Goal: Information Seeking & Learning: Check status

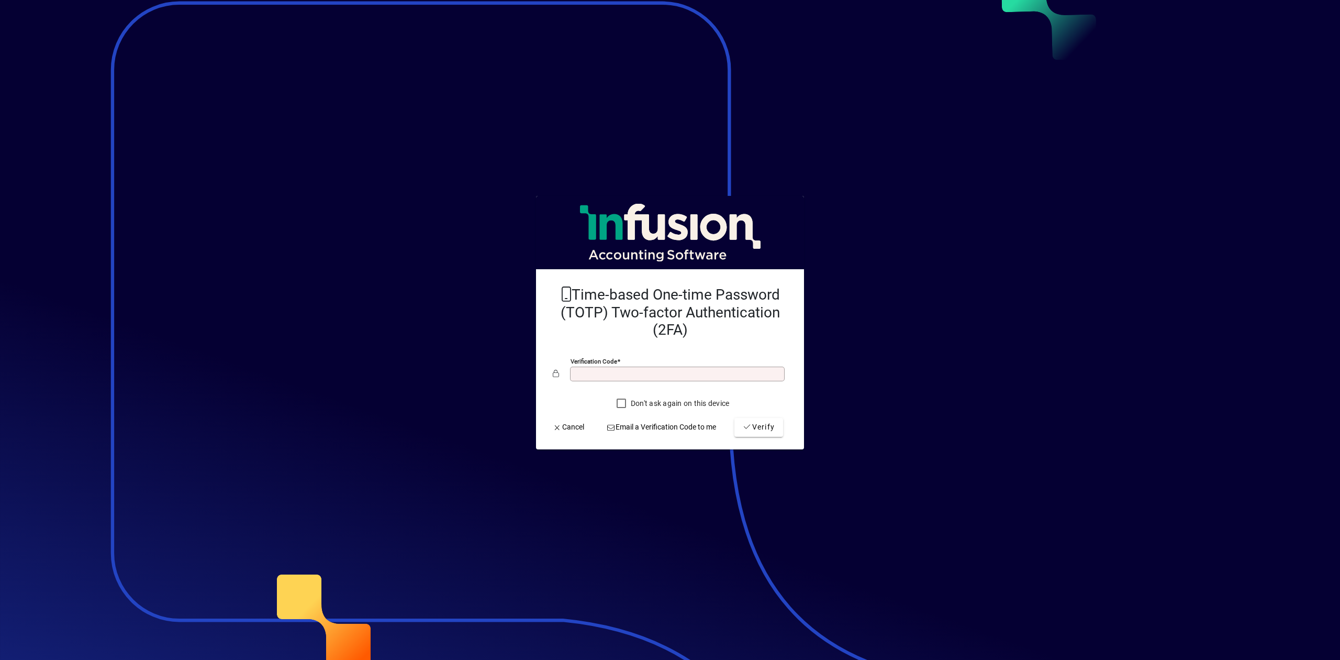
click at [670, 371] on input "Verification code" at bounding box center [678, 374] width 211 height 8
type input "******"
click at [784, 421] on mat-card-actions "Cancel Email a Verification Code to me Verify" at bounding box center [665, 427] width 243 height 27
click at [775, 427] on span "submit" at bounding box center [758, 427] width 49 height 25
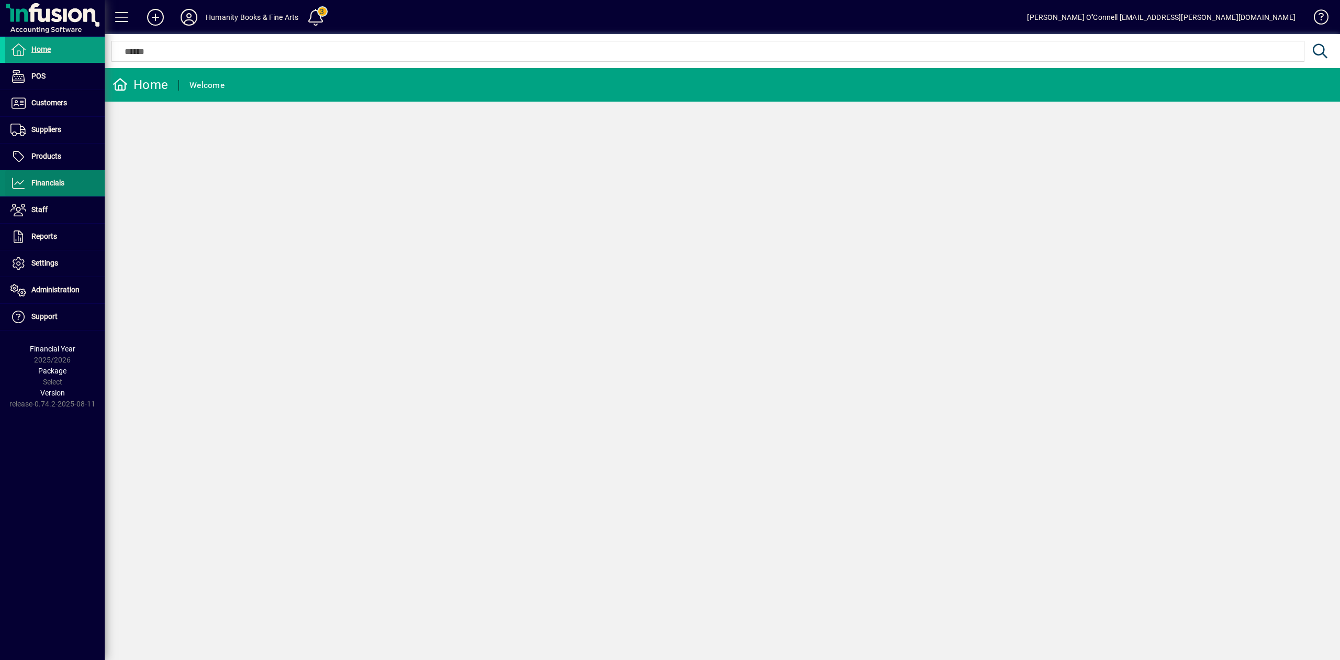
click at [63, 182] on span "Financials" at bounding box center [47, 182] width 33 height 8
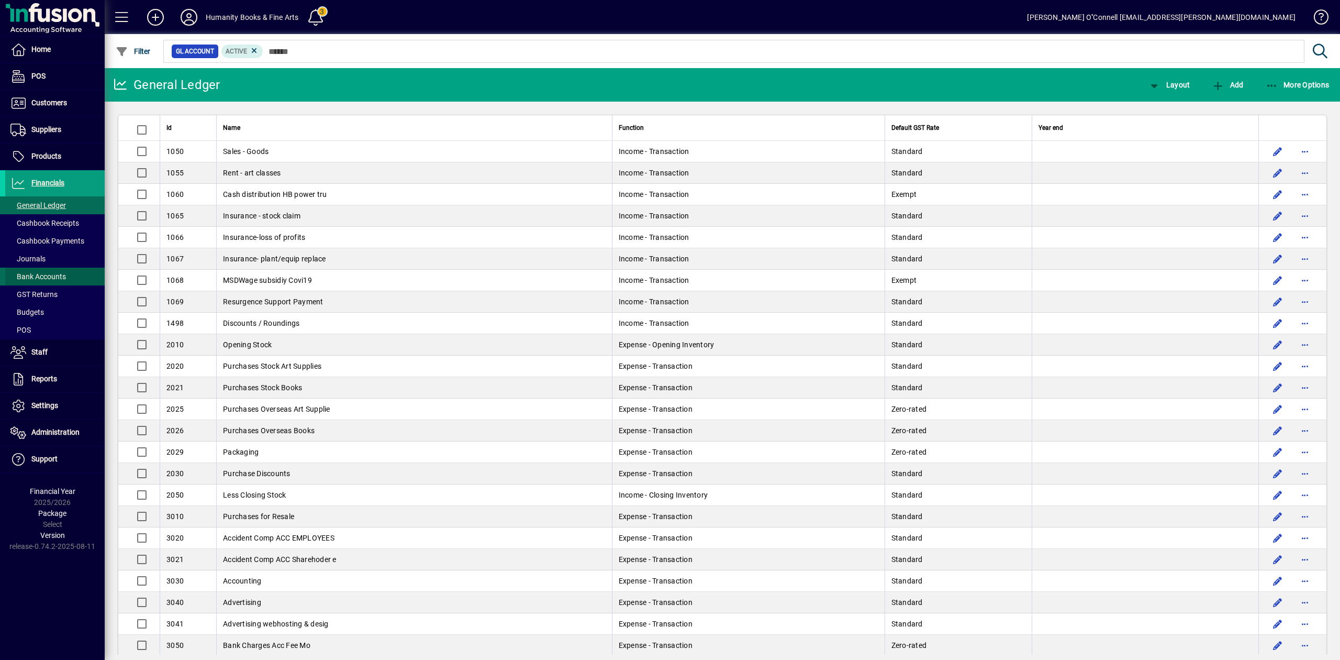
click at [51, 273] on span "Bank Accounts" at bounding box center [37, 276] width 55 height 8
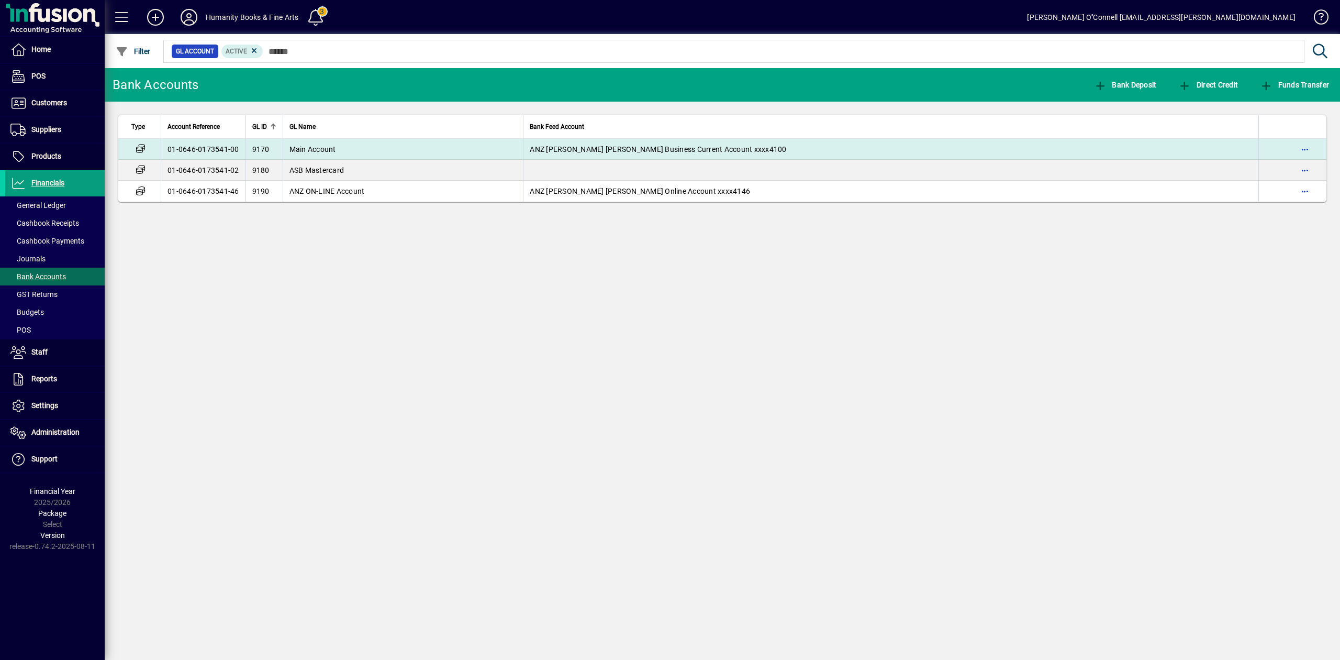
click at [328, 147] on span "Main Account" at bounding box center [312, 149] width 47 height 8
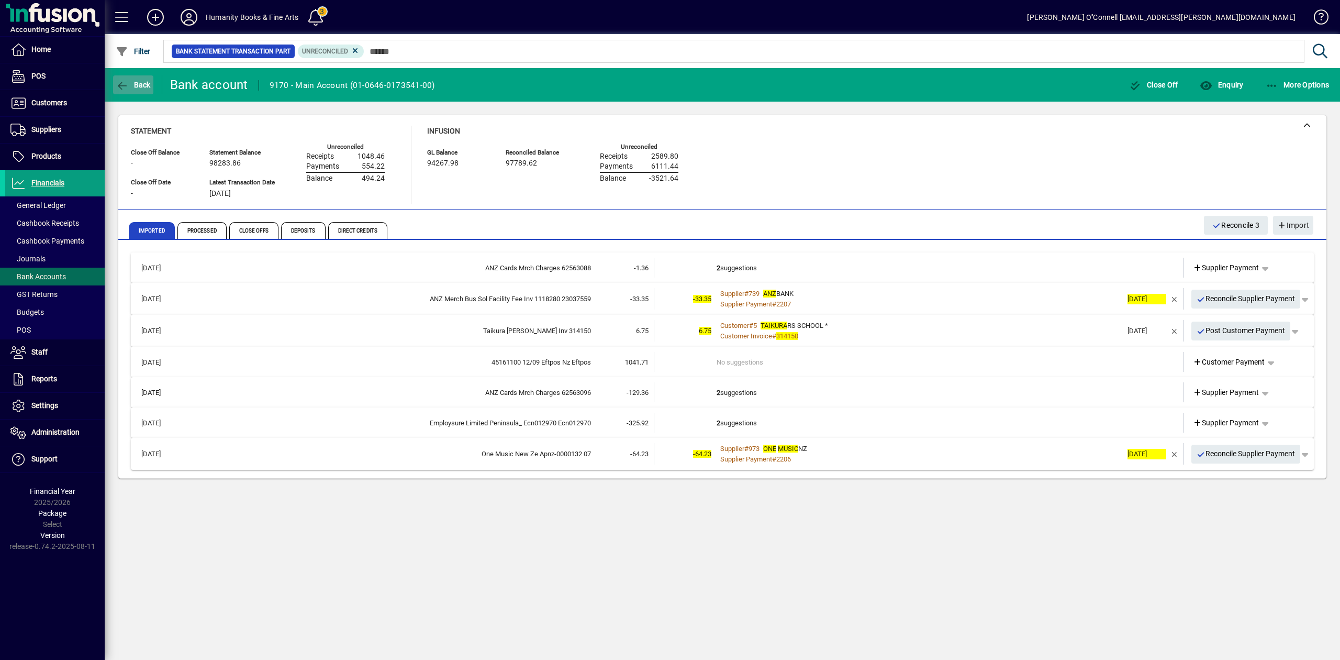
click at [137, 82] on span "Back" at bounding box center [133, 85] width 35 height 8
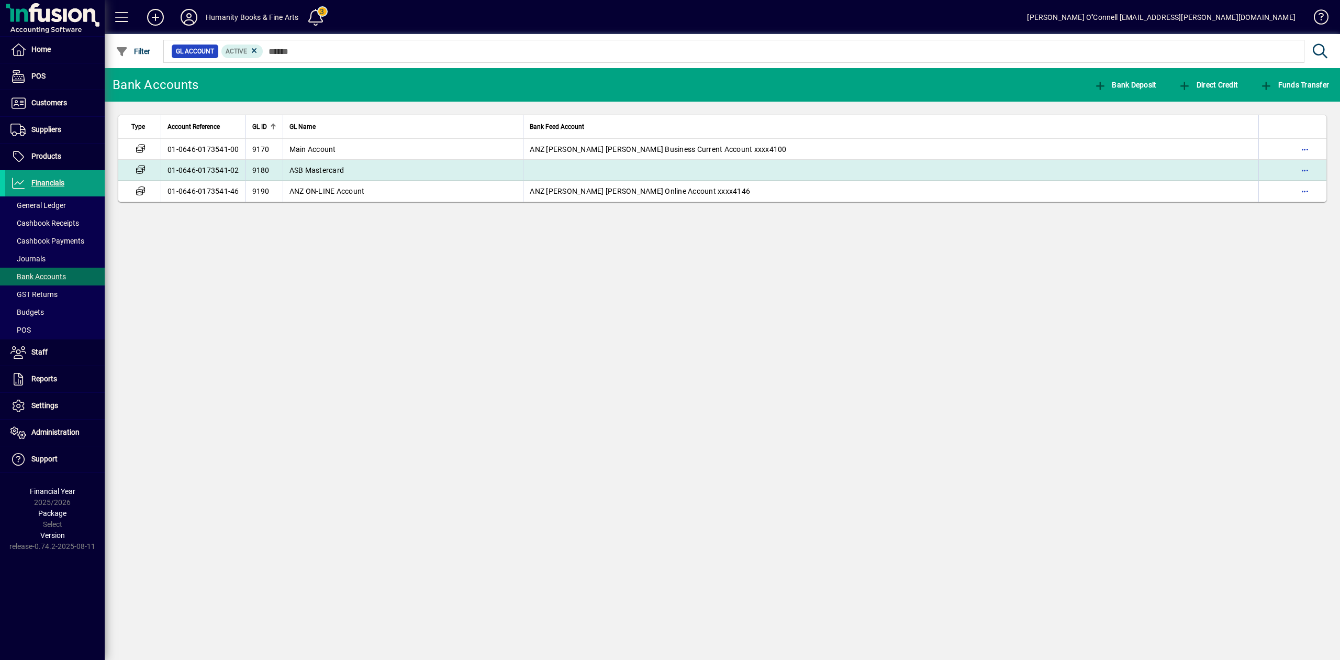
click at [231, 168] on td "01-0646-0173541-02" at bounding box center [203, 170] width 85 height 21
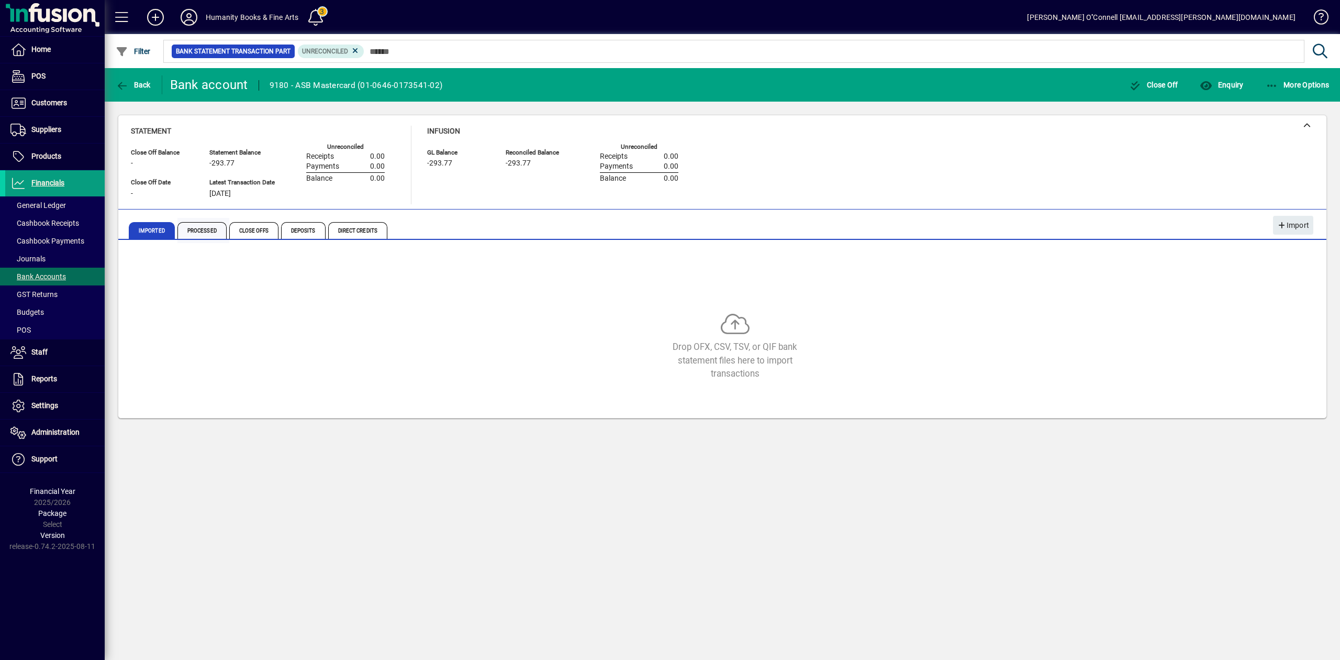
click at [214, 228] on span "Processed" at bounding box center [201, 230] width 49 height 17
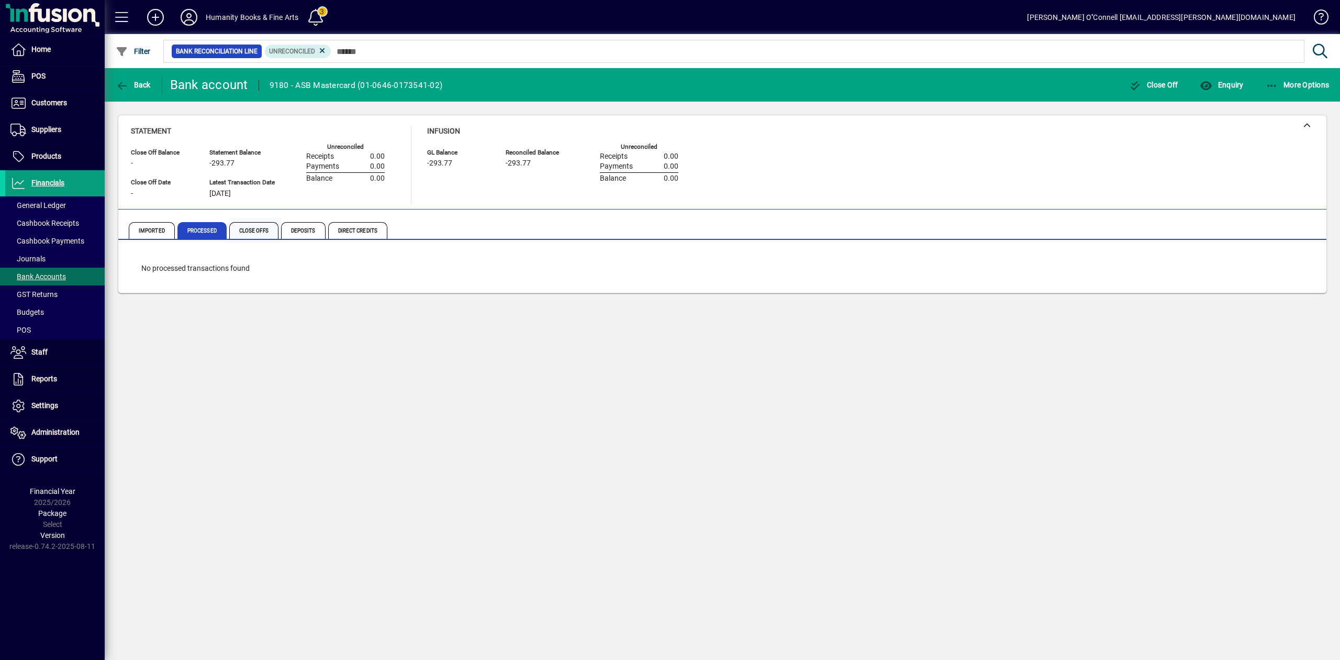
click at [264, 231] on span "Close Offs" at bounding box center [253, 230] width 49 height 17
click at [153, 226] on span "Imported" at bounding box center [152, 230] width 46 height 17
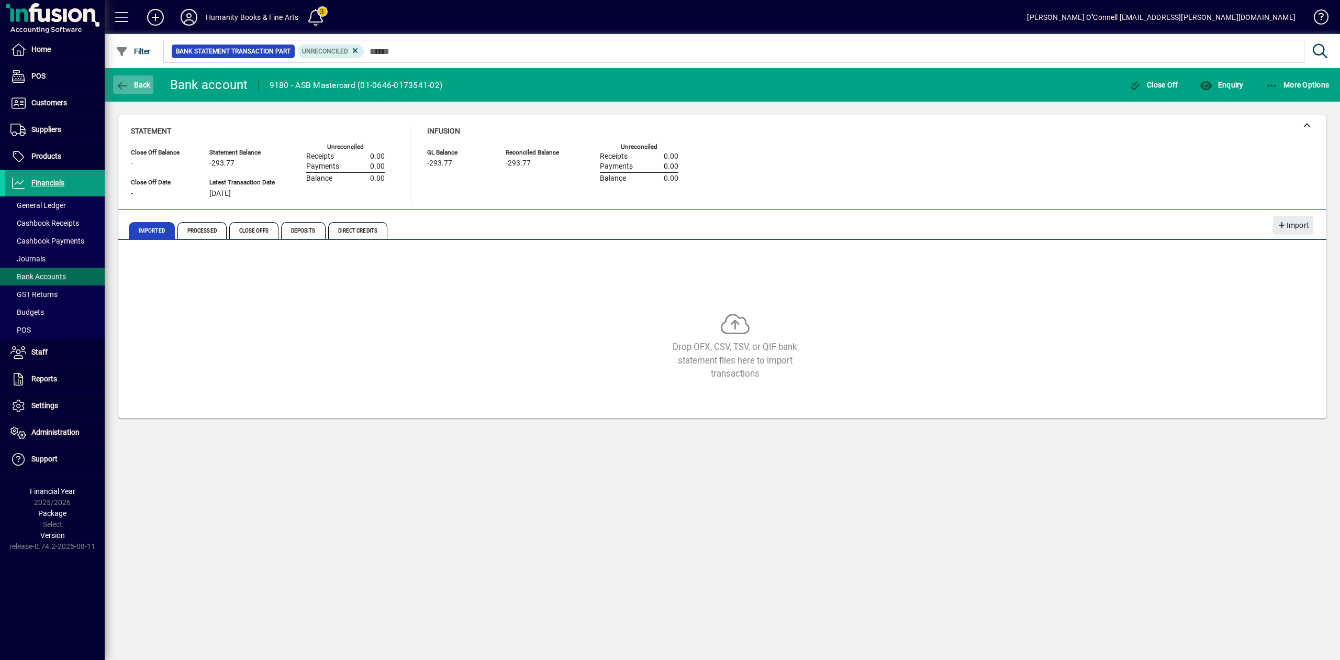
click at [139, 82] on span "Back" at bounding box center [133, 85] width 35 height 8
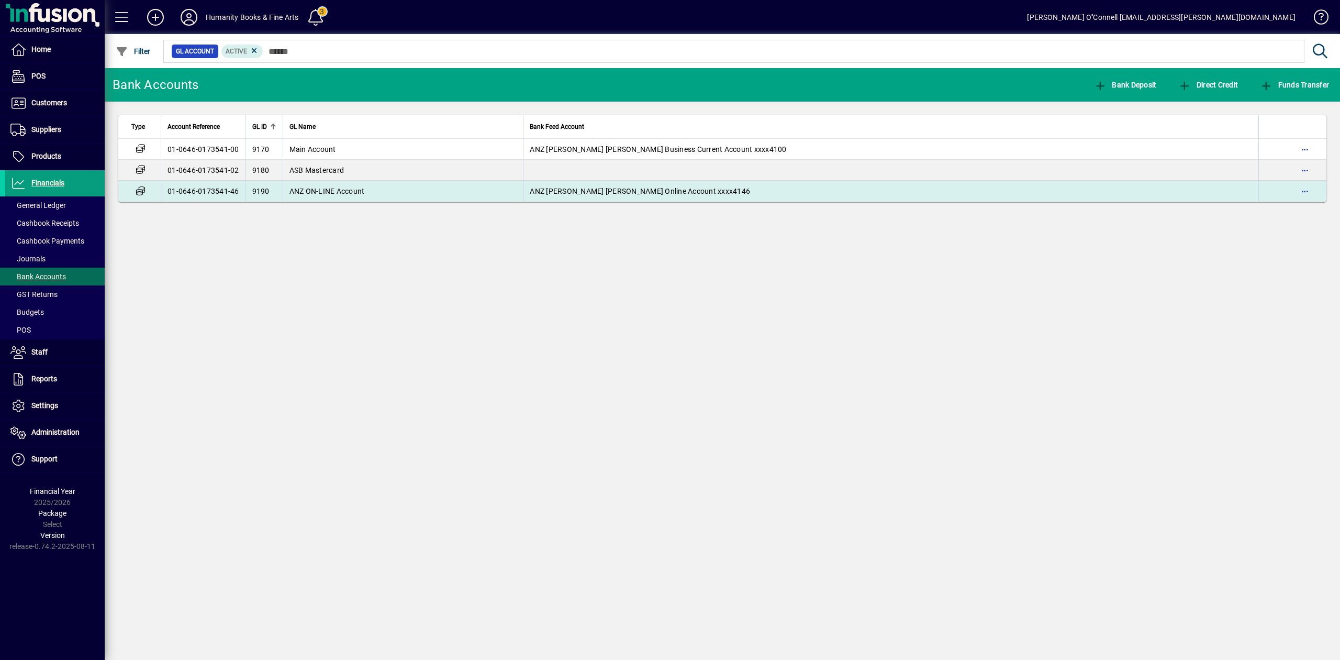
click at [202, 186] on td "01-0646-0173541-46" at bounding box center [203, 191] width 85 height 21
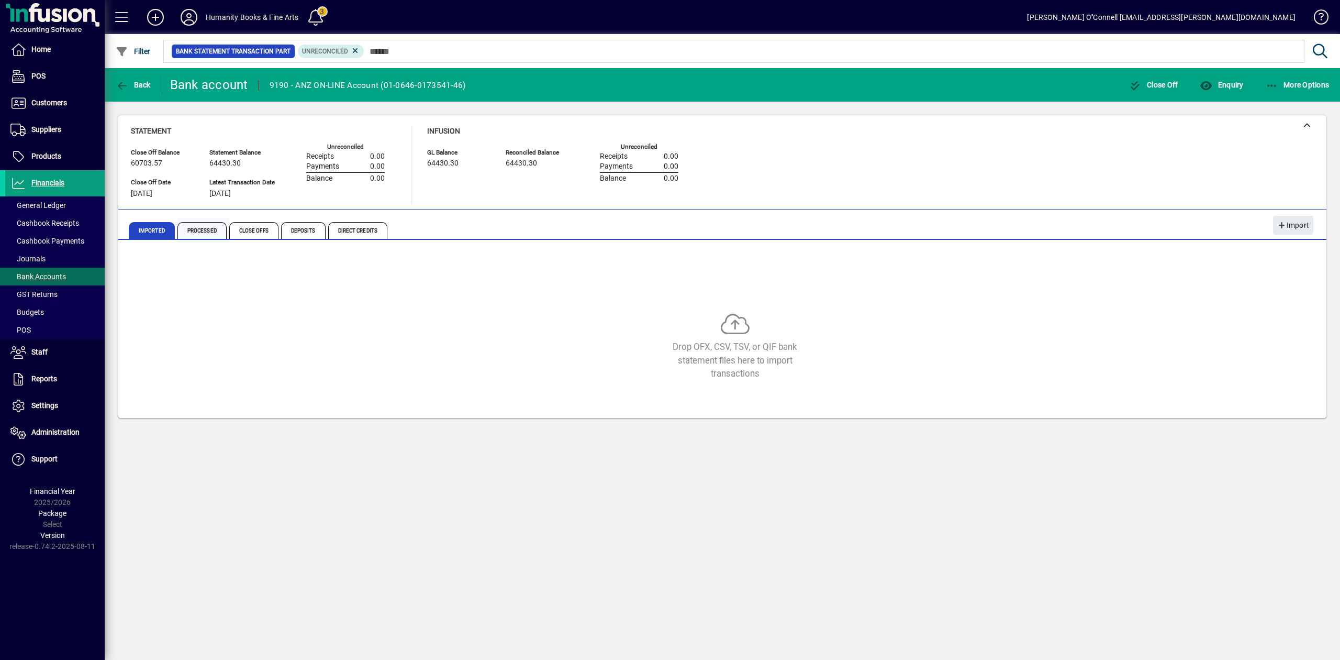
click at [215, 236] on span "Processed" at bounding box center [201, 230] width 49 height 17
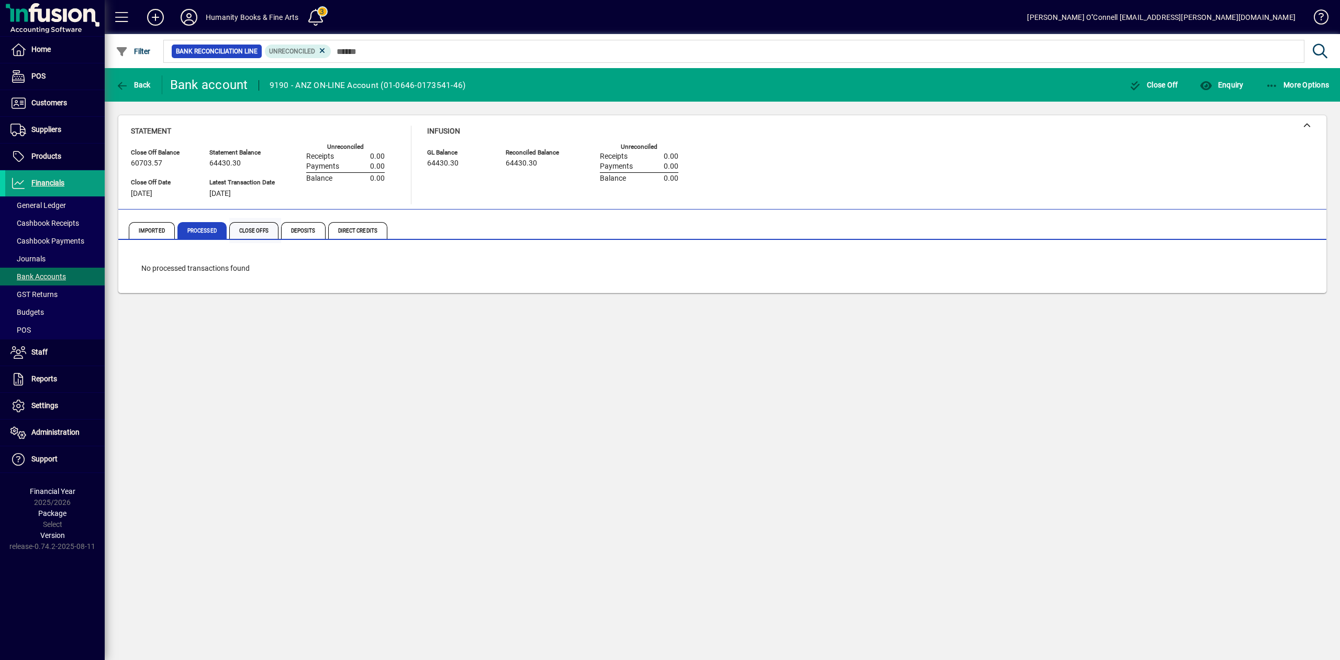
click at [277, 232] on span "Close Offs" at bounding box center [253, 230] width 49 height 17
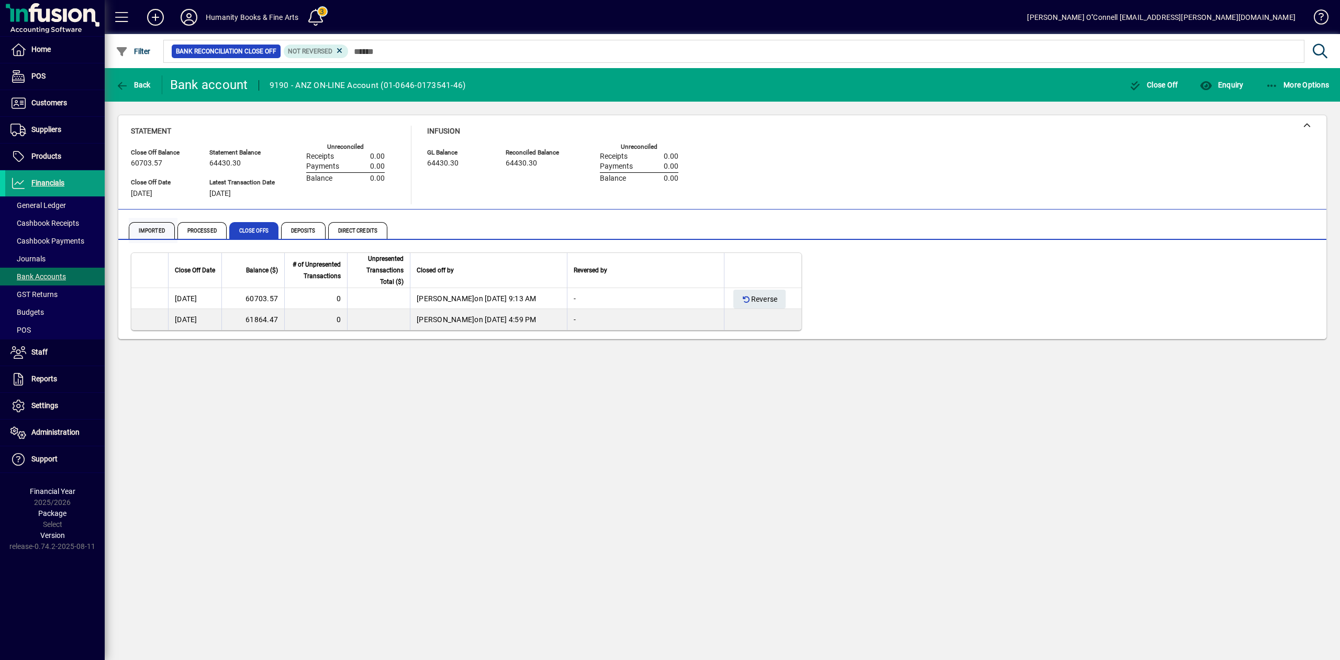
click at [160, 235] on span "Imported" at bounding box center [152, 230] width 46 height 17
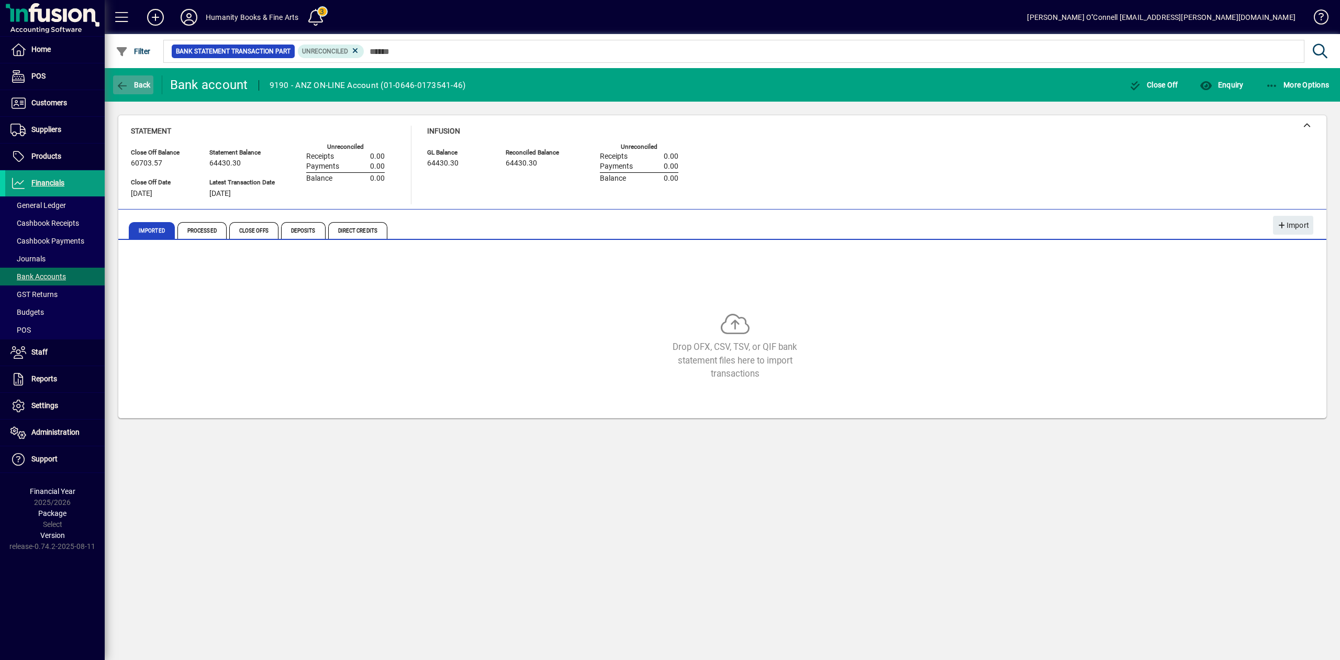
click at [141, 83] on span "Back" at bounding box center [133, 85] width 35 height 8
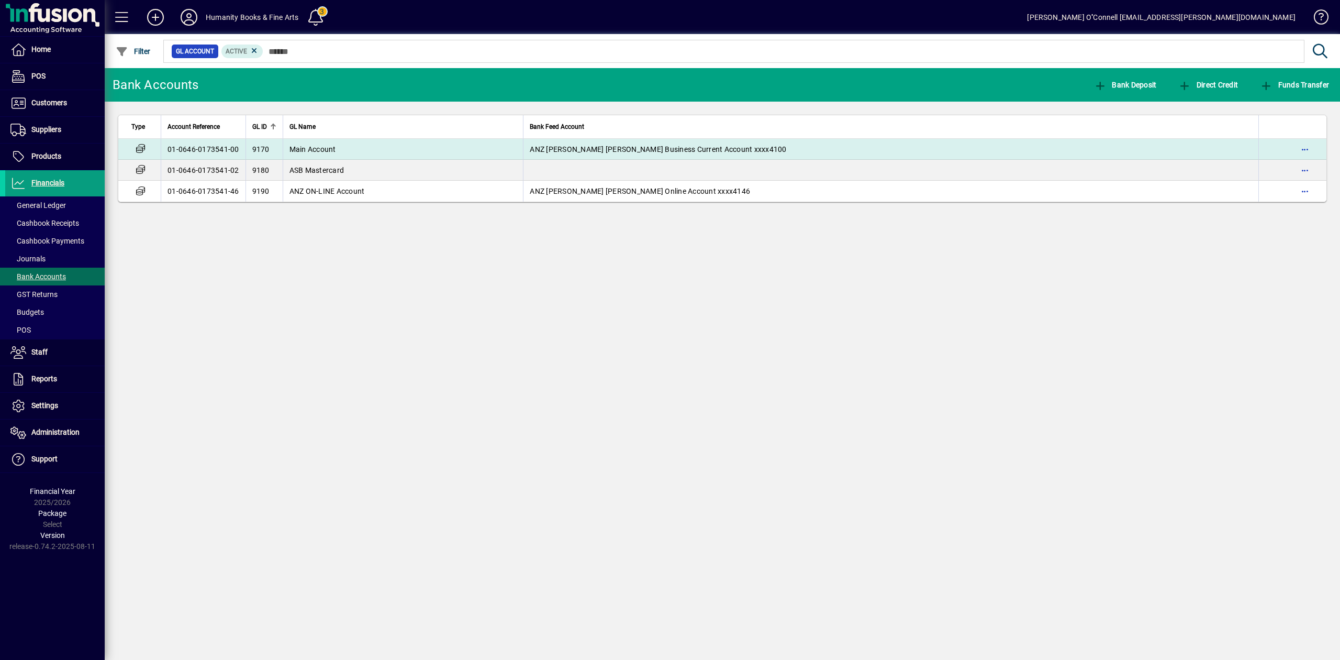
click at [197, 141] on td "01-0646-0173541-00" at bounding box center [203, 149] width 85 height 21
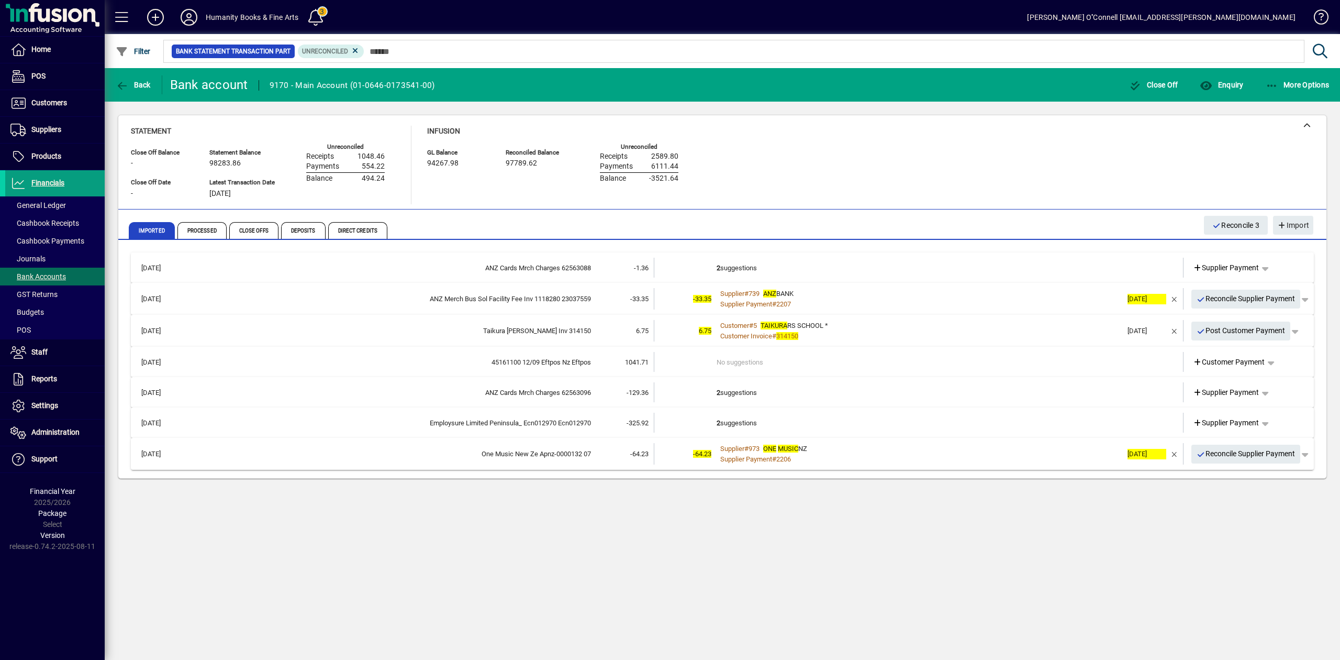
click at [106, 84] on div "Back" at bounding box center [134, 84] width 58 height 19
click at [114, 82] on span "button" at bounding box center [133, 84] width 40 height 25
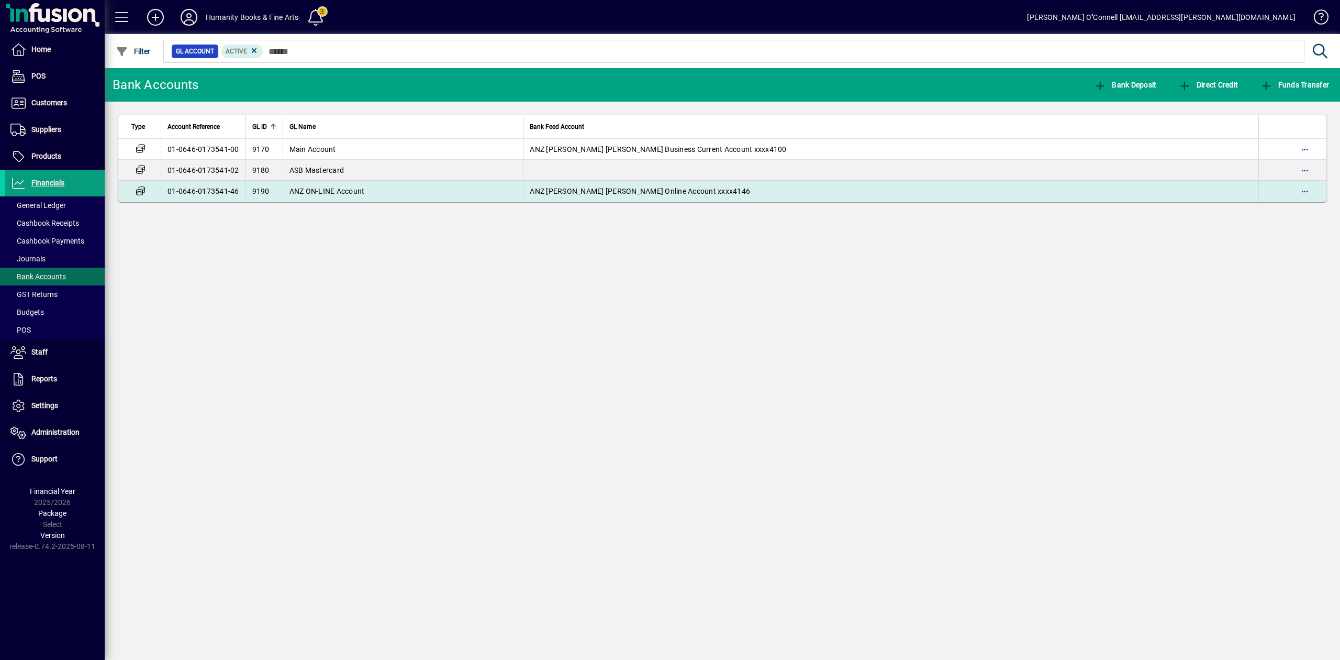
click at [258, 194] on span "9190" at bounding box center [260, 191] width 17 height 8
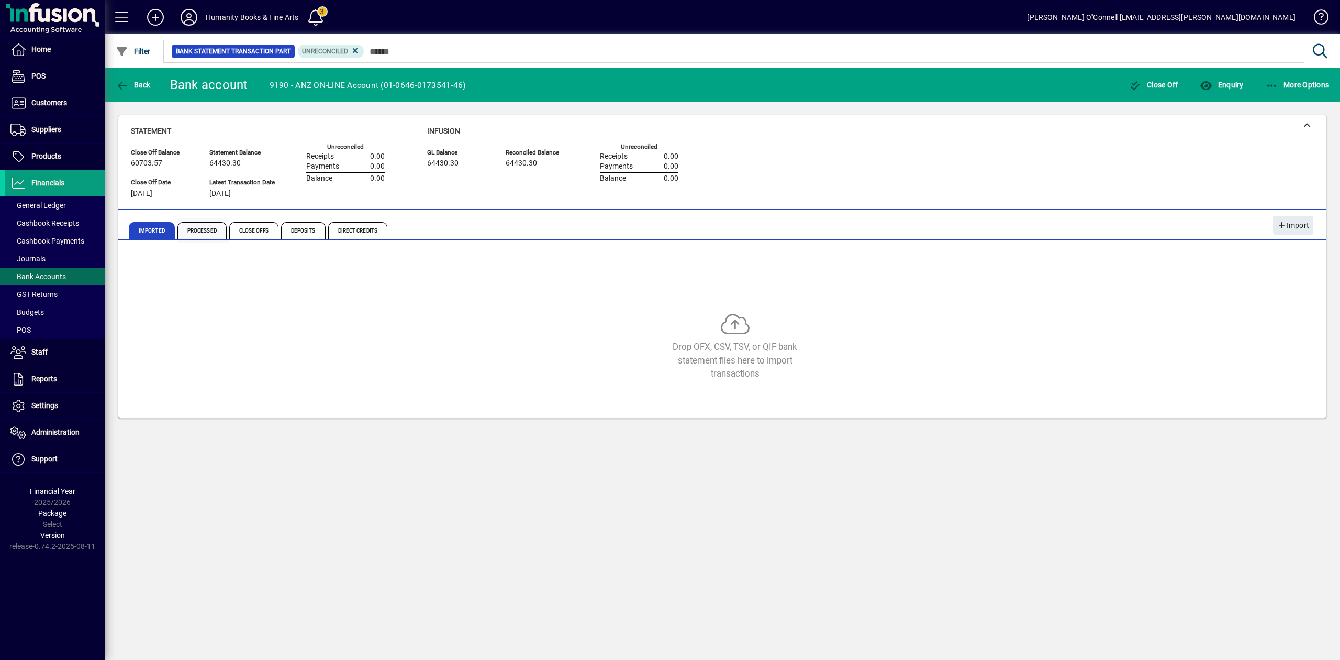
click at [202, 223] on span "Processed" at bounding box center [201, 230] width 49 height 17
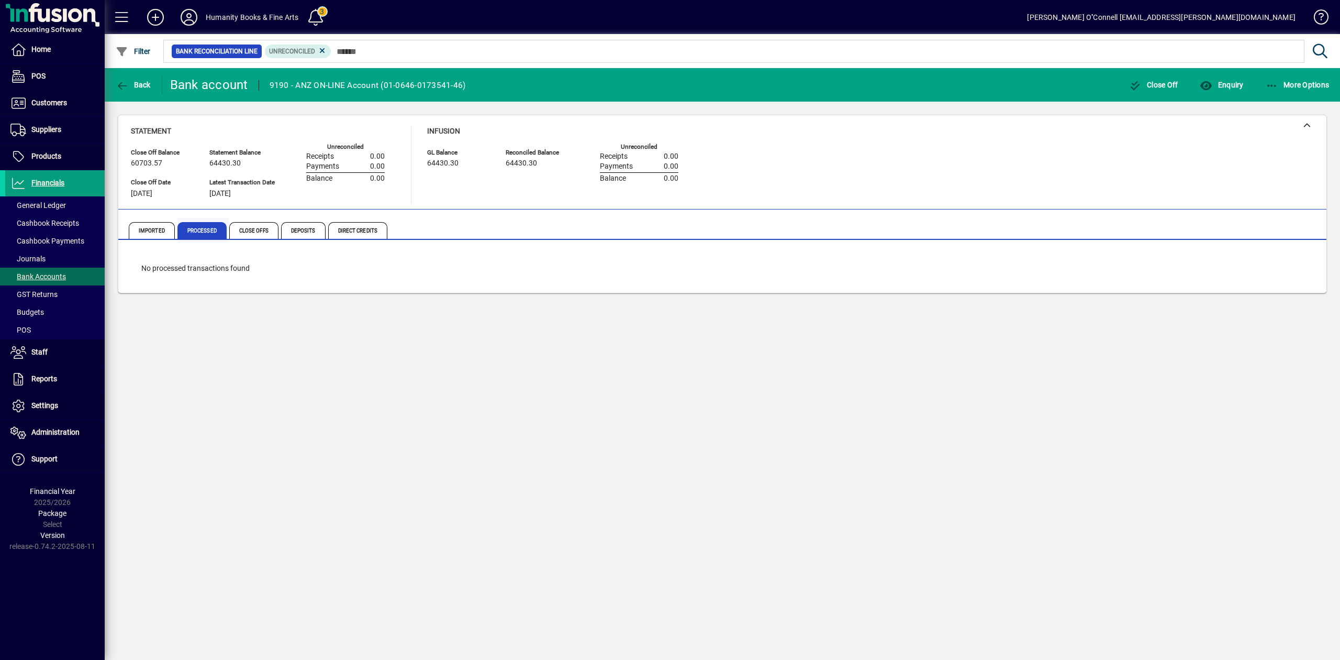
click at [195, 227] on span "Processed" at bounding box center [201, 230] width 49 height 17
click at [142, 232] on span "Imported" at bounding box center [152, 230] width 46 height 17
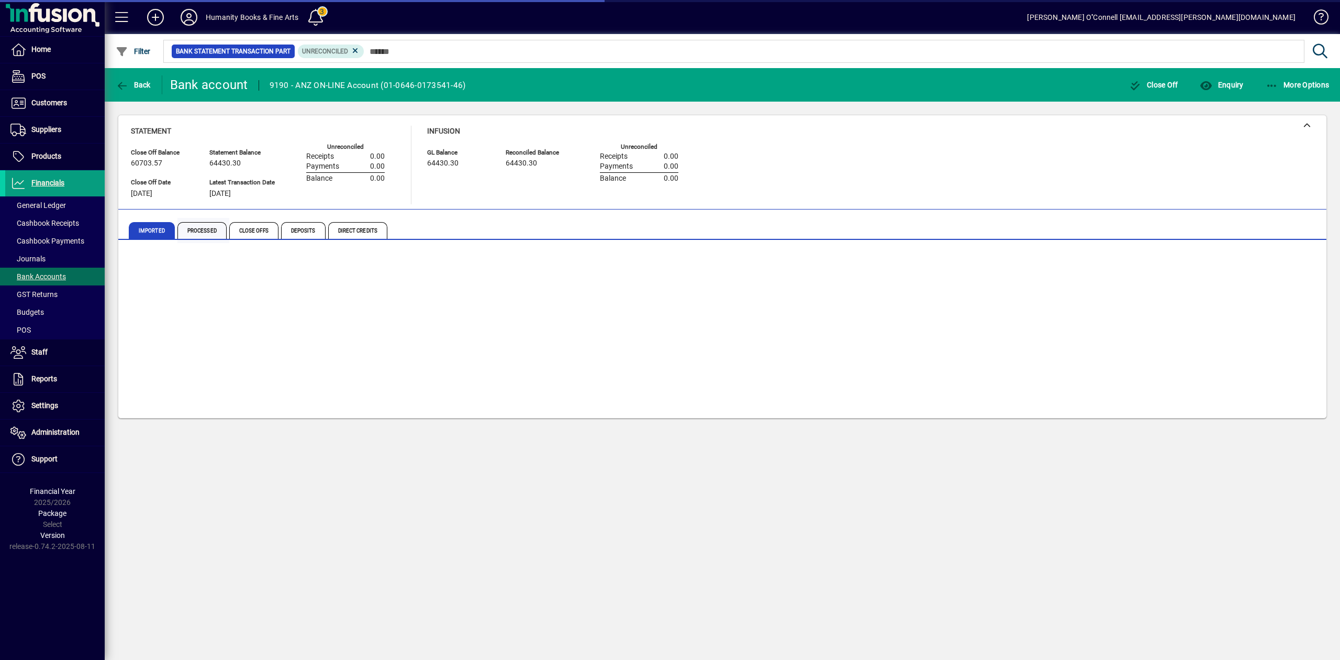
click at [185, 233] on span "Processed" at bounding box center [201, 230] width 49 height 17
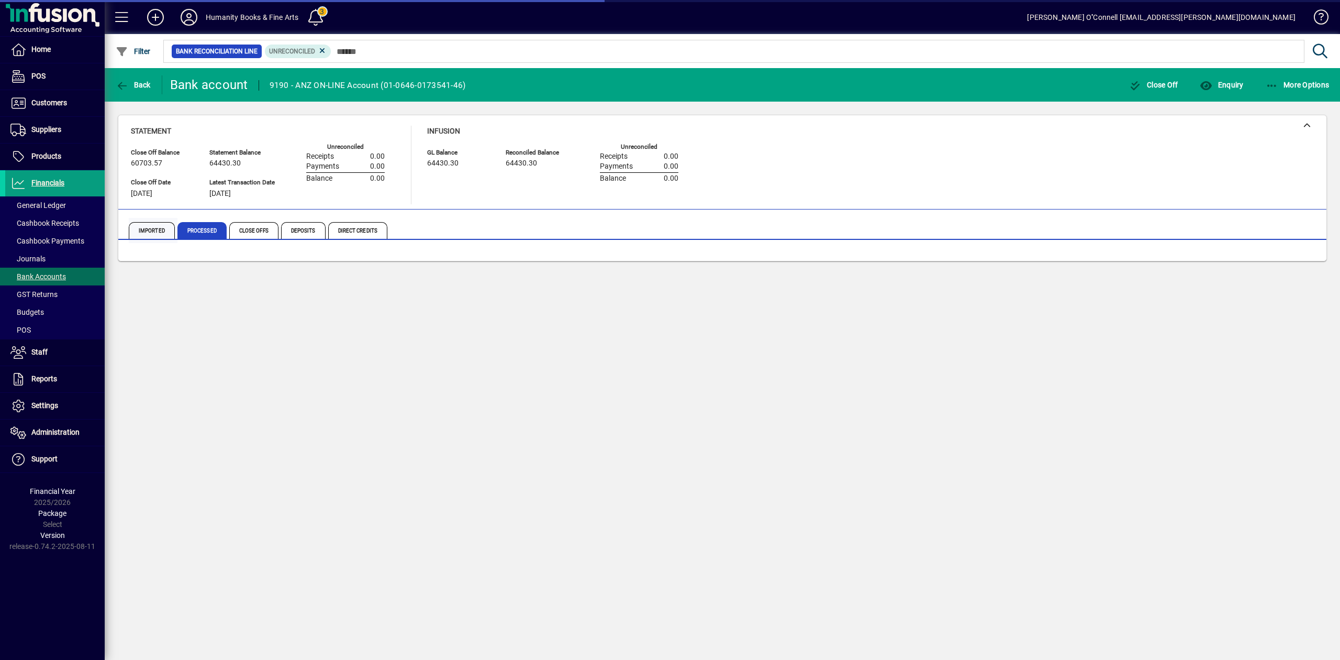
click at [144, 233] on span "Imported" at bounding box center [152, 230] width 46 height 17
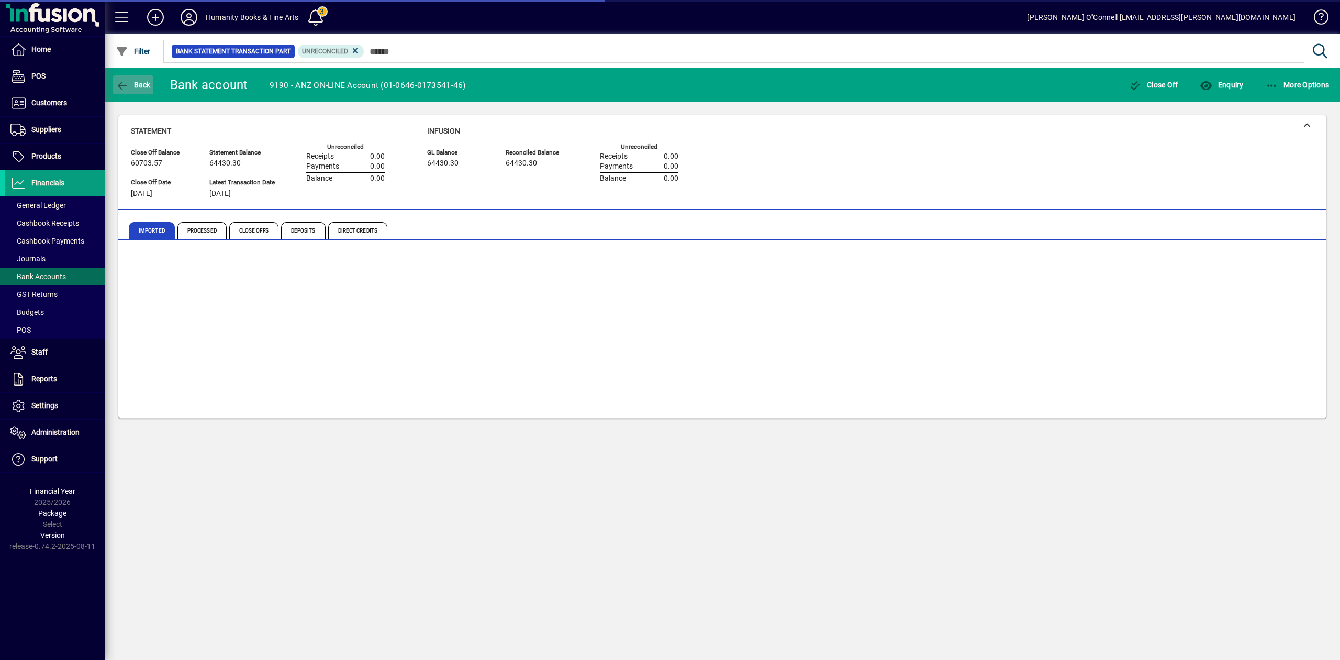
click at [140, 91] on span "button" at bounding box center [133, 84] width 40 height 25
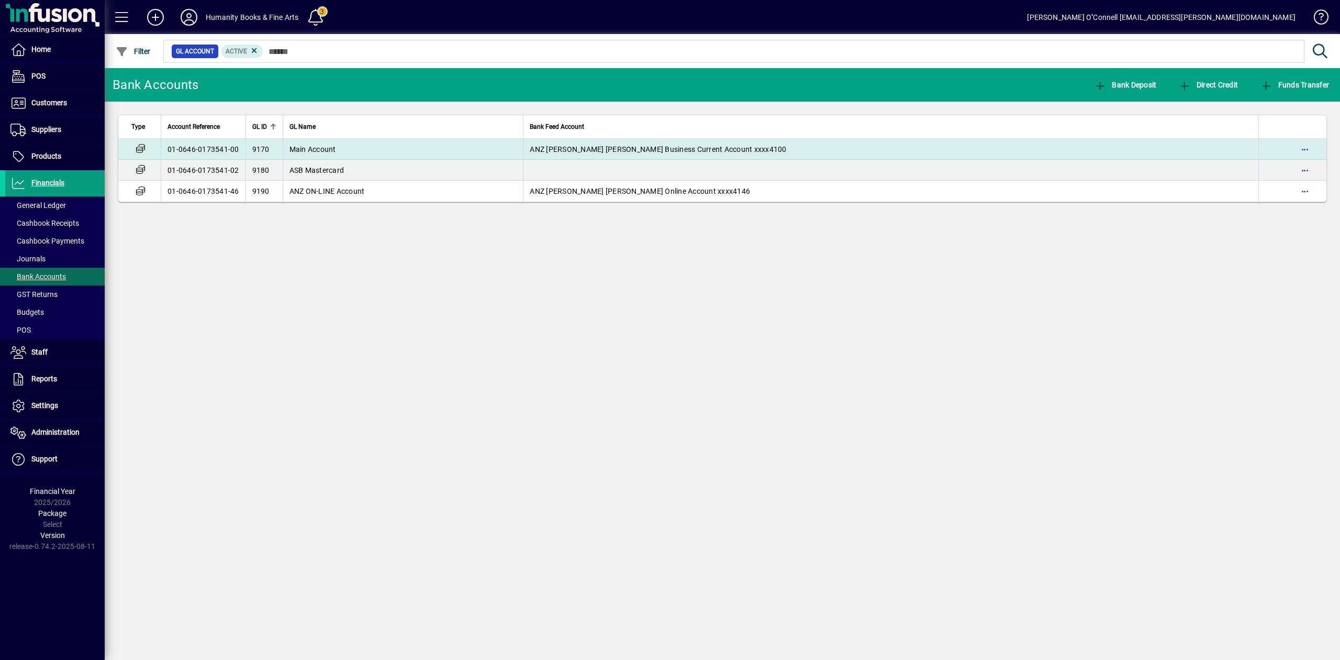
click at [186, 151] on td "01-0646-0173541-00" at bounding box center [203, 149] width 85 height 21
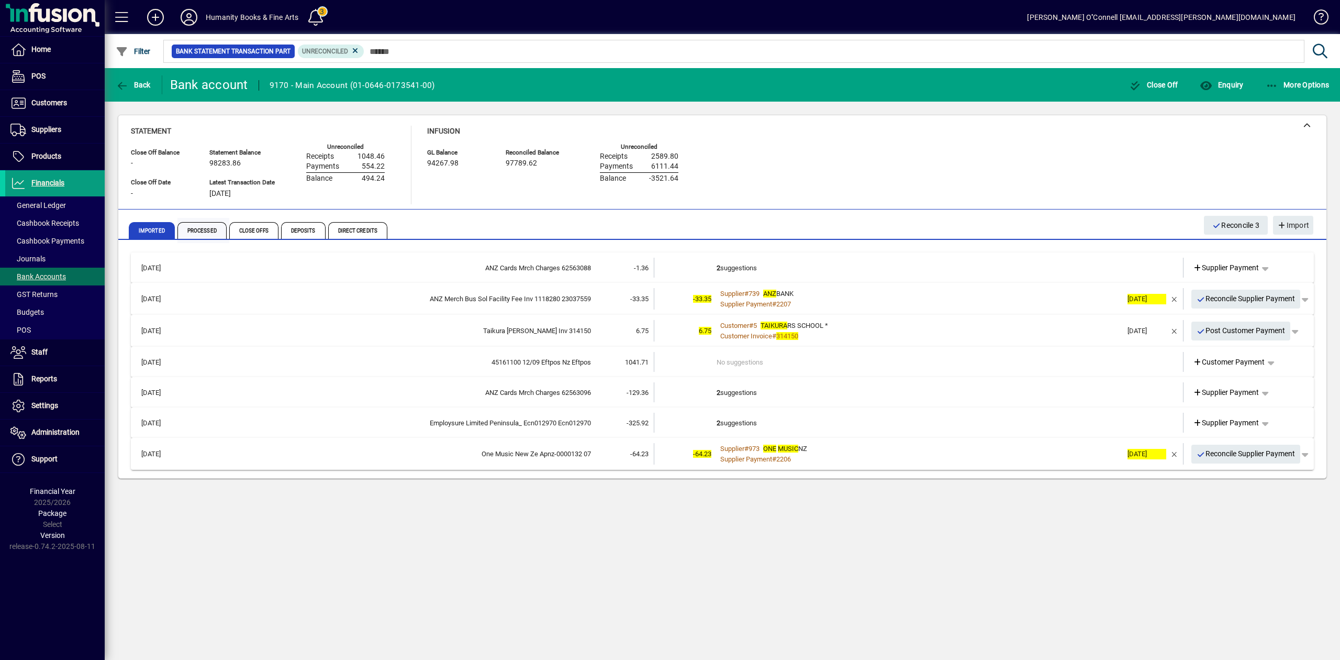
click at [195, 227] on span "Processed" at bounding box center [201, 230] width 49 height 17
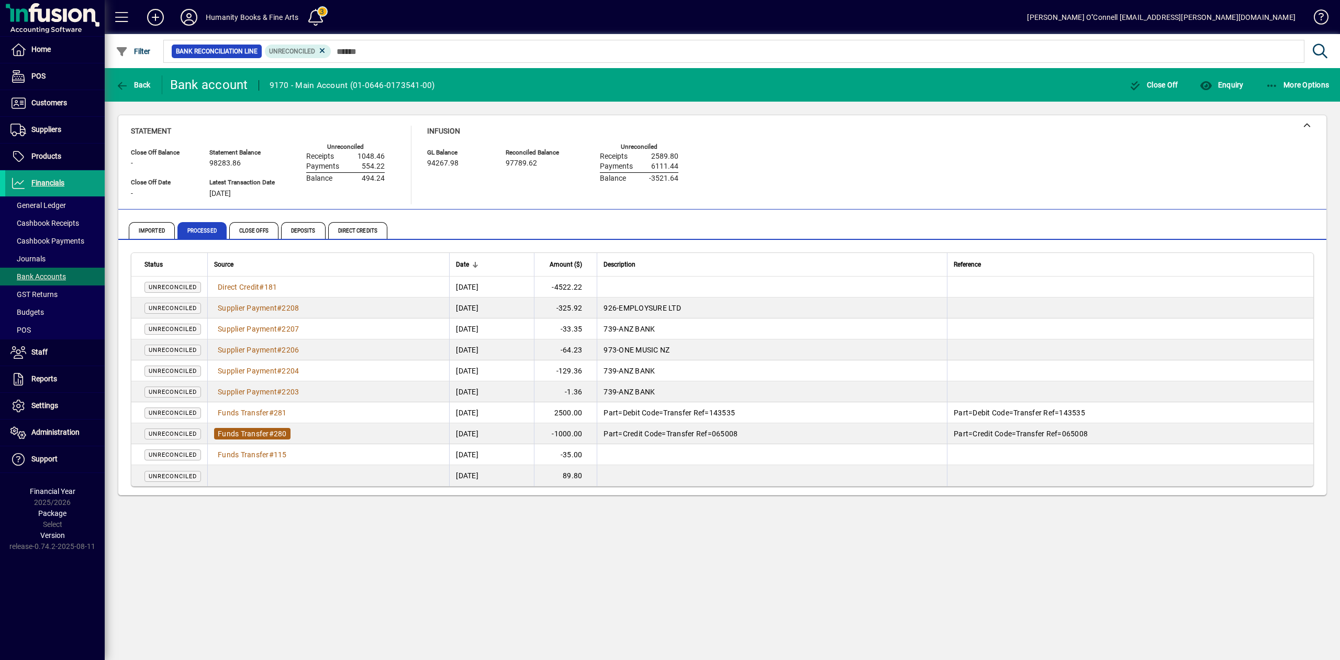
click at [262, 436] on span "Funds Transfer" at bounding box center [243, 433] width 51 height 8
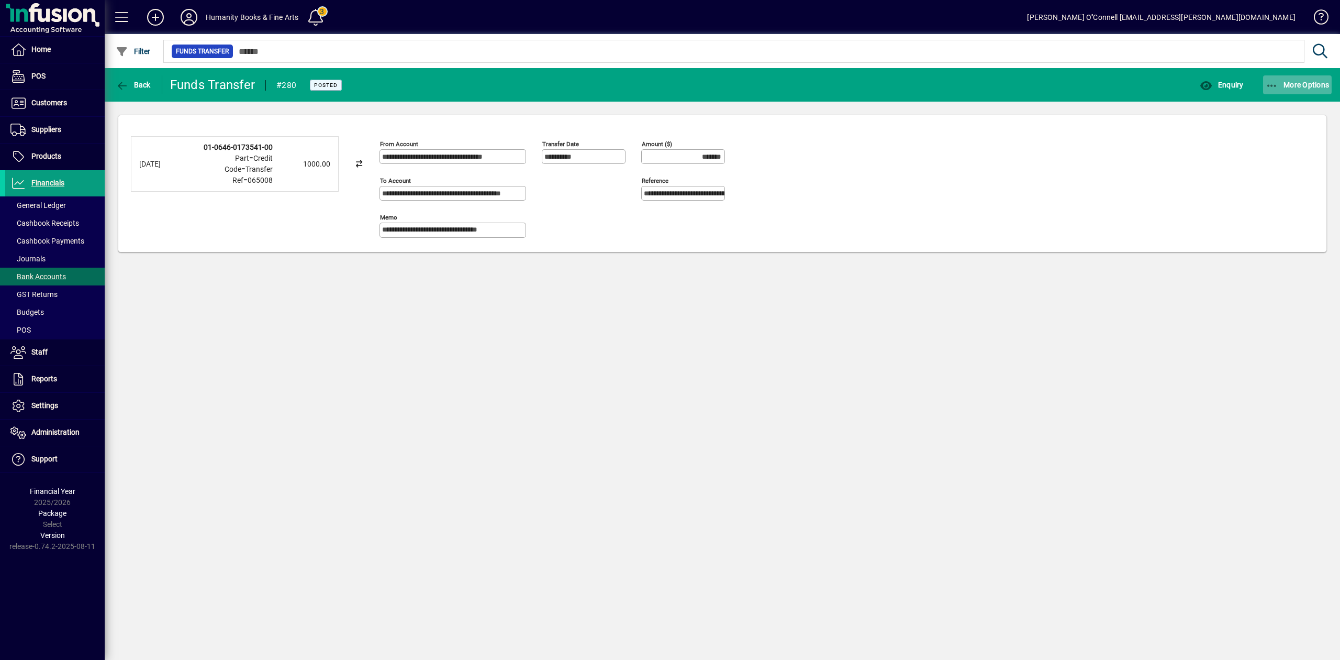
click at [1307, 82] on span "More Options" at bounding box center [1298, 85] width 64 height 8
click at [148, 86] on div at bounding box center [670, 330] width 1340 height 660
click at [136, 91] on span "button" at bounding box center [133, 84] width 40 height 25
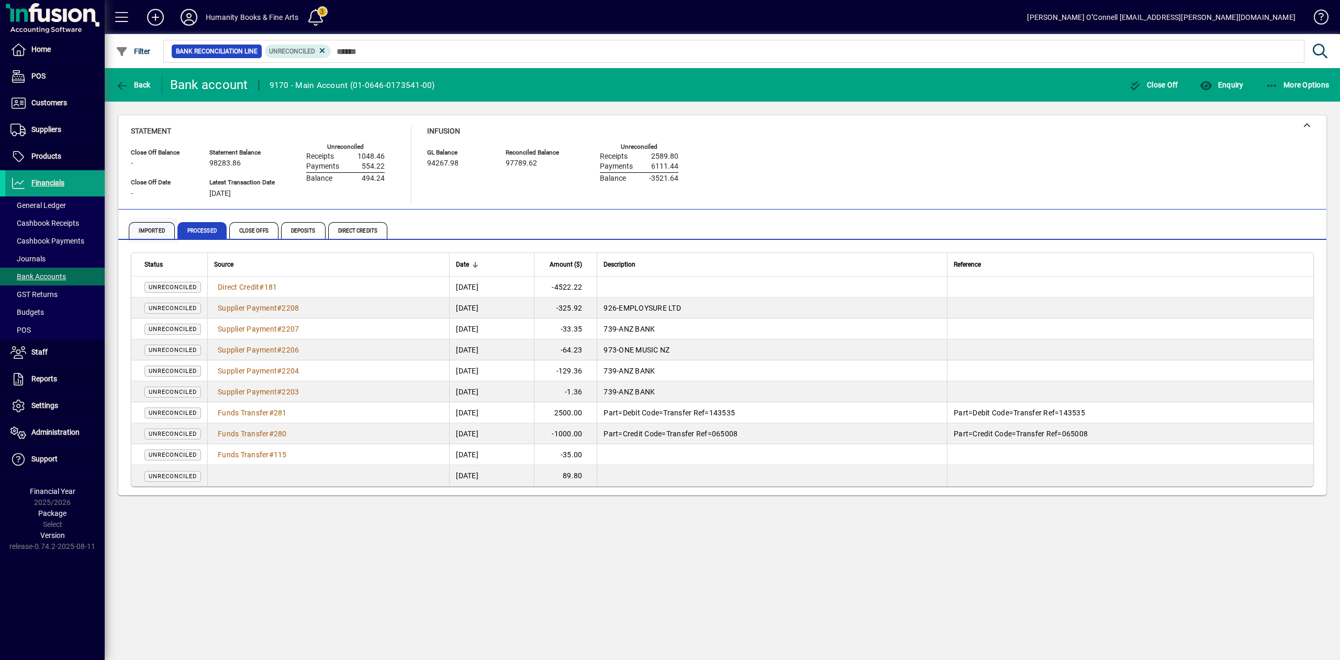
click at [147, 225] on span "Imported" at bounding box center [152, 230] width 46 height 17
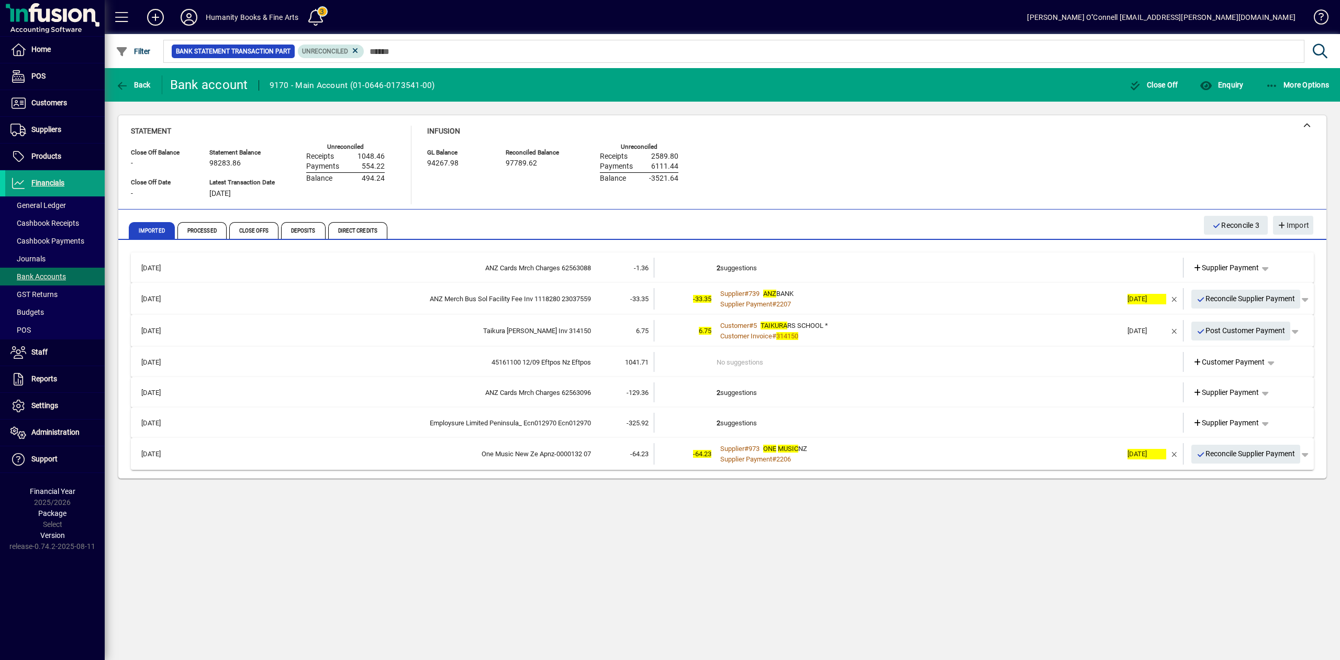
click at [352, 46] on span "Unreconciled" at bounding box center [331, 51] width 58 height 10
click at [357, 52] on icon at bounding box center [355, 50] width 9 height 9
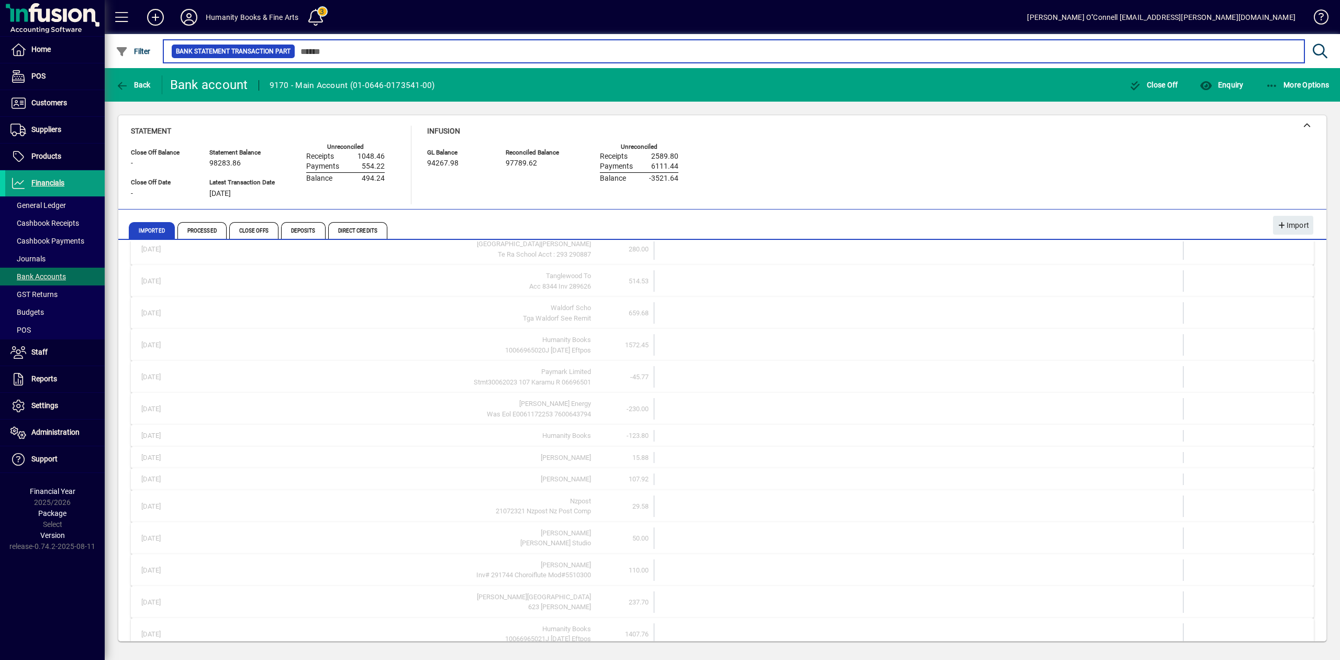
scroll to position [246, 0]
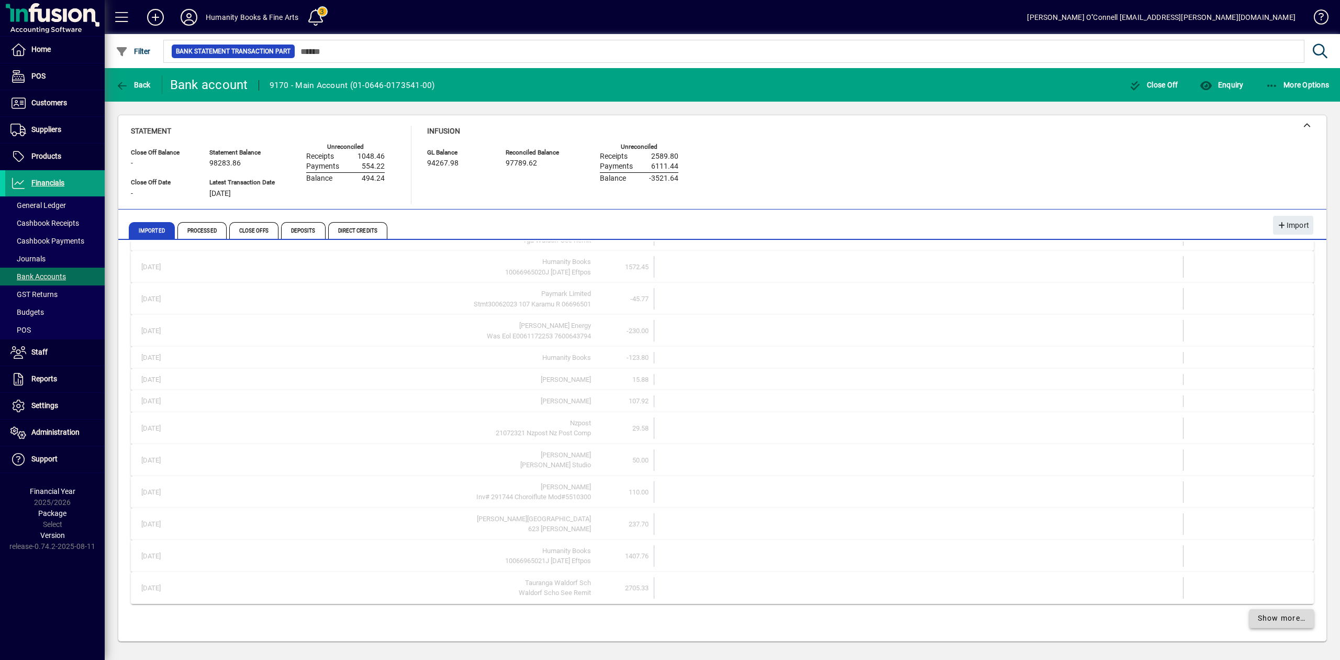
click at [1272, 612] on span "Show more…" at bounding box center [1282, 617] width 48 height 11
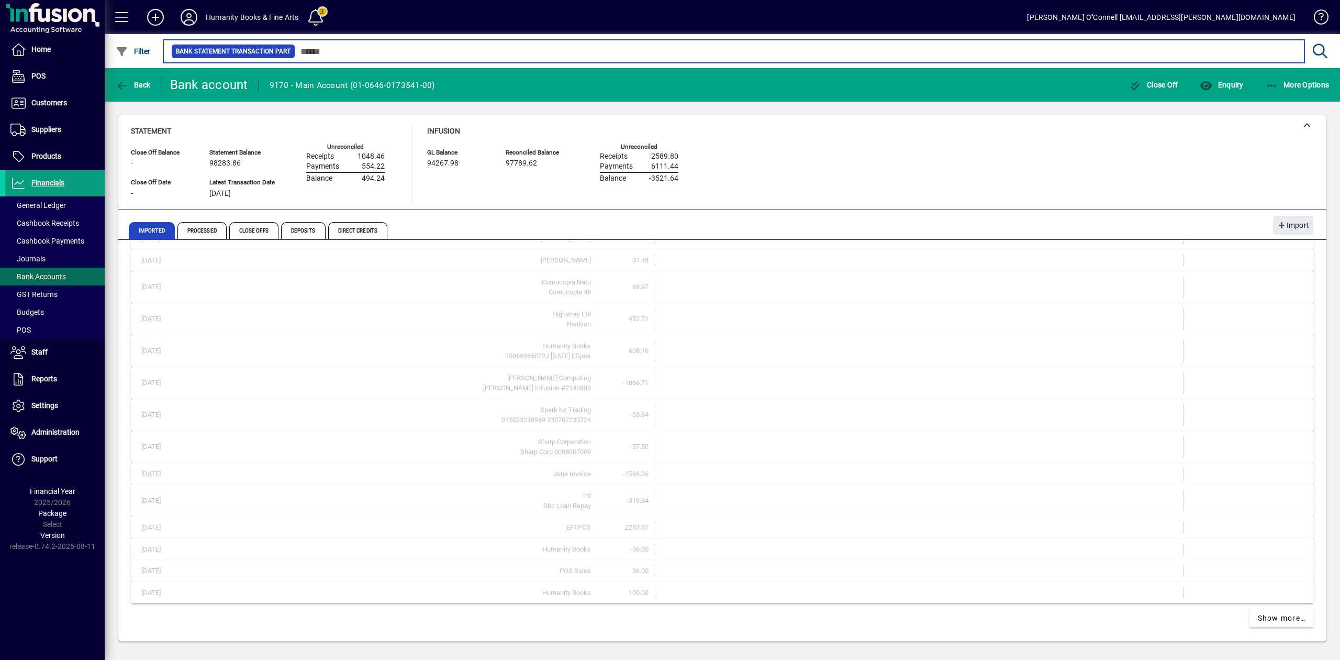
scroll to position [792, 0]
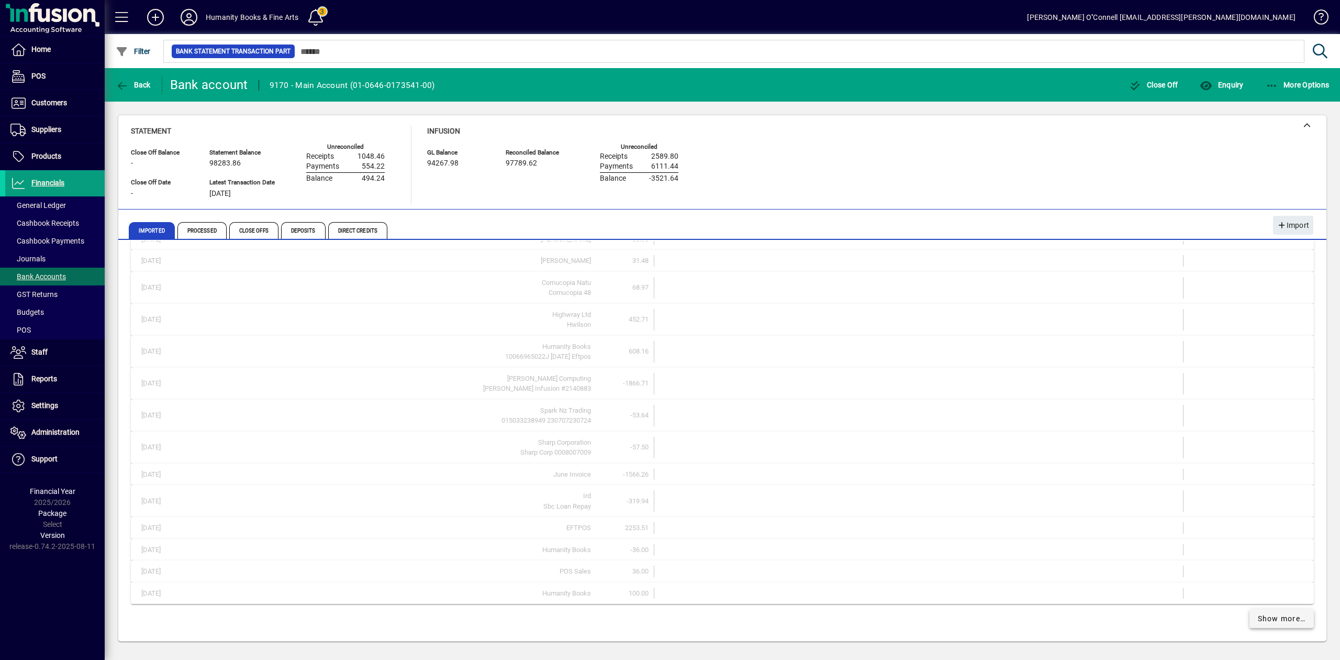
click at [1282, 612] on link "Show more…" at bounding box center [1281, 618] width 65 height 19
click at [1281, 612] on span "Show more…" at bounding box center [1282, 617] width 48 height 11
click at [1280, 612] on span "Show more…" at bounding box center [1282, 617] width 48 height 11
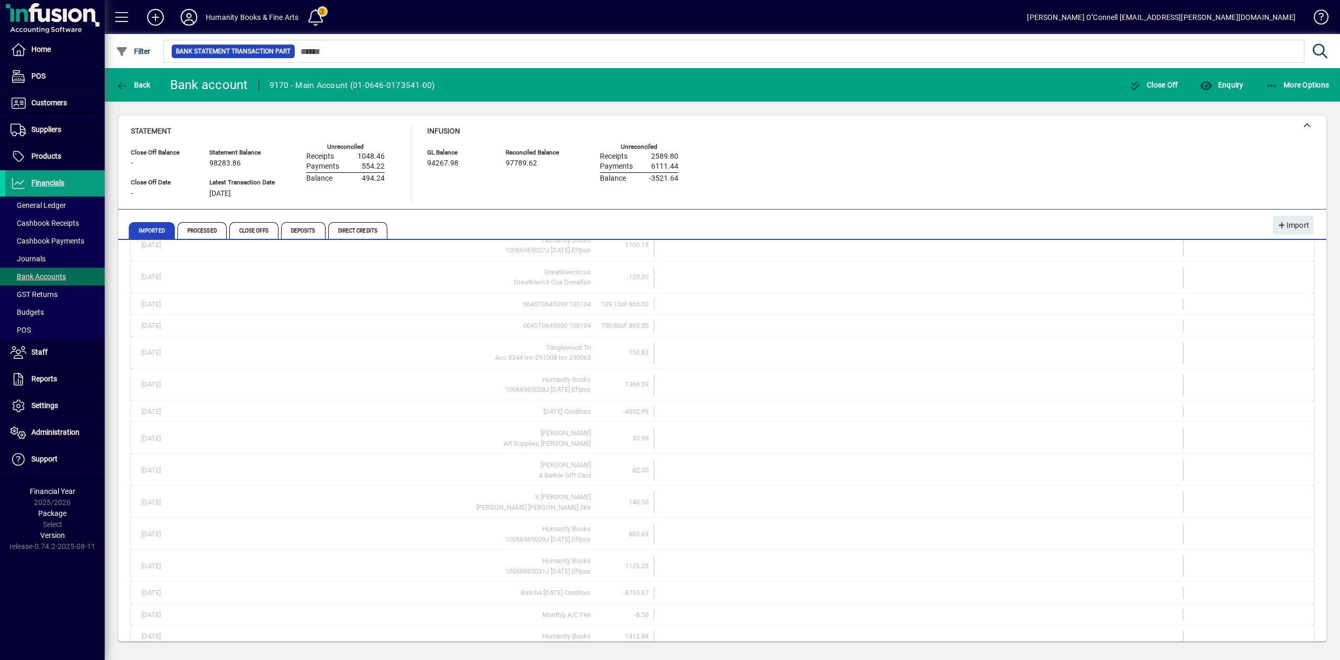
click at [1280, 613] on span "Show more…" at bounding box center [1282, 618] width 48 height 11
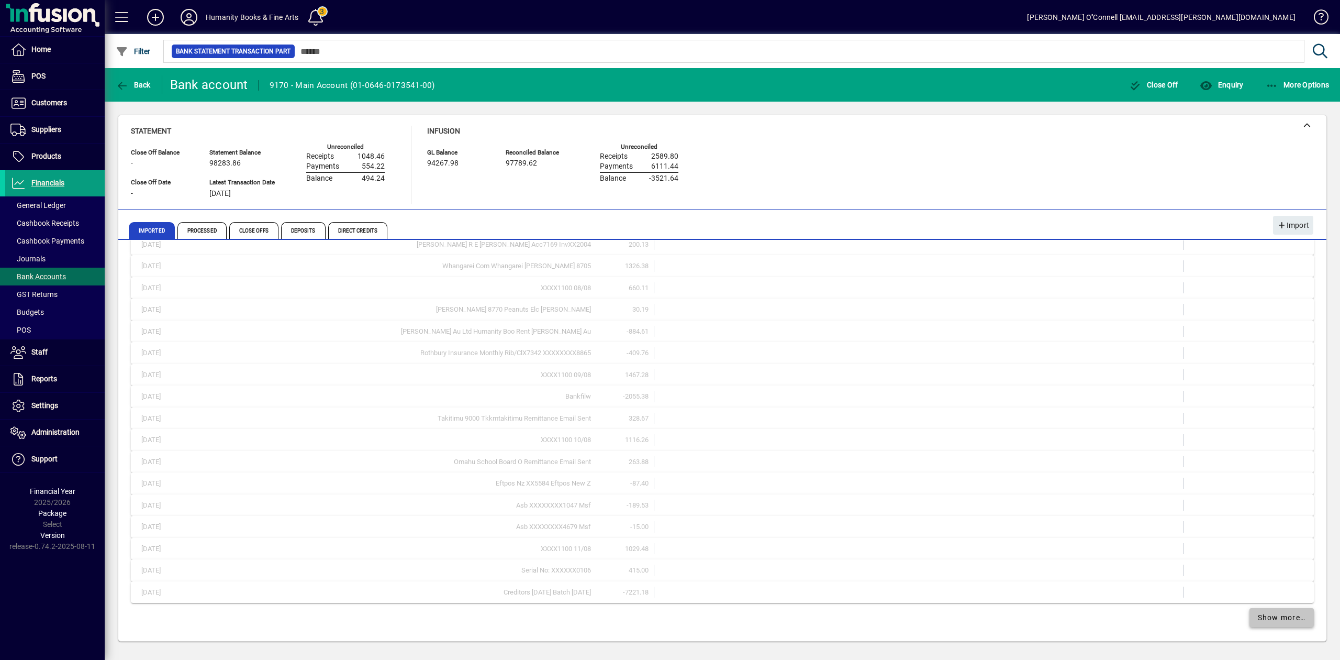
click at [1280, 612] on span "Show more…" at bounding box center [1282, 617] width 48 height 11
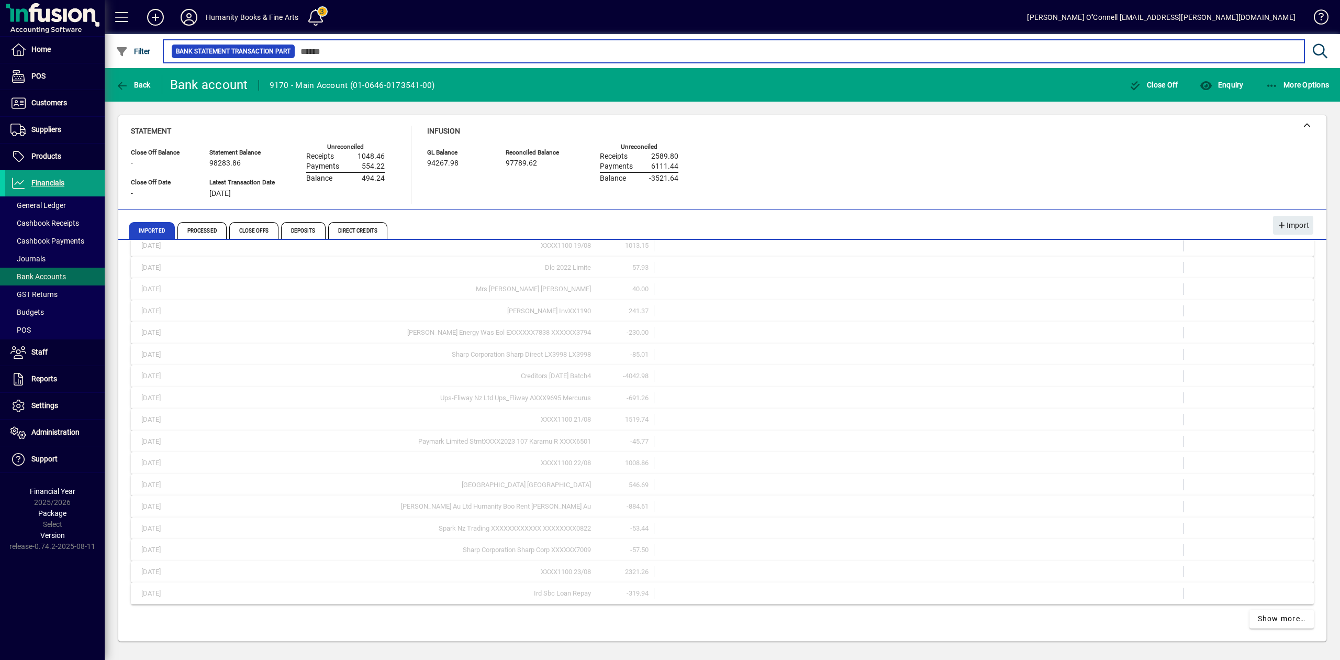
scroll to position [3118, 0]
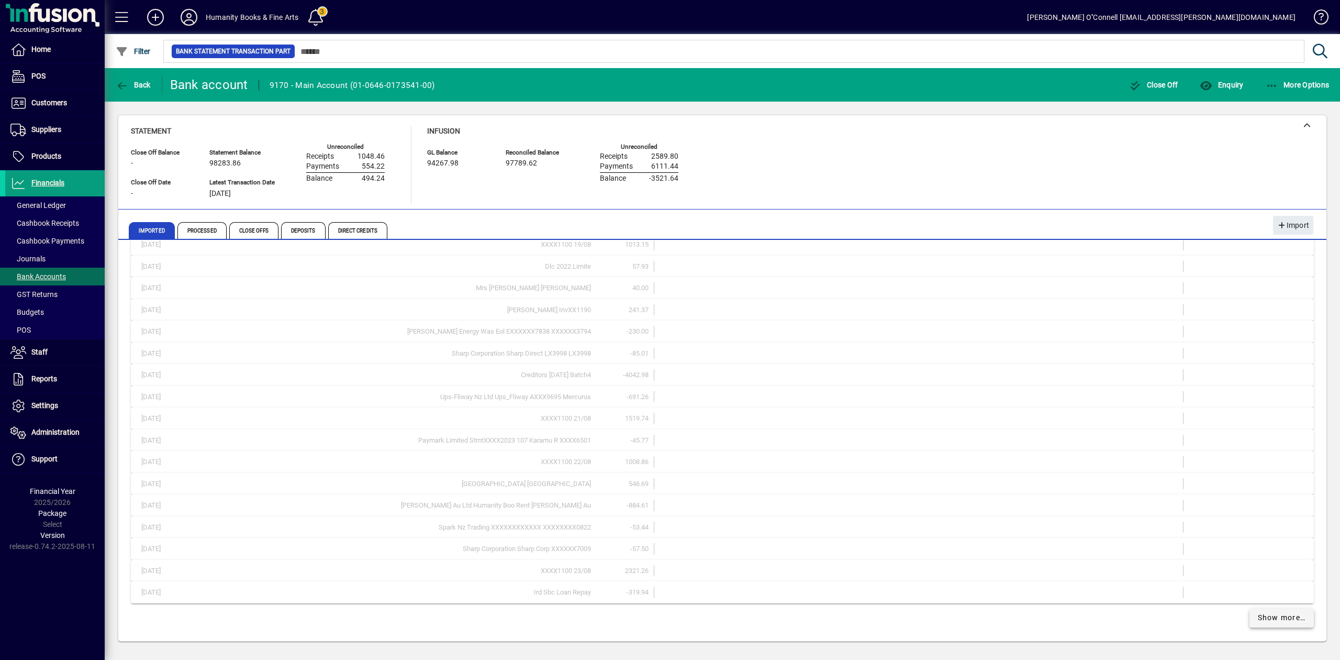
click at [1269, 616] on span "Show more…" at bounding box center [1282, 617] width 48 height 11
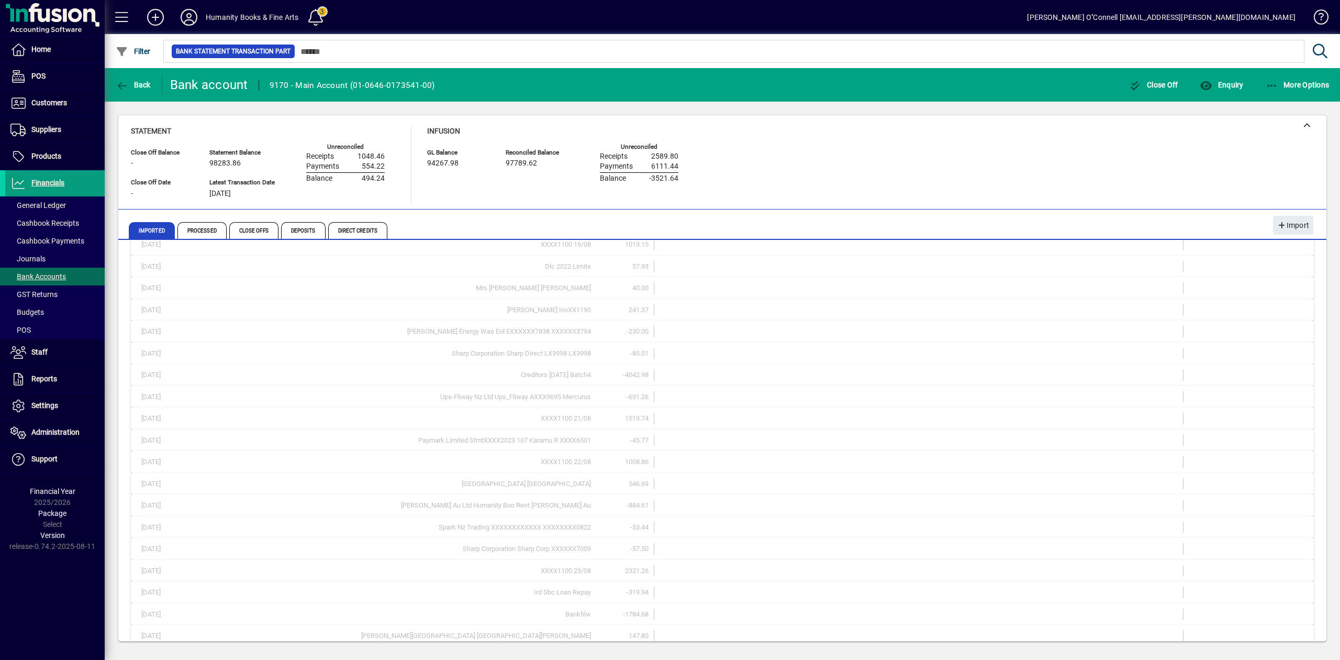
click at [1269, 616] on span "Show more…" at bounding box center [1282, 617] width 48 height 11
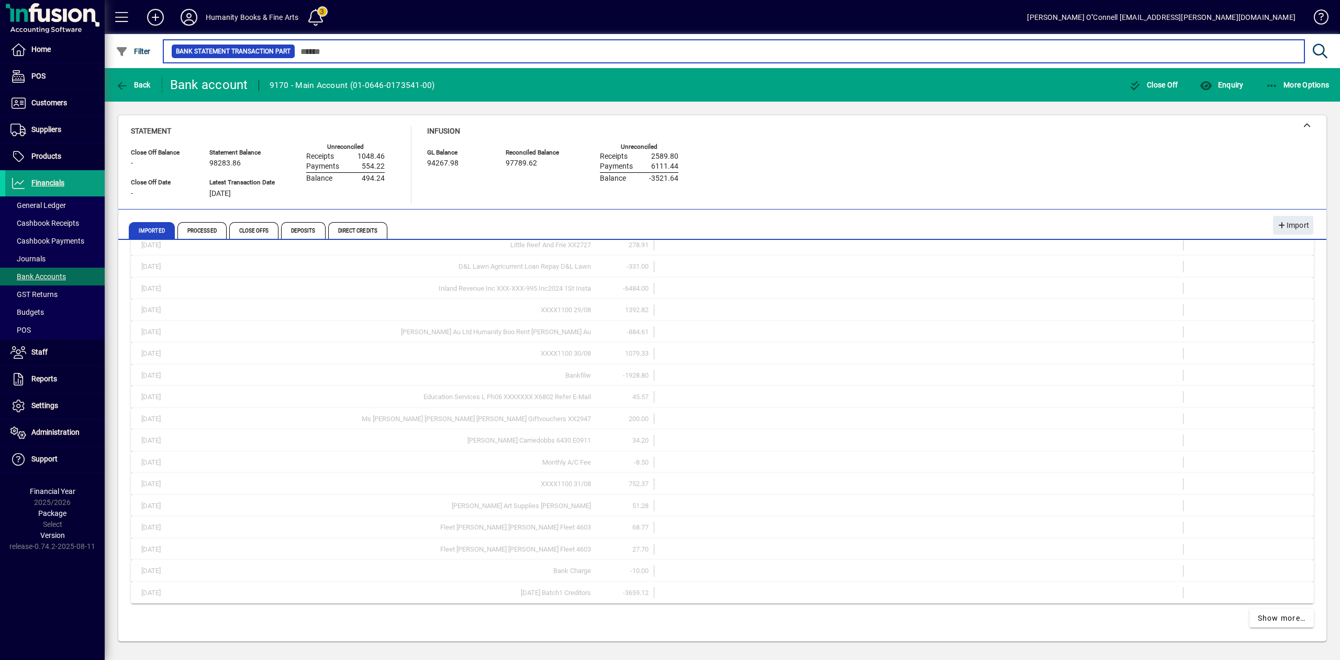
scroll to position [4016, 0]
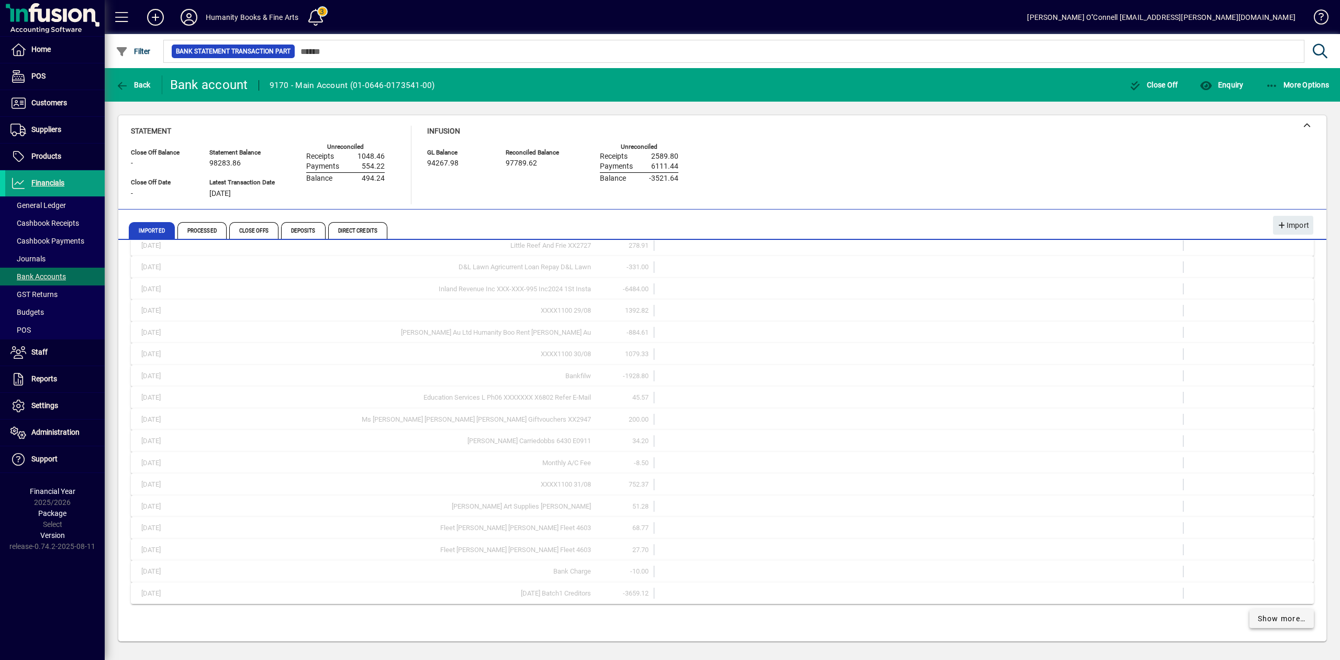
click at [1290, 613] on span "Show more…" at bounding box center [1282, 618] width 48 height 11
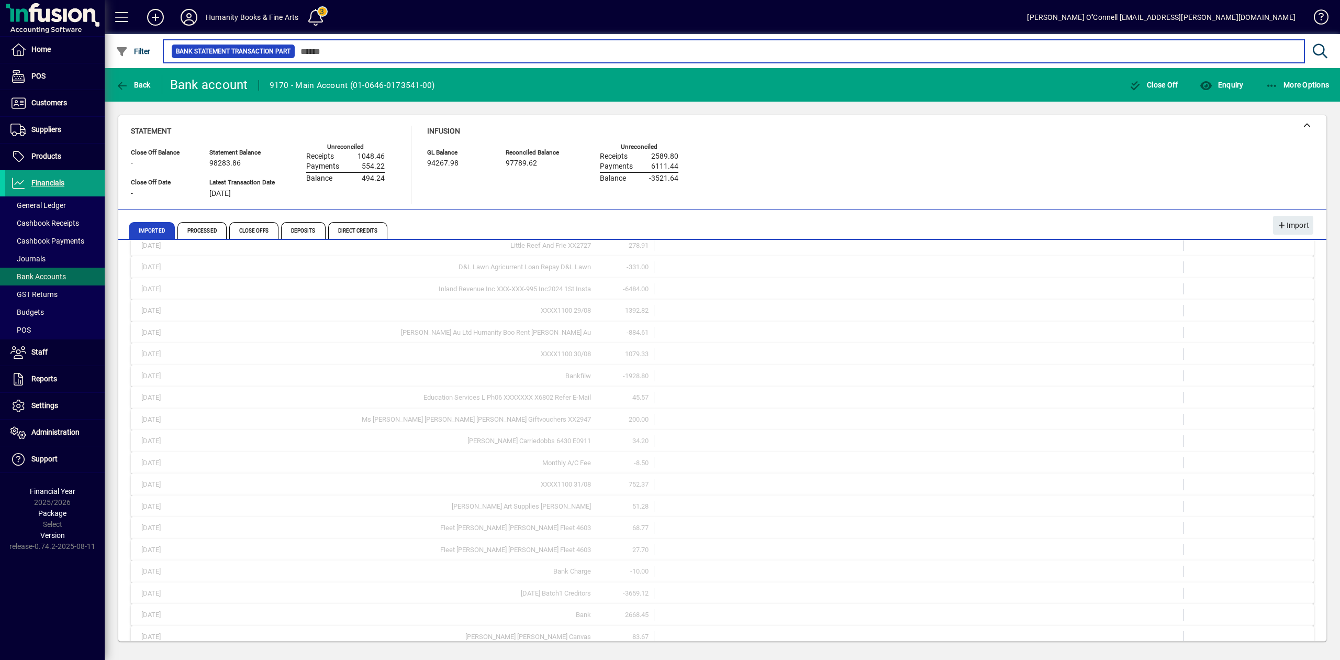
scroll to position [4461, 0]
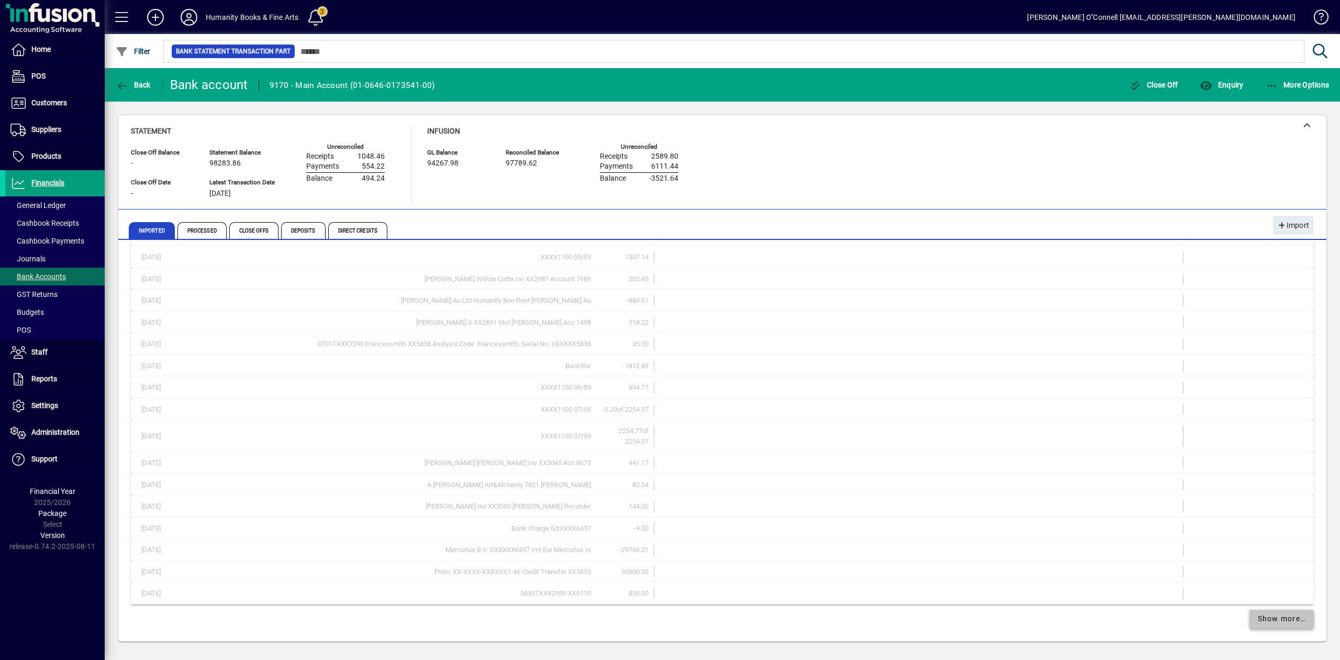
click at [1288, 613] on span "Show more…" at bounding box center [1282, 618] width 48 height 11
click at [1286, 613] on span "Show more…" at bounding box center [1282, 618] width 48 height 11
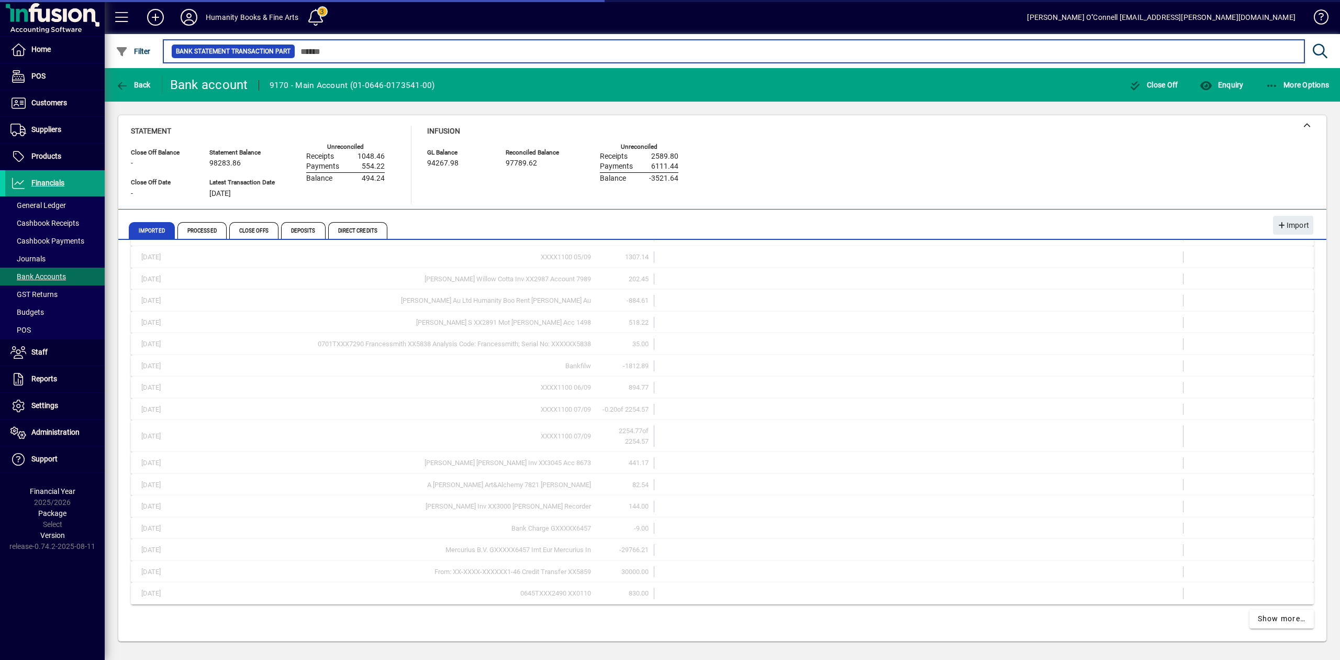
scroll to position [4906, 0]
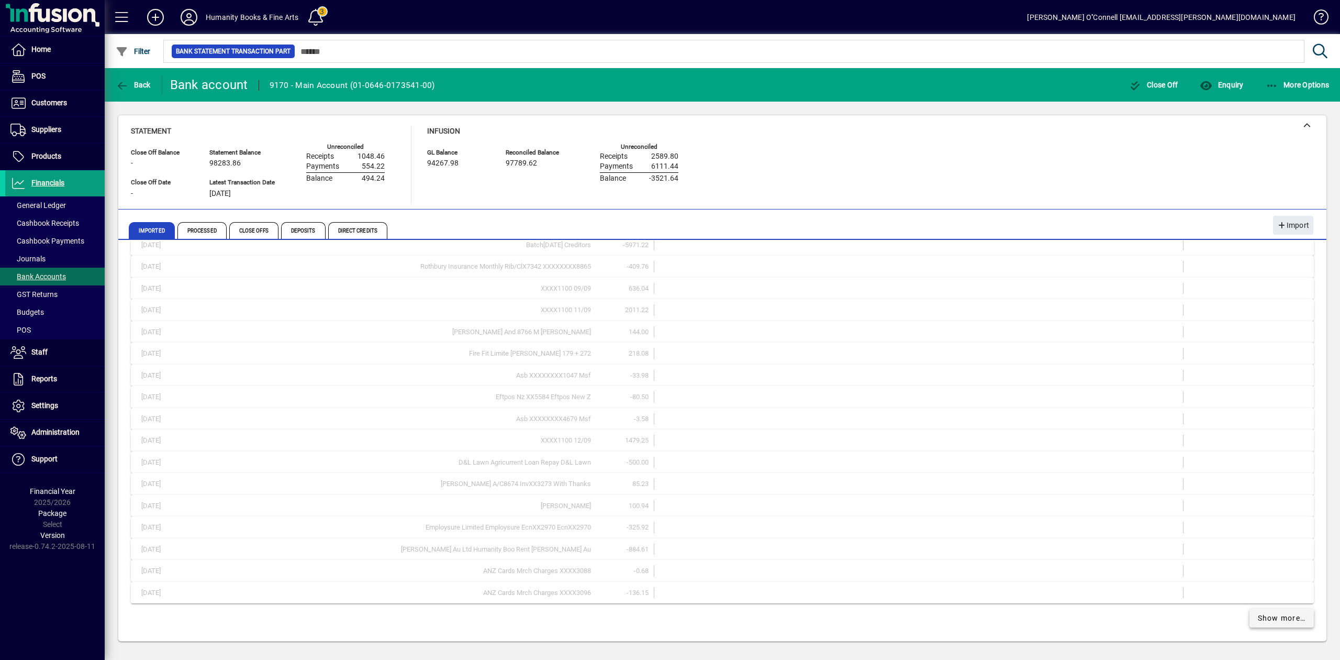
click at [1286, 621] on span "Show more…" at bounding box center [1282, 617] width 48 height 11
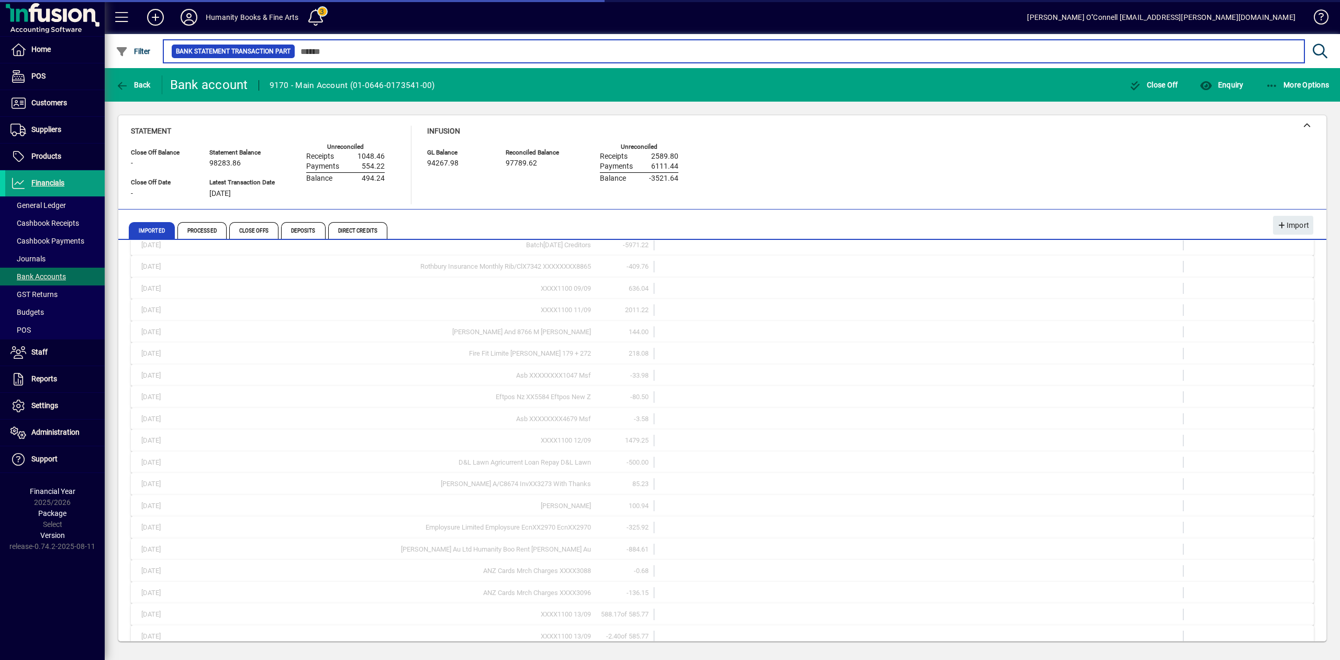
scroll to position [5351, 0]
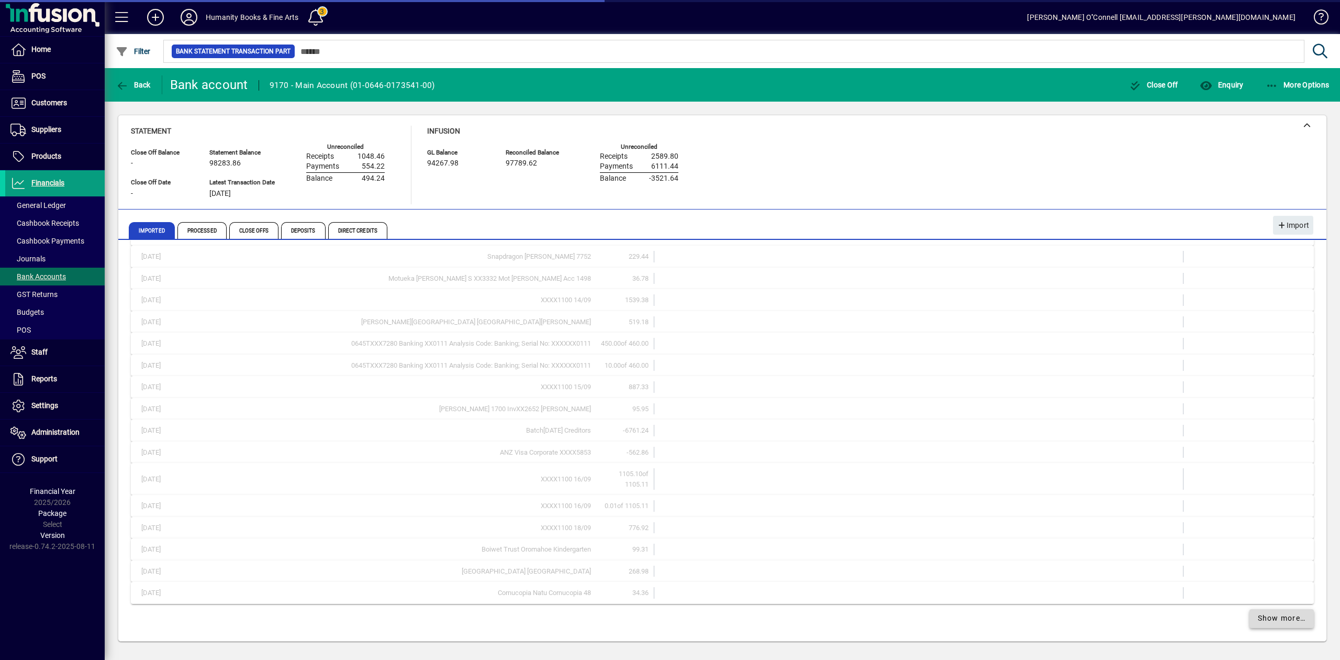
click at [1286, 621] on span "Show more…" at bounding box center [1282, 617] width 48 height 11
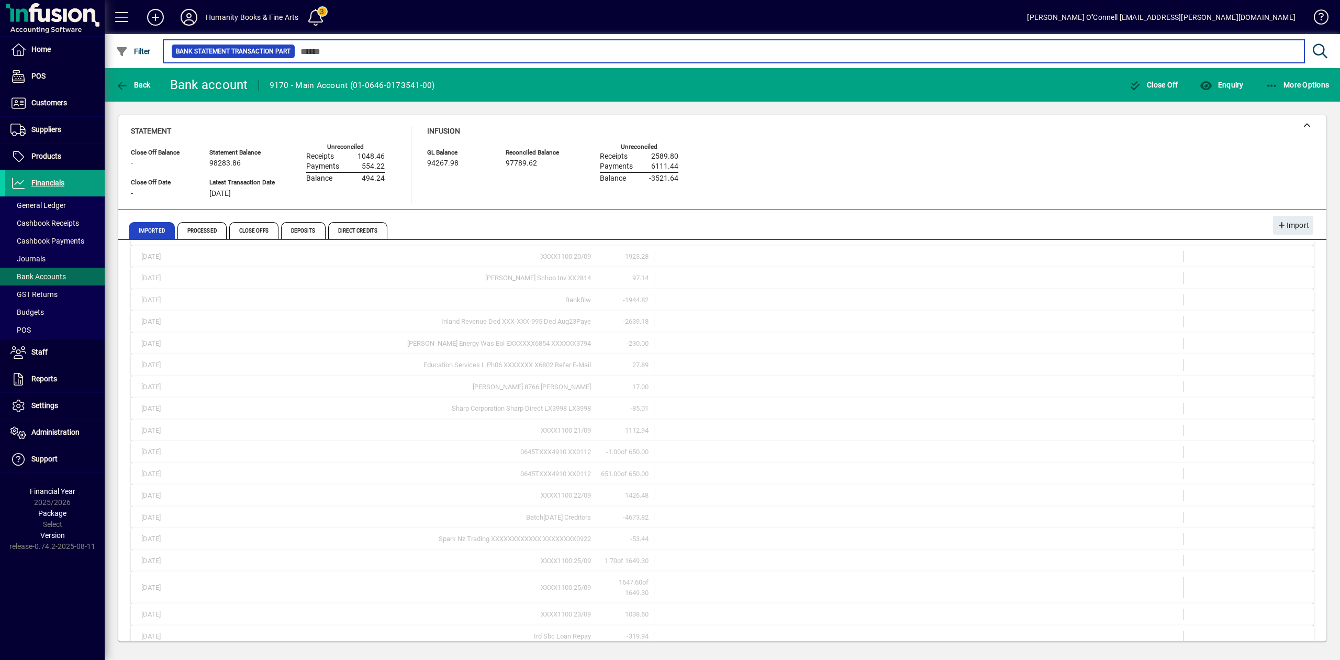
scroll to position [6250, 0]
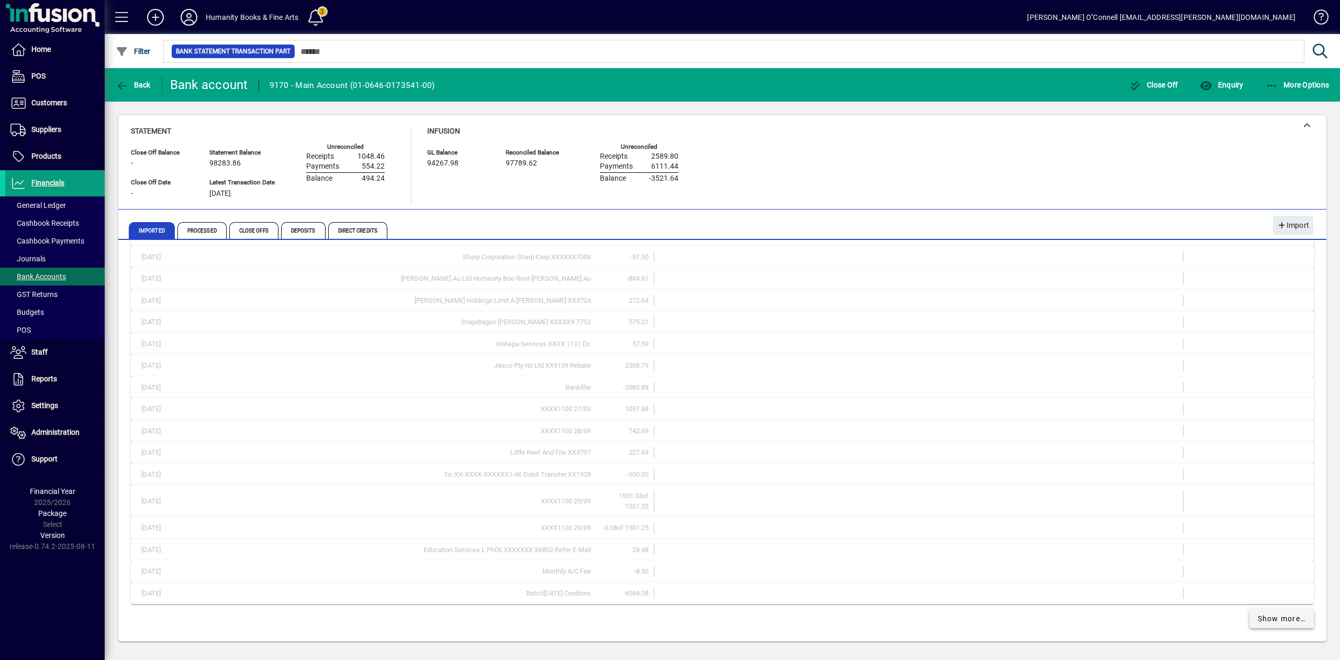
click at [1270, 613] on span "Show more…" at bounding box center [1282, 618] width 48 height 11
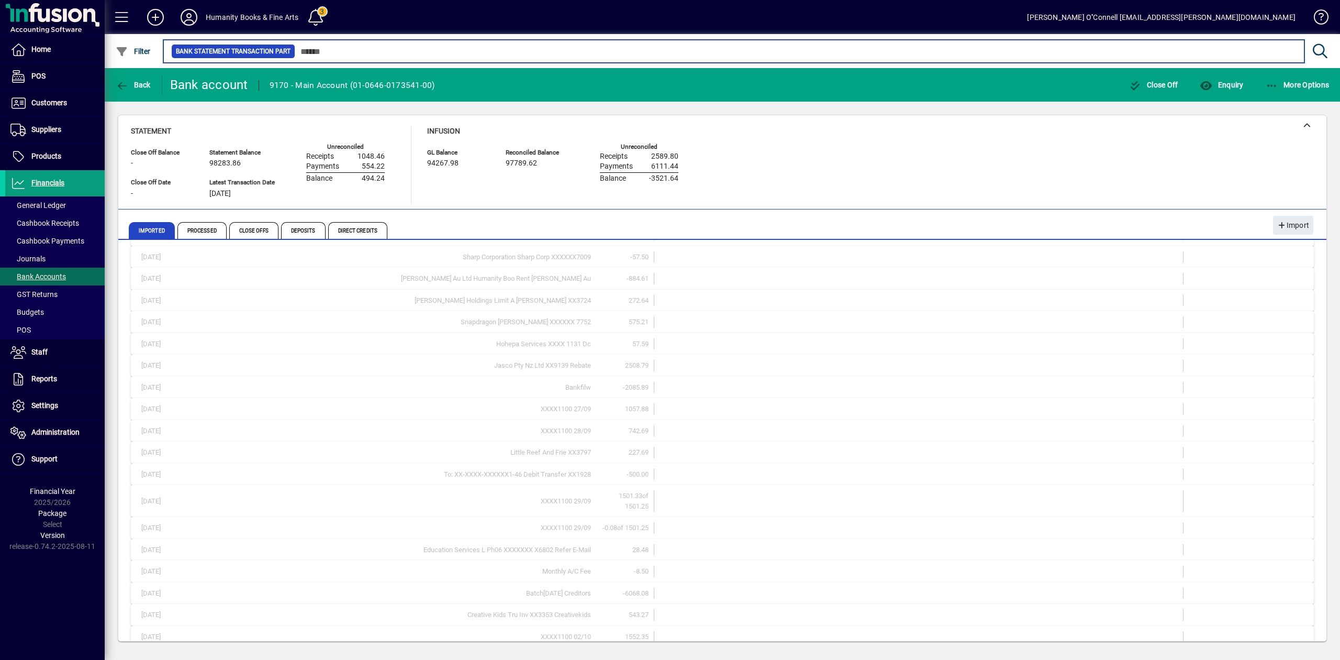
scroll to position [6416, 0]
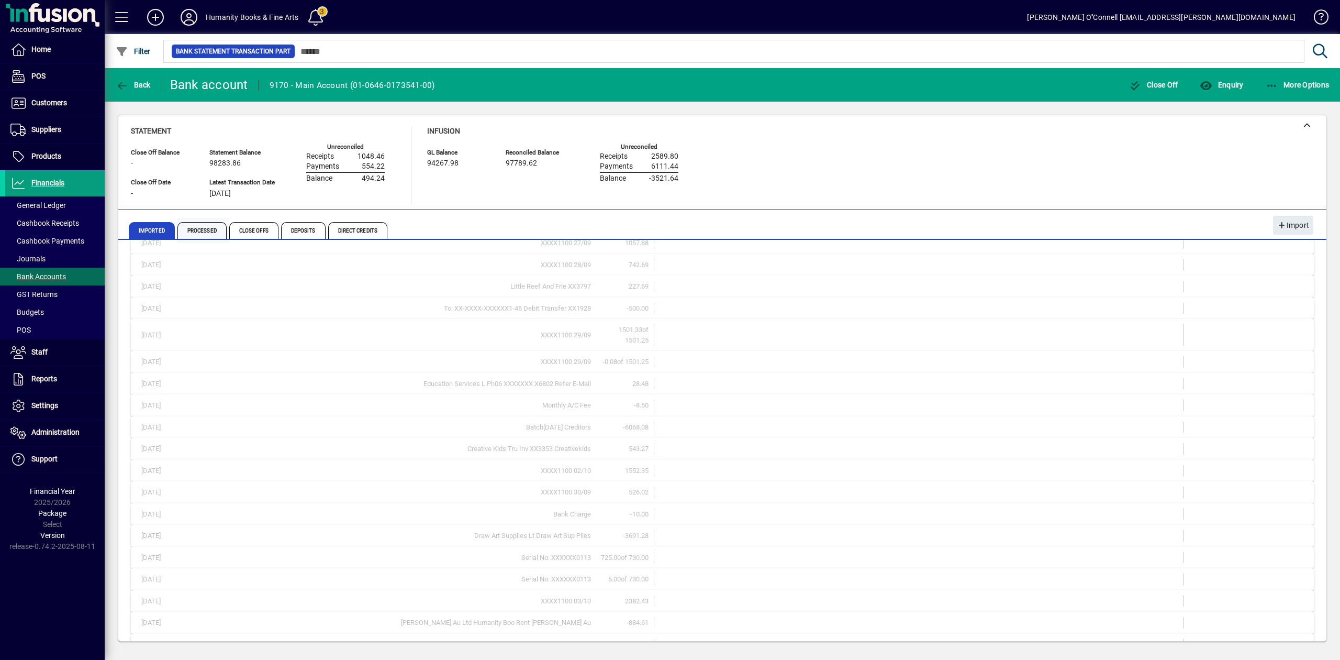
click at [210, 227] on span "Processed" at bounding box center [201, 230] width 49 height 17
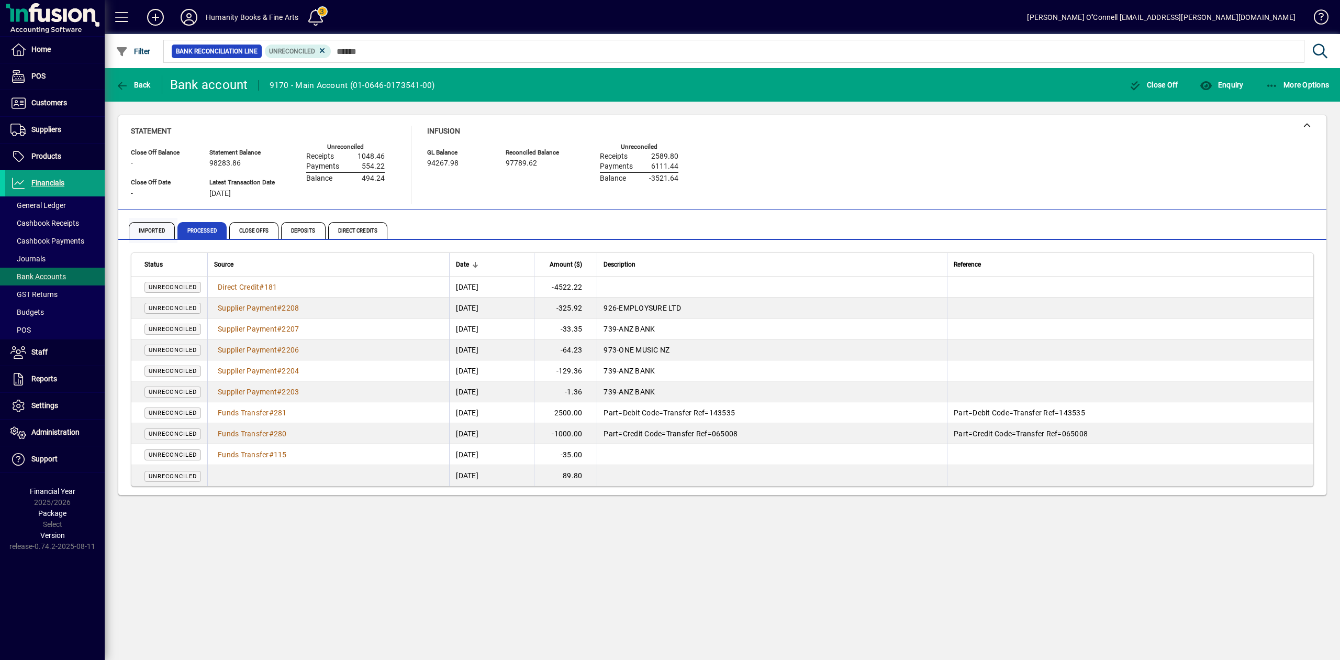
click at [162, 229] on span "Imported" at bounding box center [152, 230] width 46 height 17
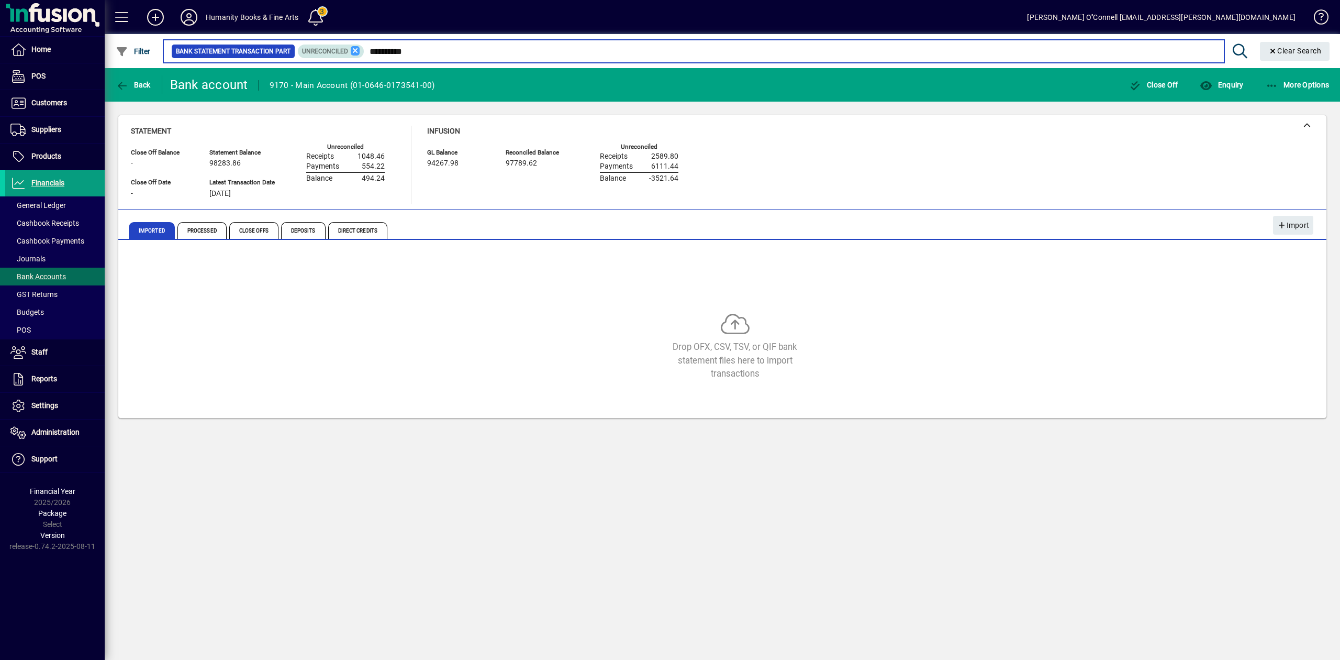
type input "**********"
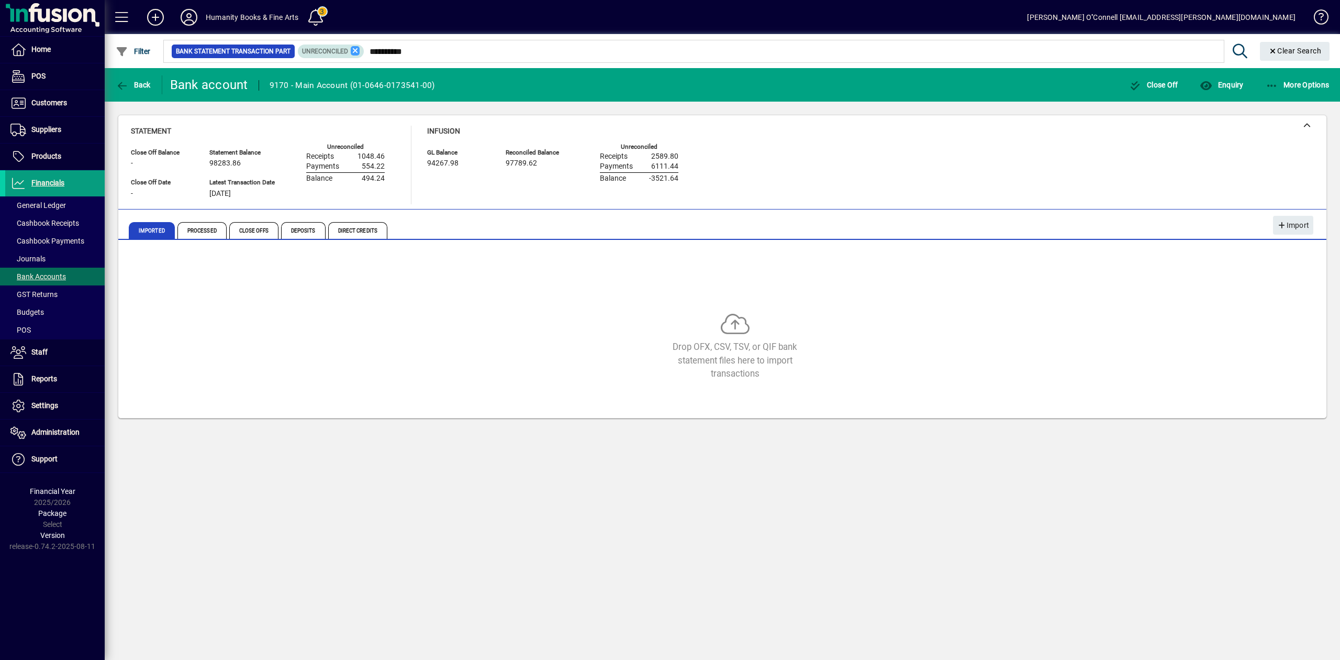
click at [352, 49] on icon at bounding box center [355, 50] width 9 height 9
click at [205, 228] on span "Processed" at bounding box center [201, 230] width 49 height 17
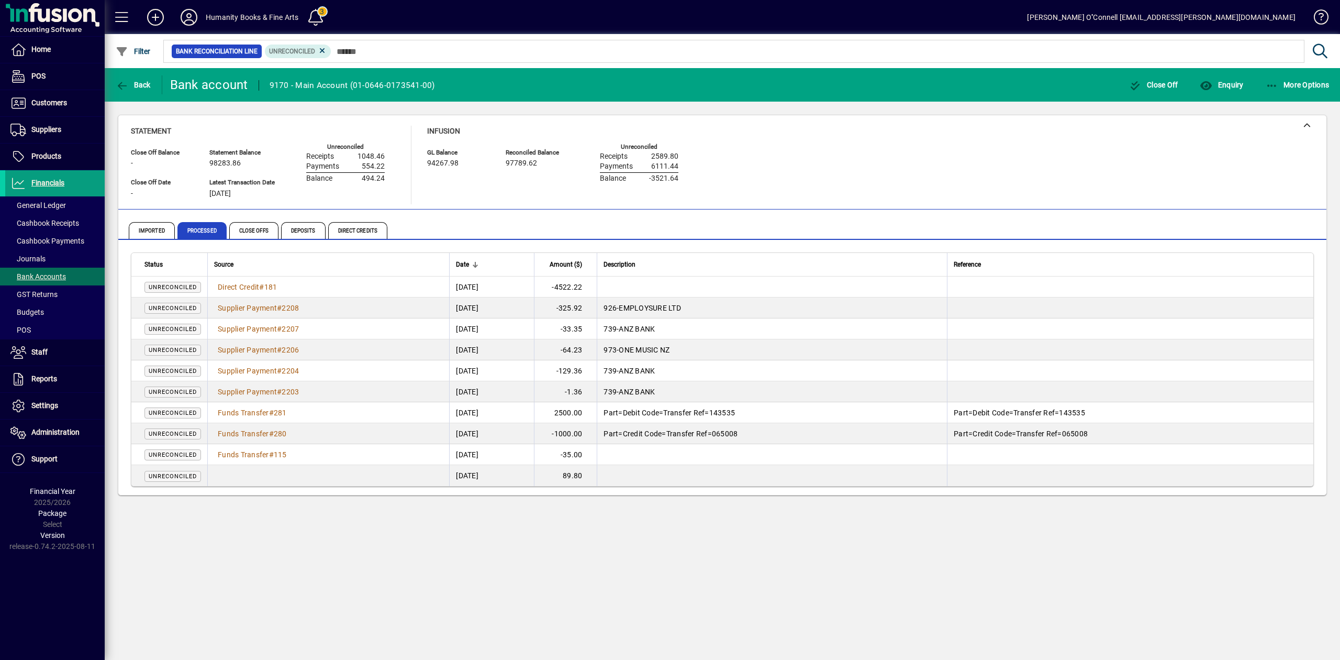
drag, startPoint x: 819, startPoint y: 148, endPoint x: 1075, endPoint y: 82, distance: 264.3
click at [821, 148] on div "Statement Close Off Balance - Close Off Date - Statement Balance 98283.86 Lates…" at bounding box center [722, 165] width 1183 height 79
click at [243, 419] on td "Funds Transfer # 281" at bounding box center [328, 412] width 242 height 21
click at [245, 411] on span "Funds Transfer" at bounding box center [243, 412] width 51 height 8
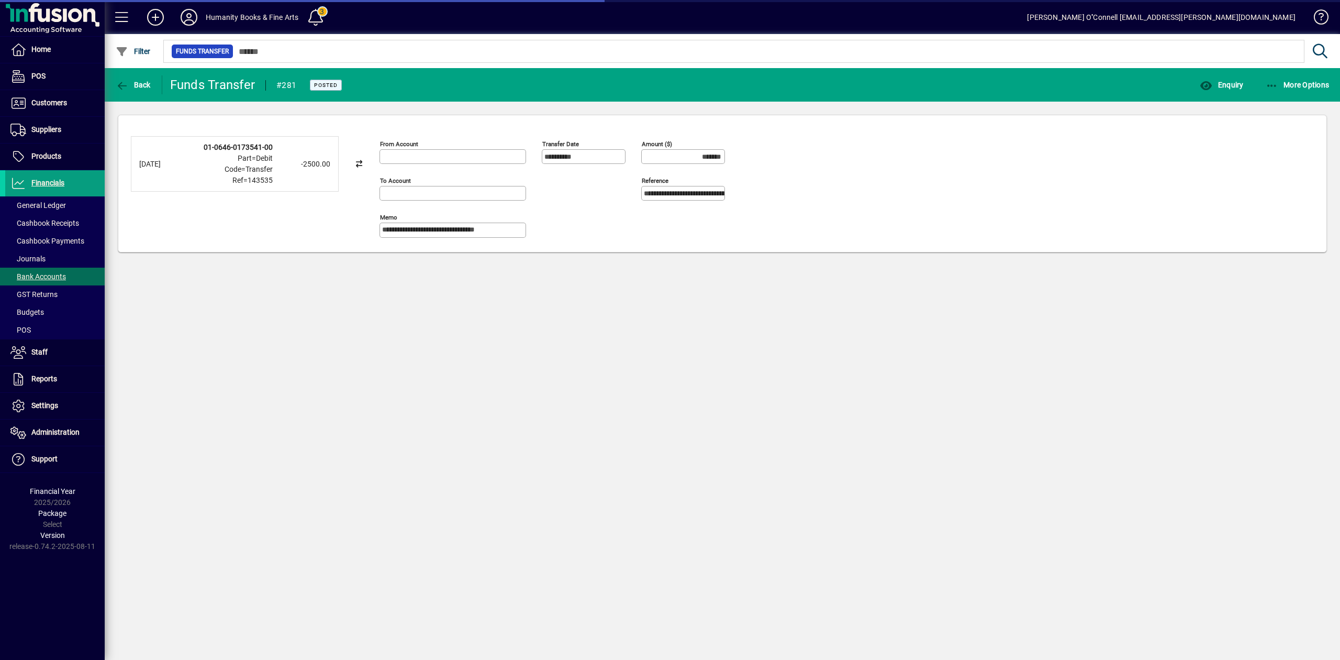
type input "**********"
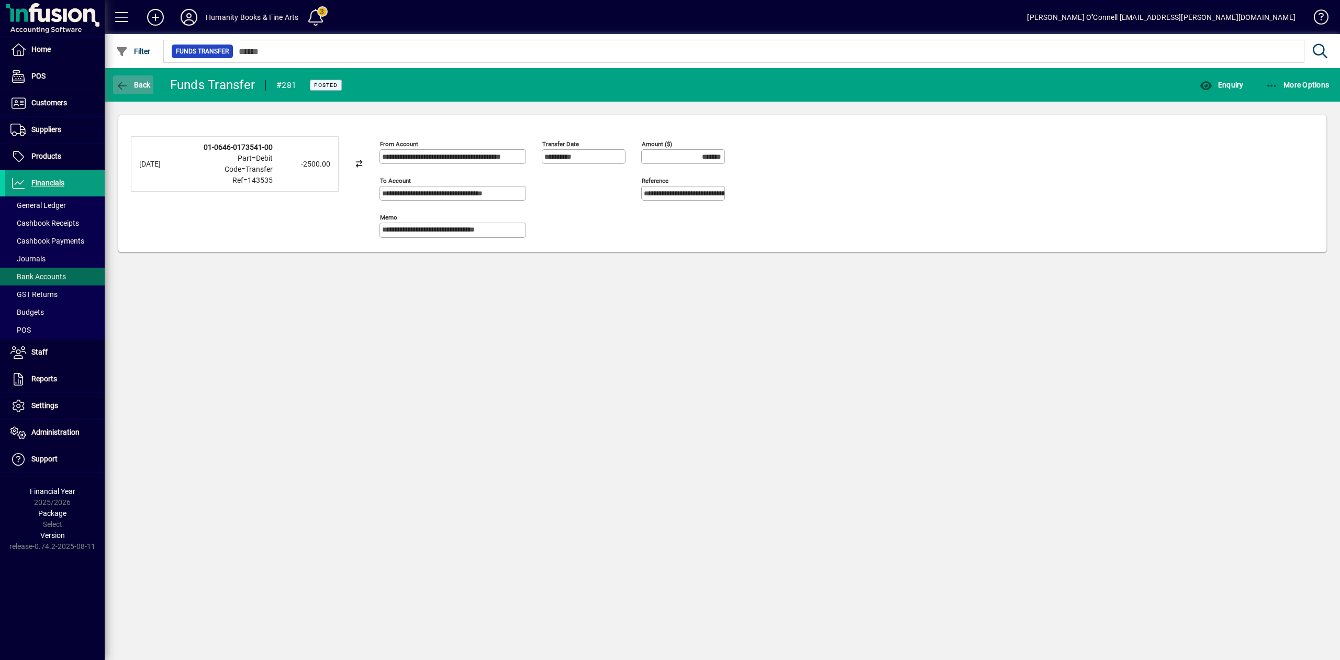
click at [128, 86] on icon "button" at bounding box center [122, 86] width 13 height 10
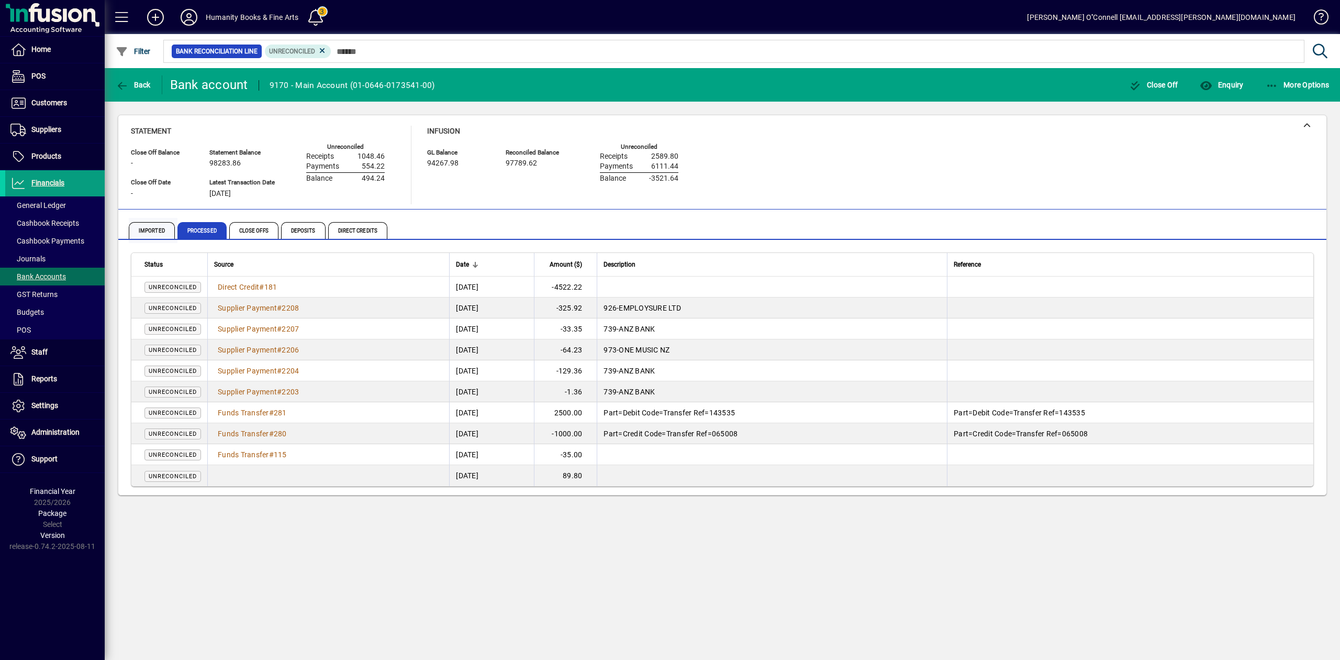
click at [146, 224] on span "Imported" at bounding box center [152, 230] width 46 height 17
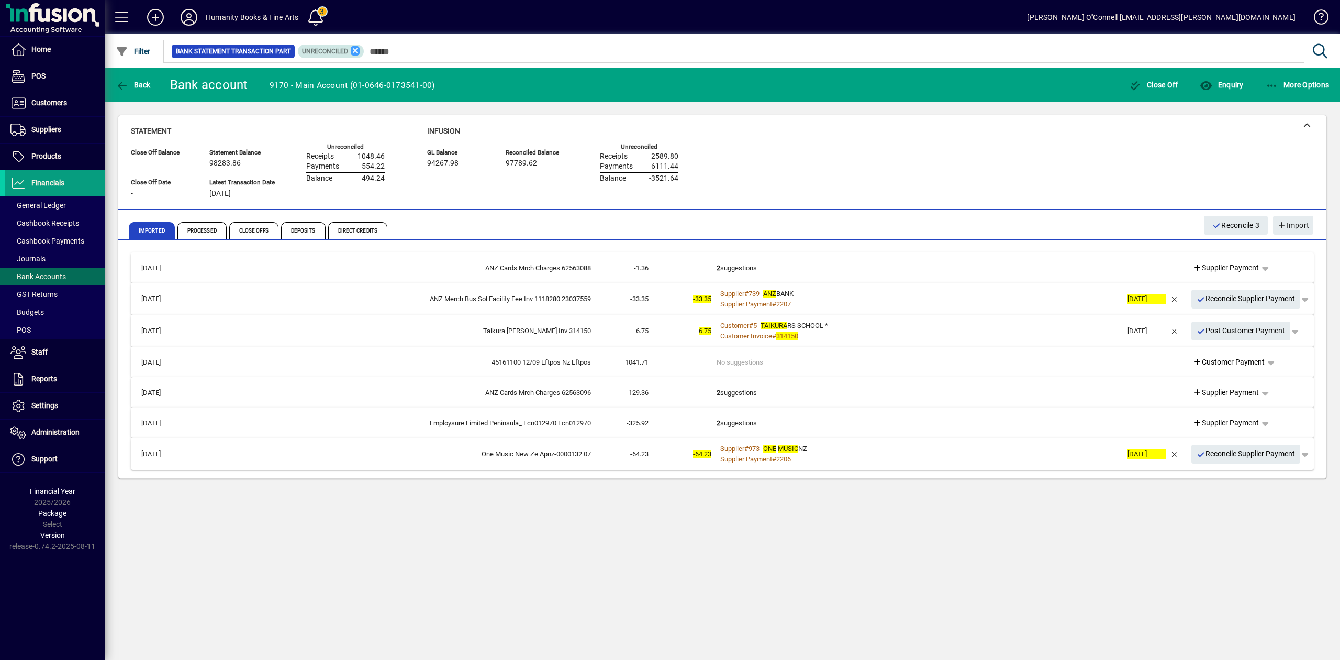
click at [356, 51] on icon at bounding box center [355, 50] width 9 height 9
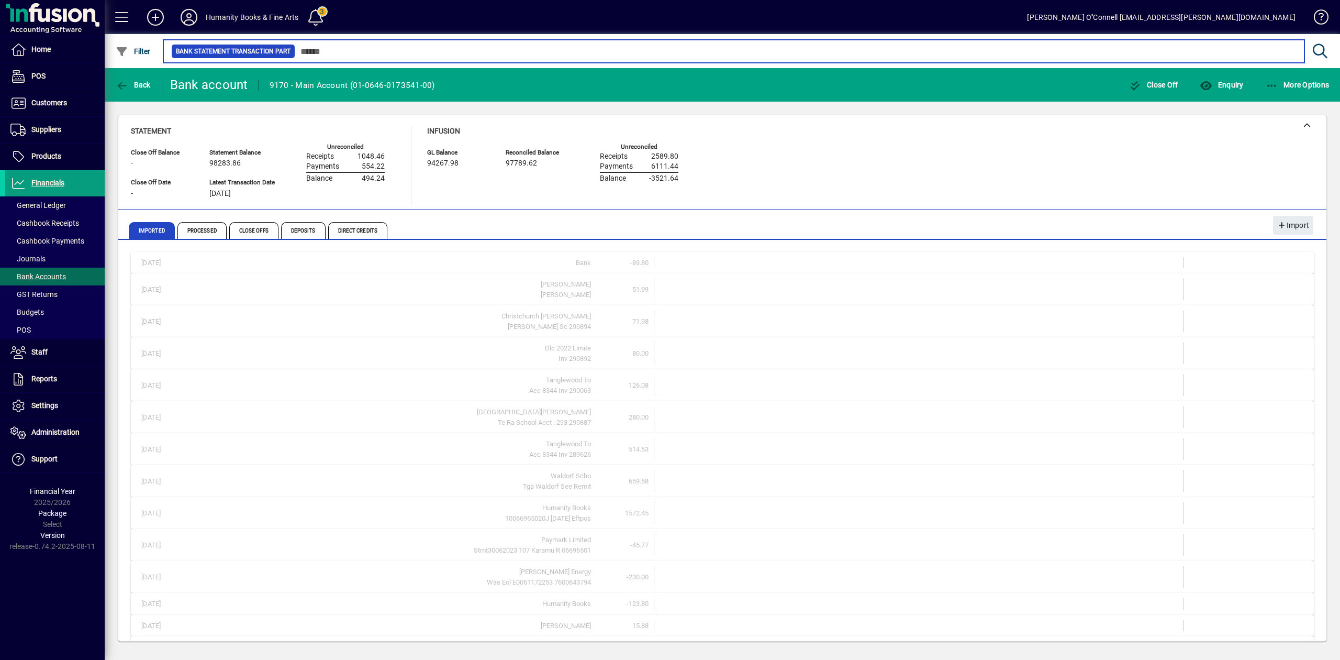
click at [317, 51] on input "text" at bounding box center [795, 51] width 1001 height 15
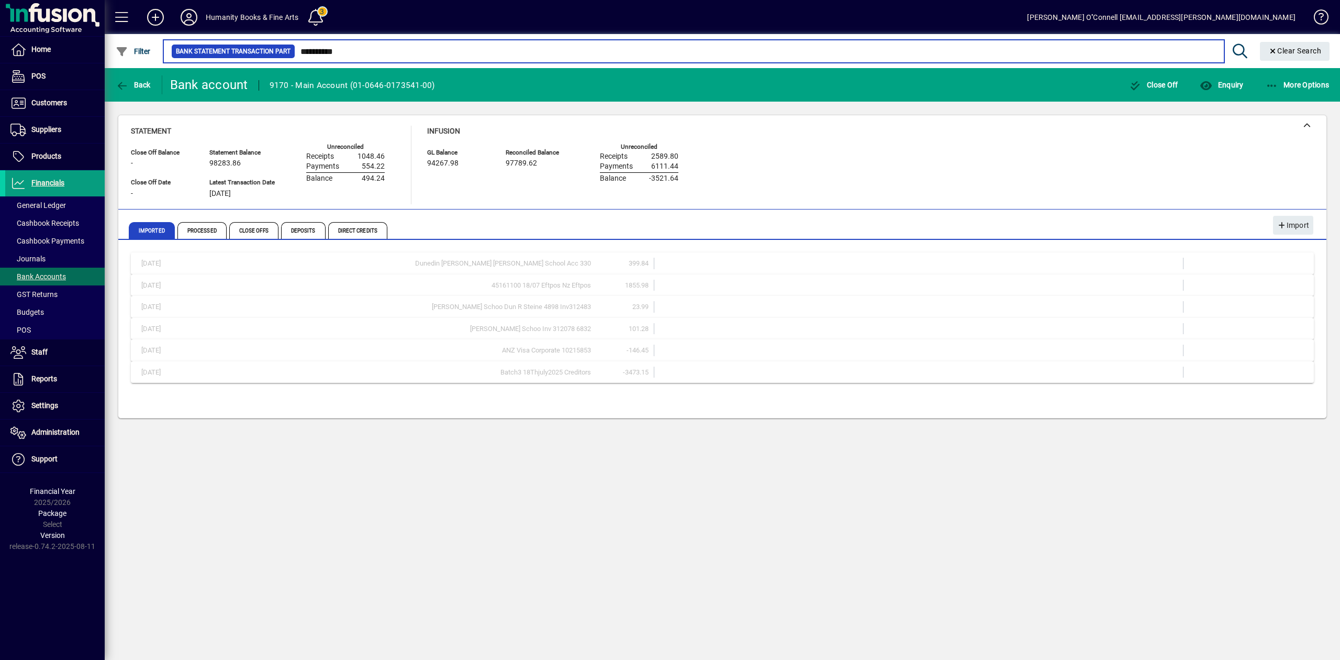
type input "**********"
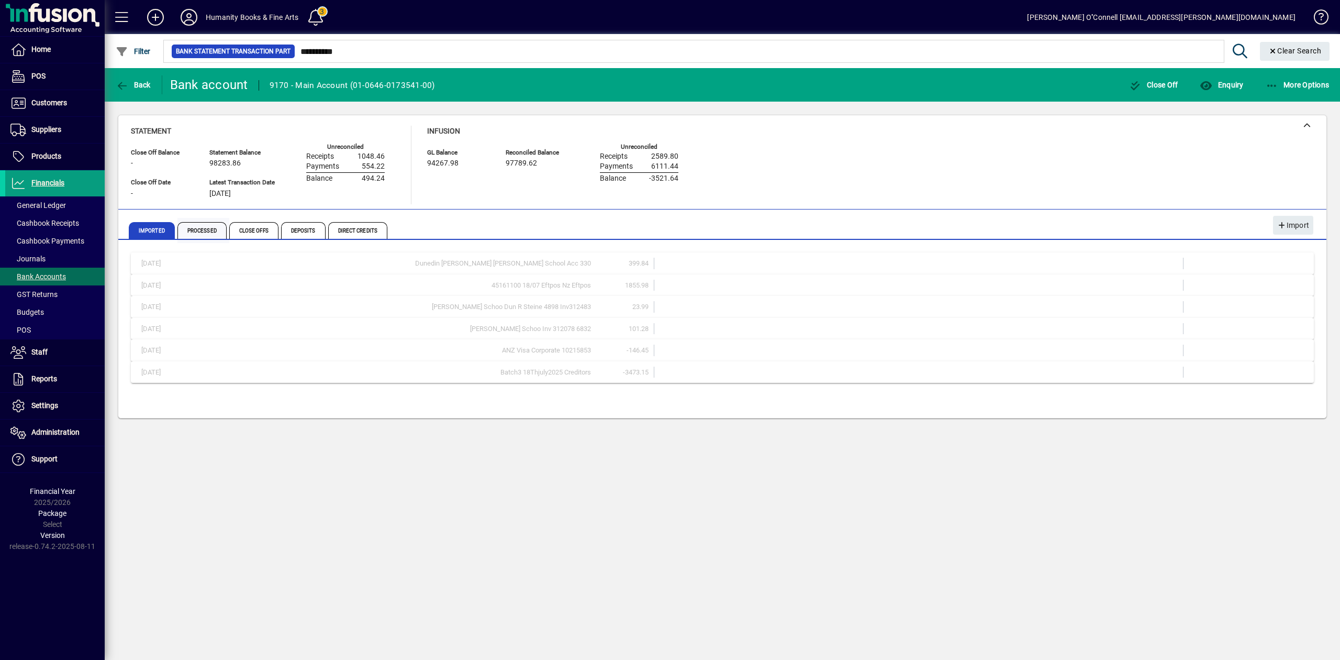
click at [210, 233] on span "Processed" at bounding box center [201, 230] width 49 height 17
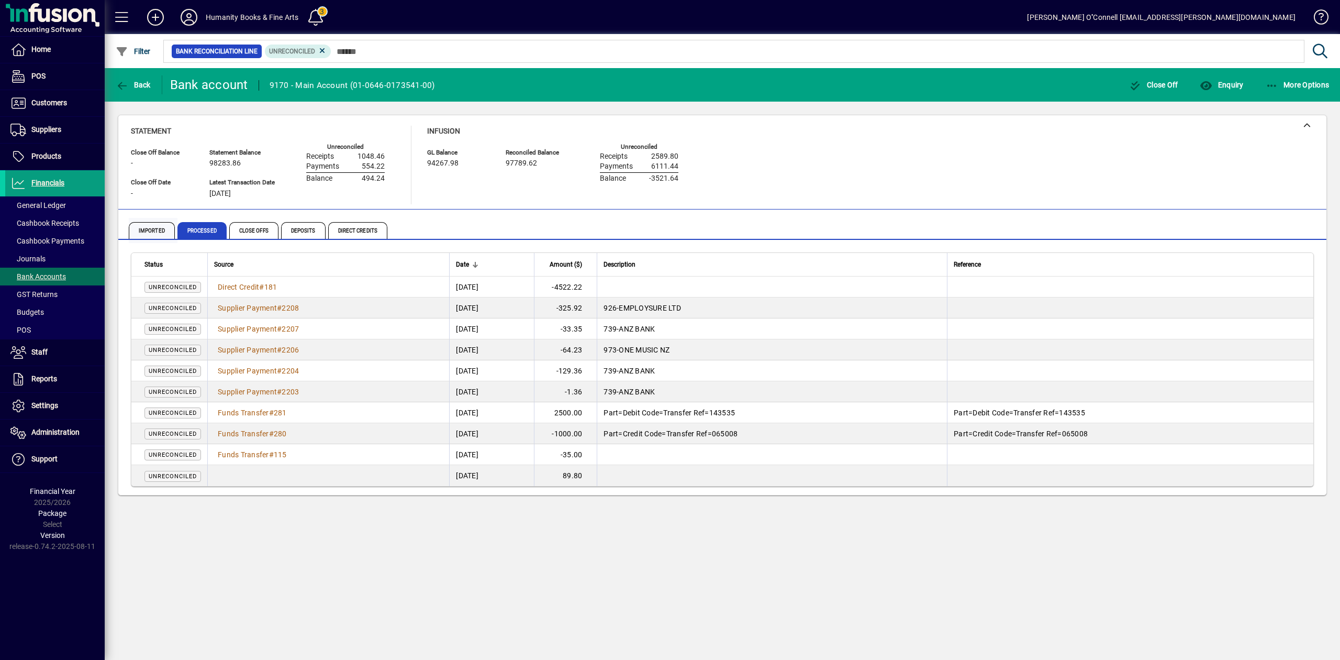
click at [158, 229] on span "Imported" at bounding box center [152, 230] width 46 height 17
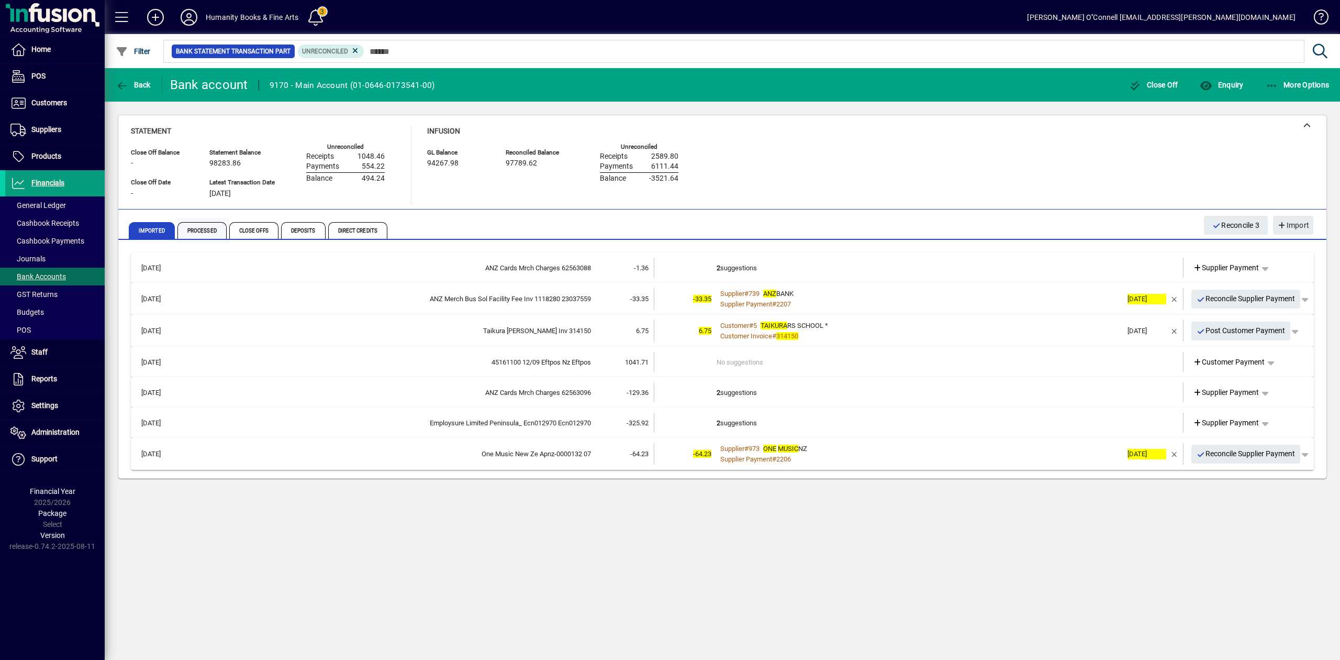
click at [202, 233] on span "Processed" at bounding box center [201, 230] width 49 height 17
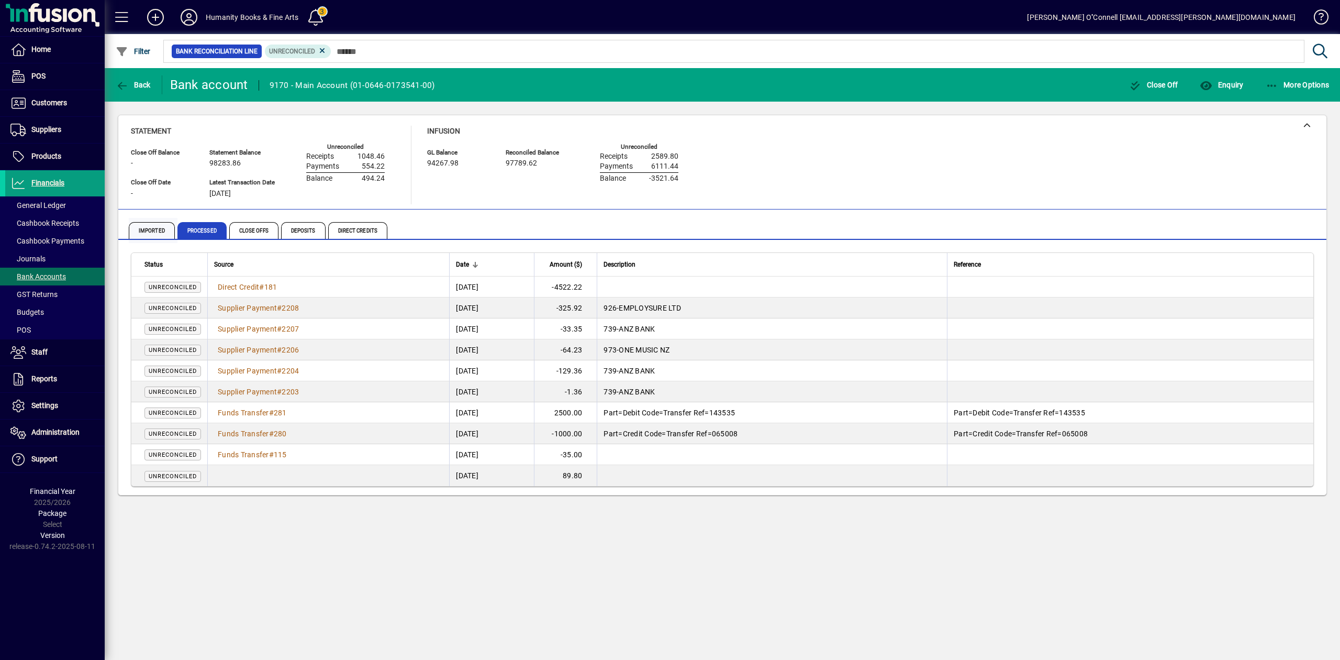
click at [162, 226] on span "Imported" at bounding box center [152, 230] width 46 height 17
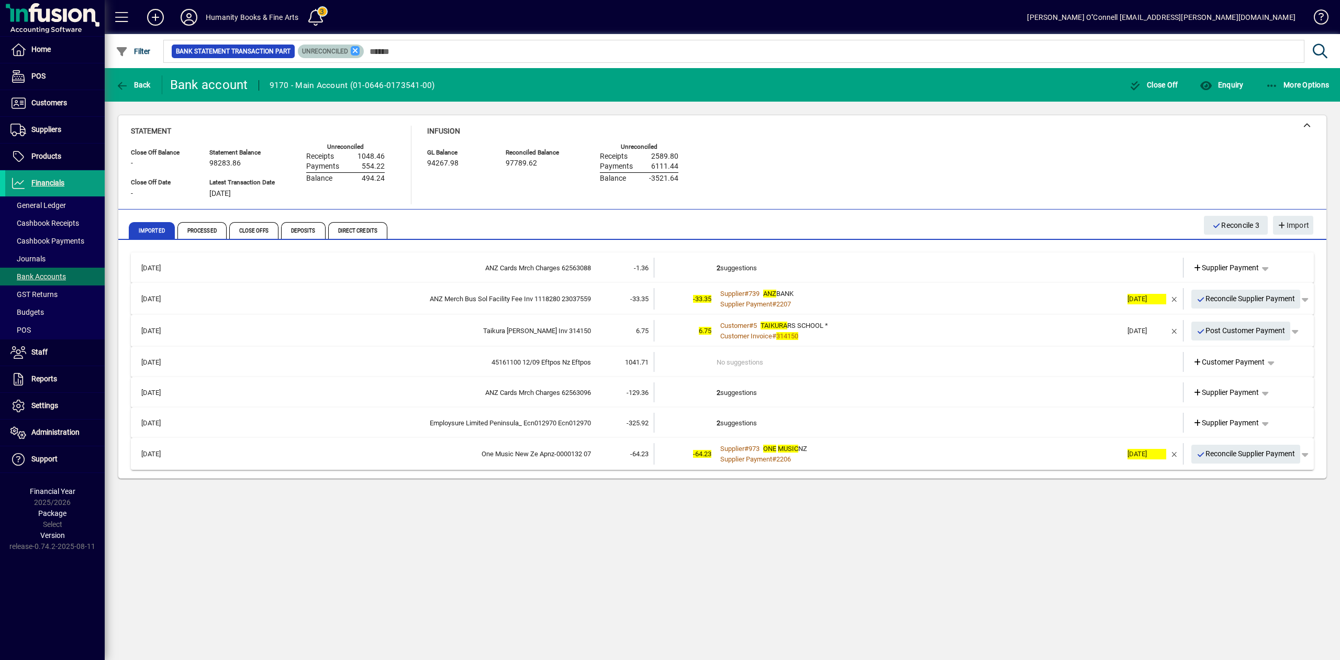
click at [352, 52] on icon at bounding box center [355, 50] width 9 height 9
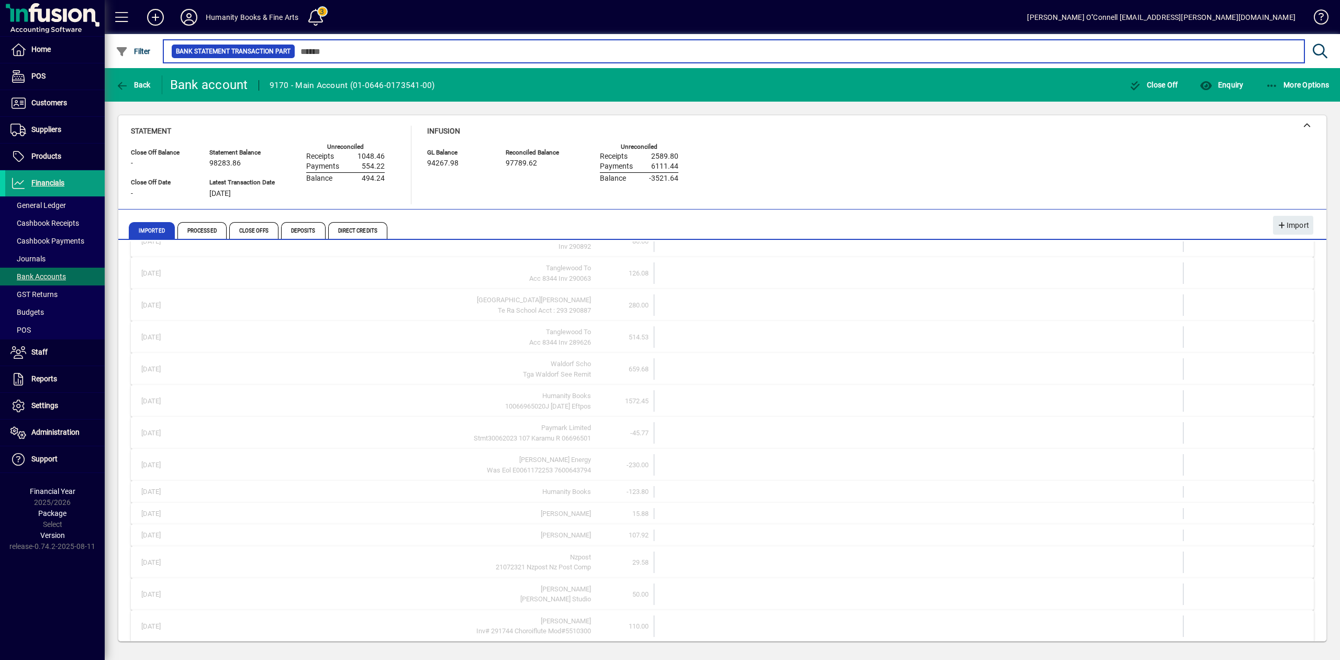
scroll to position [246, 0]
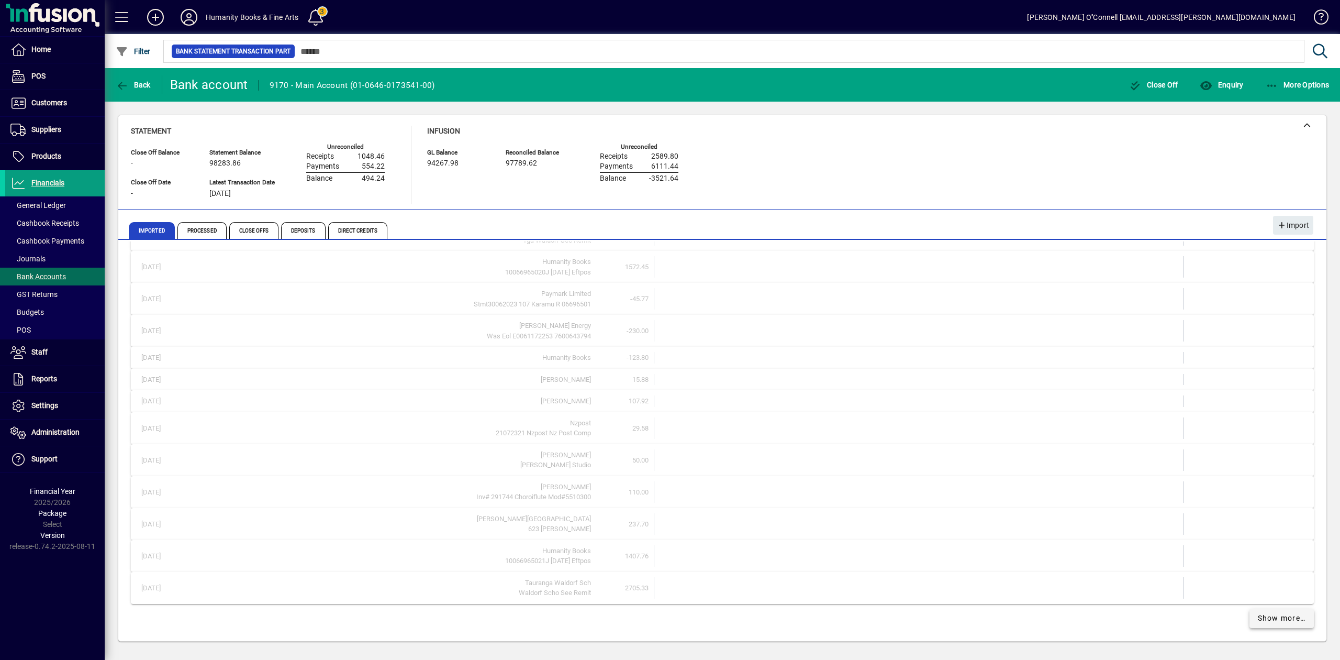
click at [1280, 622] on span "Show more…" at bounding box center [1282, 617] width 48 height 11
click at [1274, 618] on span "Show more…" at bounding box center [1282, 617] width 48 height 11
click at [1273, 614] on span "Show more…" at bounding box center [1282, 617] width 48 height 11
click at [1273, 614] on span "Show more…" at bounding box center [1282, 618] width 48 height 11
click at [1272, 614] on span "Show more…" at bounding box center [1282, 618] width 48 height 11
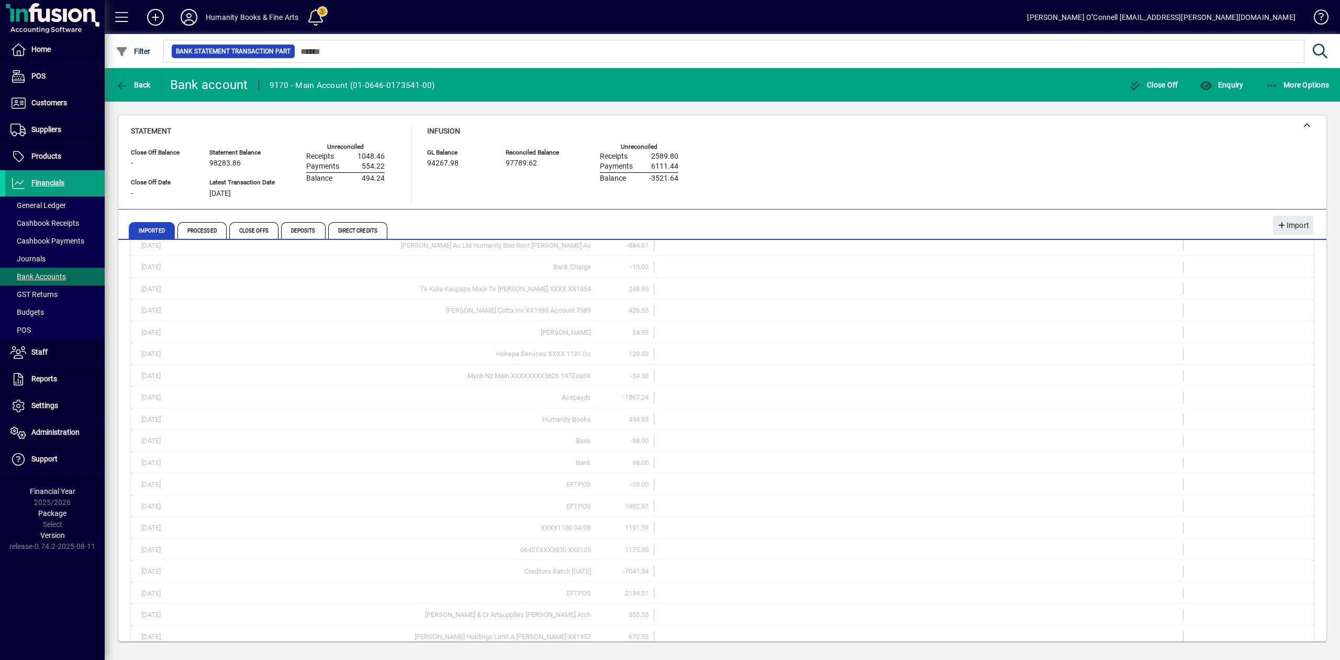
click at [1272, 614] on span "Show more…" at bounding box center [1282, 617] width 48 height 11
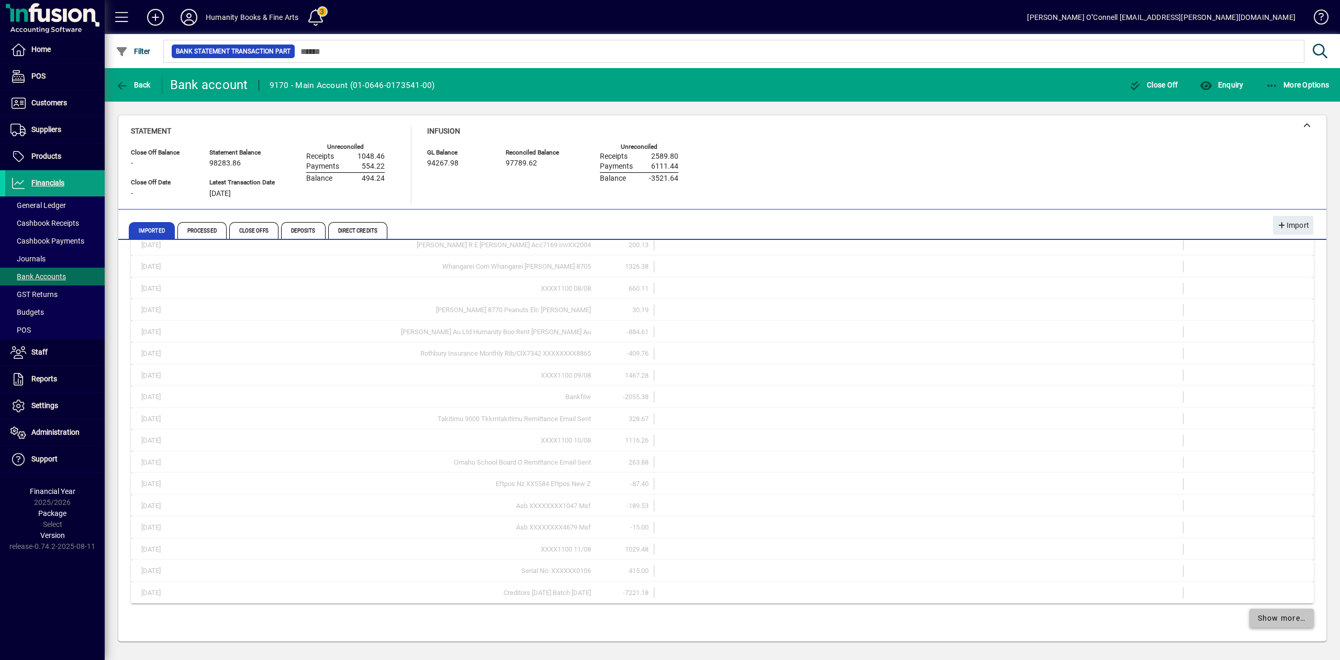
click at [1272, 614] on span "Show more…" at bounding box center [1282, 617] width 48 height 11
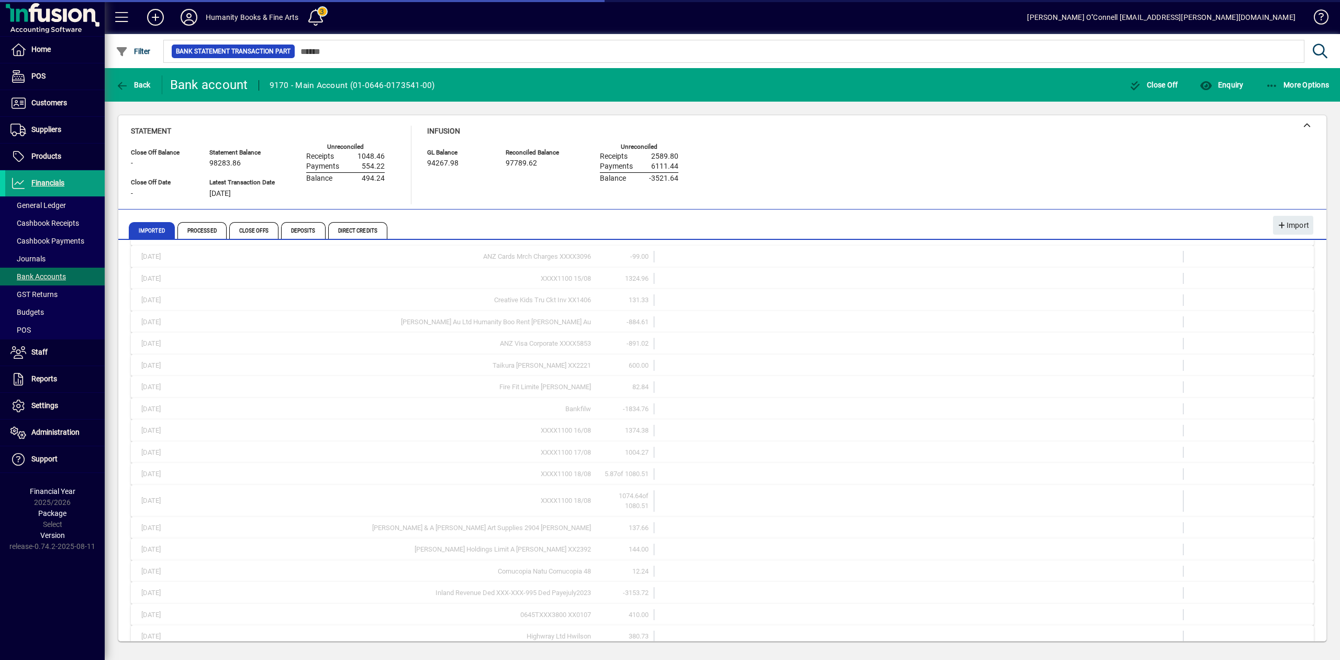
scroll to position [3117, 0]
click at [1269, 613] on span "Show more…" at bounding box center [1282, 618] width 48 height 11
click at [1268, 613] on span "Show more…" at bounding box center [1282, 618] width 48 height 11
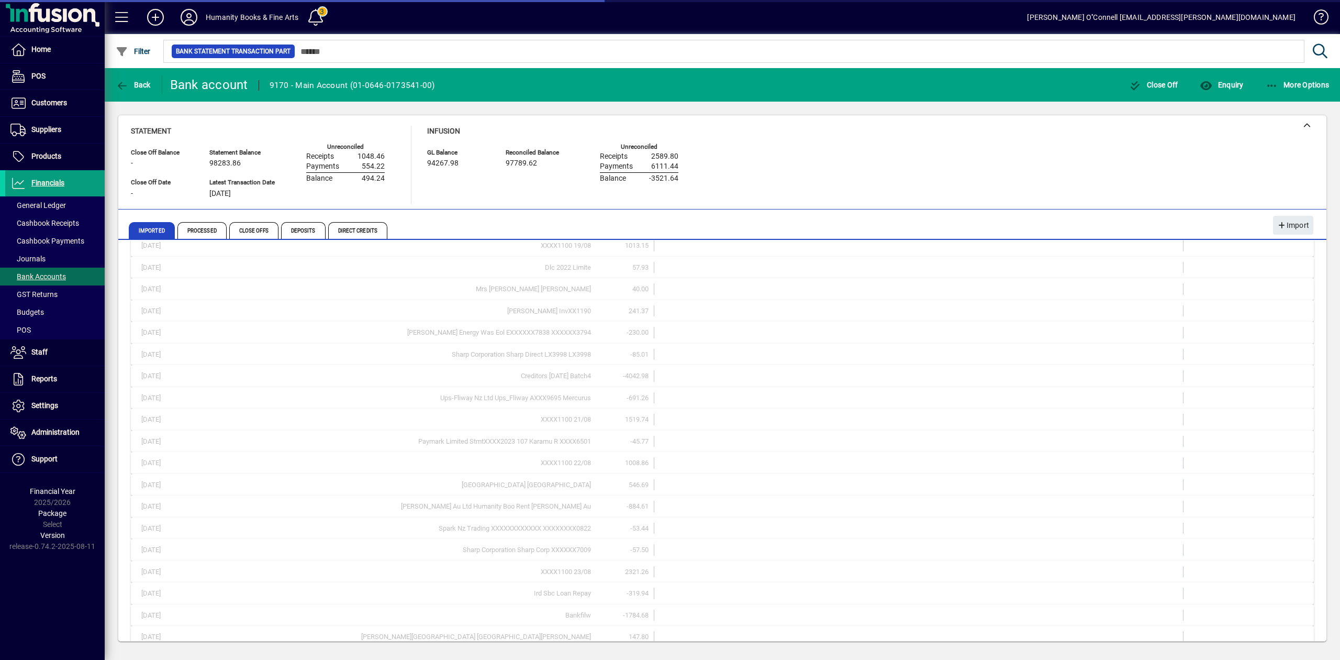
click at [1267, 614] on span "Show more…" at bounding box center [1282, 617] width 48 height 11
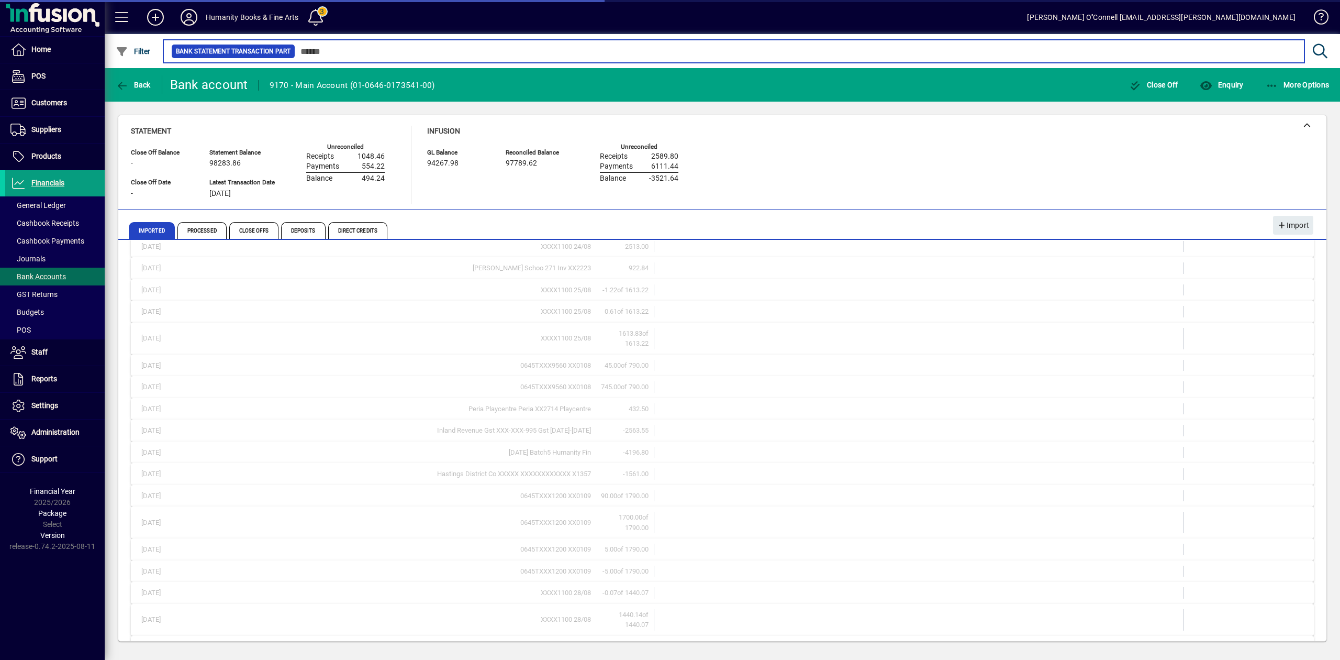
scroll to position [4016, 0]
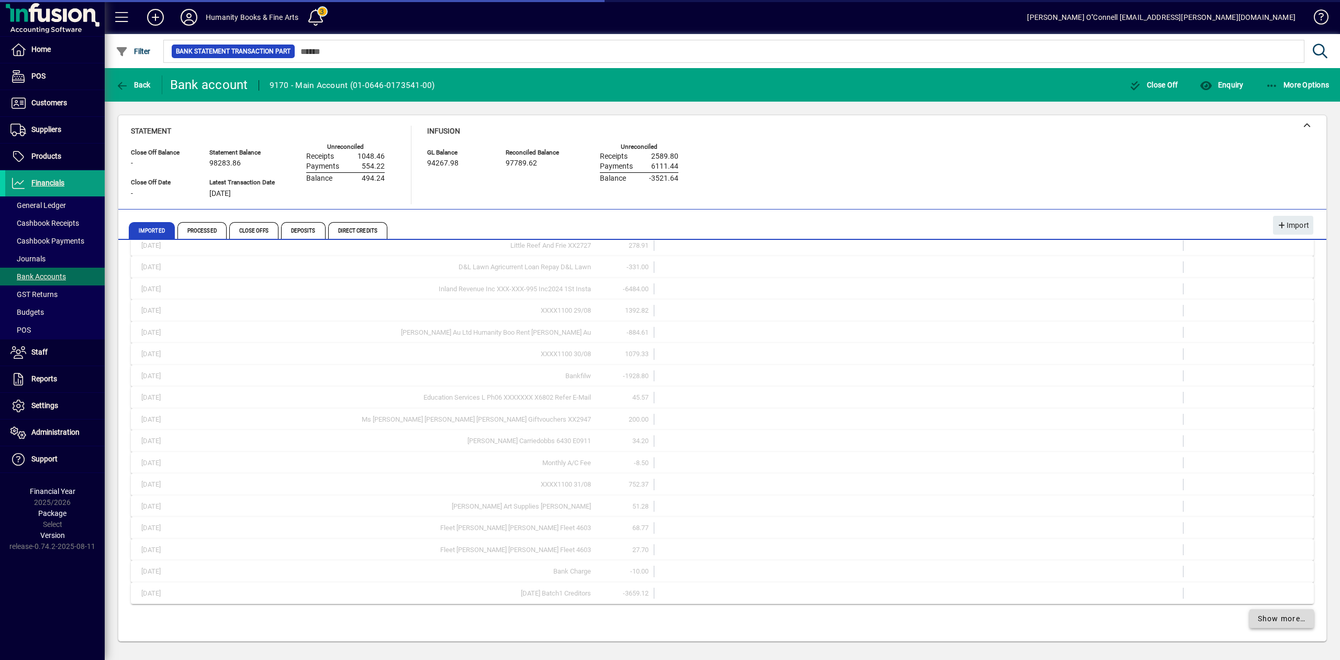
click at [1261, 620] on span "Show more…" at bounding box center [1282, 618] width 48 height 11
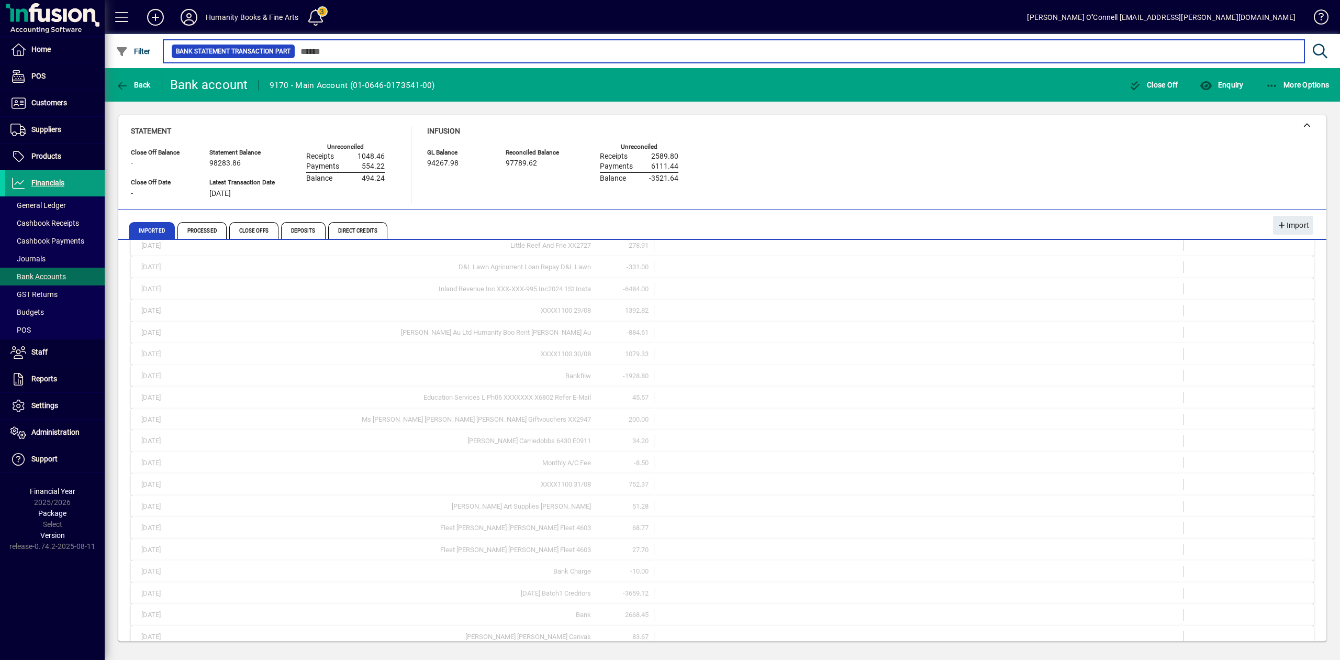
scroll to position [4461, 0]
click at [327, 51] on input "text" at bounding box center [795, 51] width 1001 height 15
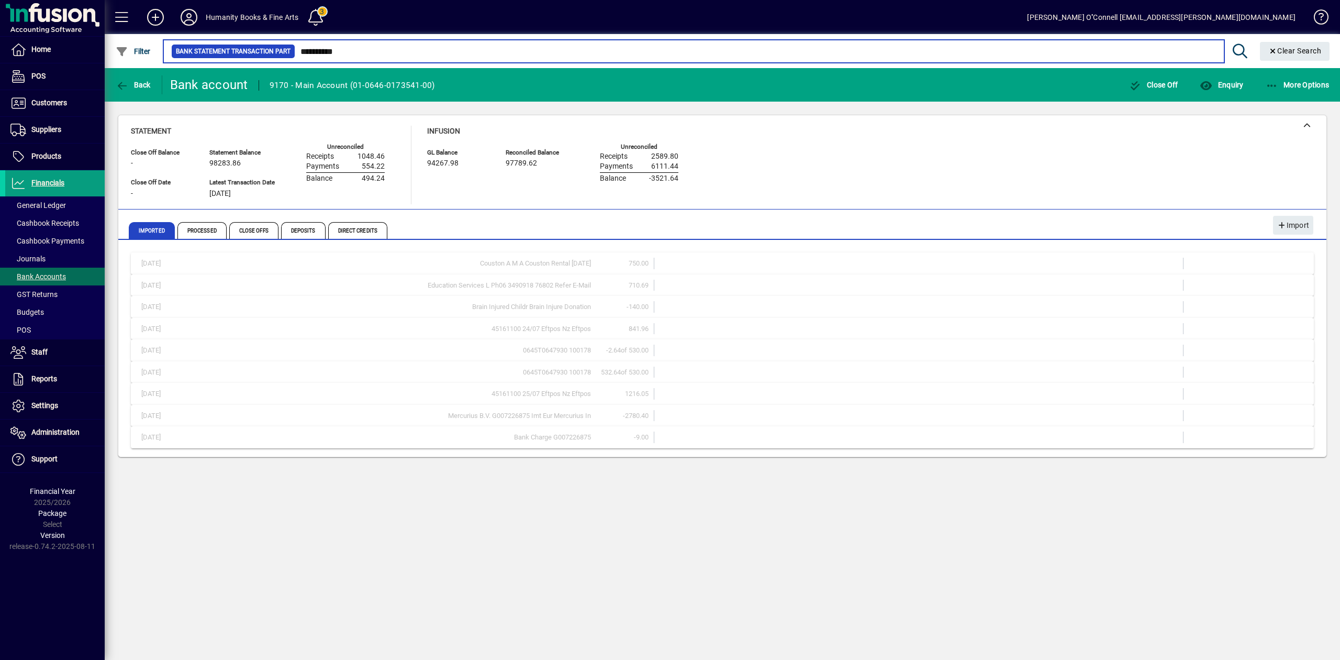
type input "**********"
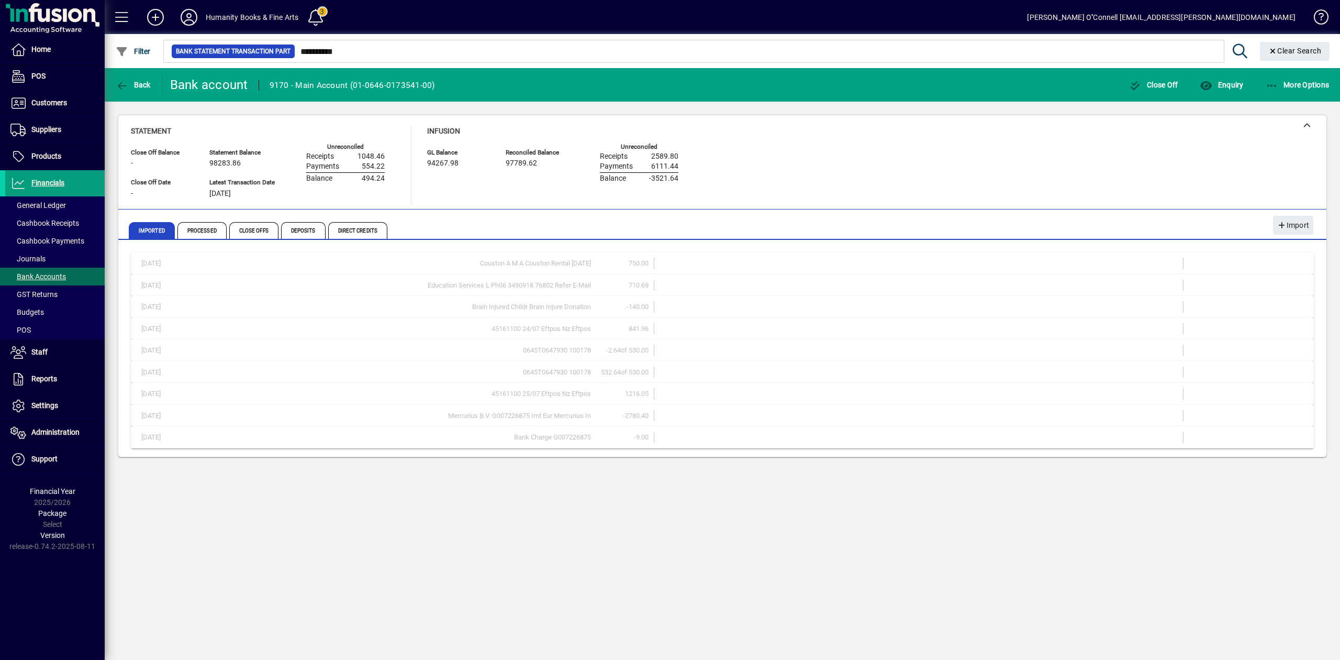
click at [711, 299] on mat-expansion-panel-header "24/07/2025 Brain Injured Childr Brain Injure Donation -140.00" at bounding box center [722, 307] width 1183 height 22
click at [176, 381] on mat-expansion-panel-header "25/07/2025 0645T0647930 100178 532.64 of 530.00" at bounding box center [722, 372] width 1183 height 22
click at [650, 296] on mat-expansion-panel-header "24/07/2025 Brain Injured Childr Brain Injure Donation -140.00" at bounding box center [722, 307] width 1183 height 22
click at [206, 236] on span "Processed" at bounding box center [201, 230] width 49 height 17
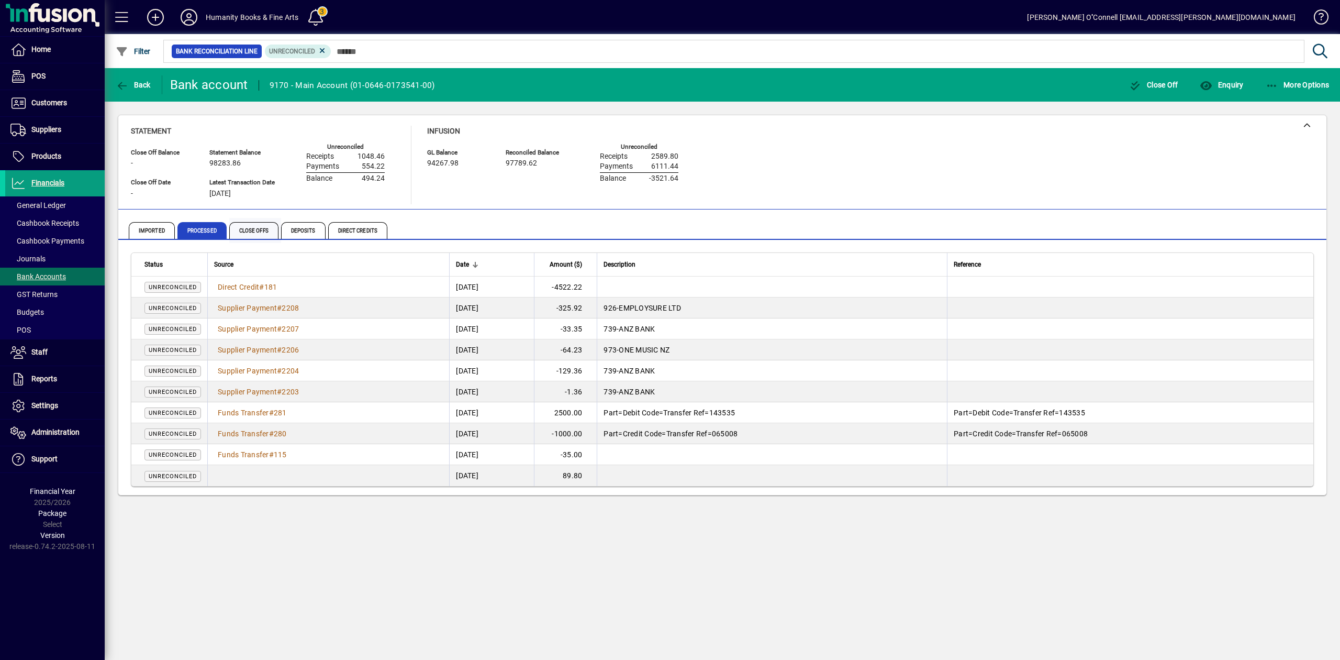
click at [269, 233] on span "Close Offs" at bounding box center [253, 230] width 49 height 17
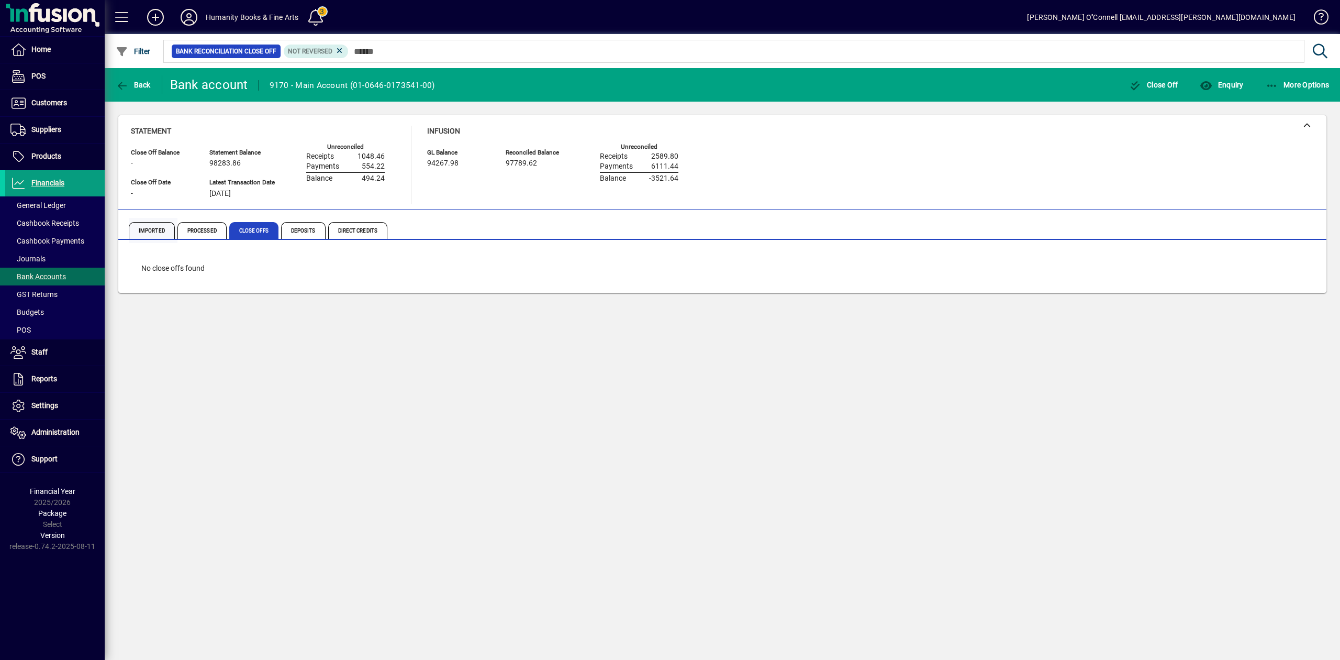
click at [135, 226] on span "Imported" at bounding box center [152, 230] width 46 height 17
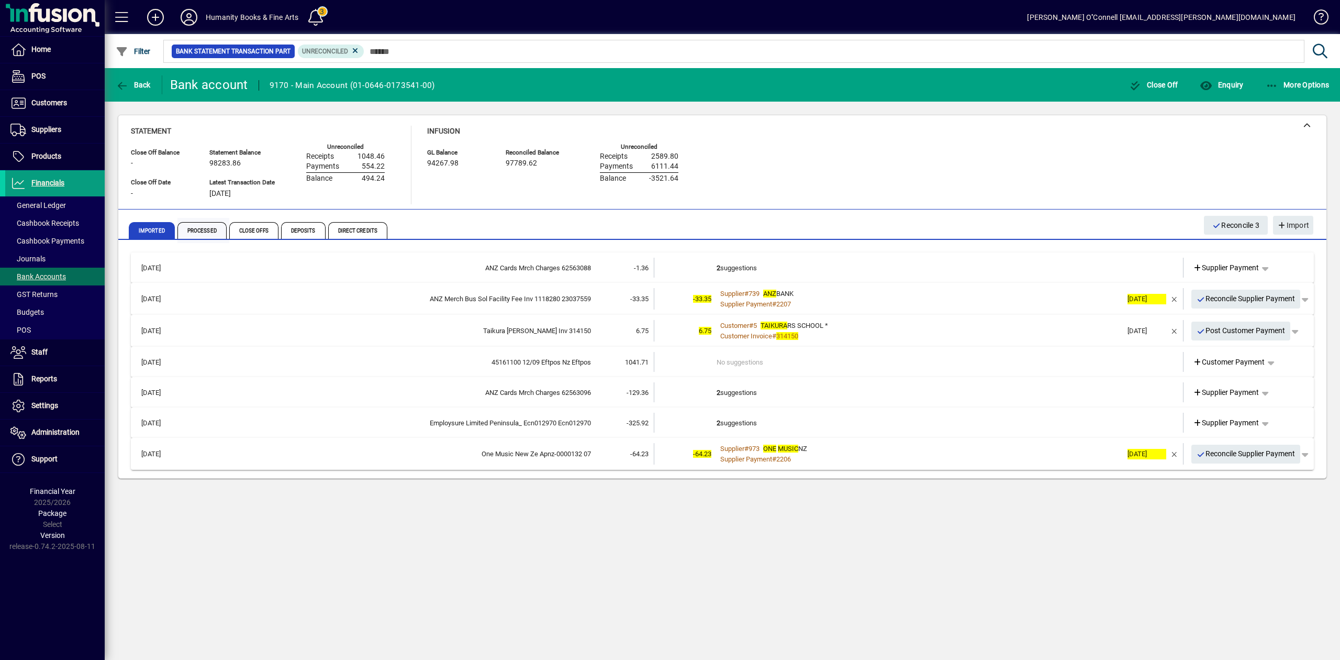
click at [176, 229] on span "Imported" at bounding box center [153, 230] width 49 height 25
click at [193, 230] on span "Processed" at bounding box center [201, 230] width 49 height 17
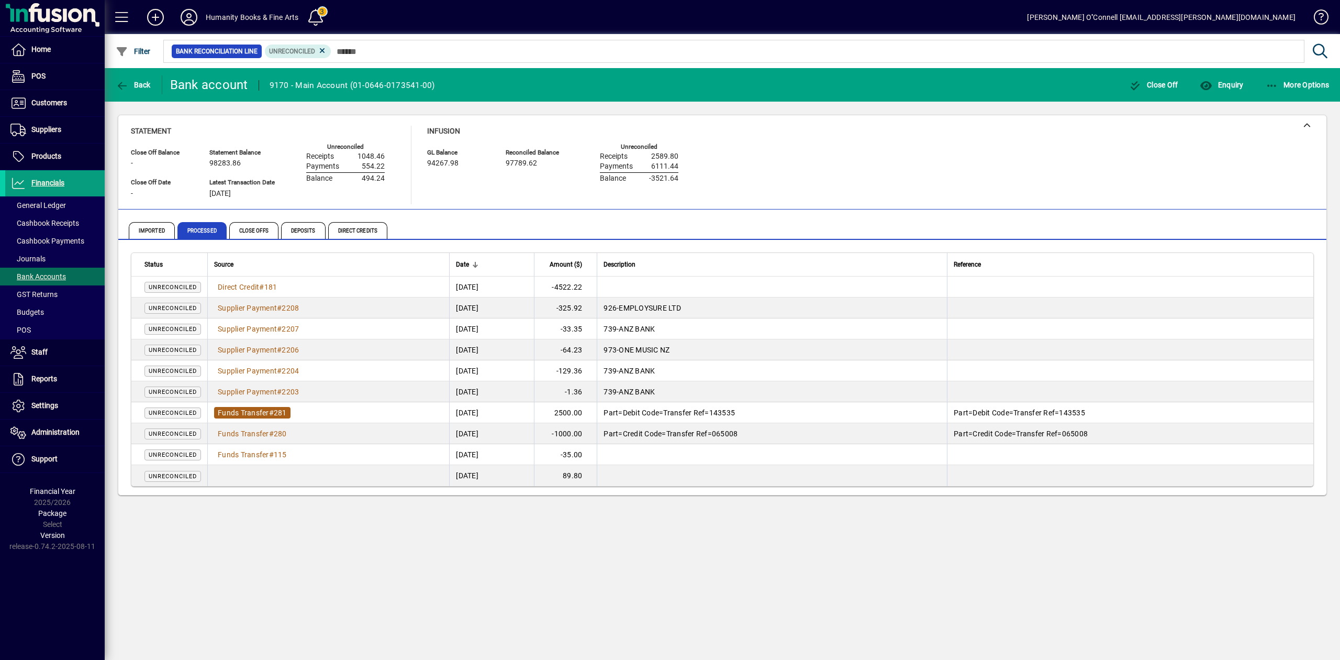
click at [273, 417] on span "#" at bounding box center [271, 412] width 5 height 8
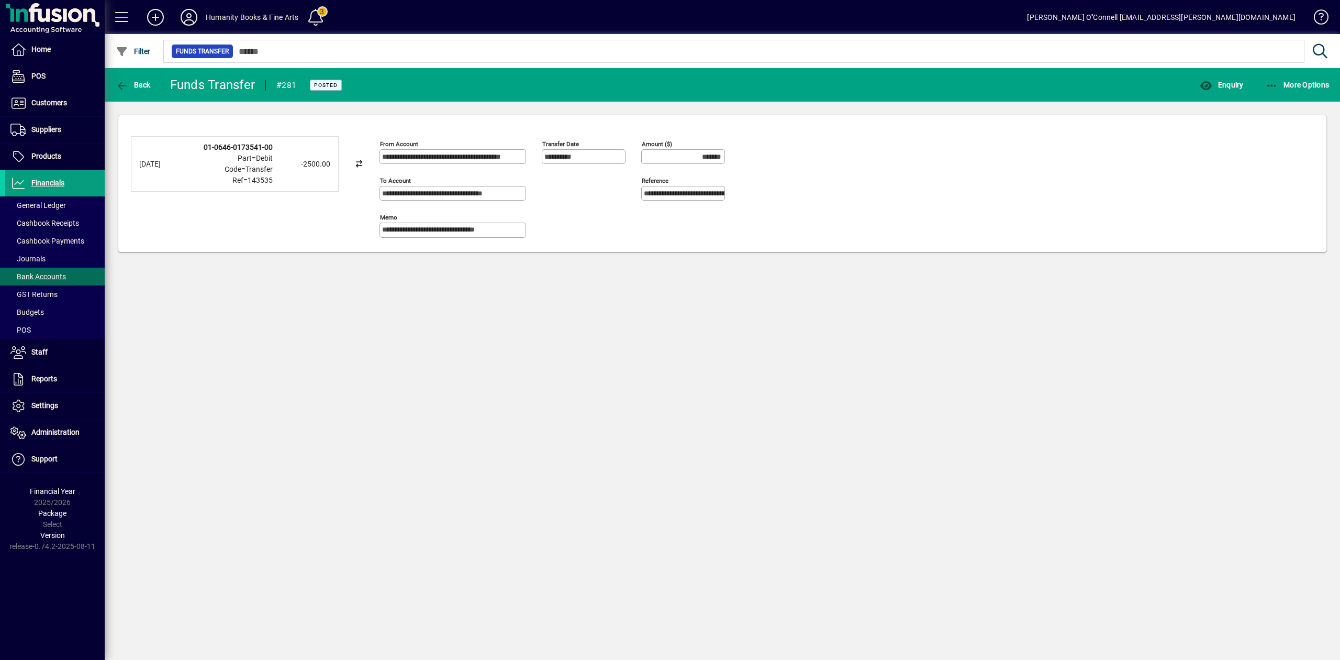
click at [560, 332] on div "**********" at bounding box center [722, 363] width 1235 height 591
click at [133, 85] on span "Back" at bounding box center [133, 85] width 35 height 8
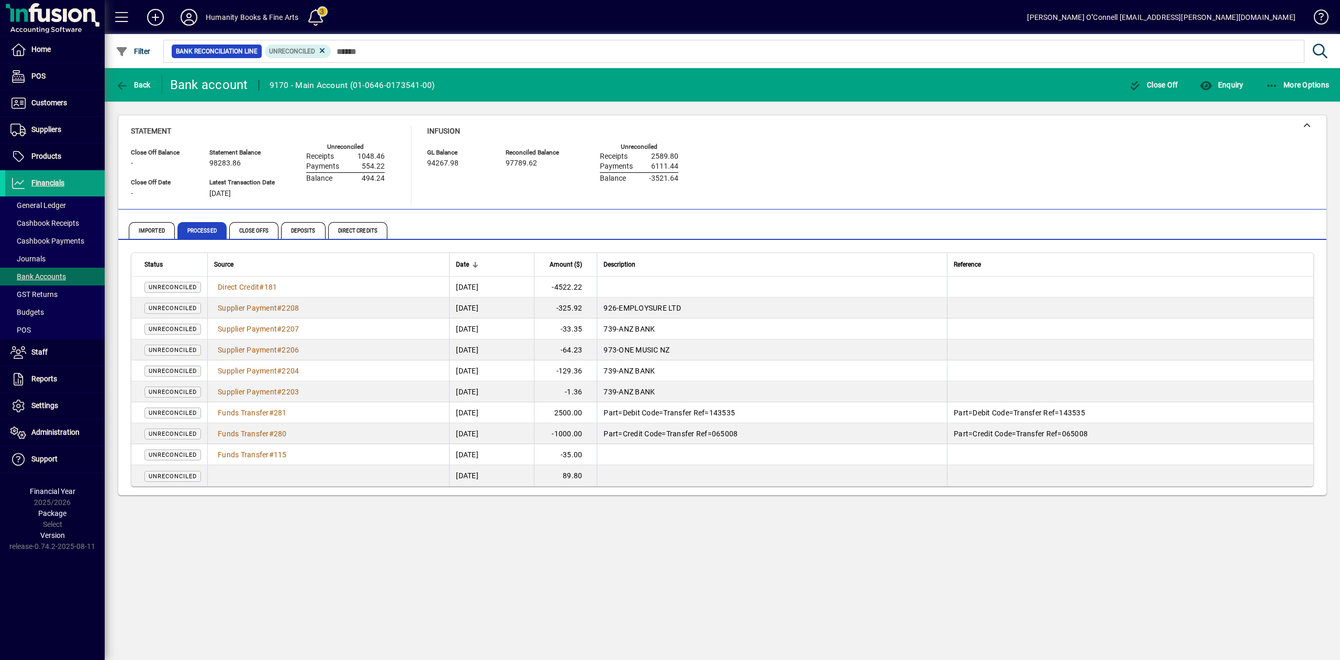
click at [750, 440] on td "Part=Credit Code=Transfer Ref=065008" at bounding box center [772, 433] width 350 height 21
click at [153, 232] on span "Imported" at bounding box center [152, 230] width 46 height 17
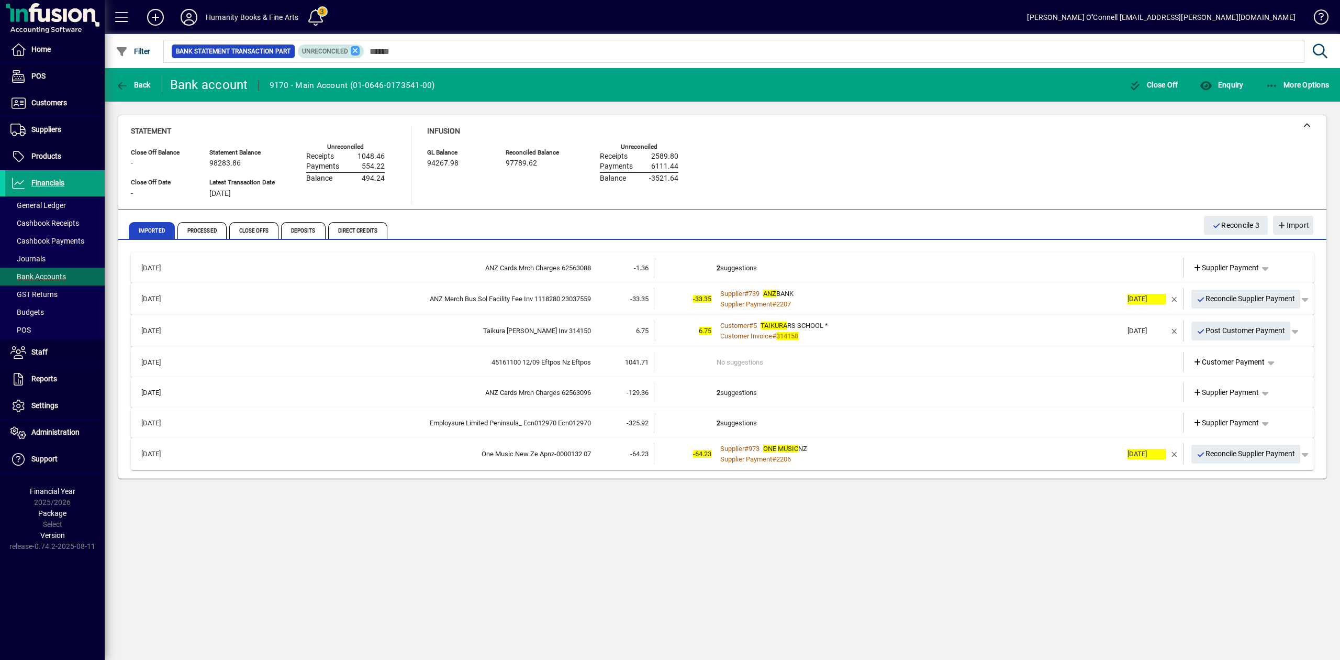
click at [353, 53] on icon at bounding box center [355, 50] width 9 height 9
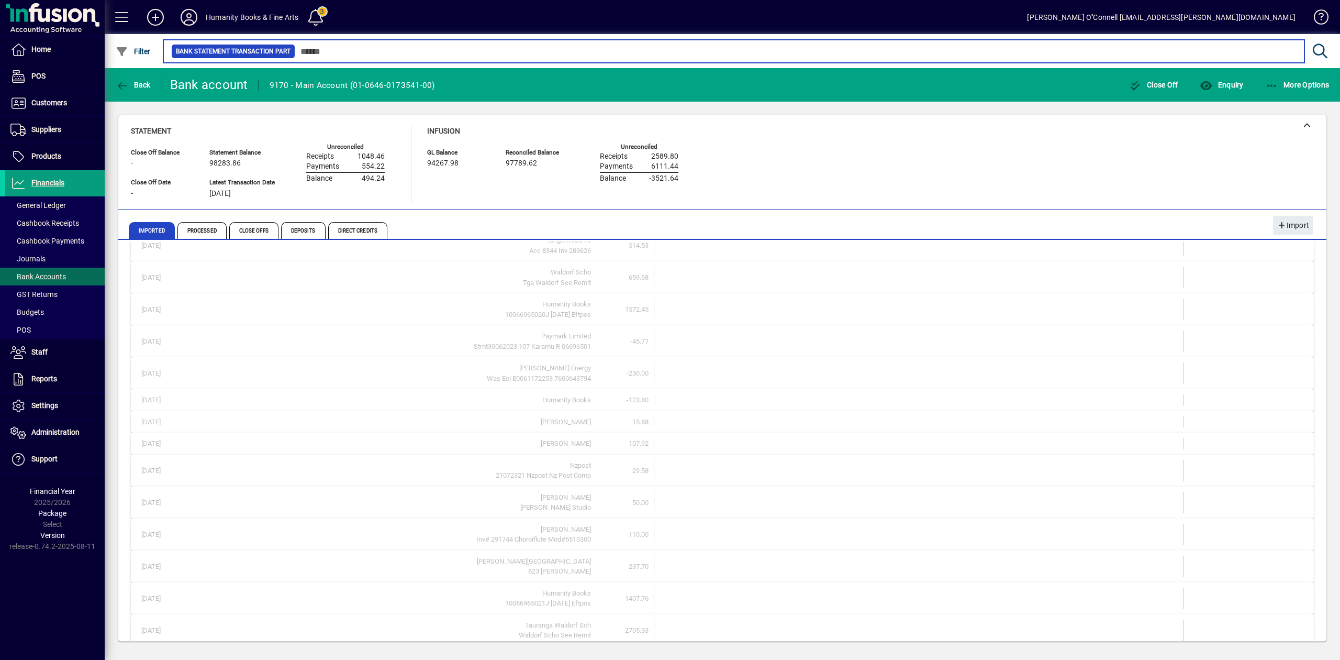
scroll to position [246, 0]
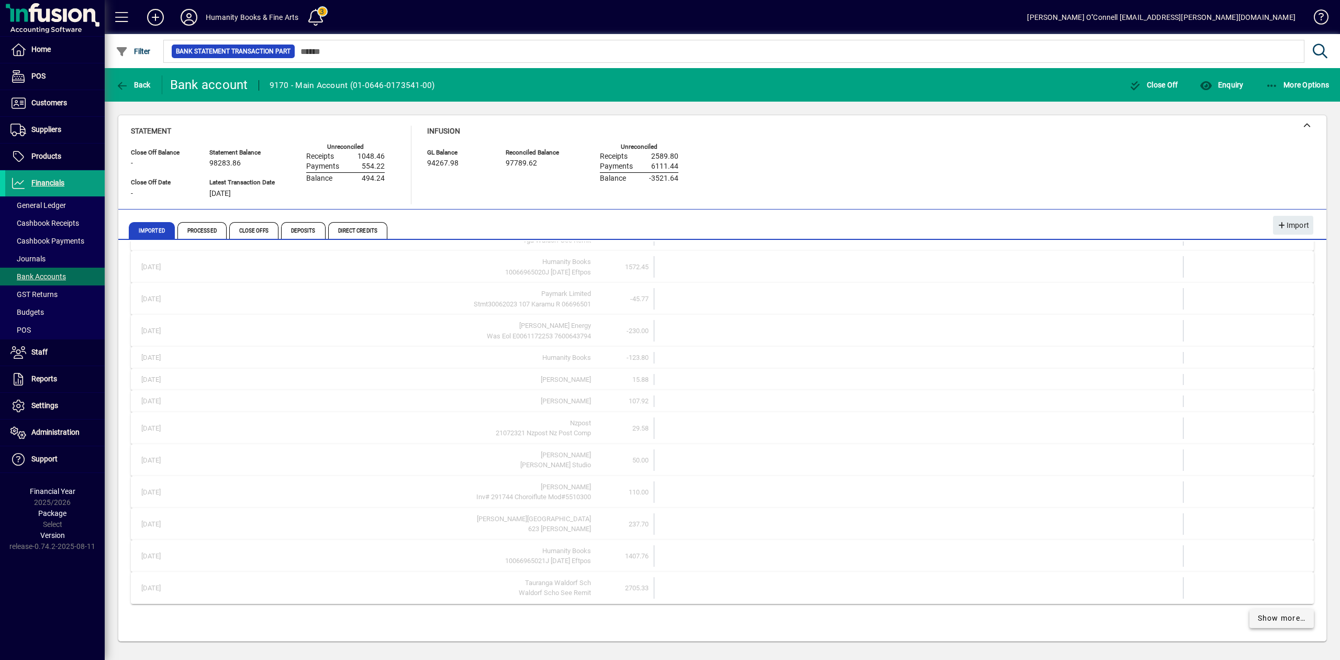
click at [1279, 612] on span "Show more…" at bounding box center [1282, 617] width 48 height 11
click at [1268, 616] on span "Show more…" at bounding box center [1282, 618] width 48 height 11
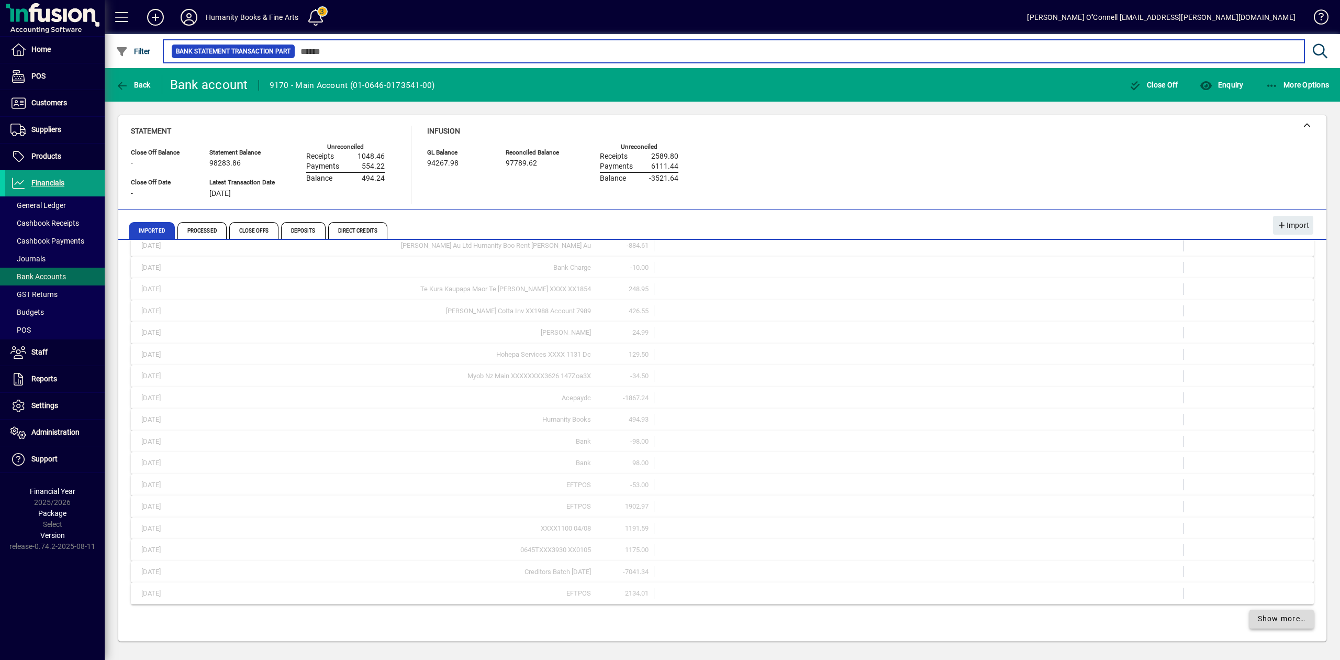
scroll to position [2238, 0]
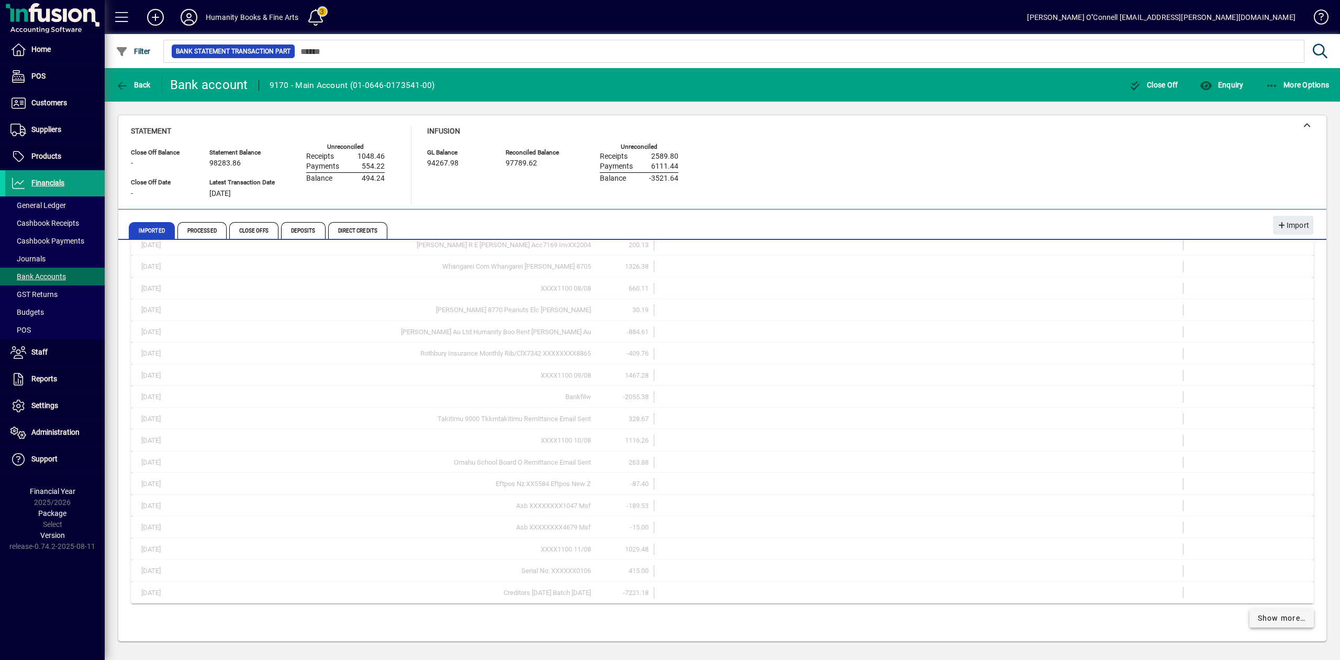
click at [1268, 616] on span "Show more…" at bounding box center [1282, 617] width 48 height 11
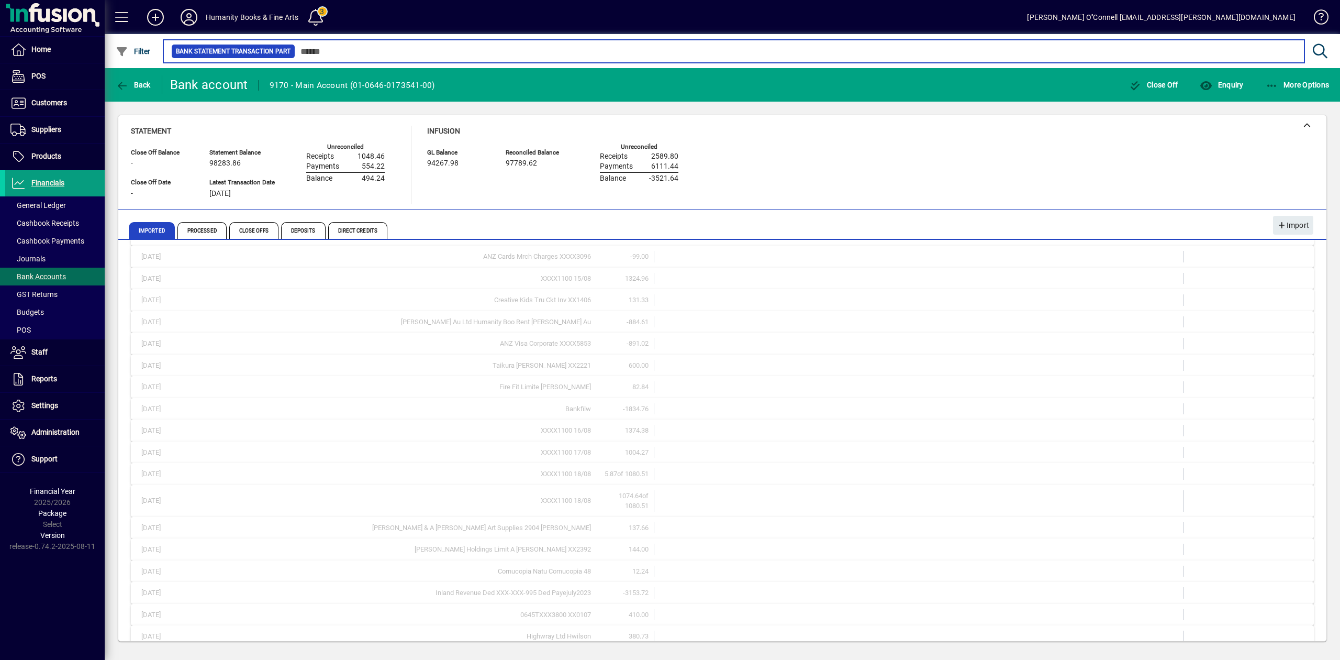
scroll to position [3117, 0]
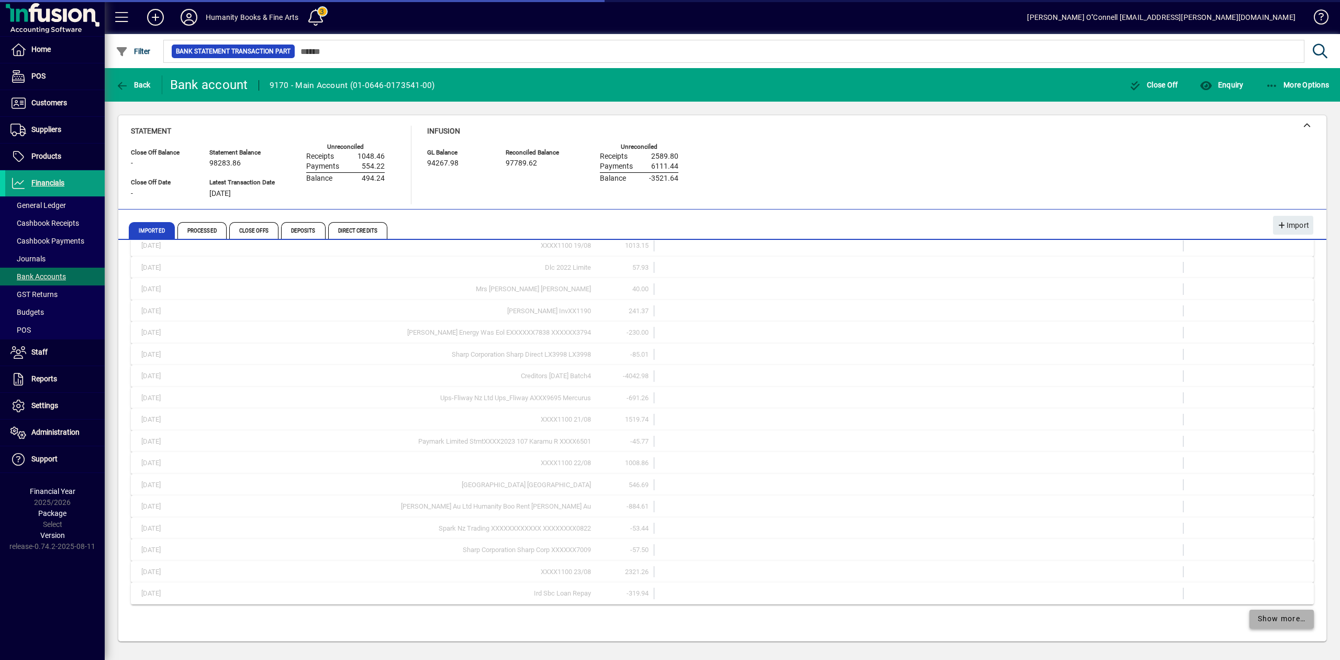
click at [1268, 616] on span "Show more…" at bounding box center [1282, 618] width 48 height 11
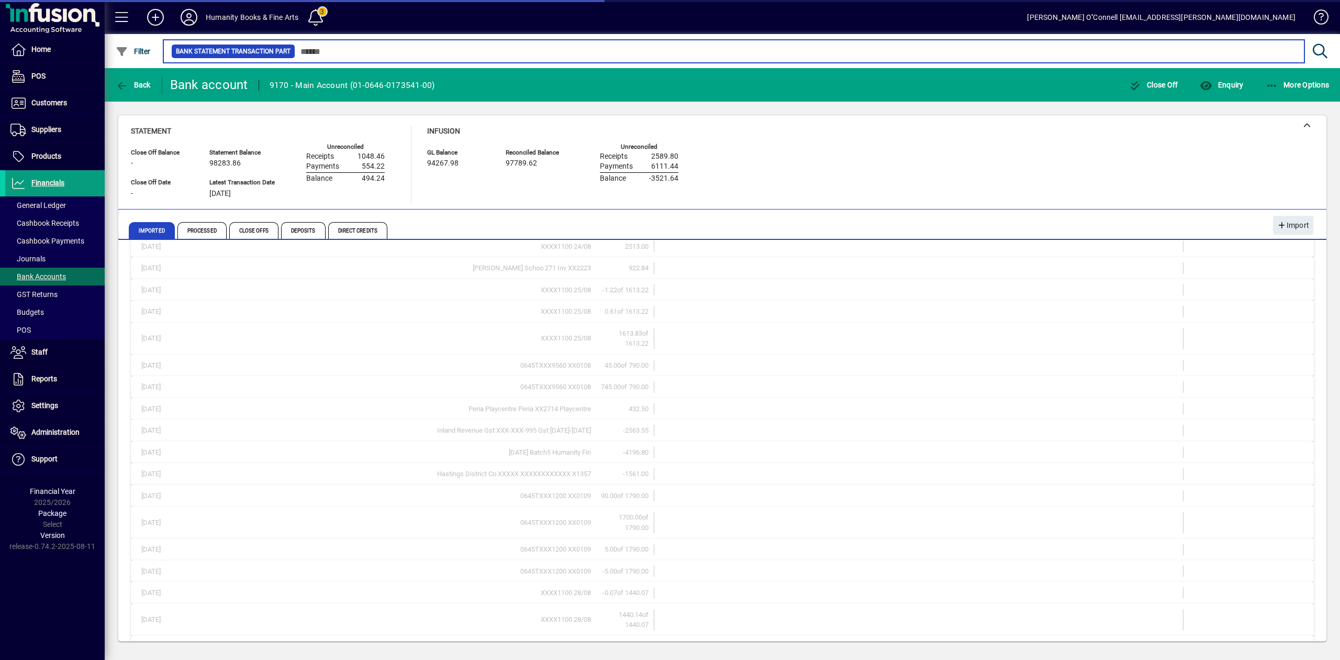
scroll to position [4016, 0]
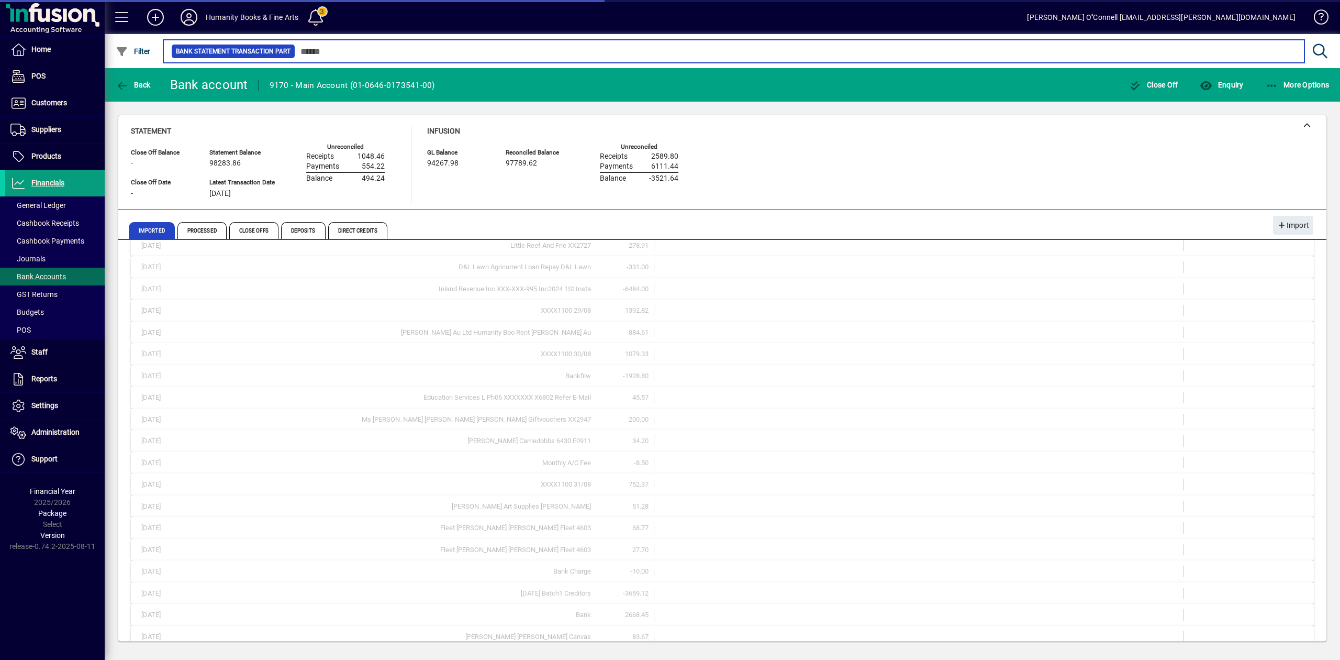
scroll to position [4461, 0]
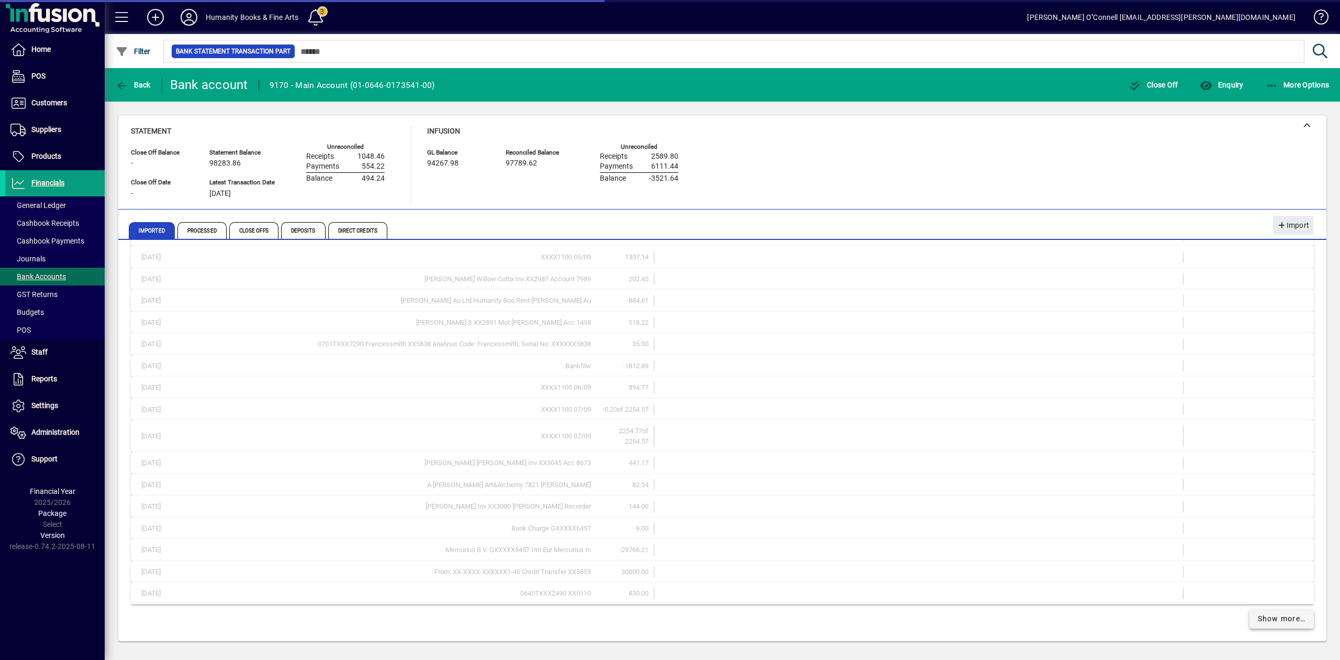
click at [1271, 616] on span "Show more…" at bounding box center [1282, 618] width 48 height 11
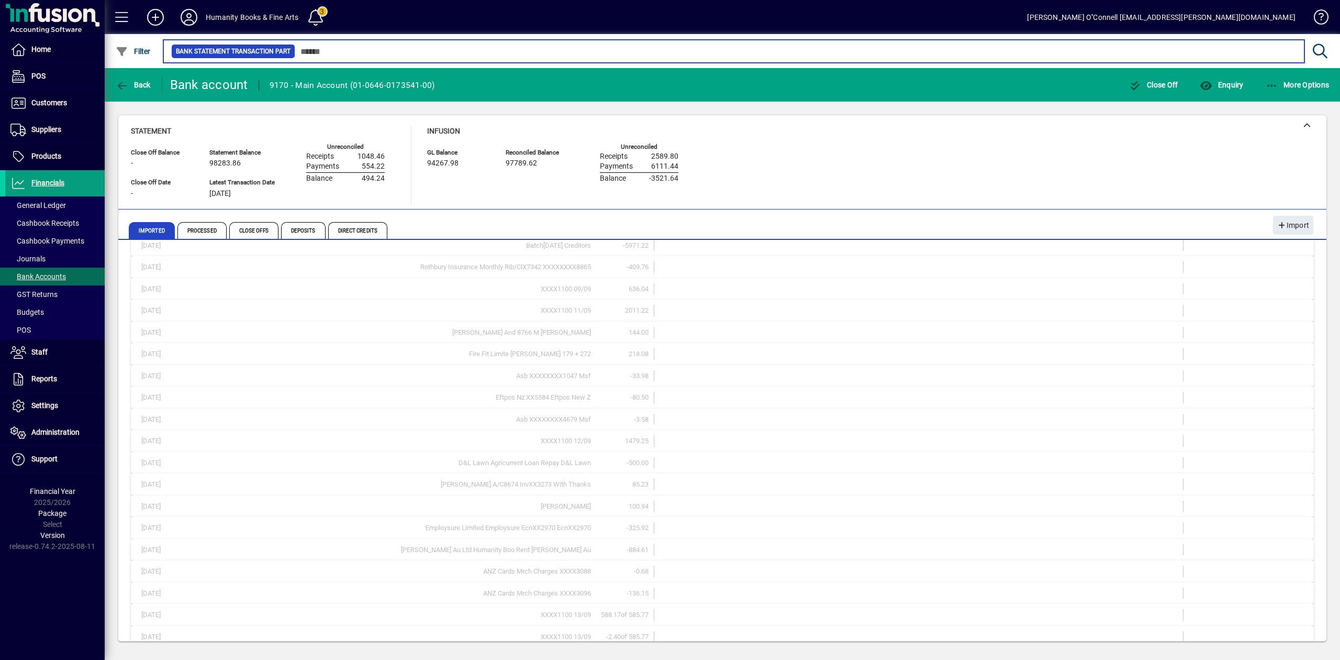
scroll to position [5351, 0]
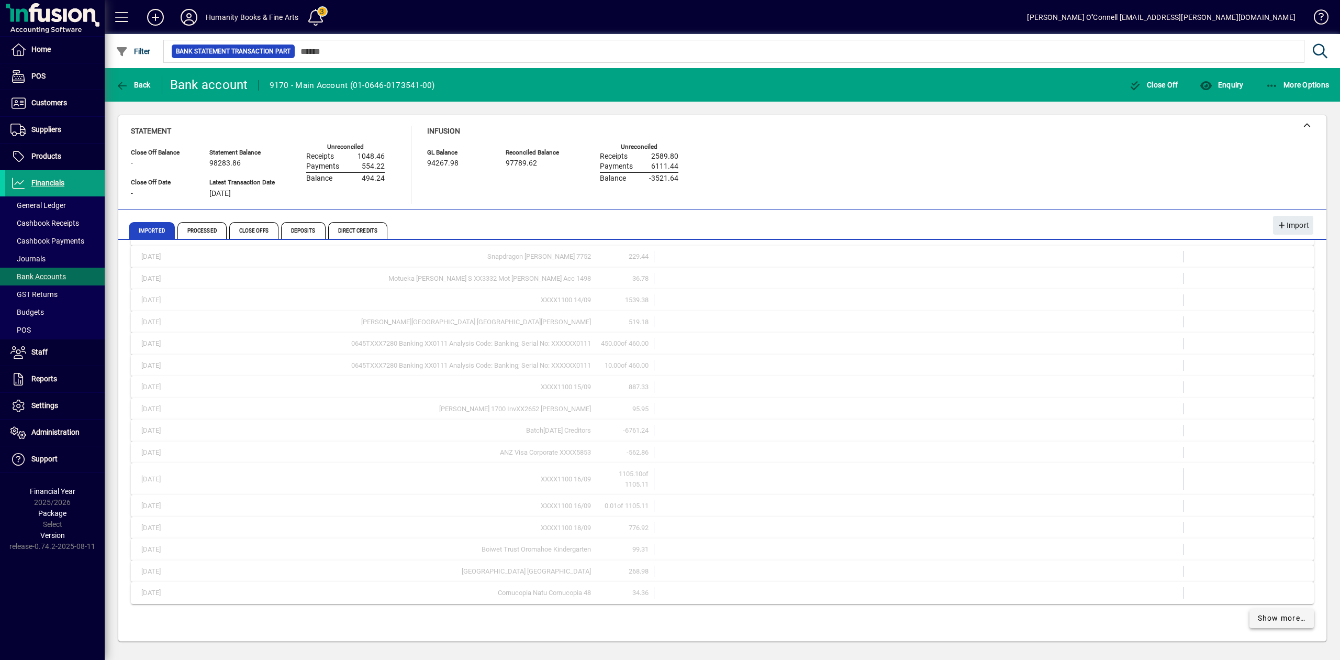
click at [1271, 613] on span "Show more…" at bounding box center [1282, 617] width 48 height 11
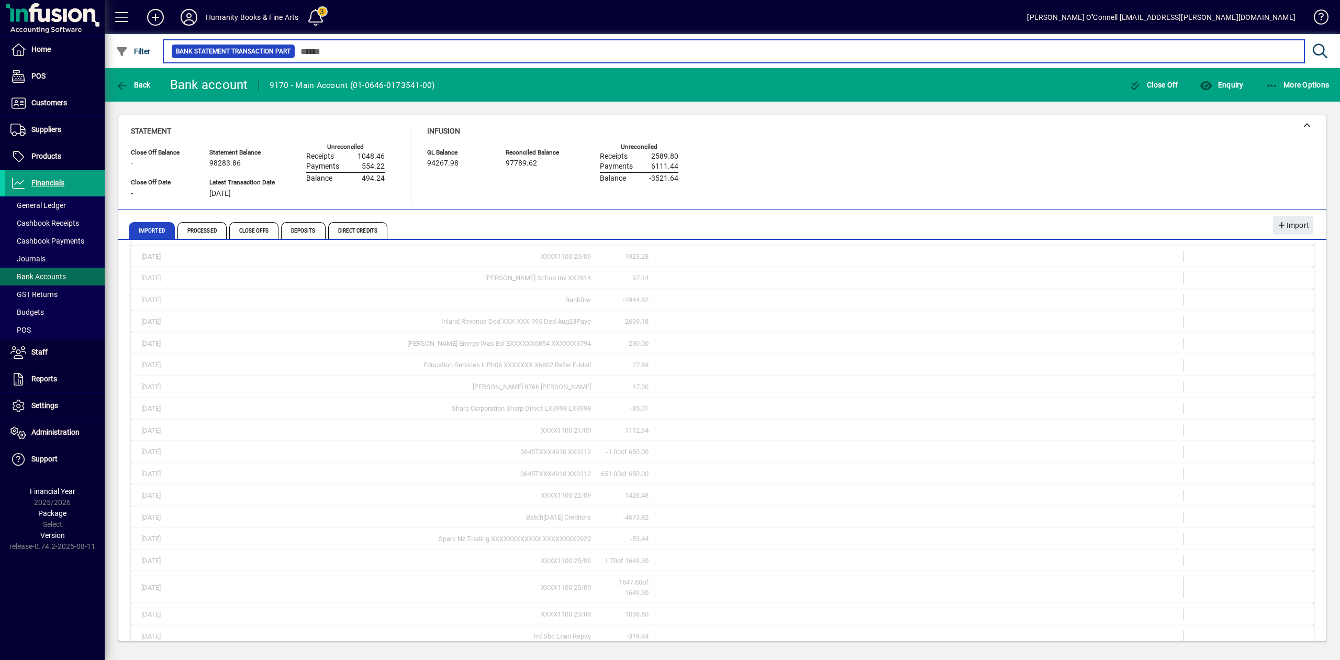
scroll to position [6250, 0]
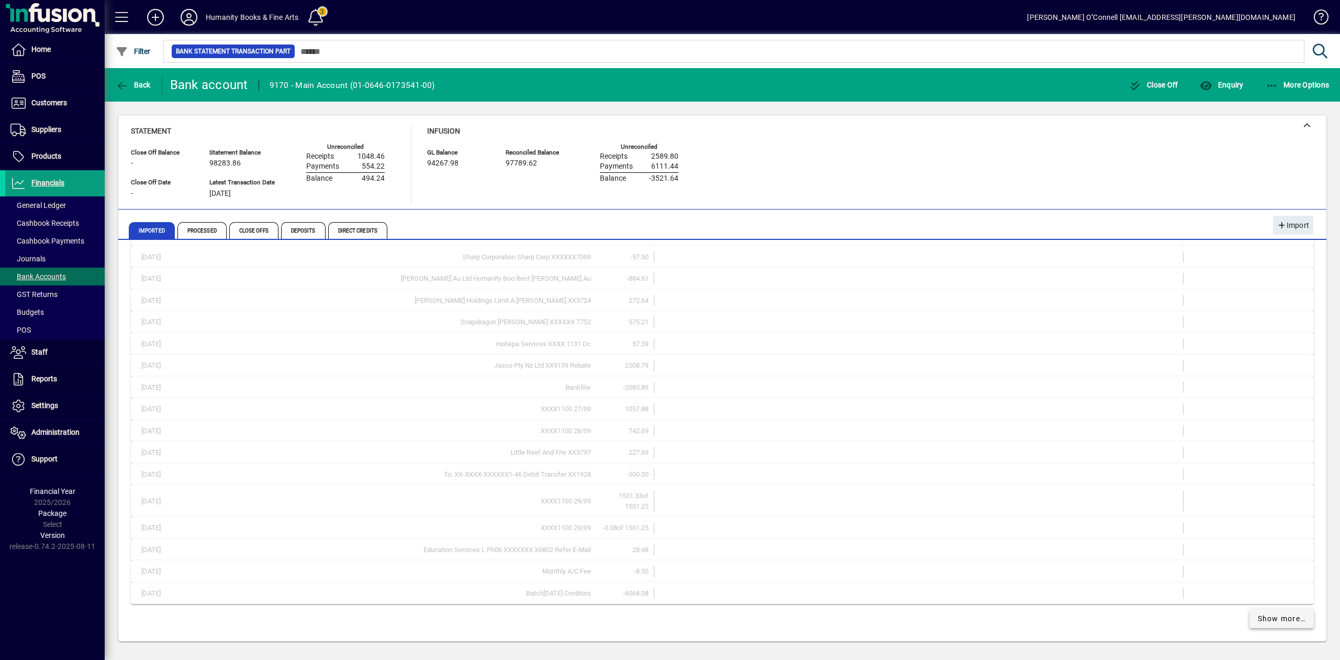
click at [1270, 614] on span "Show more…" at bounding box center [1282, 618] width 48 height 11
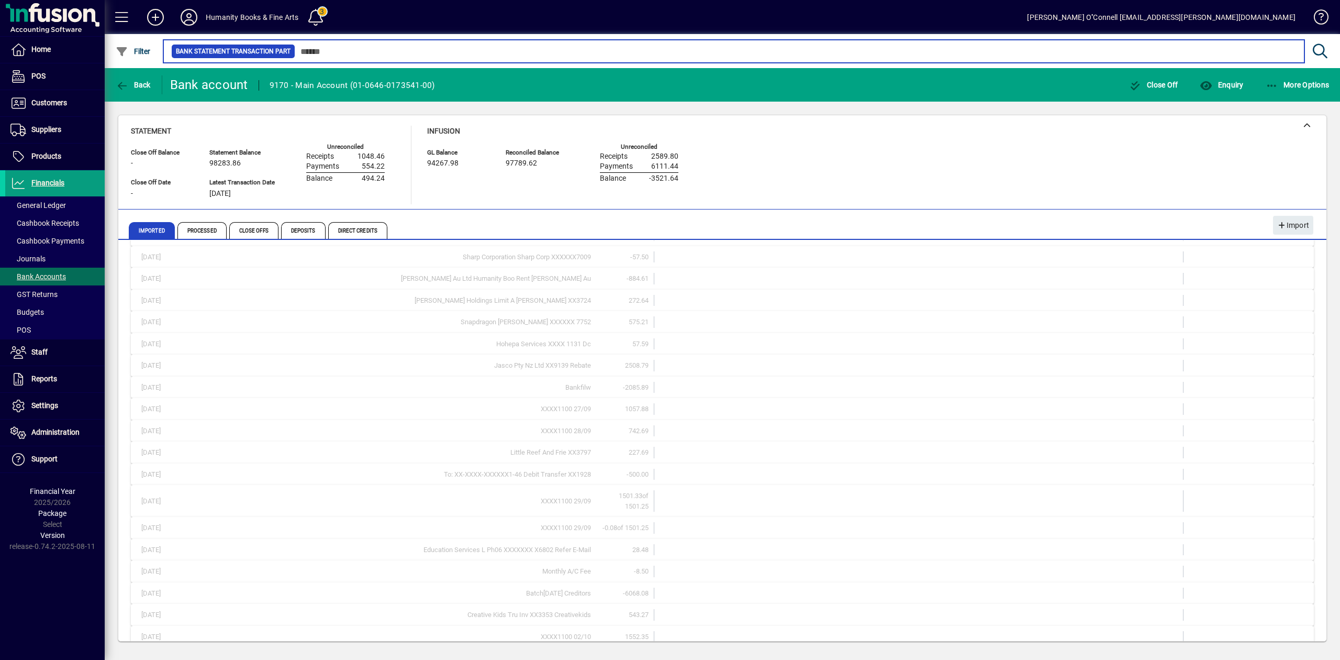
scroll to position [6695, 0]
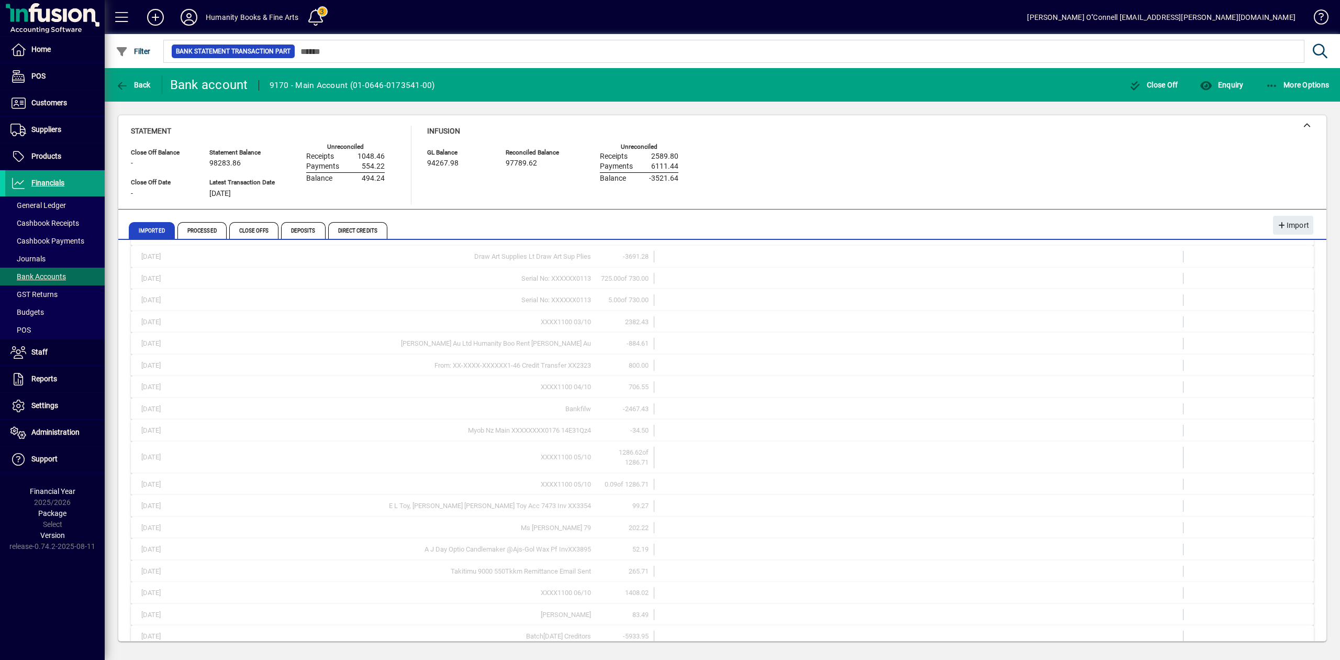
click at [1274, 617] on span "Show more…" at bounding box center [1282, 617] width 48 height 11
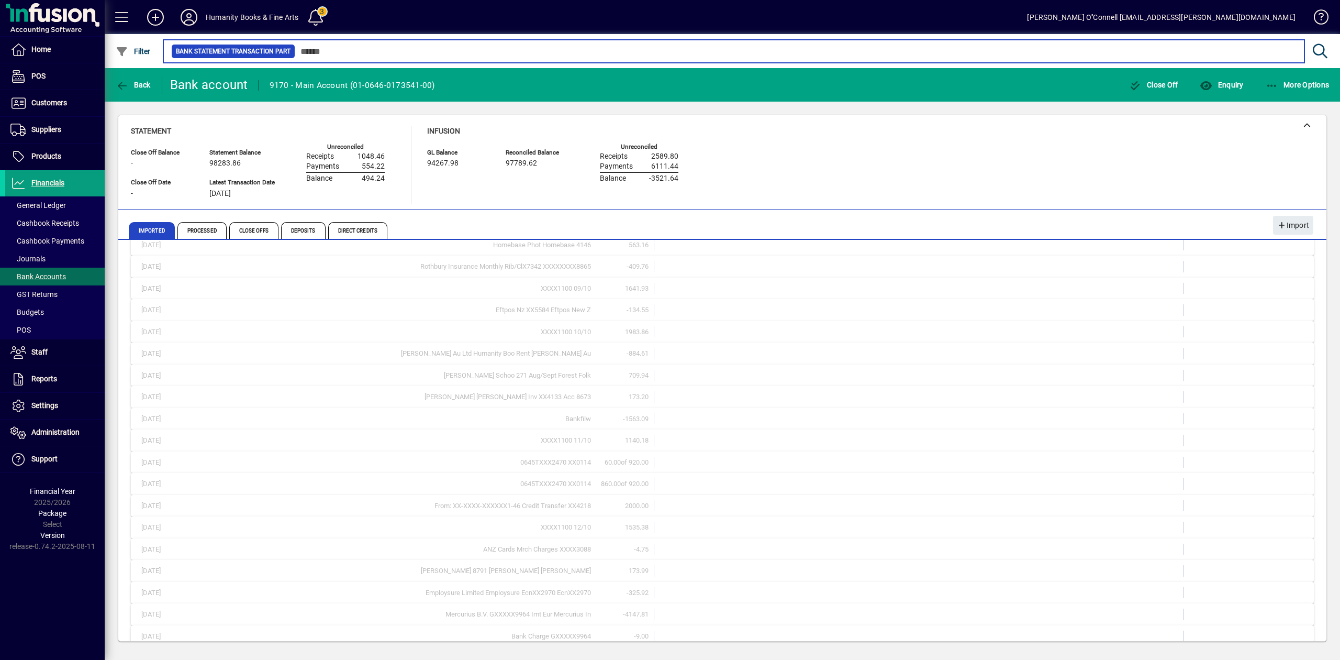
scroll to position [7564, 0]
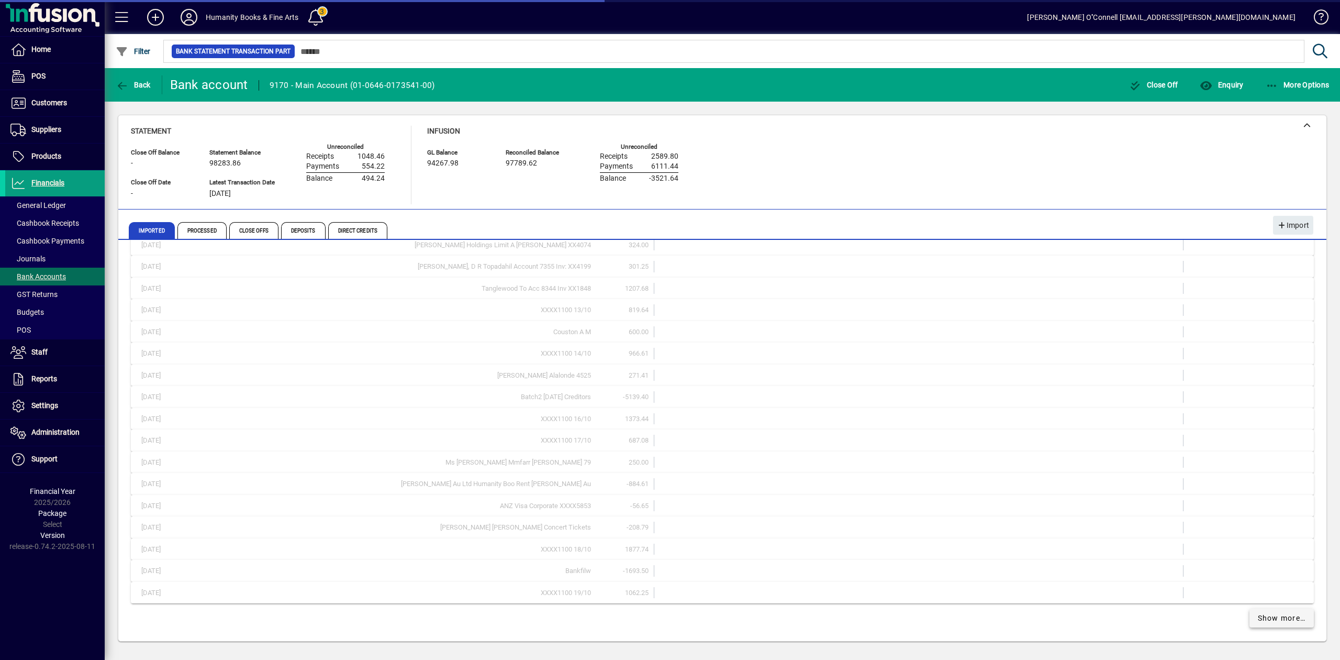
click at [1278, 613] on span "Show more…" at bounding box center [1282, 617] width 48 height 11
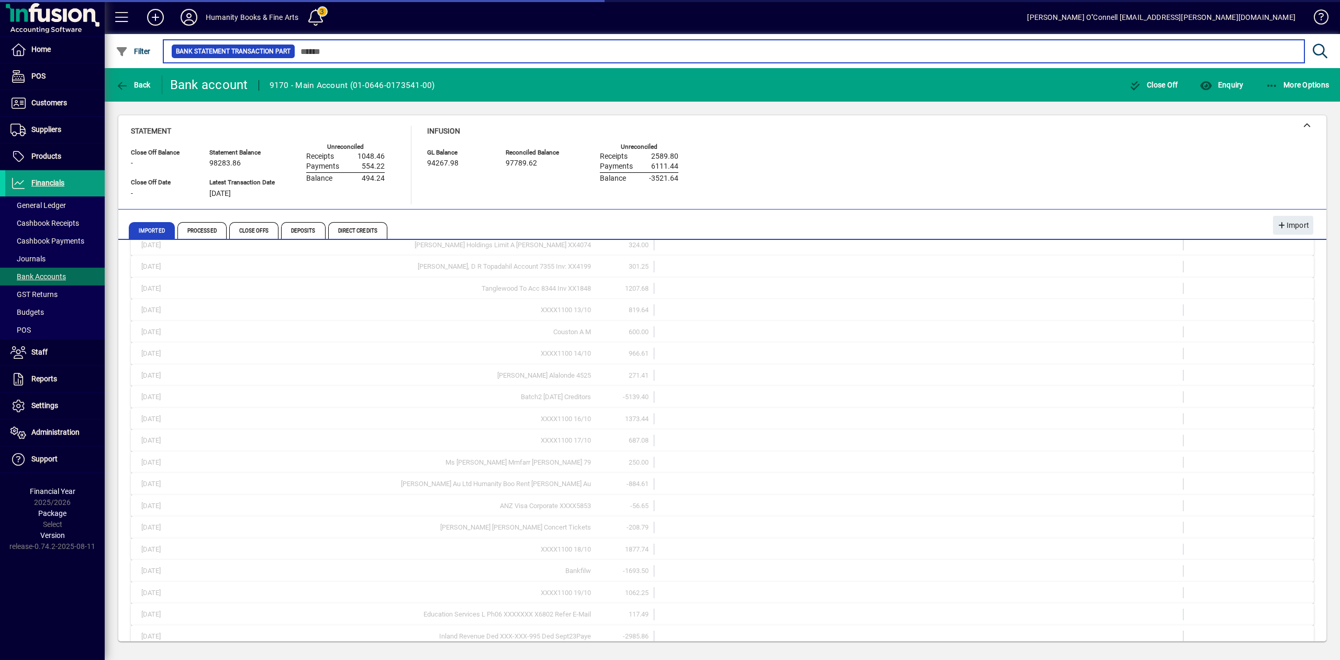
scroll to position [7998, 0]
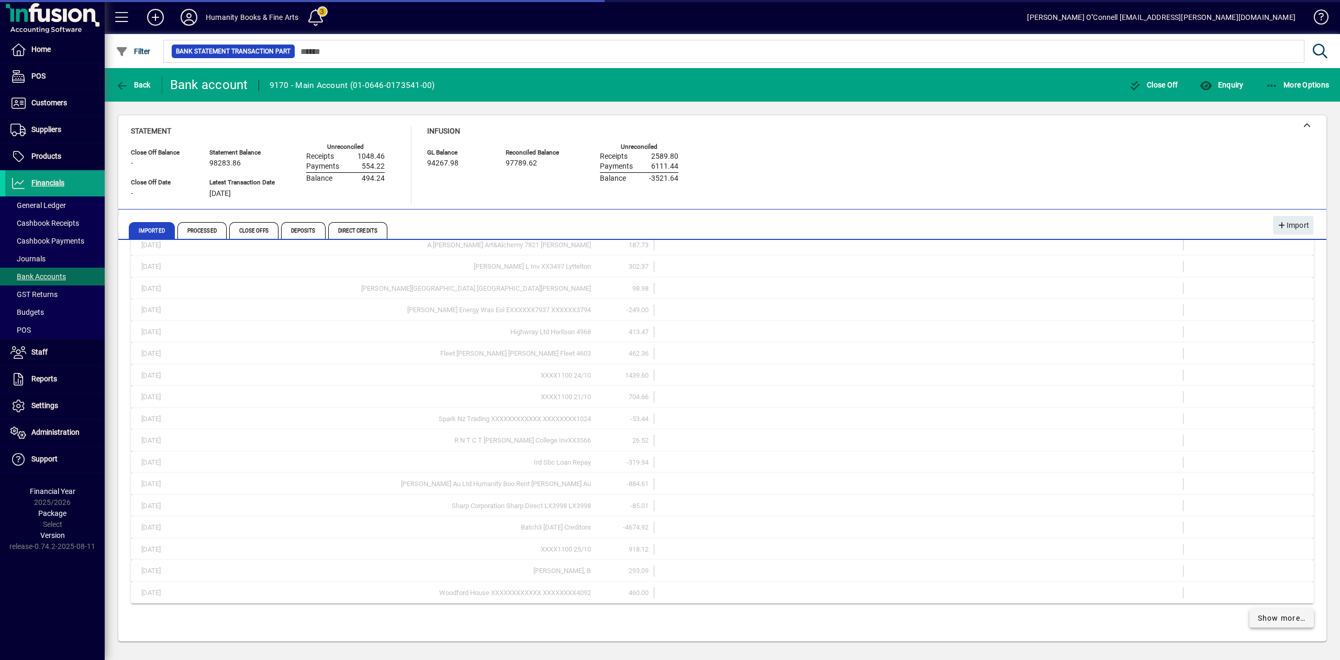
click at [1269, 617] on span "Show more…" at bounding box center [1282, 617] width 48 height 11
click at [1277, 619] on span "Show more…" at bounding box center [1282, 617] width 48 height 11
click at [1276, 616] on span "Show more…" at bounding box center [1282, 617] width 48 height 11
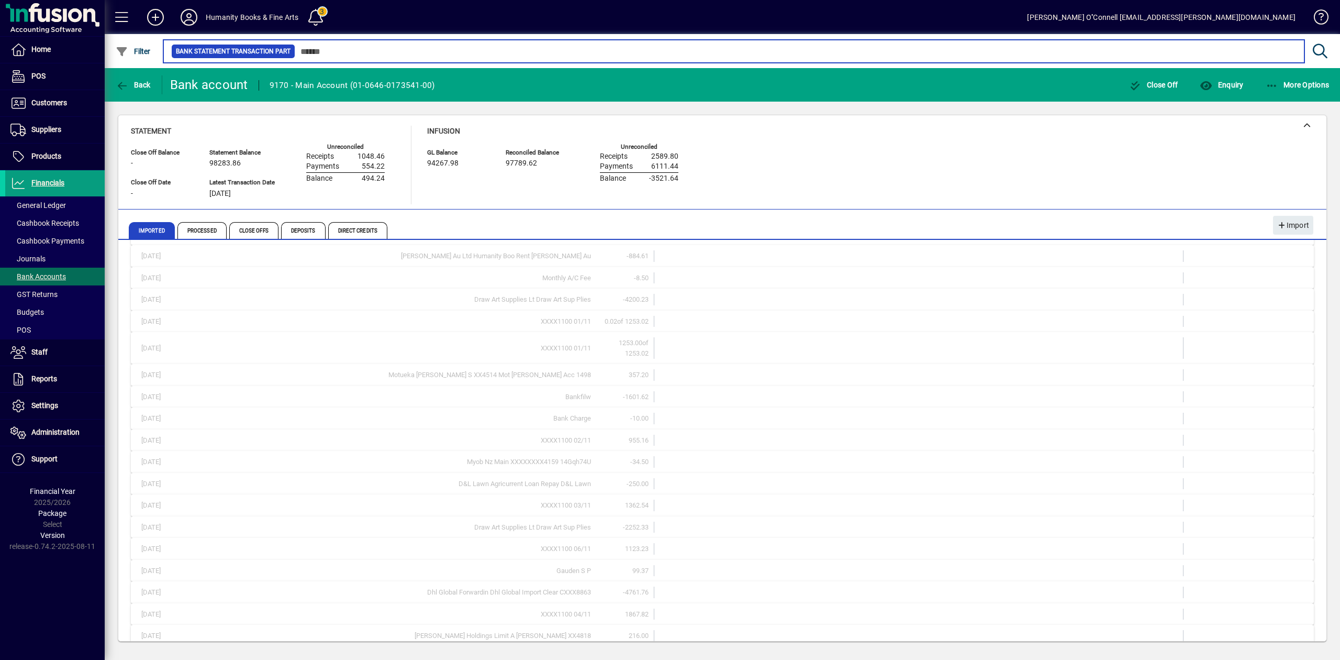
scroll to position [9332, 0]
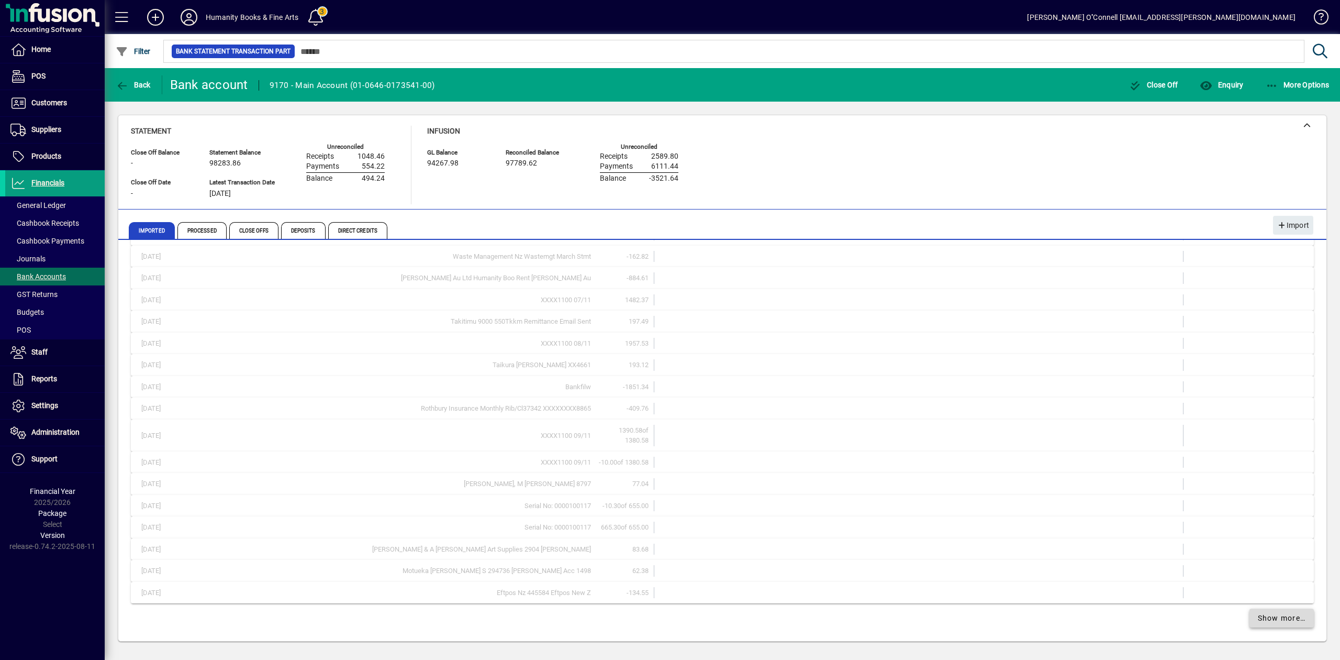
click at [1289, 616] on span "Show more…" at bounding box center [1282, 617] width 48 height 11
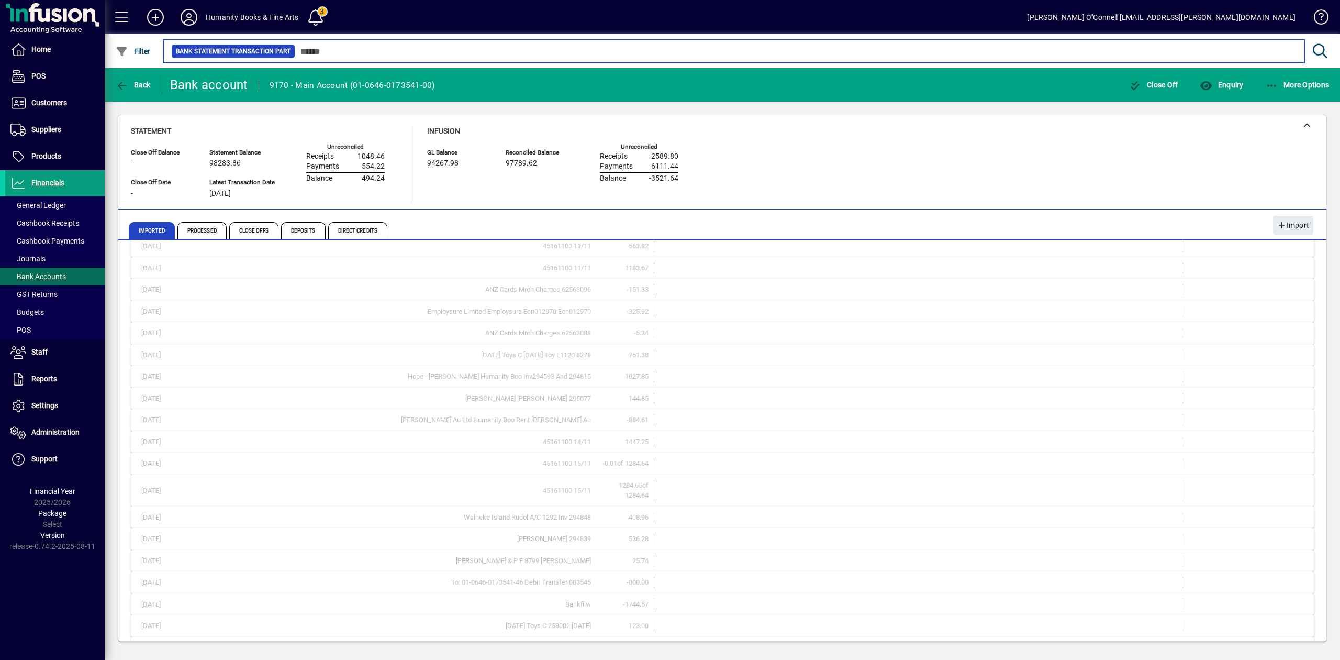
scroll to position [10211, 0]
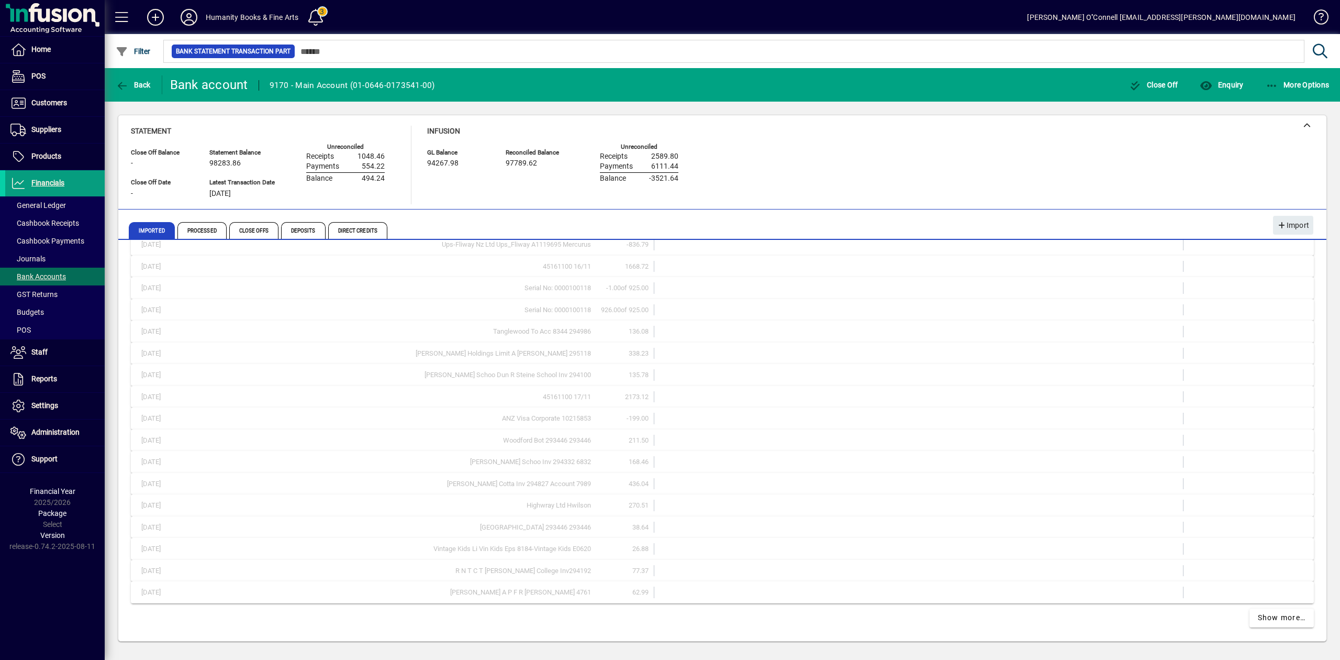
click at [1258, 617] on span "Show more…" at bounding box center [1282, 617] width 48 height 11
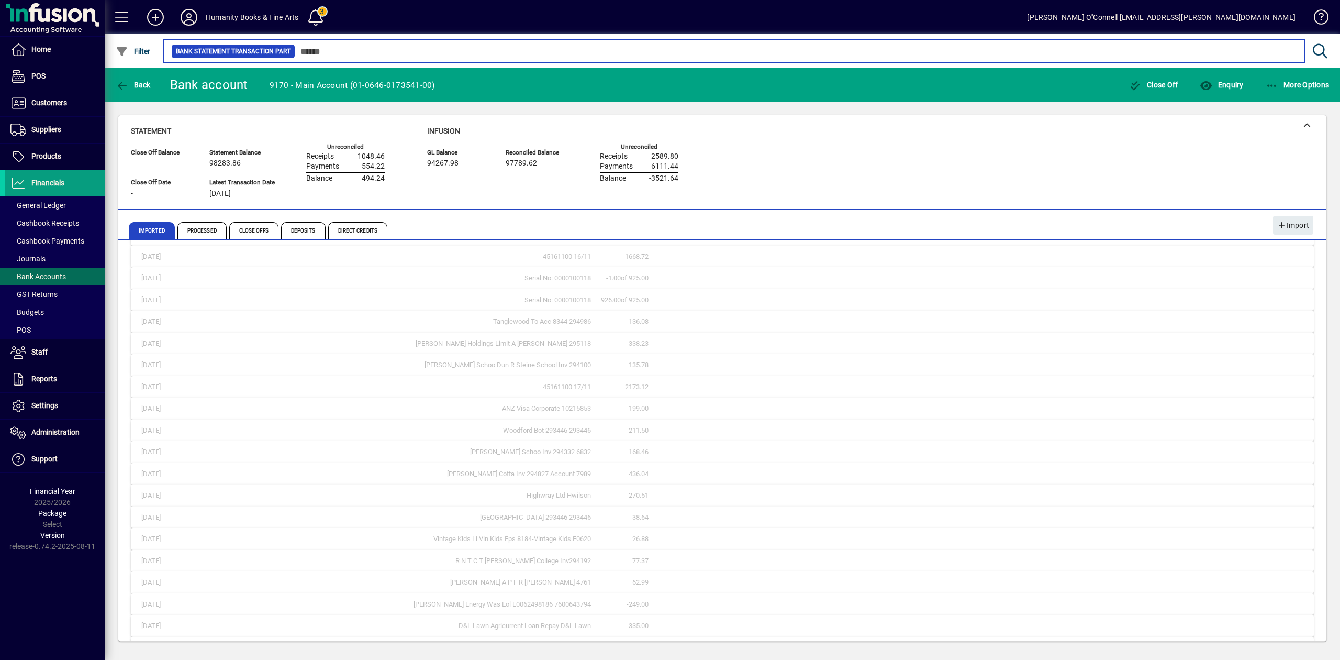
scroll to position [10656, 0]
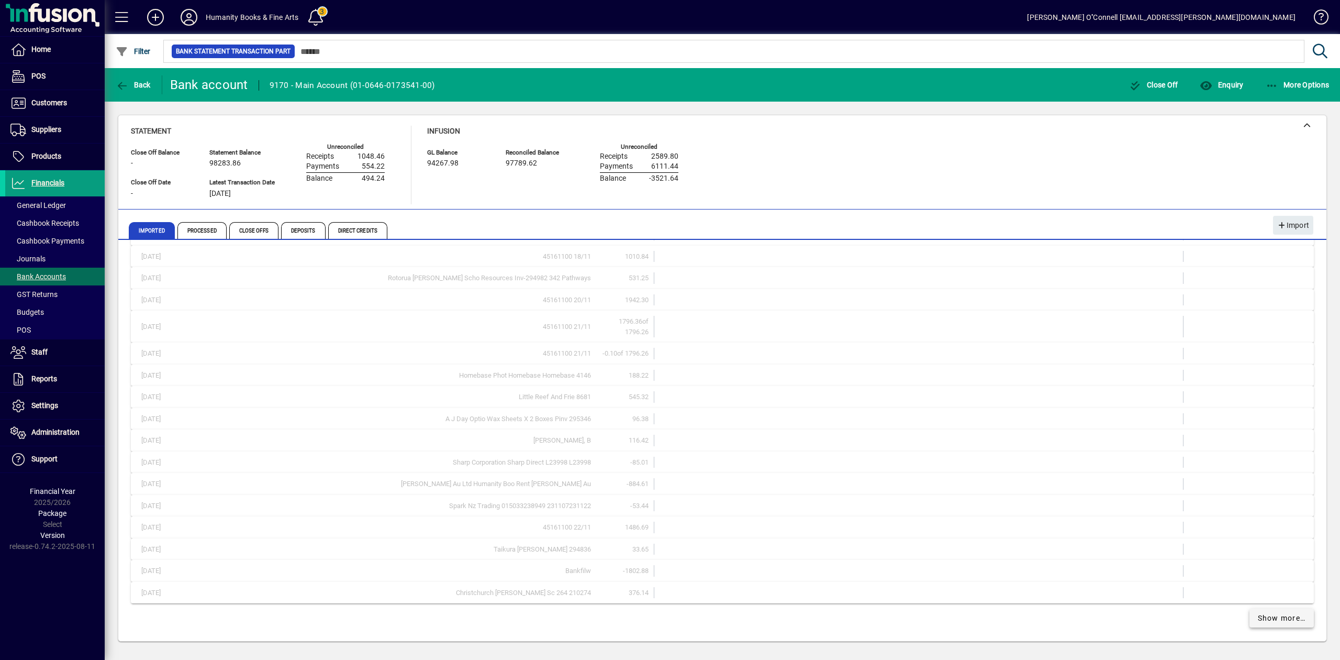
click at [1278, 611] on span at bounding box center [1281, 617] width 65 height 25
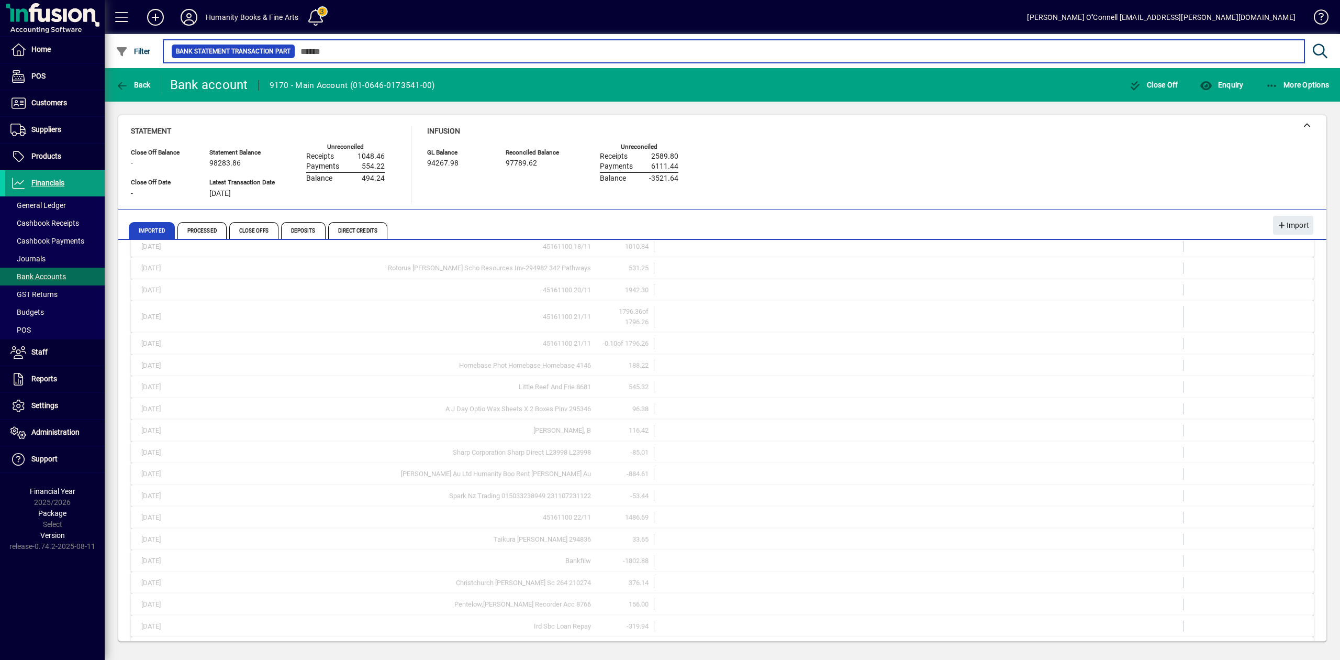
scroll to position [11100, 0]
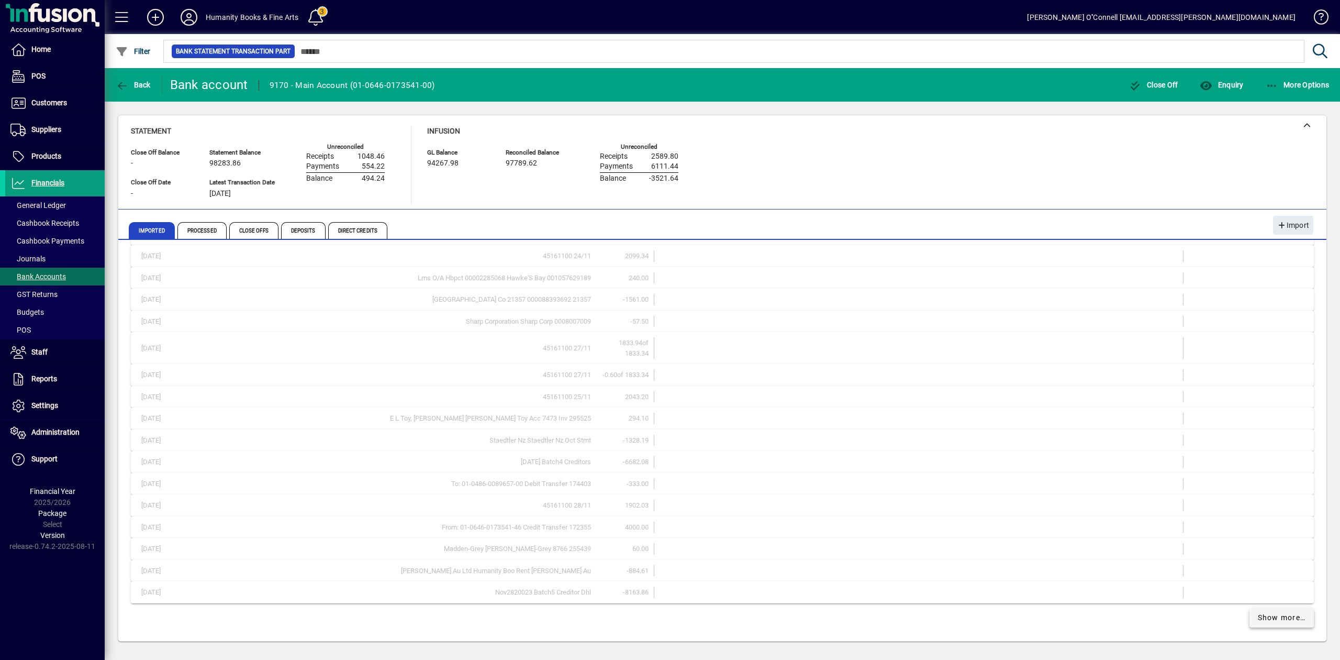
click at [1274, 613] on span "Show more…" at bounding box center [1282, 617] width 48 height 11
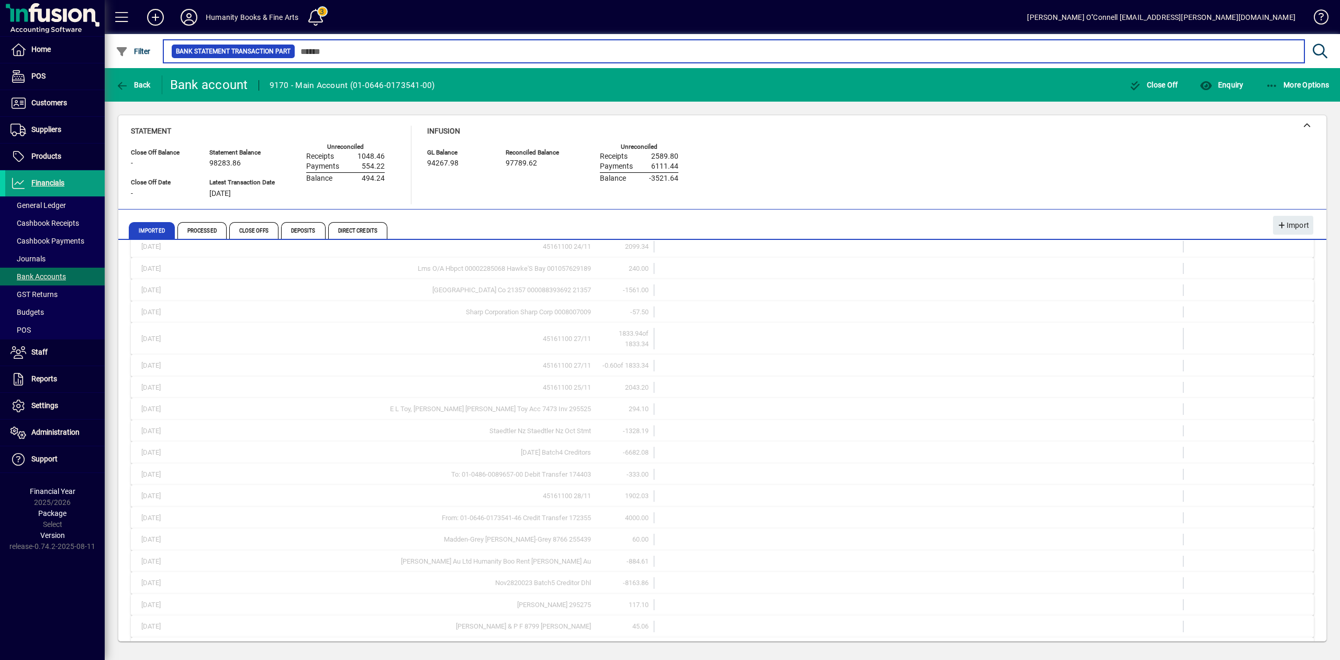
scroll to position [11555, 0]
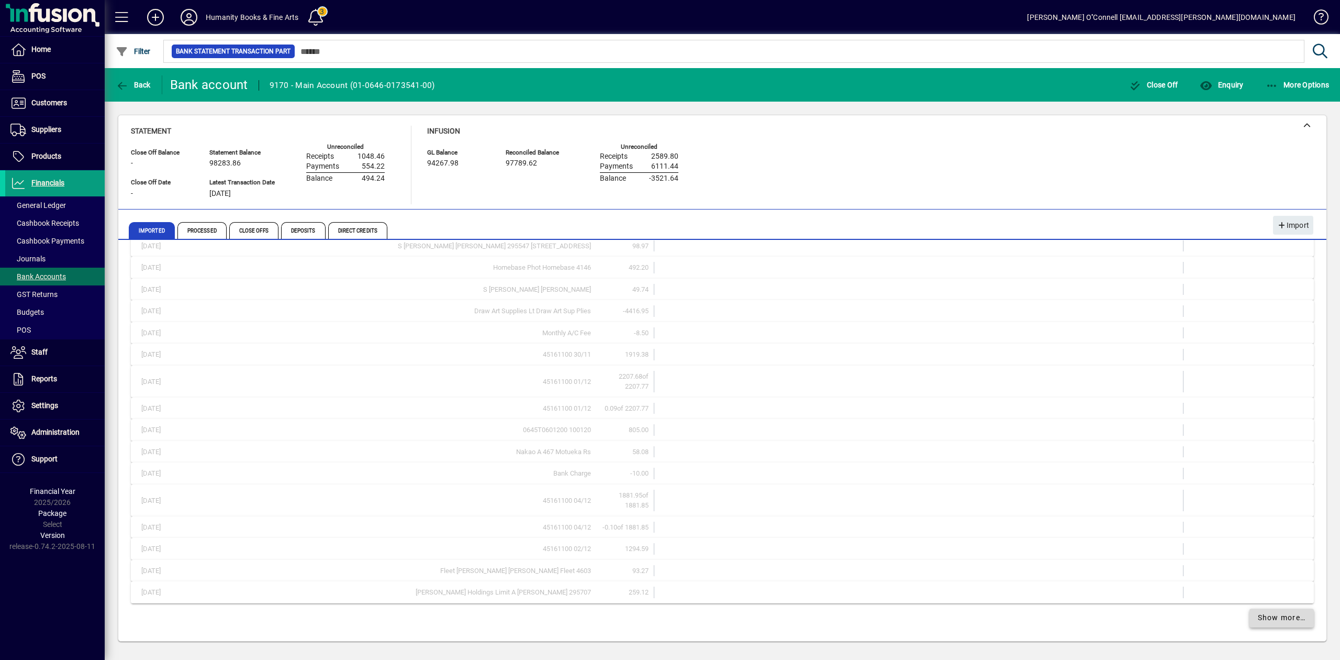
click at [1274, 613] on span "Show more…" at bounding box center [1282, 617] width 48 height 11
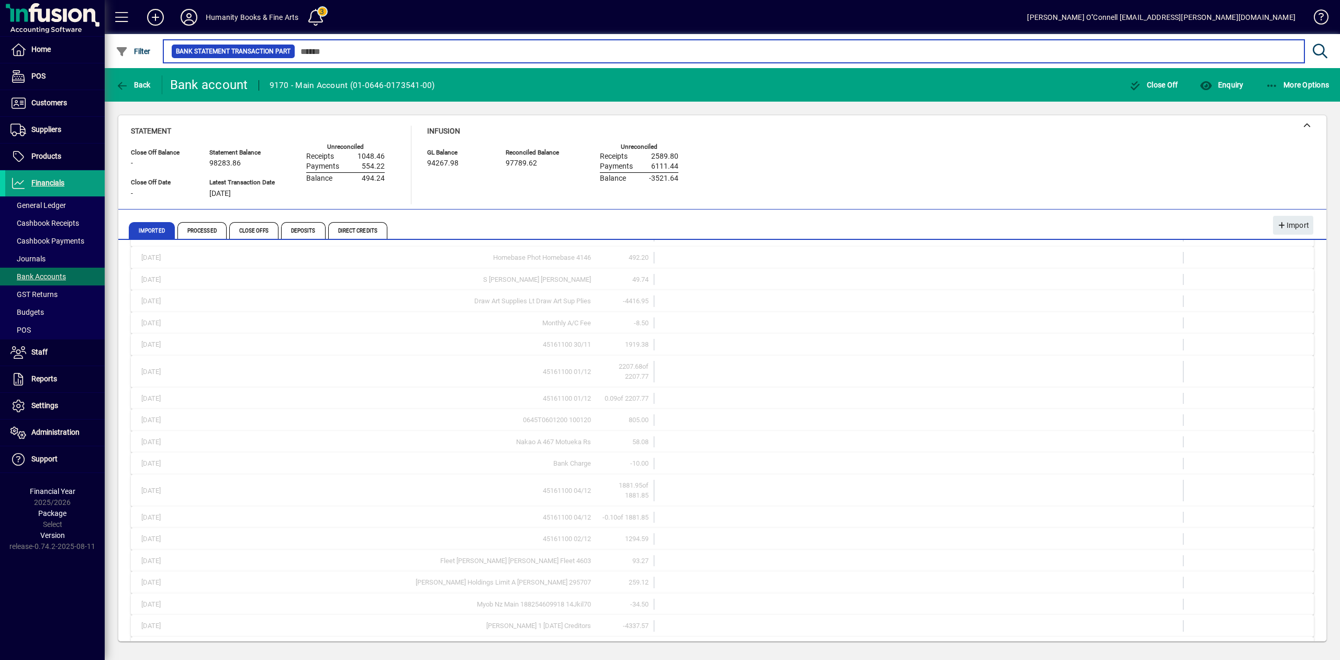
scroll to position [12020, 0]
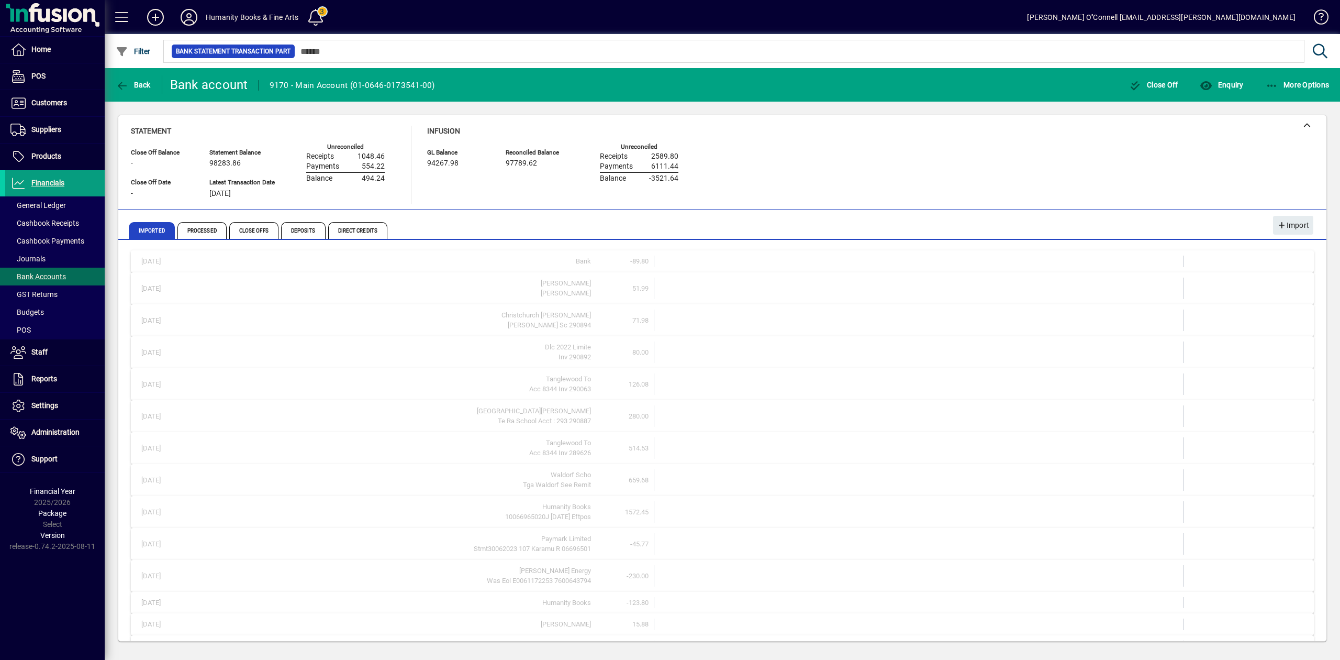
scroll to position [14254, 0]
click at [1265, 610] on span at bounding box center [1281, 617] width 65 height 25
click at [1273, 610] on span at bounding box center [1281, 617] width 65 height 25
click at [1274, 610] on span at bounding box center [1281, 617] width 65 height 25
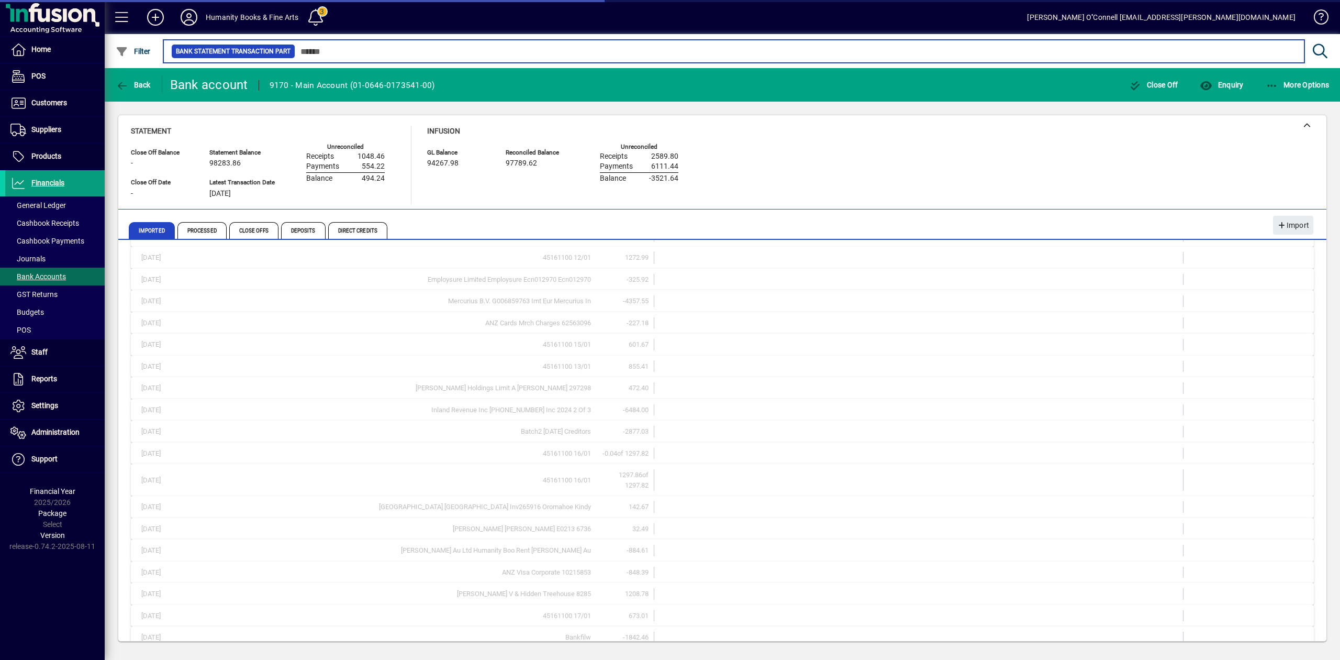
scroll to position [15133, 0]
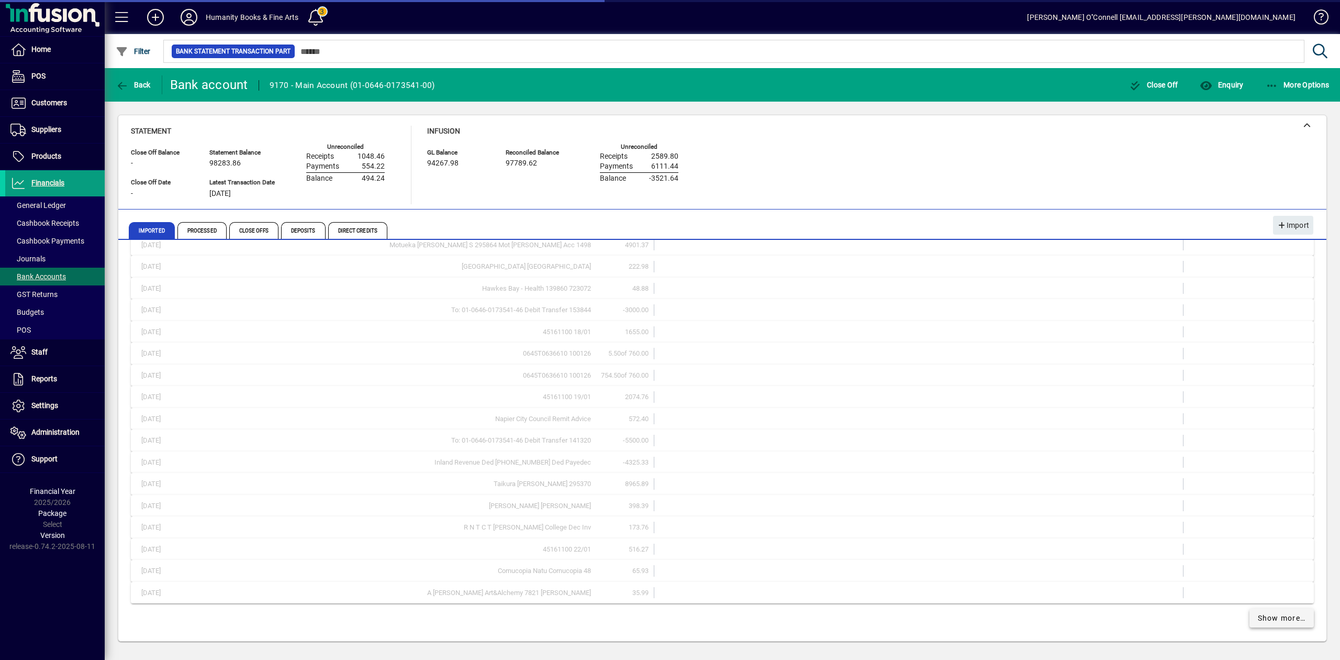
click at [1280, 622] on span "Show more…" at bounding box center [1282, 617] width 48 height 11
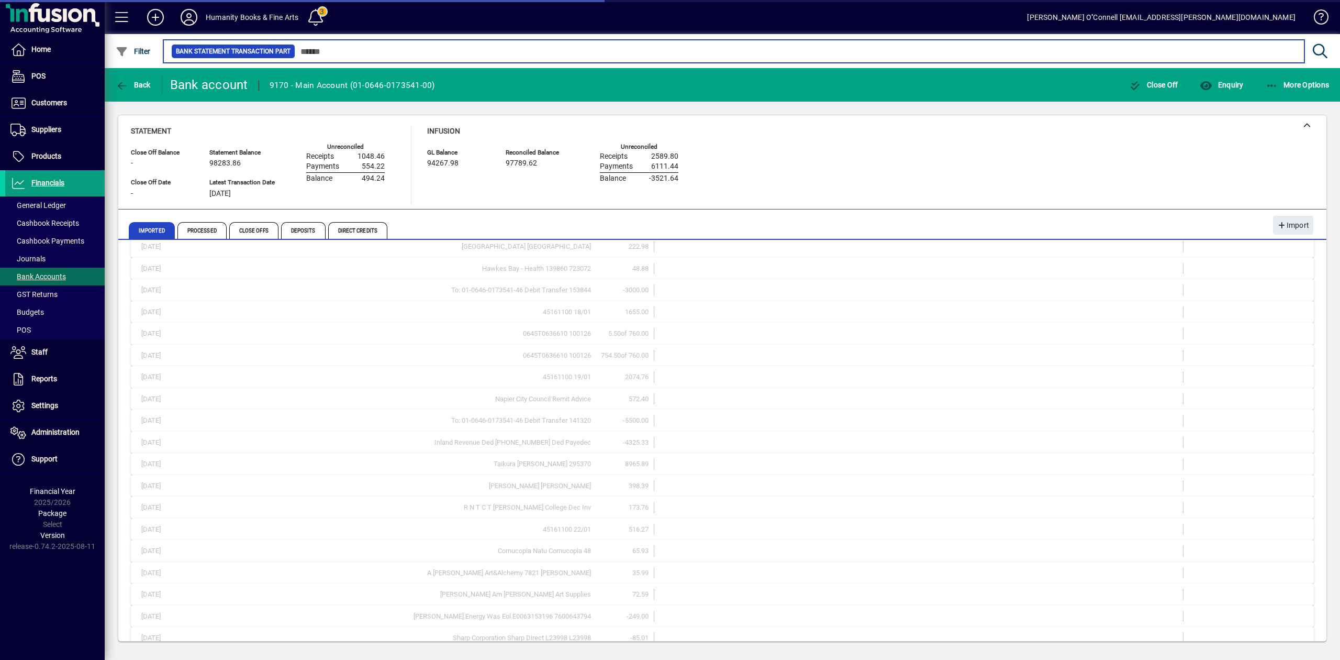
scroll to position [15568, 0]
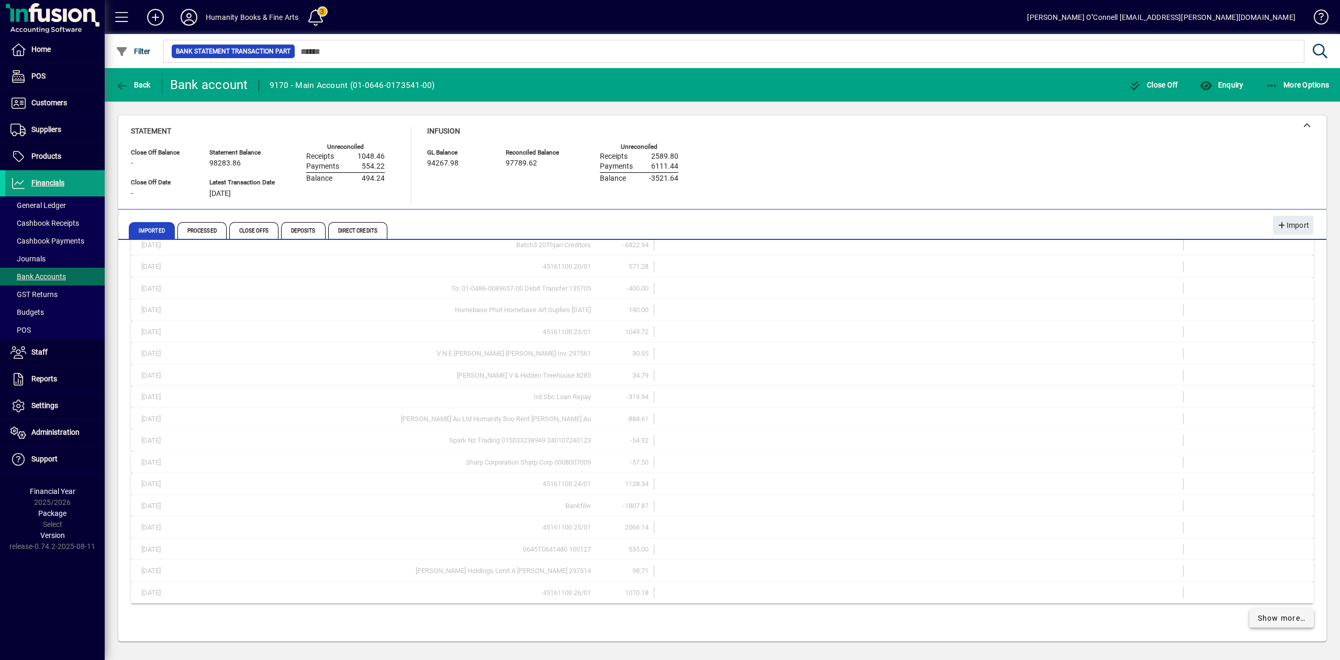
click at [1267, 616] on span "Show more…" at bounding box center [1282, 617] width 48 height 11
click at [1224, 76] on span "button" at bounding box center [1221, 84] width 49 height 25
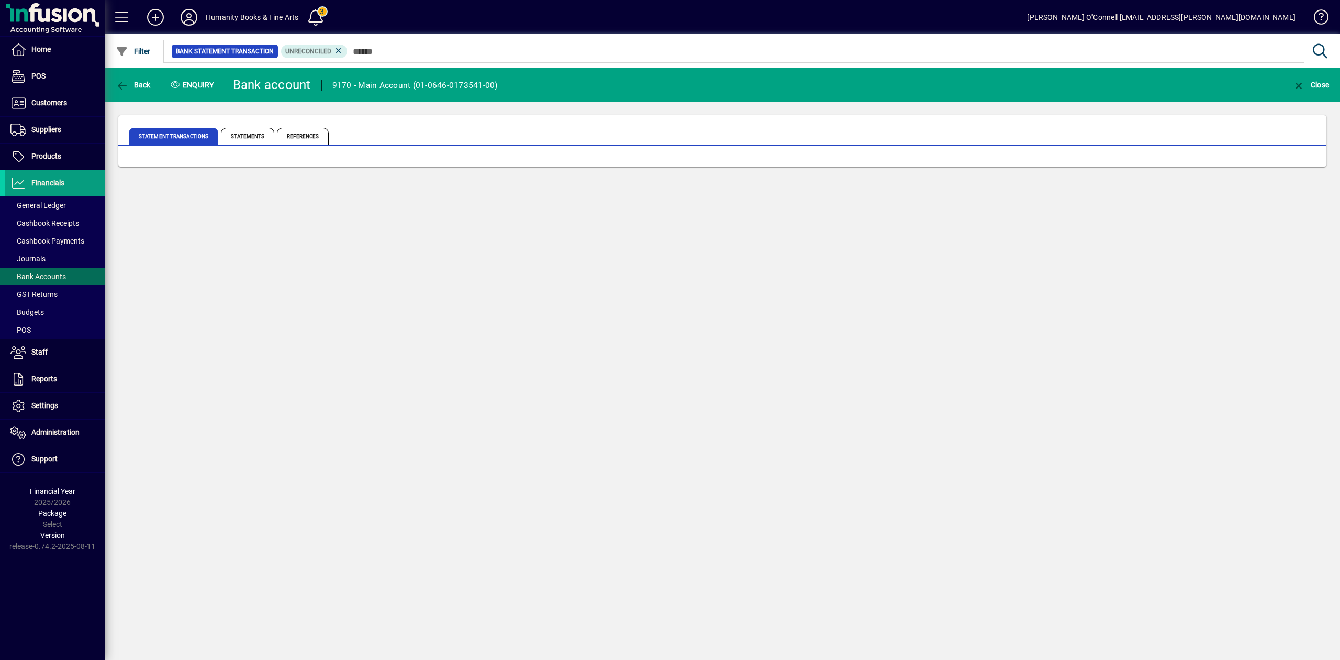
click at [1217, 82] on mat-toolbar-row "Back Enquiry Bank account 9170 - Main Account (01-0646-0173541-00) Close" at bounding box center [722, 85] width 1235 height 34
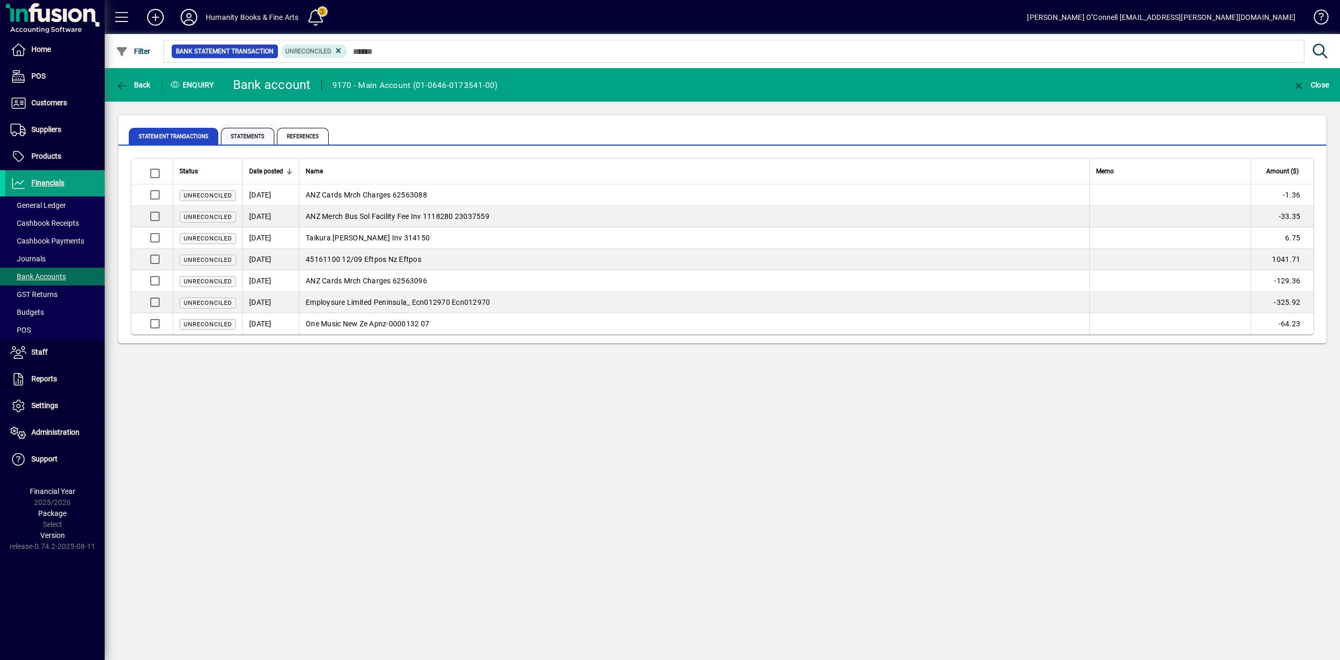
click at [241, 135] on span "Statements" at bounding box center [247, 136] width 53 height 17
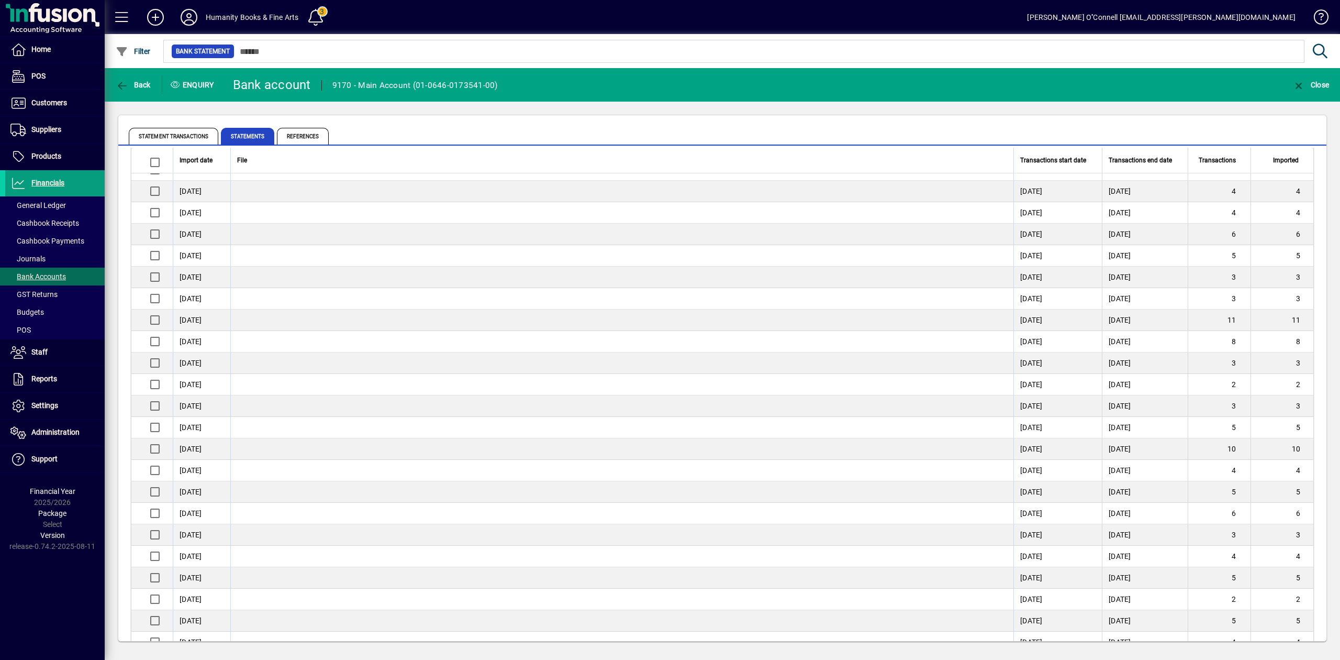
scroll to position [1745, 0]
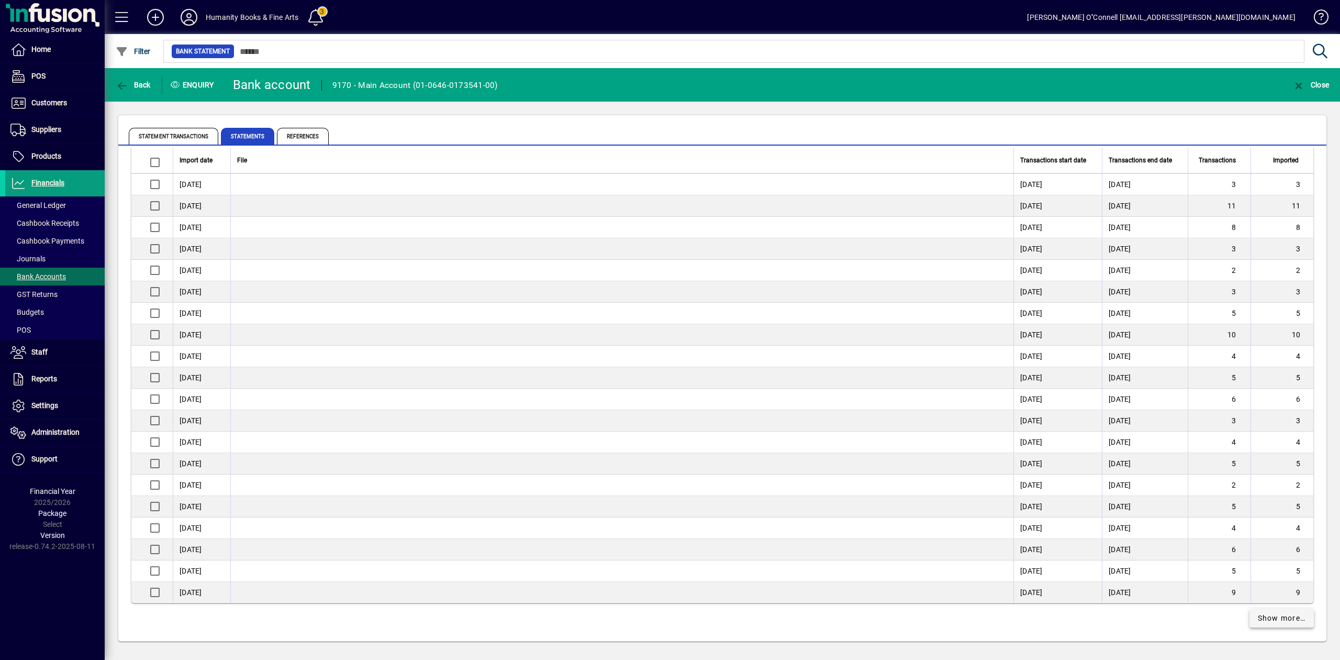
click at [1269, 623] on span "Show more…" at bounding box center [1282, 617] width 48 height 11
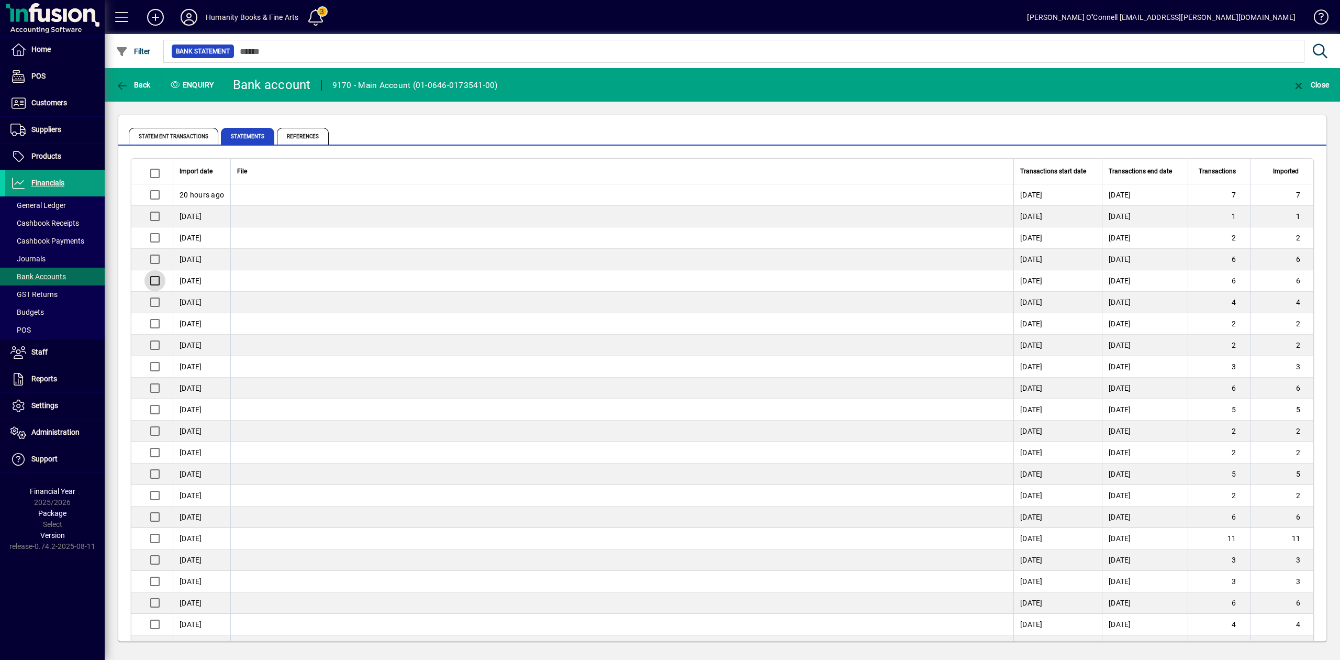
click at [143, 289] on div at bounding box center [153, 280] width 25 height 25
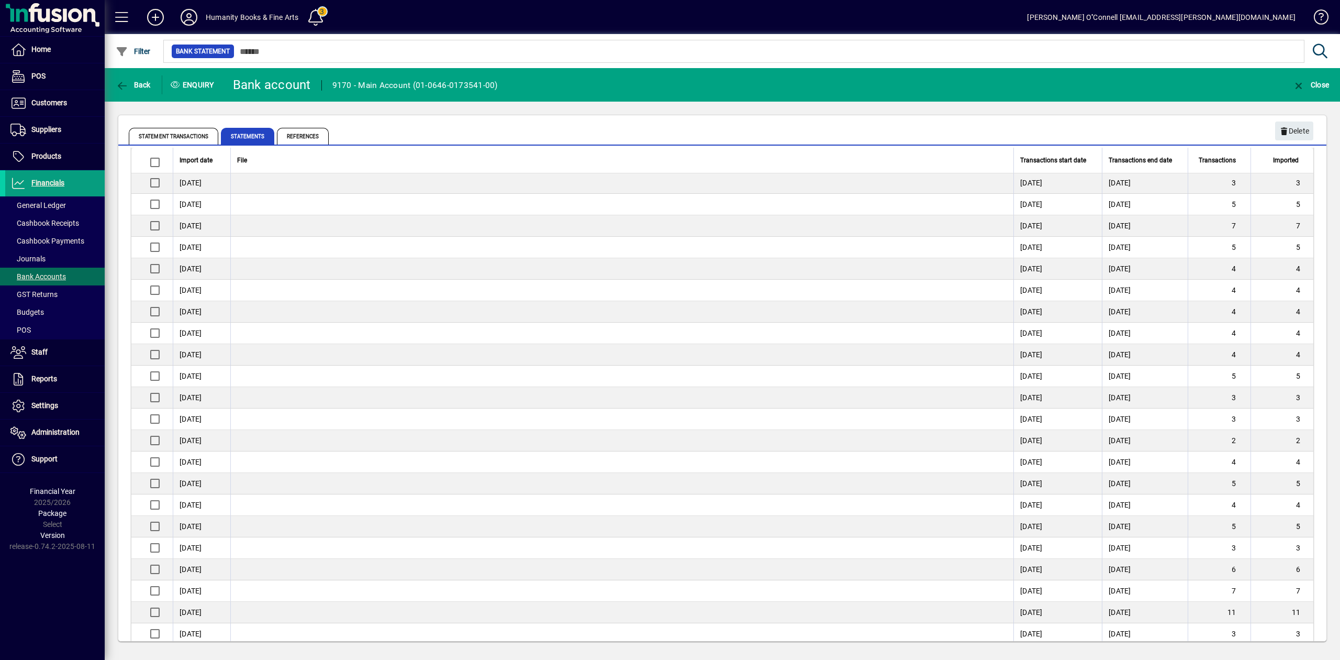
scroll to position [488, 0]
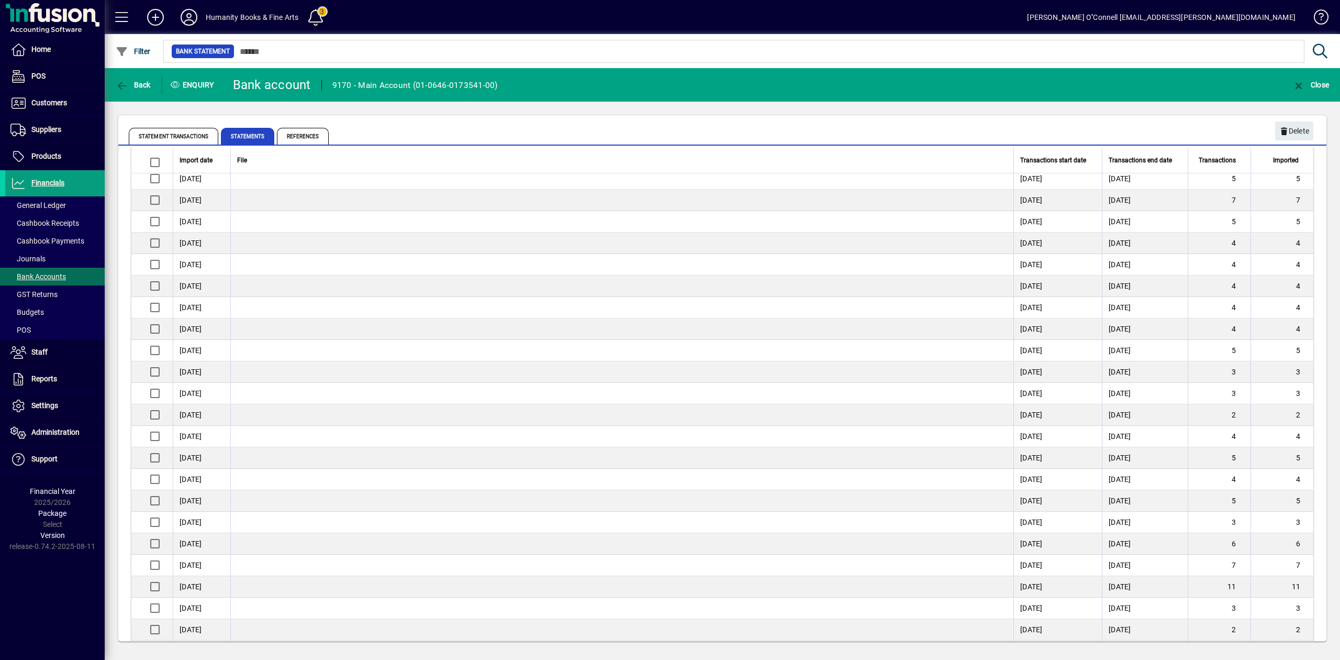
click at [1102, 396] on td "[DATE]" at bounding box center [1145, 393] width 86 height 21
click at [1043, 404] on td "[DATE]" at bounding box center [1057, 393] width 88 height 21
click at [1037, 419] on td "[DATE]" at bounding box center [1057, 414] width 88 height 21
click at [1032, 441] on td "[DATE]" at bounding box center [1057, 436] width 88 height 21
click at [1030, 475] on td "[DATE]" at bounding box center [1057, 478] width 88 height 21
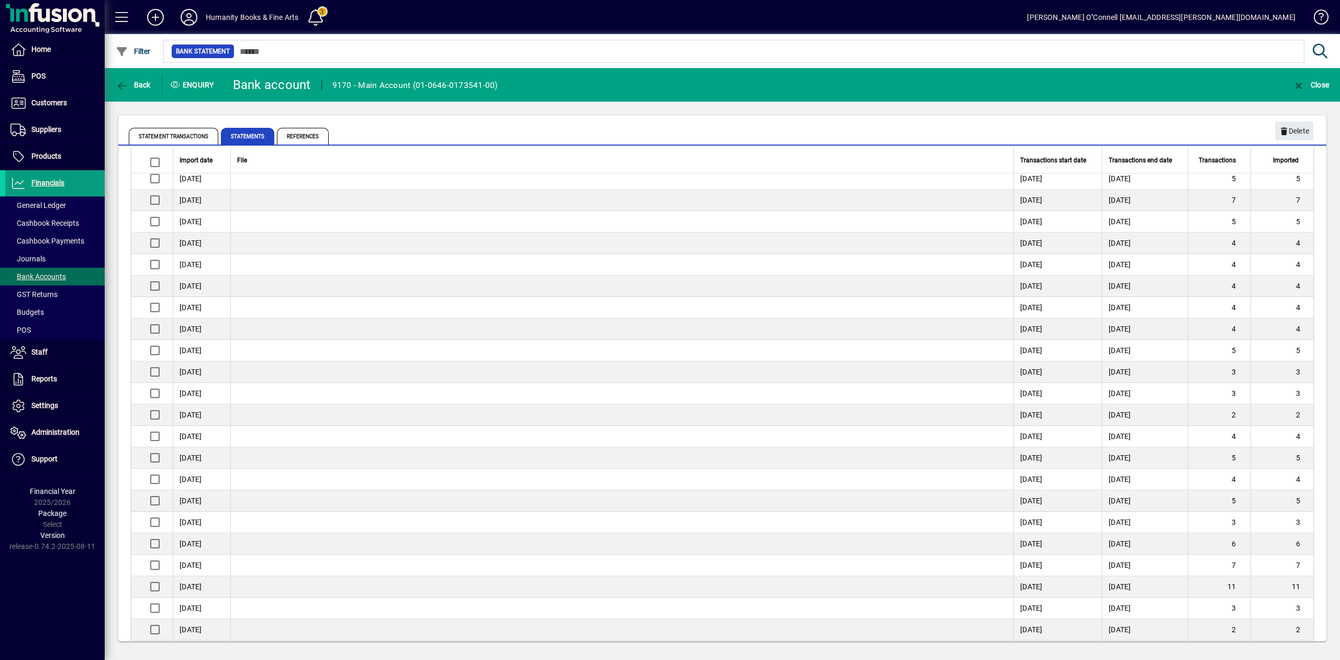
click at [1025, 490] on td "[DATE]" at bounding box center [1057, 478] width 88 height 21
click at [1028, 551] on td "[DATE]" at bounding box center [1057, 543] width 88 height 21
click at [1032, 568] on td "[DATE]" at bounding box center [1057, 564] width 88 height 21
click at [176, 134] on span "Statement Transactions" at bounding box center [174, 136] width 90 height 17
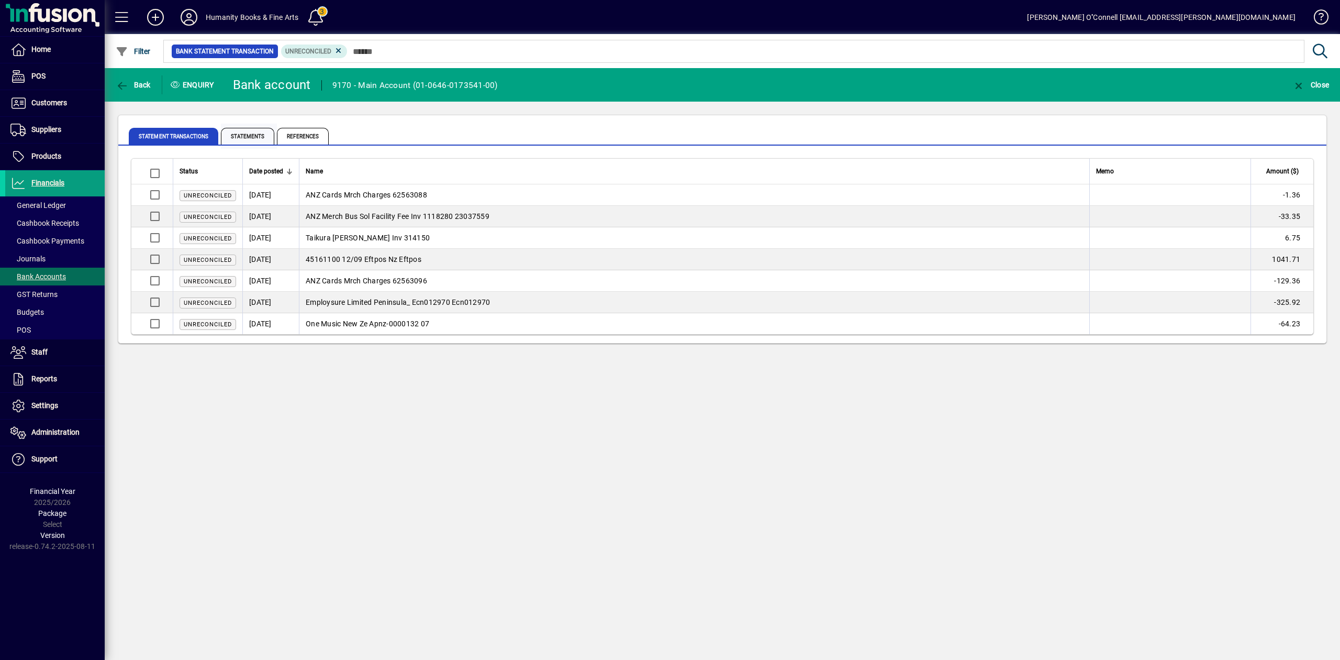
click at [255, 135] on span "Statements" at bounding box center [247, 136] width 53 height 17
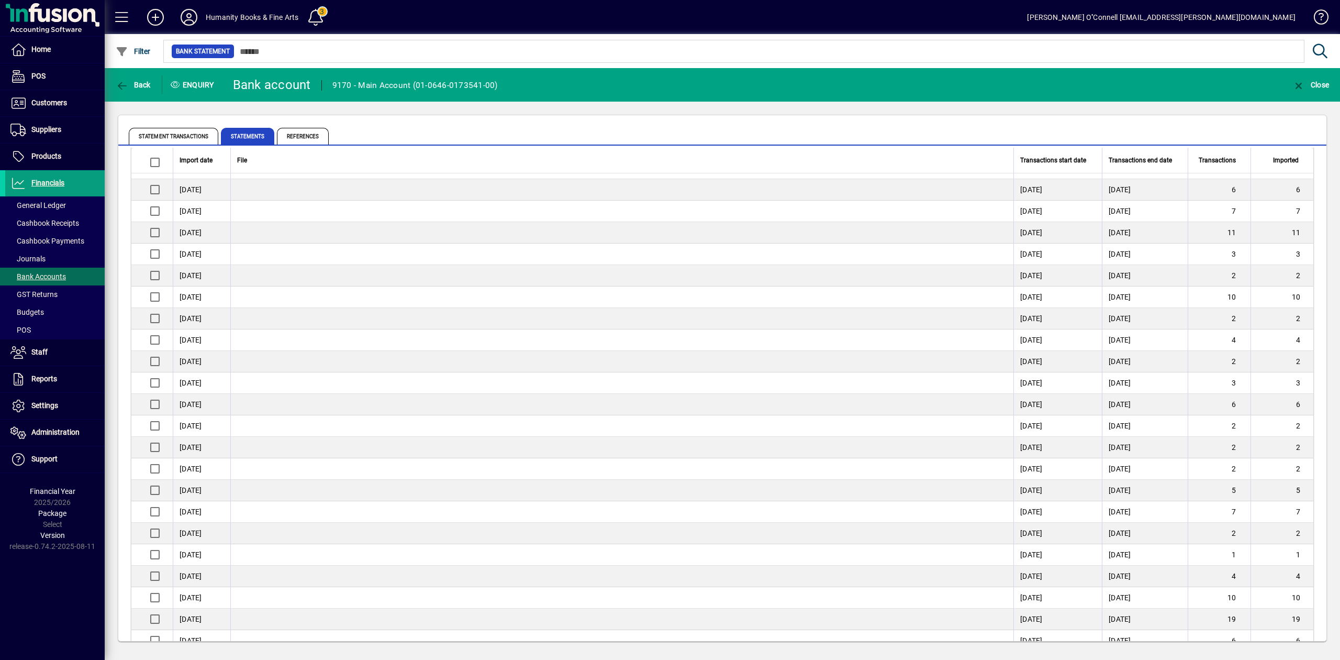
scroll to position [838, 0]
click at [1283, 233] on td "11" at bounding box center [1281, 237] width 63 height 21
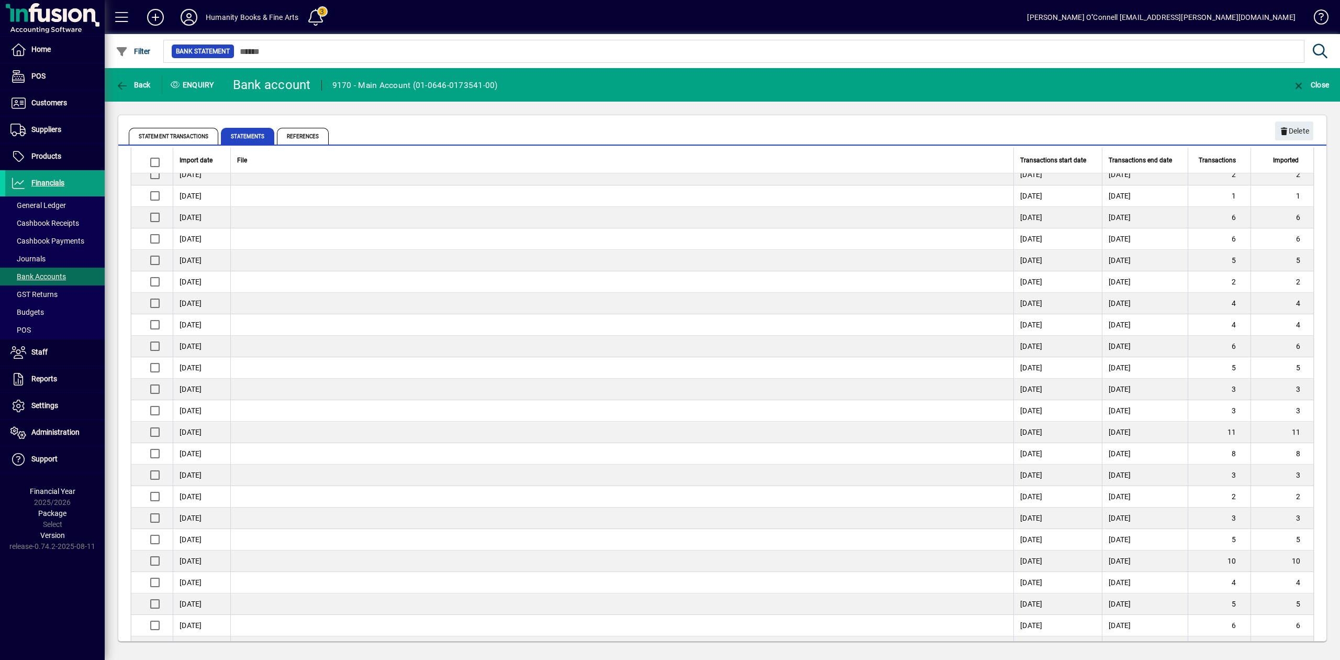
scroll to position [1535, 0]
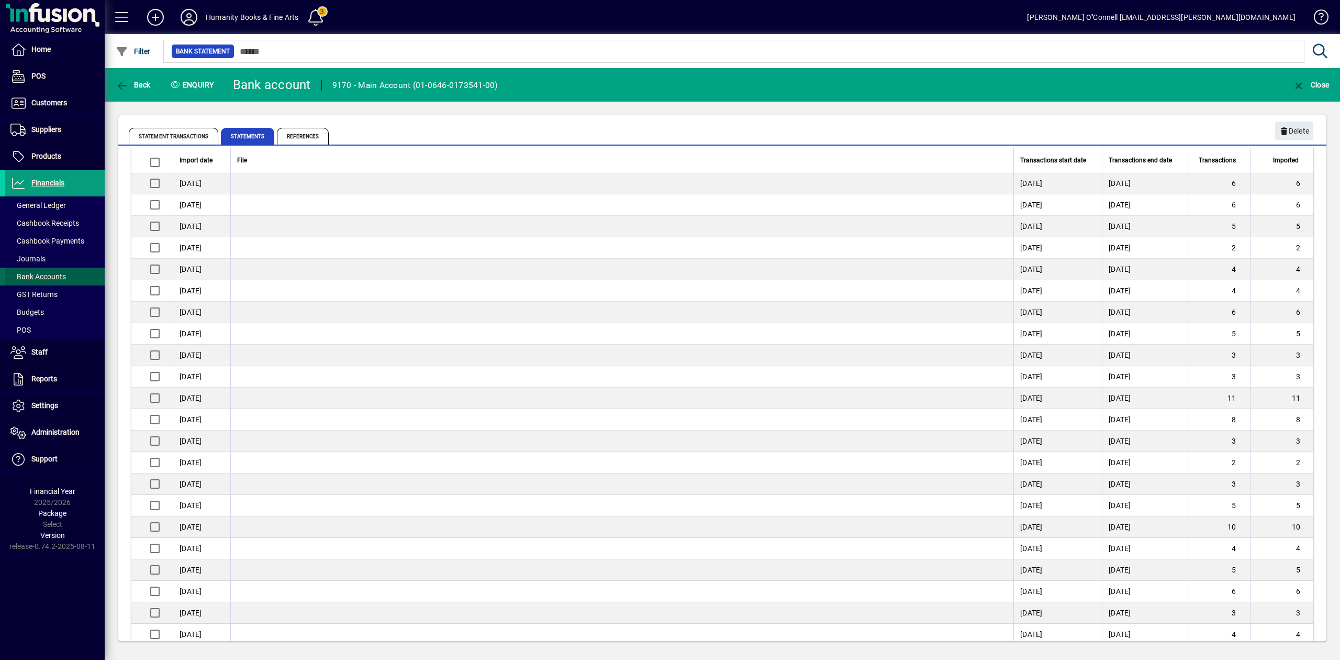
click at [37, 274] on span "Bank Accounts" at bounding box center [37, 276] width 55 height 8
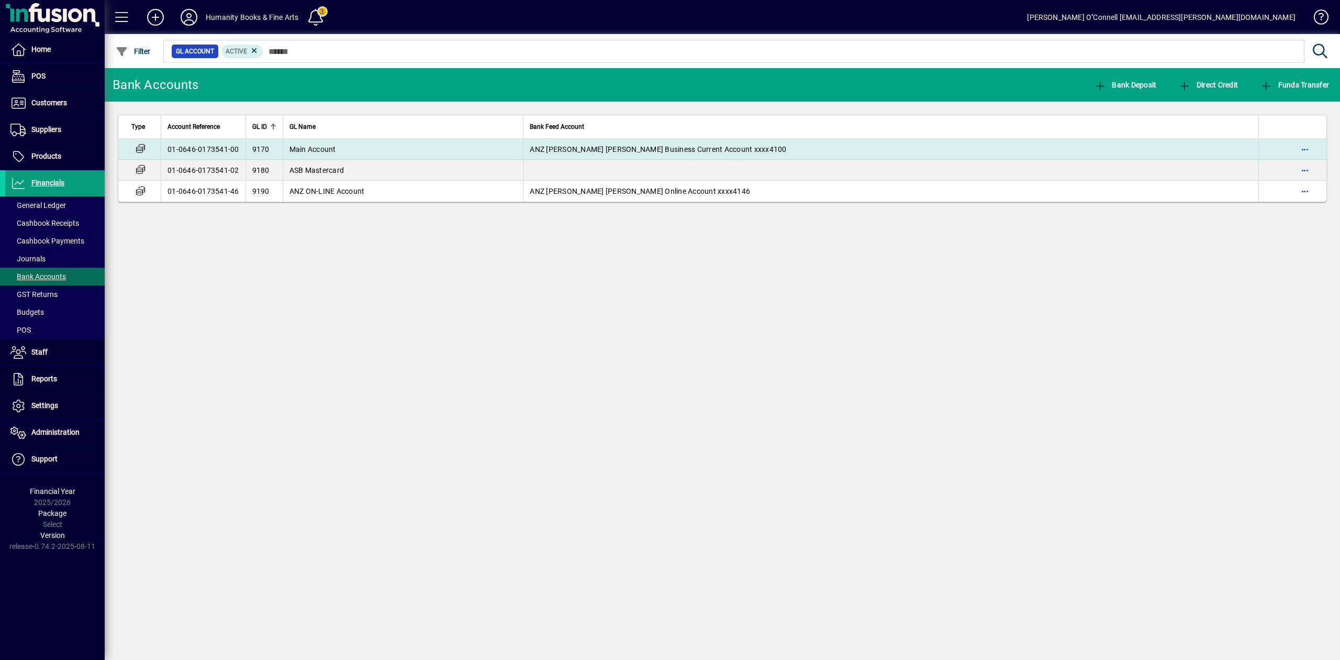
click at [214, 149] on td "01-0646-0173541-00" at bounding box center [203, 149] width 85 height 21
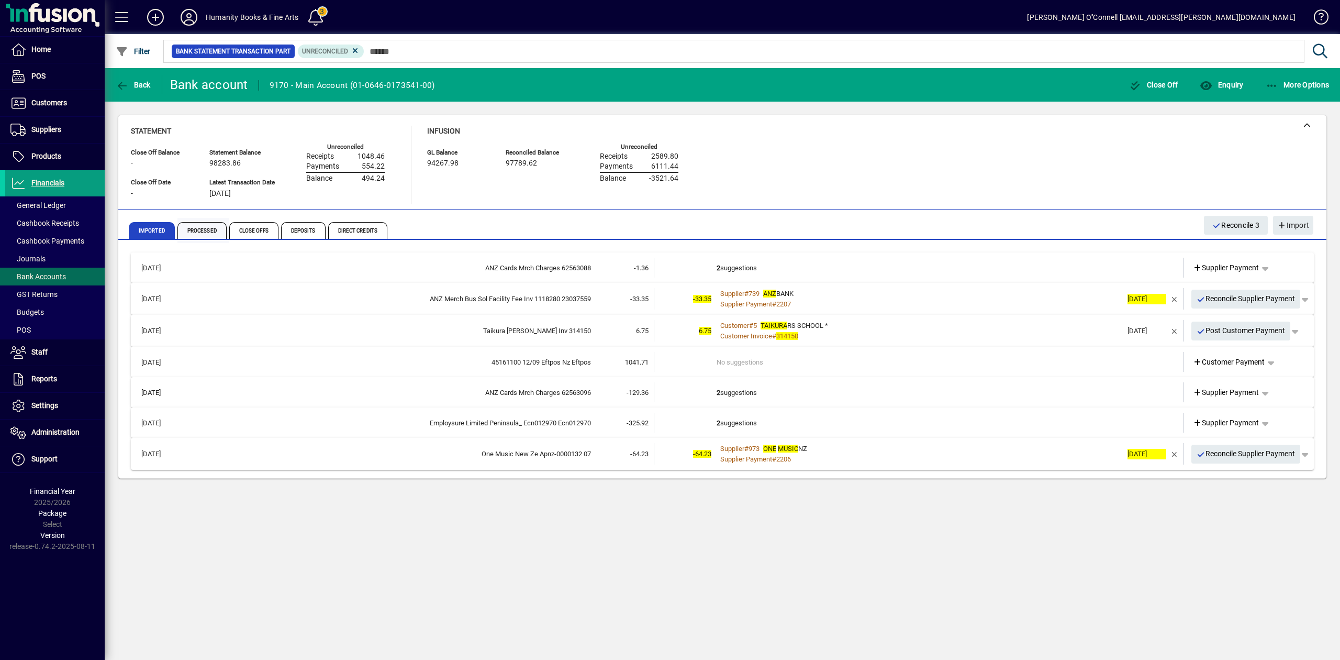
click at [189, 232] on span "Processed" at bounding box center [201, 230] width 49 height 17
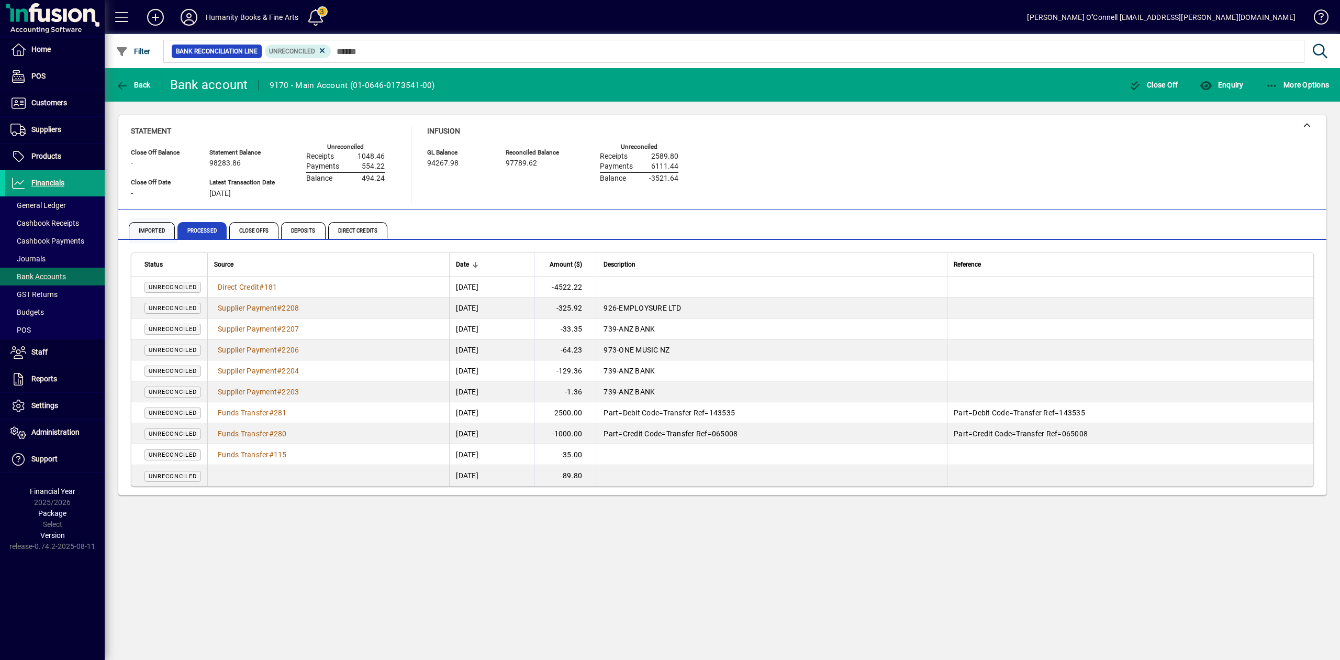
click at [150, 229] on span "Imported" at bounding box center [152, 230] width 46 height 17
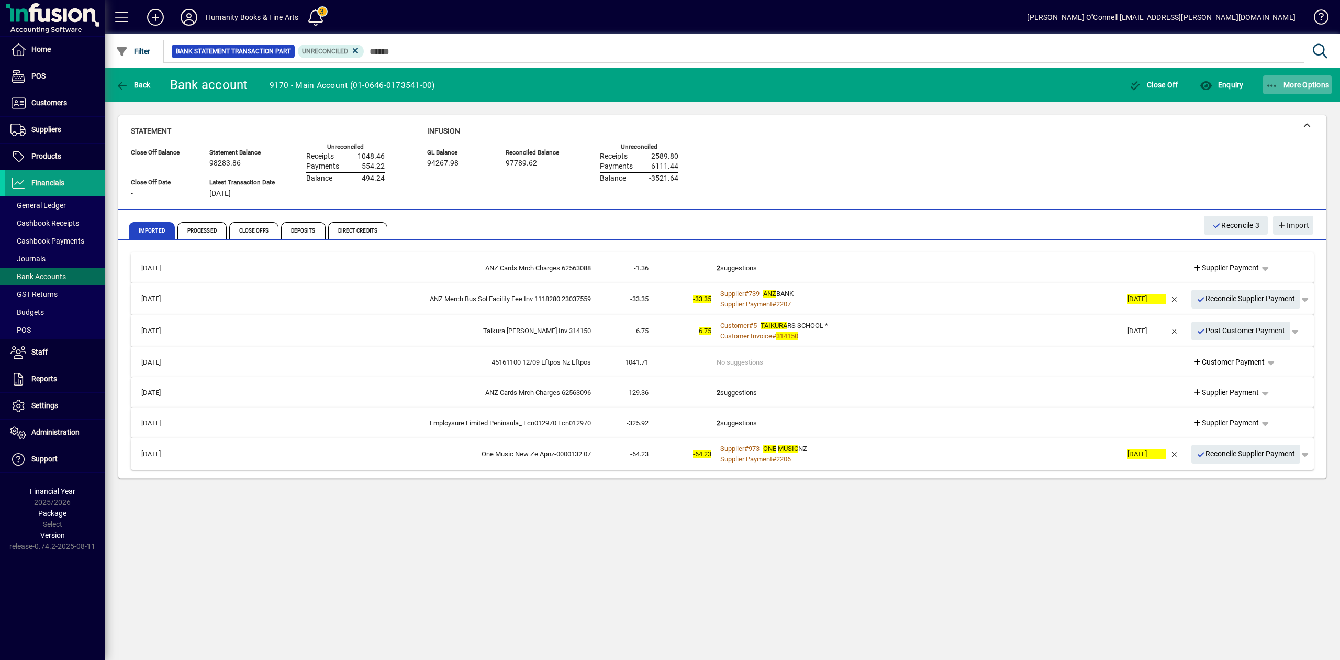
click at [1308, 89] on span "button" at bounding box center [1297, 84] width 69 height 25
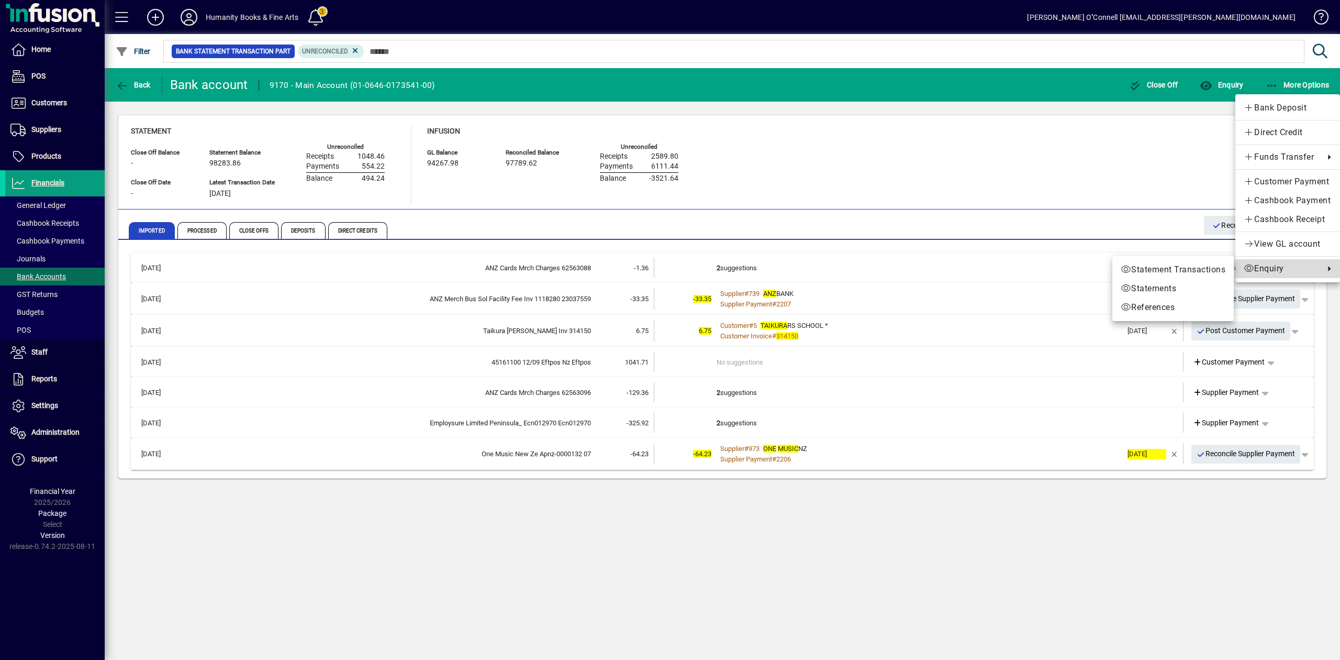
click at [1274, 269] on span "Enquiry" at bounding box center [1281, 268] width 75 height 13
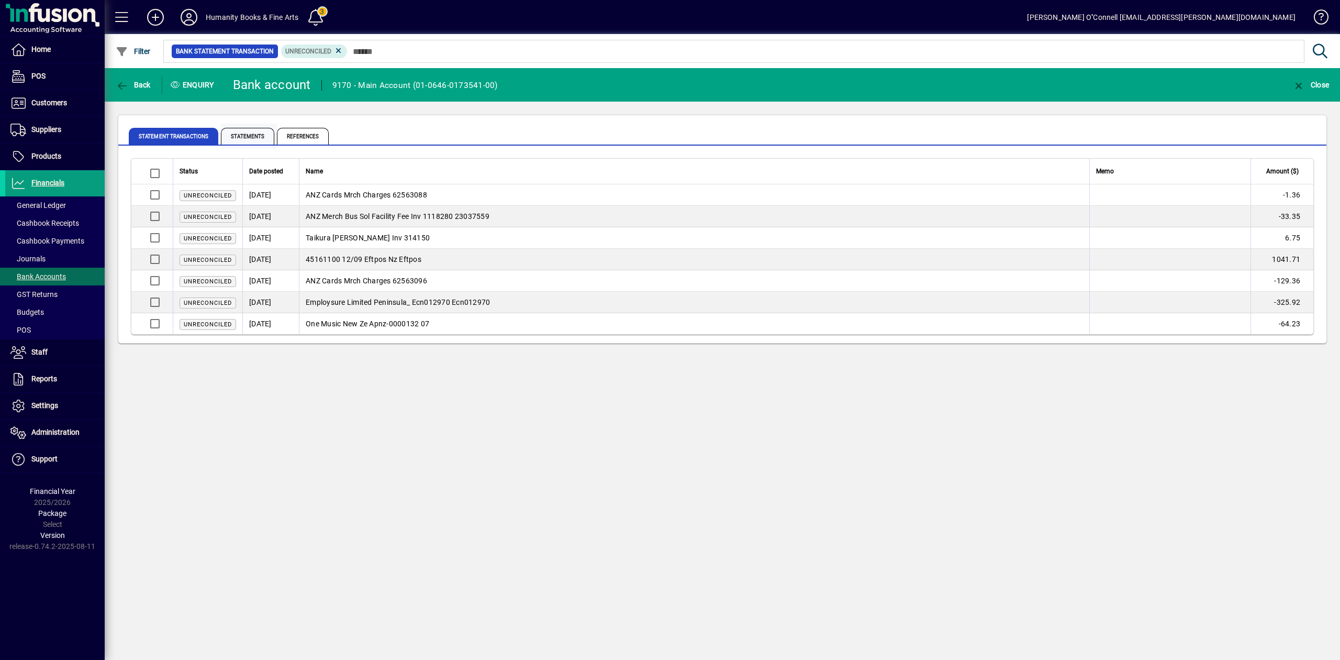
click at [265, 135] on span "Statements" at bounding box center [247, 136] width 53 height 17
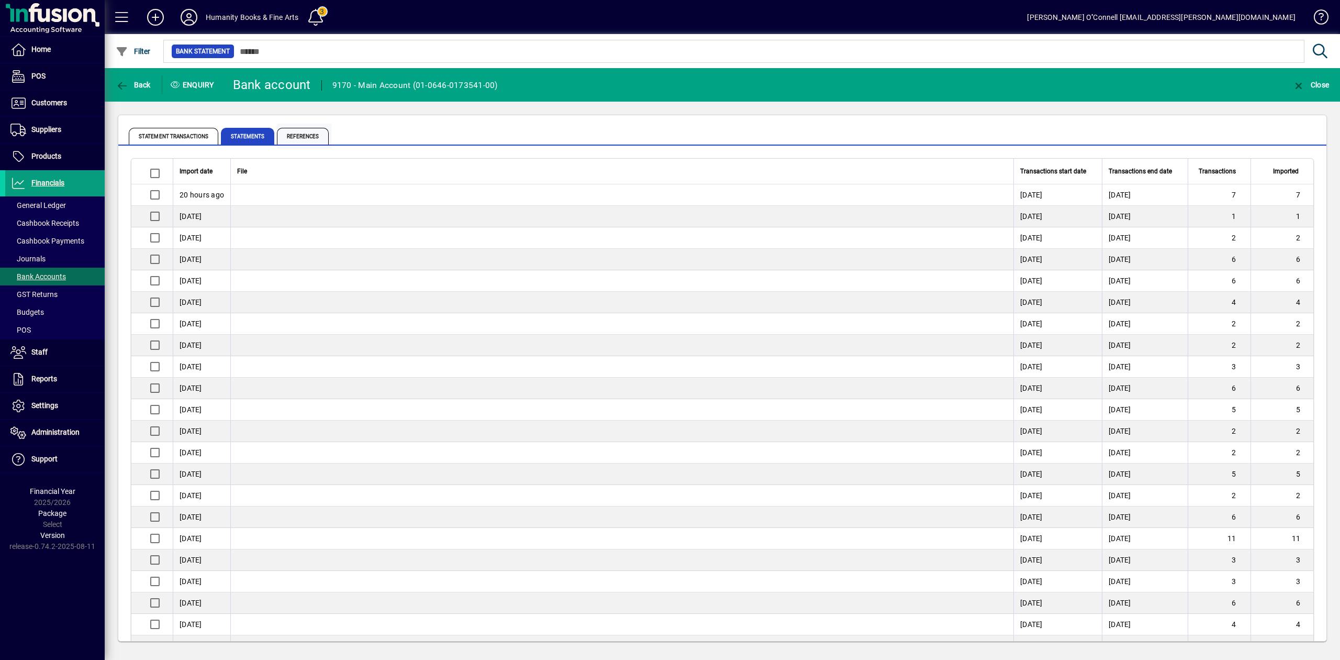
click at [298, 135] on span "References" at bounding box center [303, 136] width 52 height 17
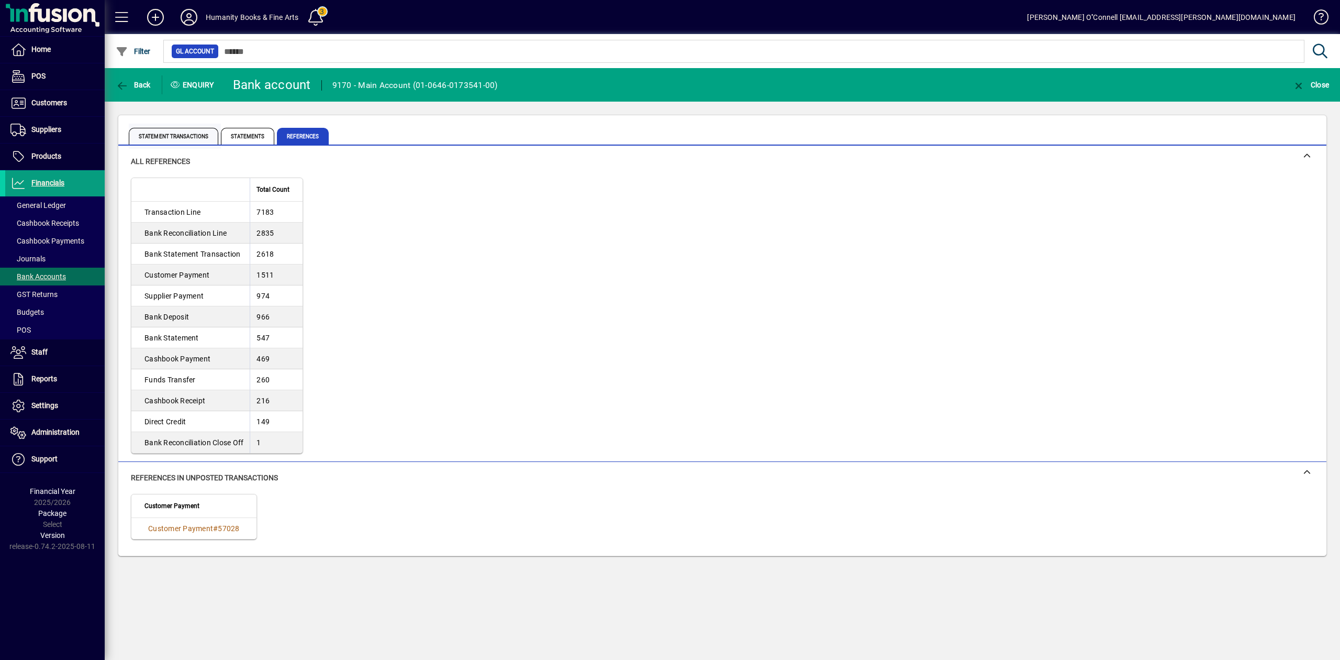
click at [178, 140] on span "Statement Transactions" at bounding box center [174, 136] width 90 height 17
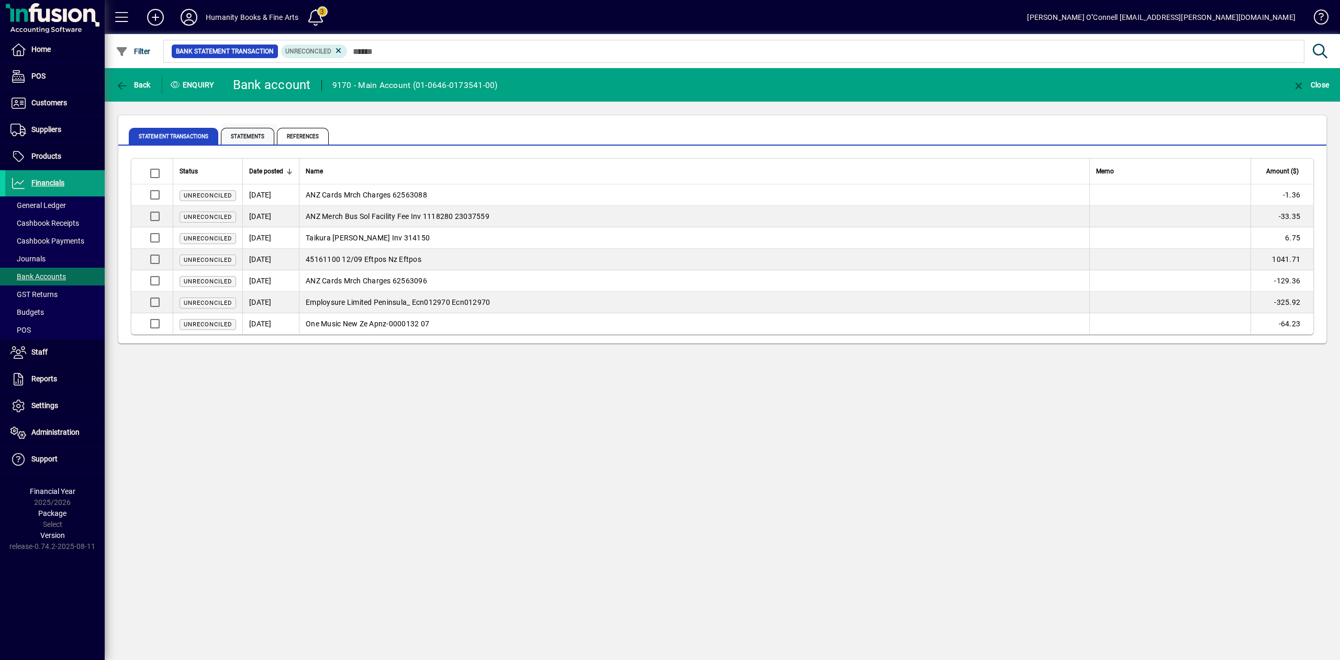
click at [258, 137] on span "Statements" at bounding box center [247, 136] width 53 height 17
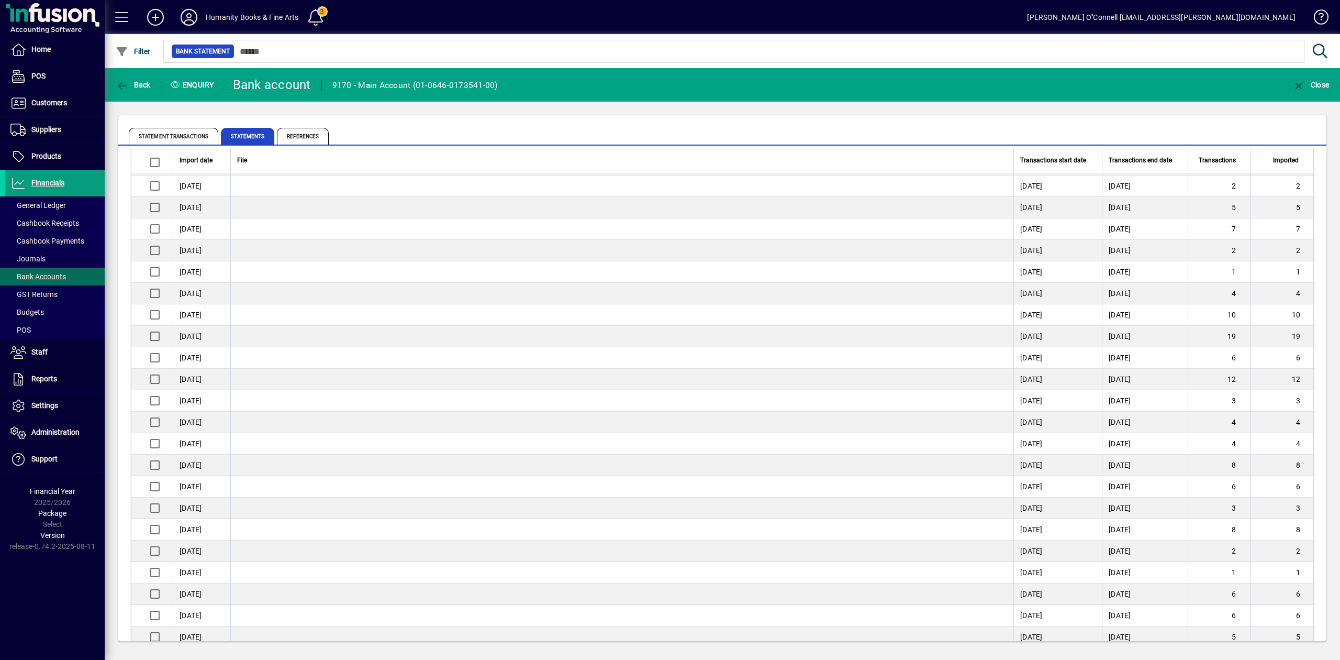
scroll to position [907, 0]
drag, startPoint x: 1078, startPoint y: 302, endPoint x: 946, endPoint y: 276, distance: 134.4
click at [1075, 298] on td "[DATE]" at bounding box center [1057, 296] width 88 height 21
click at [243, 159] on span "File" at bounding box center [242, 160] width 10 height 12
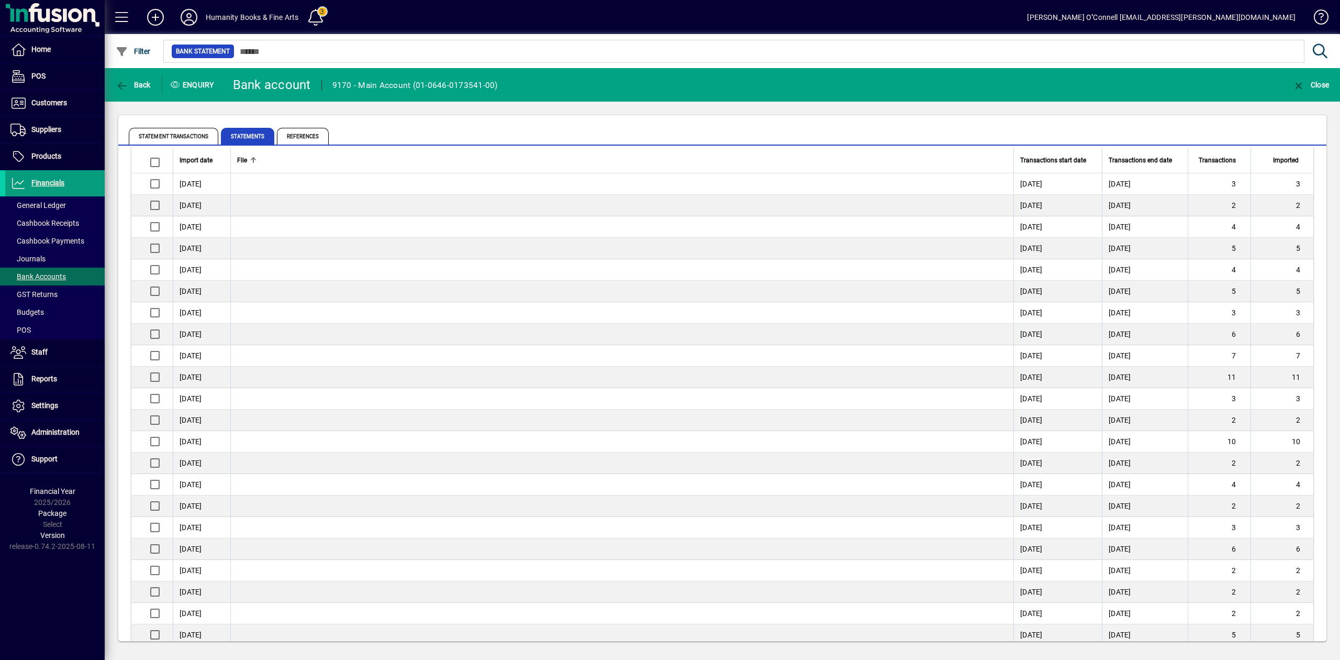
click at [243, 161] on span "File" at bounding box center [242, 160] width 10 height 12
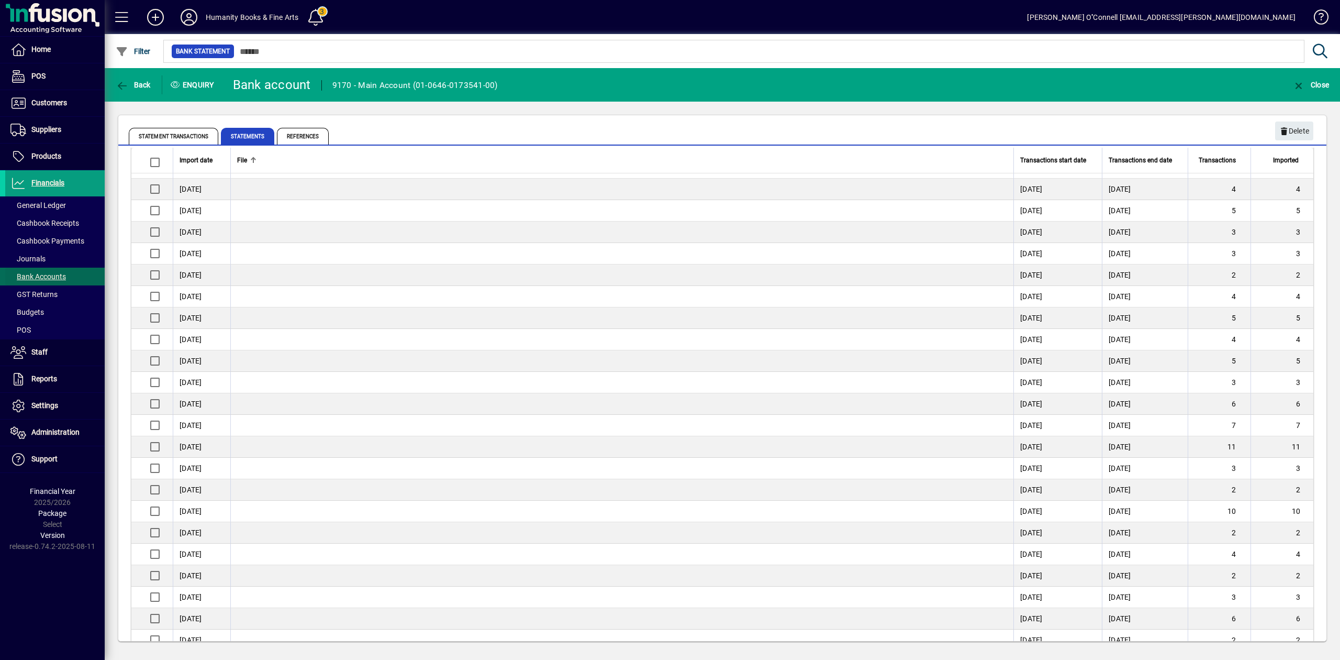
click at [34, 282] on span "Bank Accounts" at bounding box center [35, 276] width 61 height 11
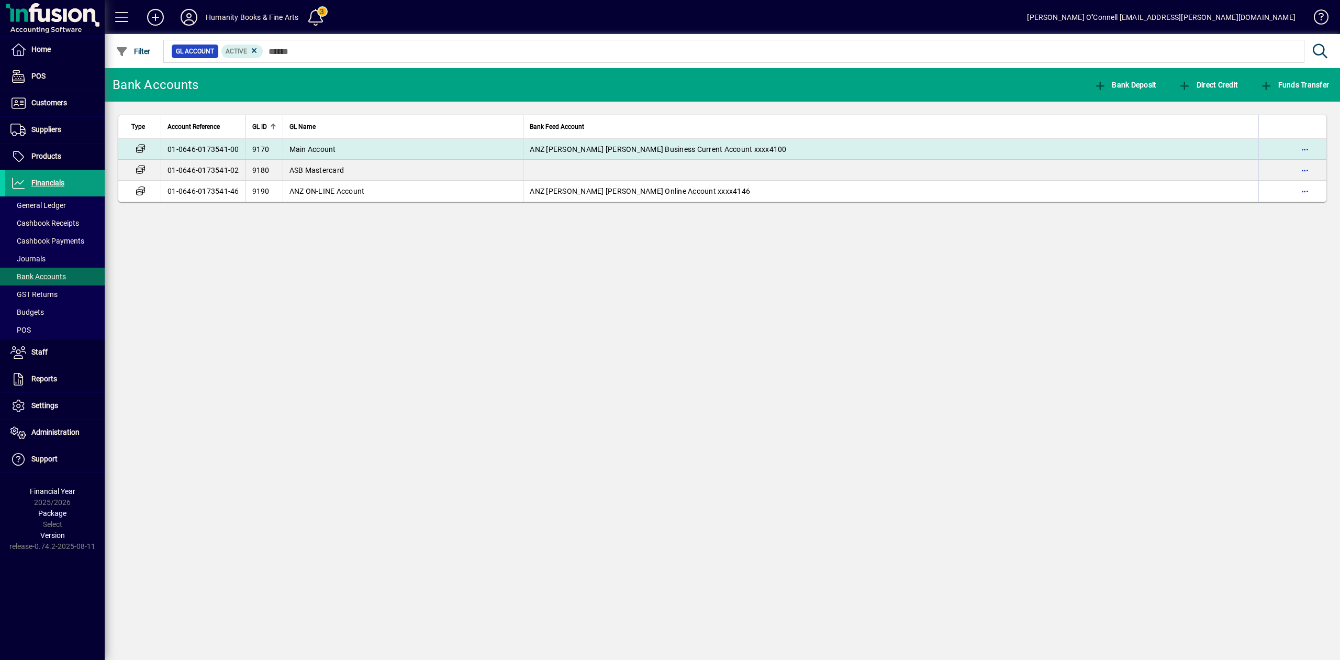
click at [256, 149] on span "9170" at bounding box center [260, 149] width 17 height 8
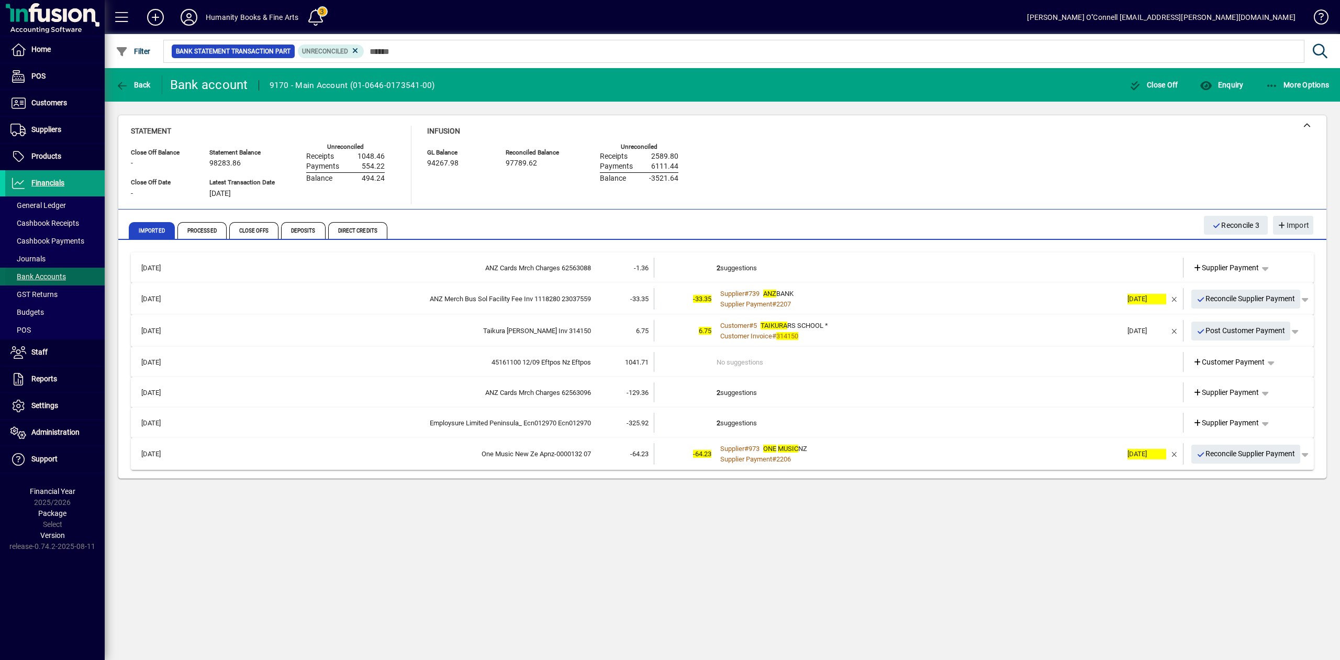
click at [65, 272] on span "Bank Accounts" at bounding box center [37, 276] width 55 height 8
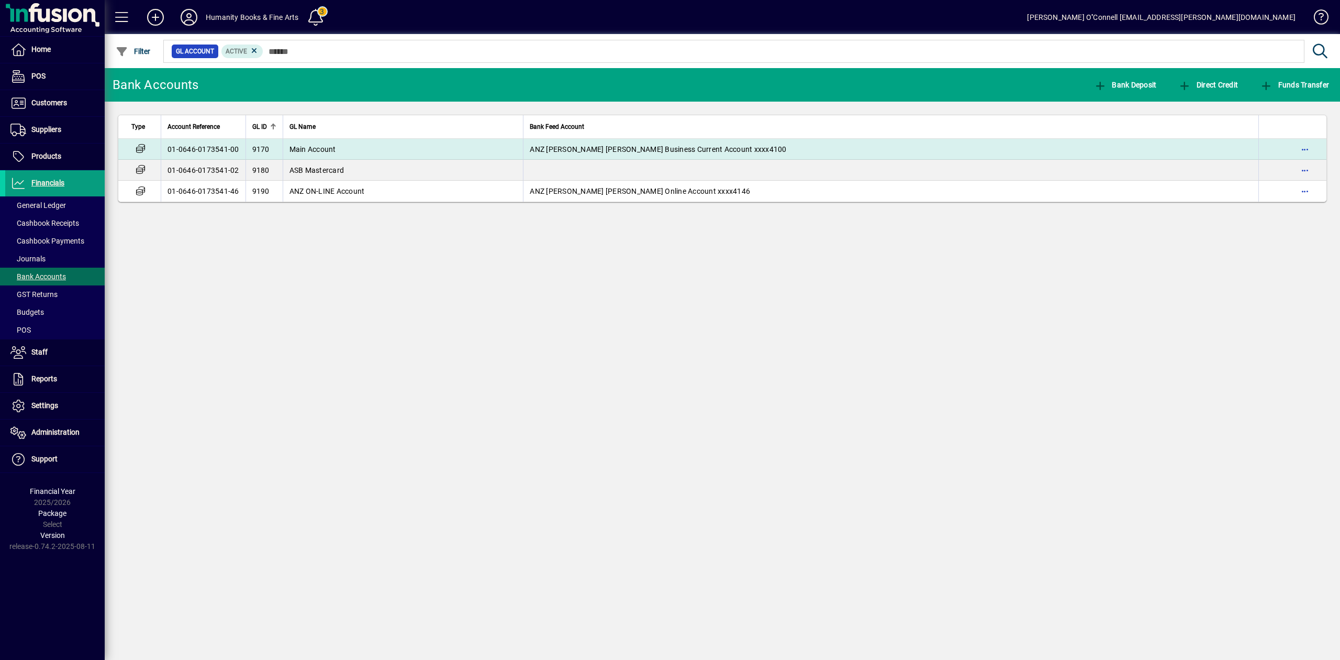
click at [213, 149] on td "01-0646-0173541-00" at bounding box center [203, 149] width 85 height 21
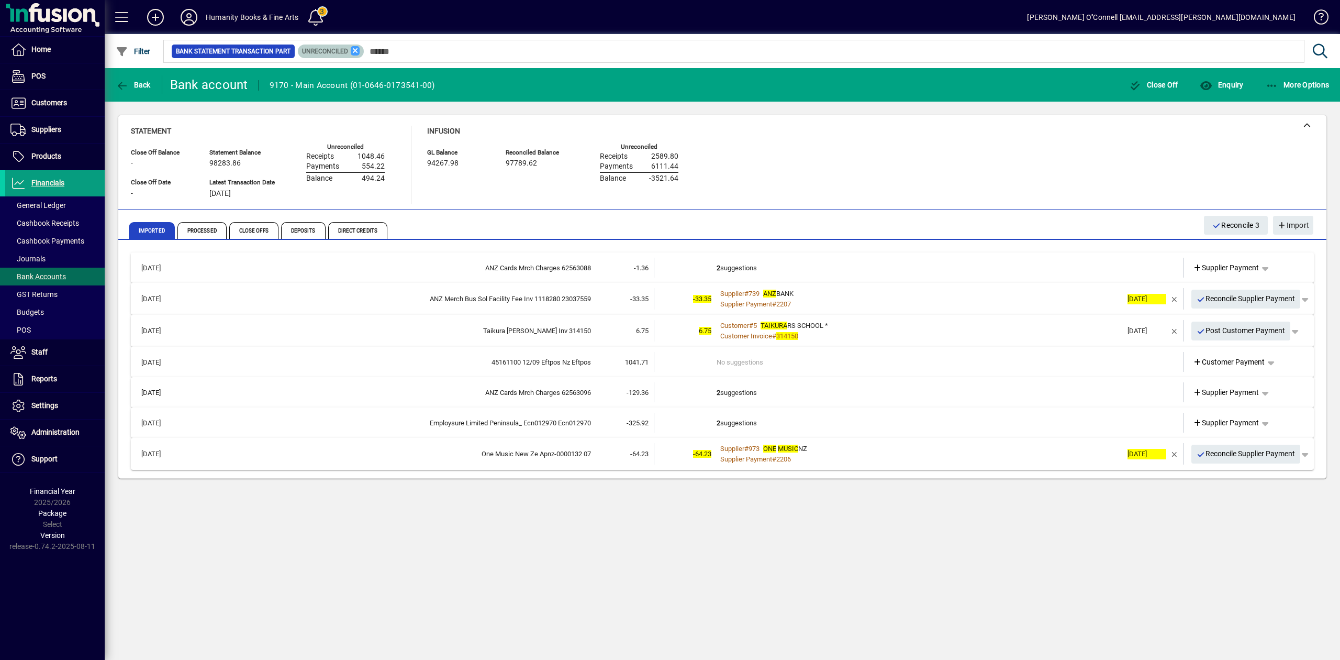
click at [354, 51] on icon at bounding box center [355, 50] width 9 height 9
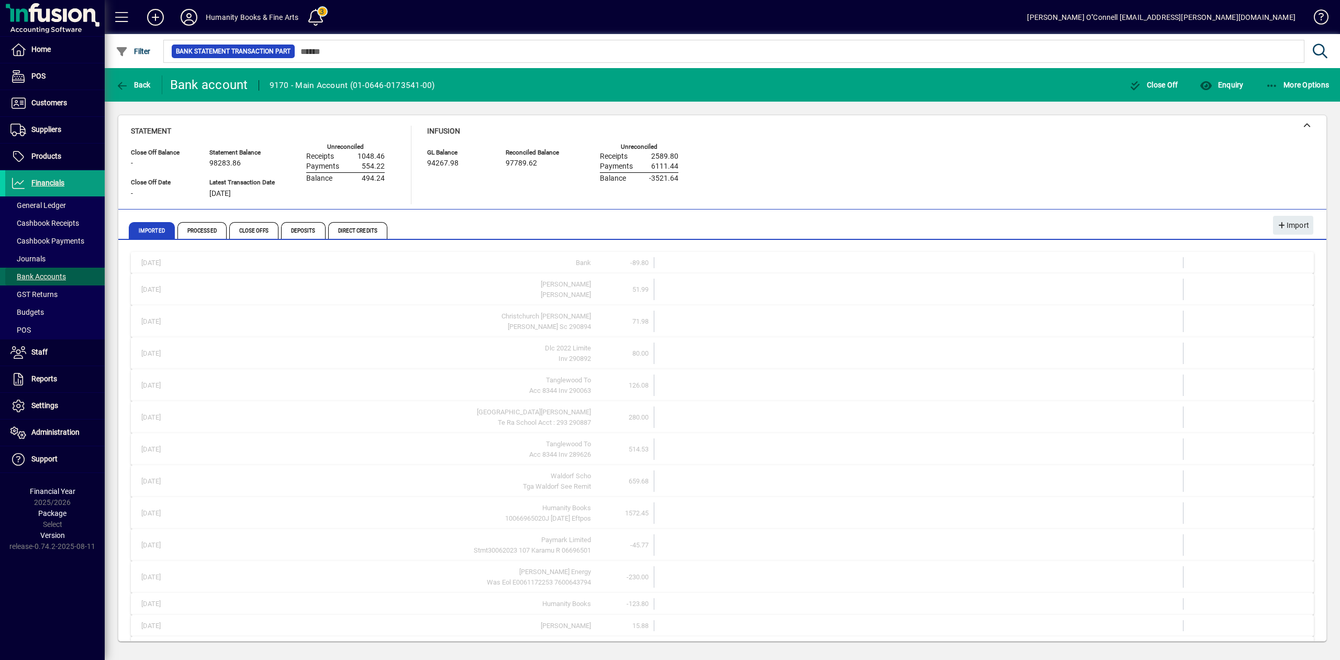
click at [44, 282] on span "Bank Accounts" at bounding box center [35, 276] width 61 height 11
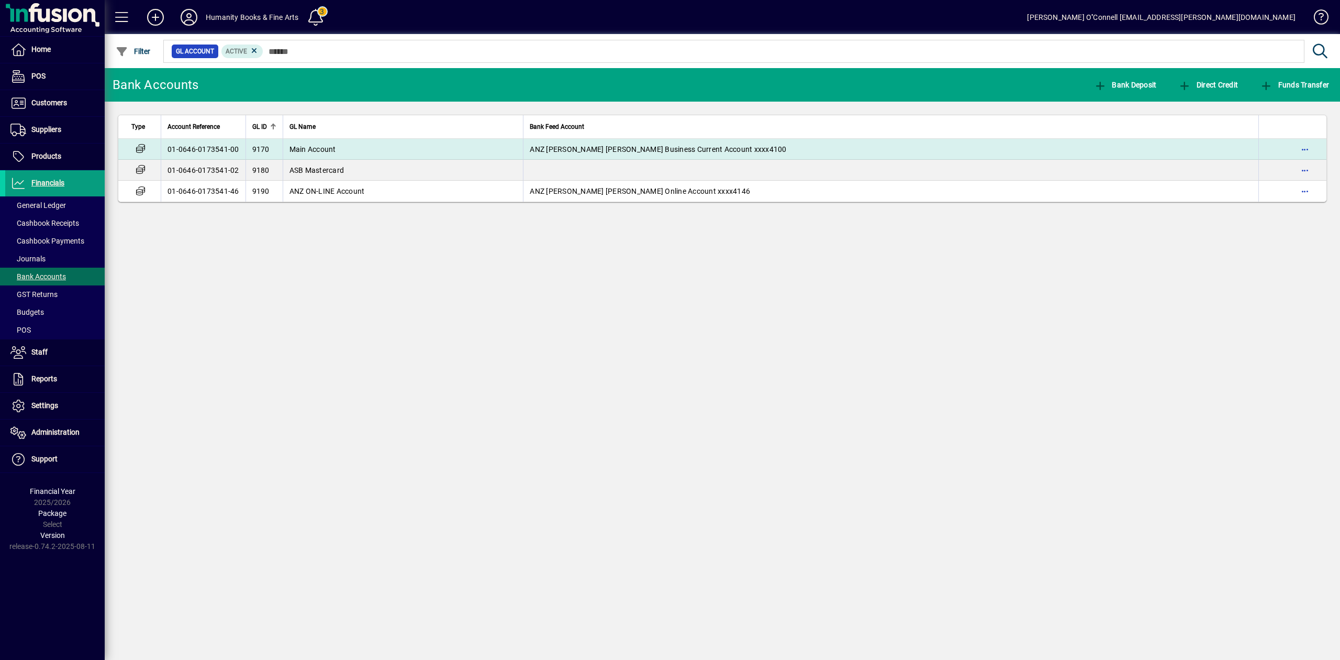
click at [363, 146] on td "Main Account" at bounding box center [403, 149] width 241 height 21
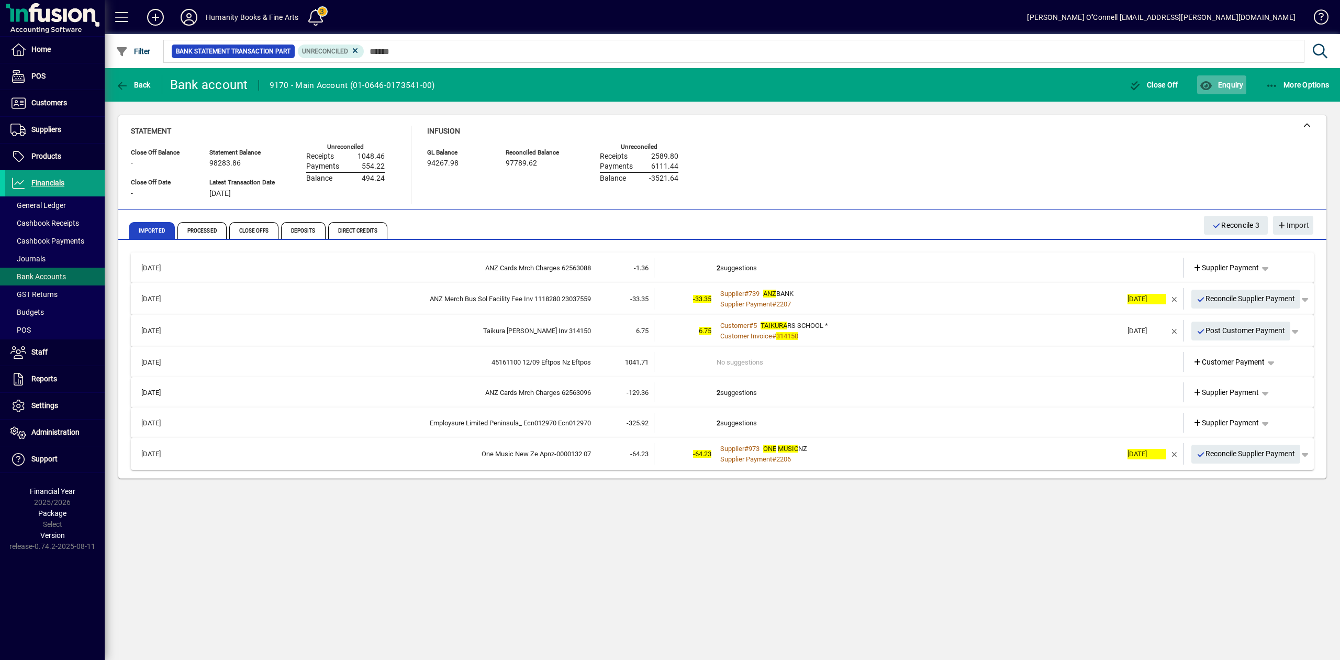
click at [1221, 86] on span "Enquiry" at bounding box center [1221, 85] width 43 height 8
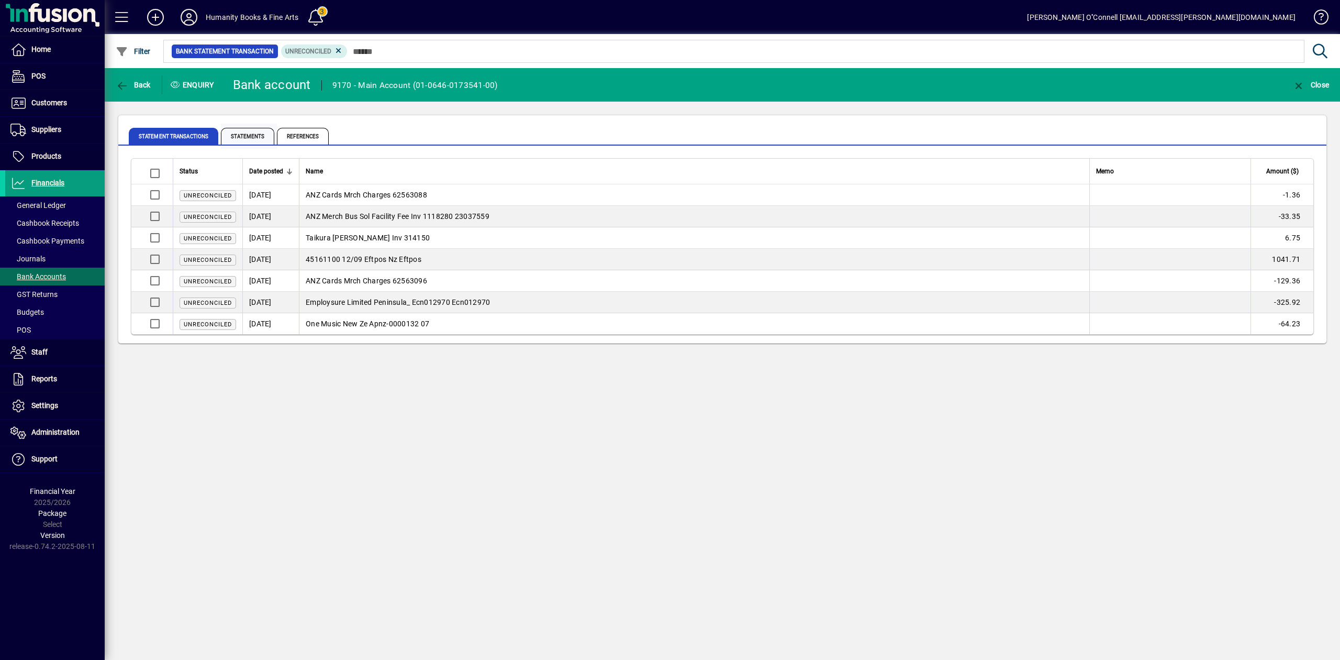
click at [242, 130] on span "Statements" at bounding box center [247, 136] width 53 height 17
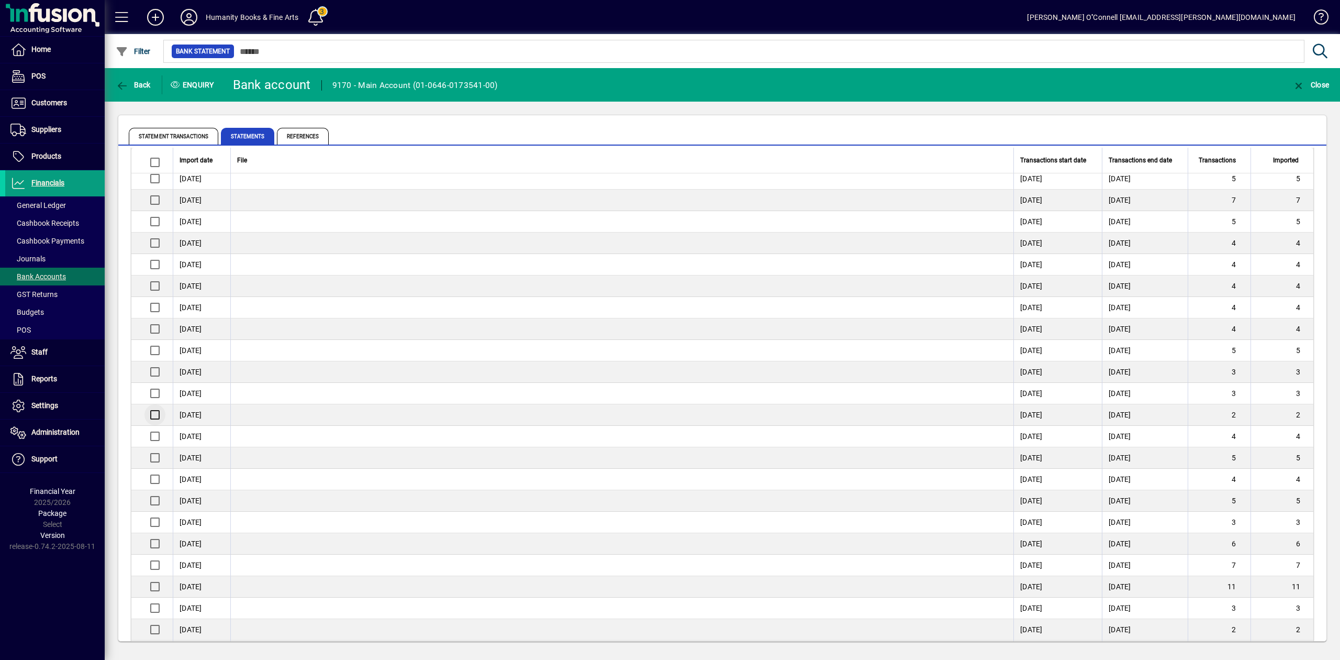
scroll to position [558, 0]
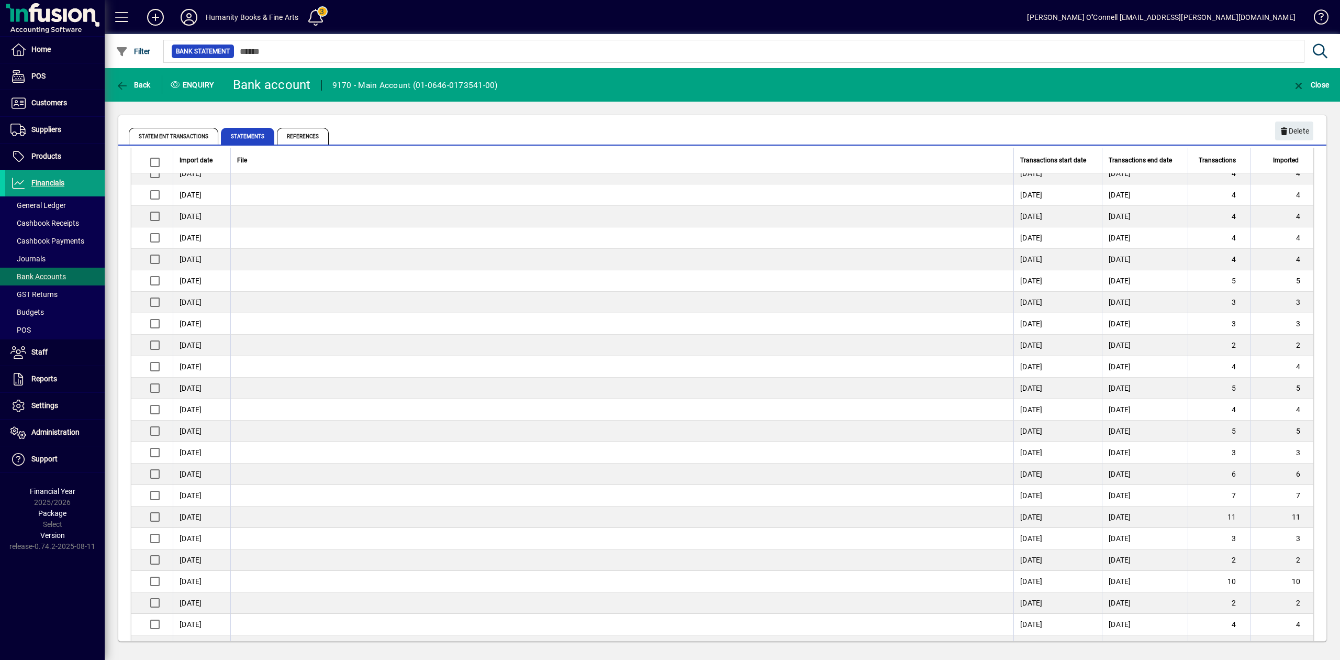
click at [168, 390] on td at bounding box center [151, 387] width 41 height 21
click at [202, 416] on td "[DATE]" at bounding box center [202, 409] width 58 height 21
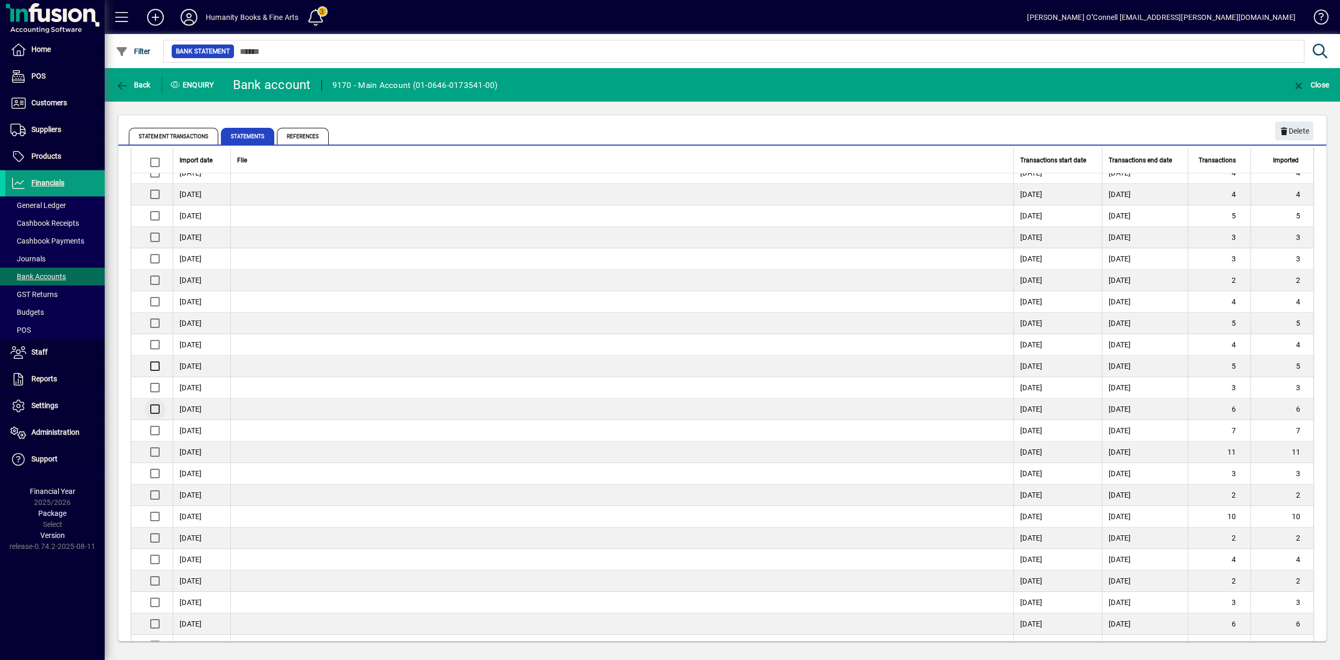
scroll to position [628, 0]
click at [157, 441] on div at bounding box center [153, 446] width 25 height 25
click at [176, 139] on span "Statement Transactions" at bounding box center [174, 136] width 90 height 17
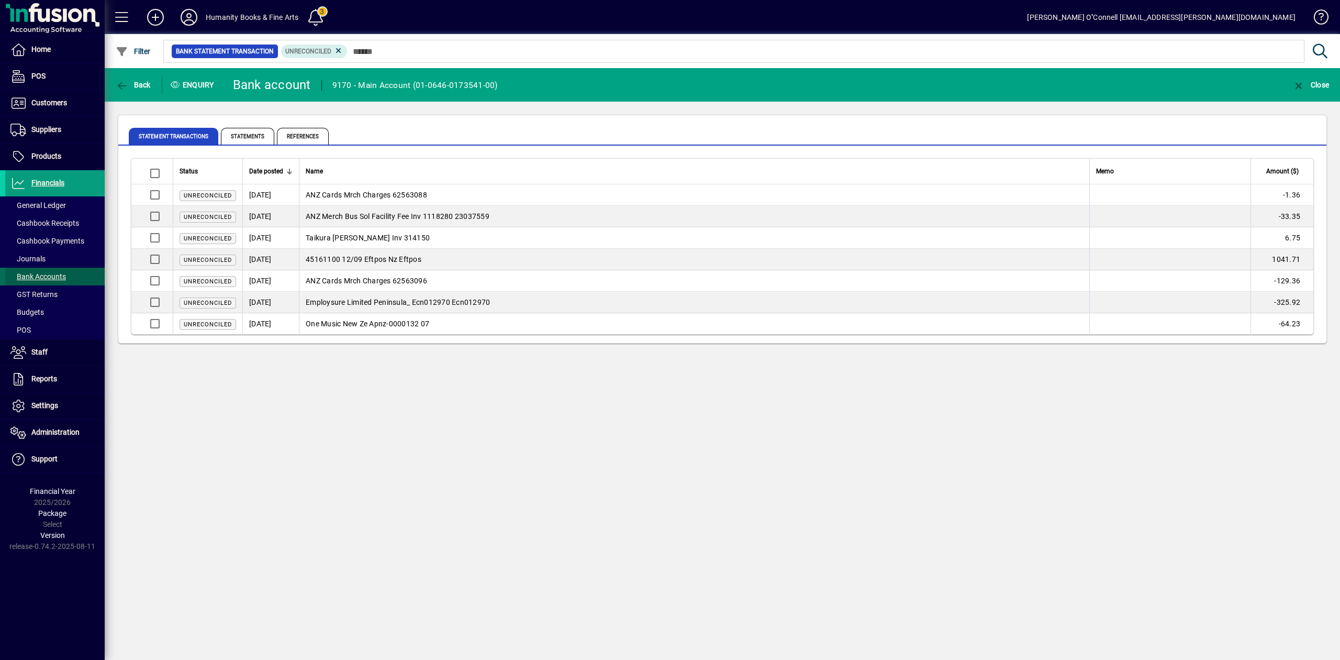
click at [54, 280] on span "Bank Accounts" at bounding box center [37, 276] width 55 height 8
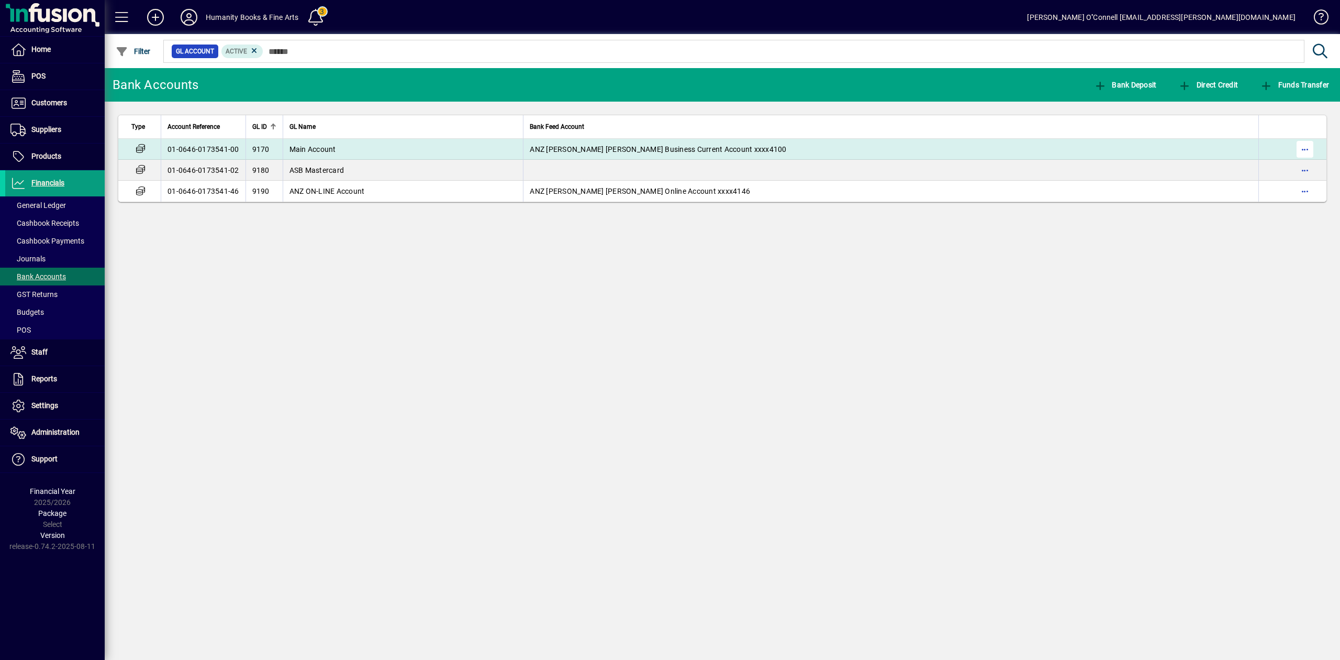
click at [1299, 153] on span "button" at bounding box center [1304, 149] width 25 height 25
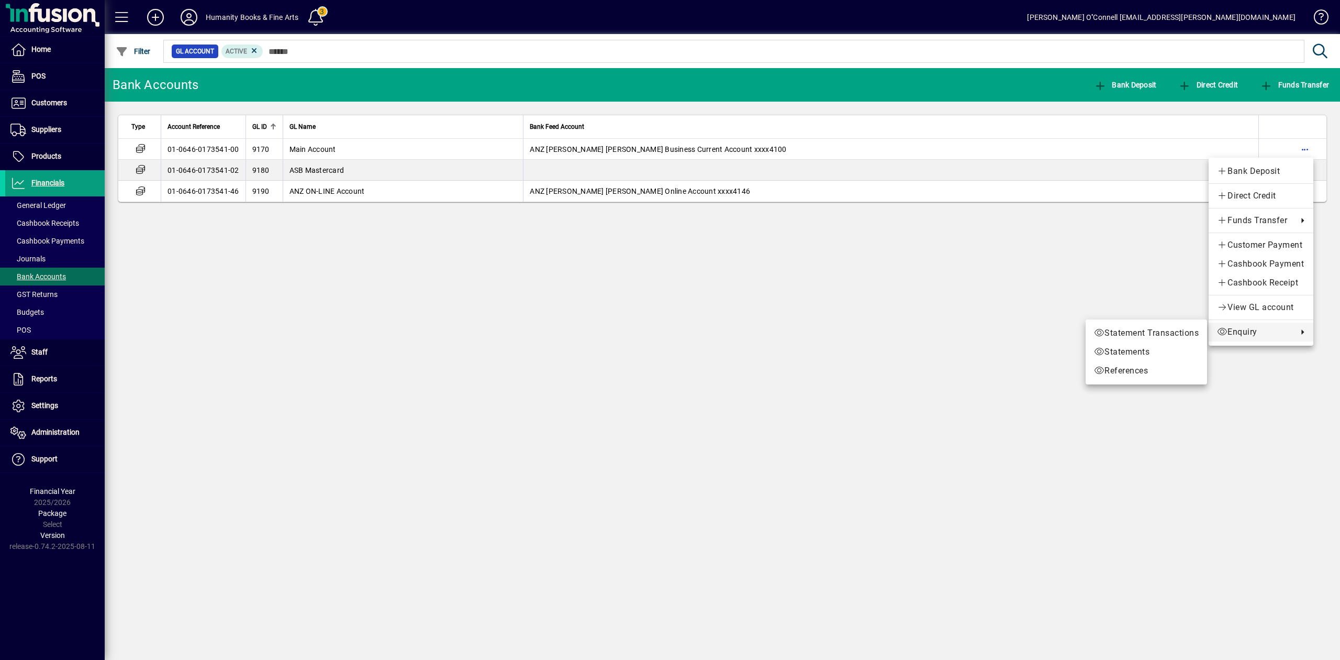
click at [1248, 333] on span "Enquiry" at bounding box center [1254, 332] width 75 height 13
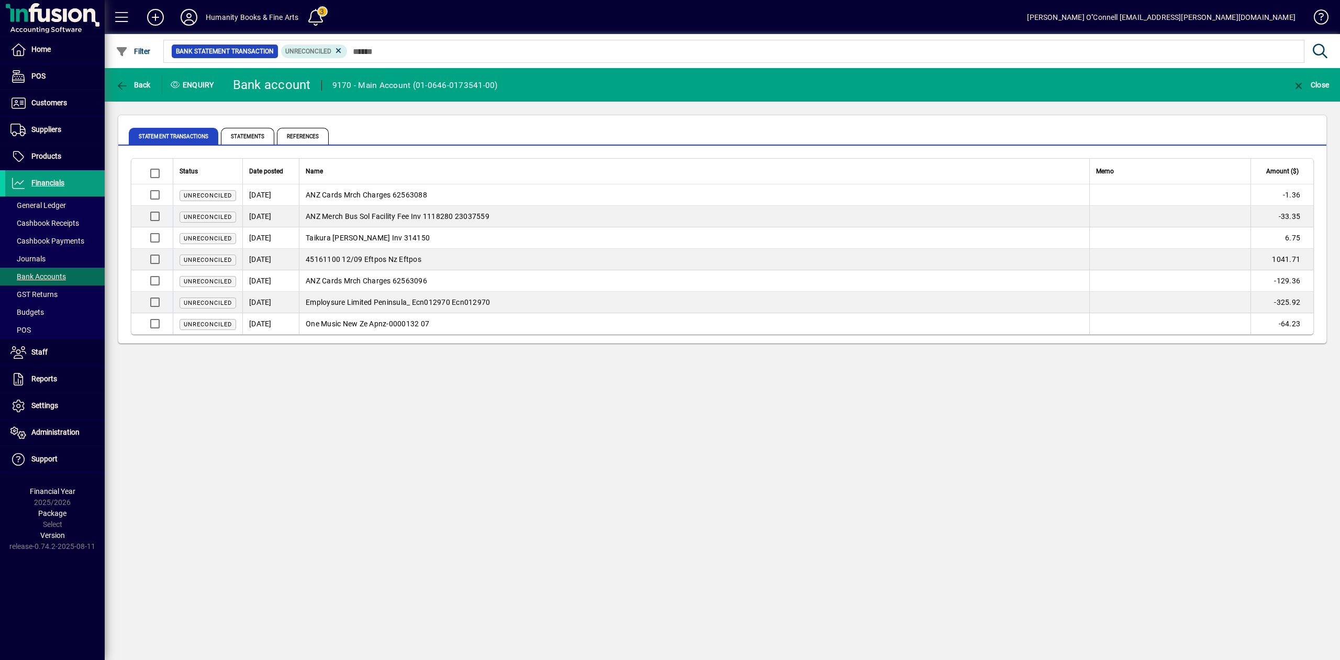
click at [392, 397] on div "Back Enquiry Bank account 9170 - Main Account (01-0646-0173541-00) Close Statem…" at bounding box center [722, 363] width 1235 height 591
click at [260, 132] on span "Statements" at bounding box center [247, 136] width 53 height 17
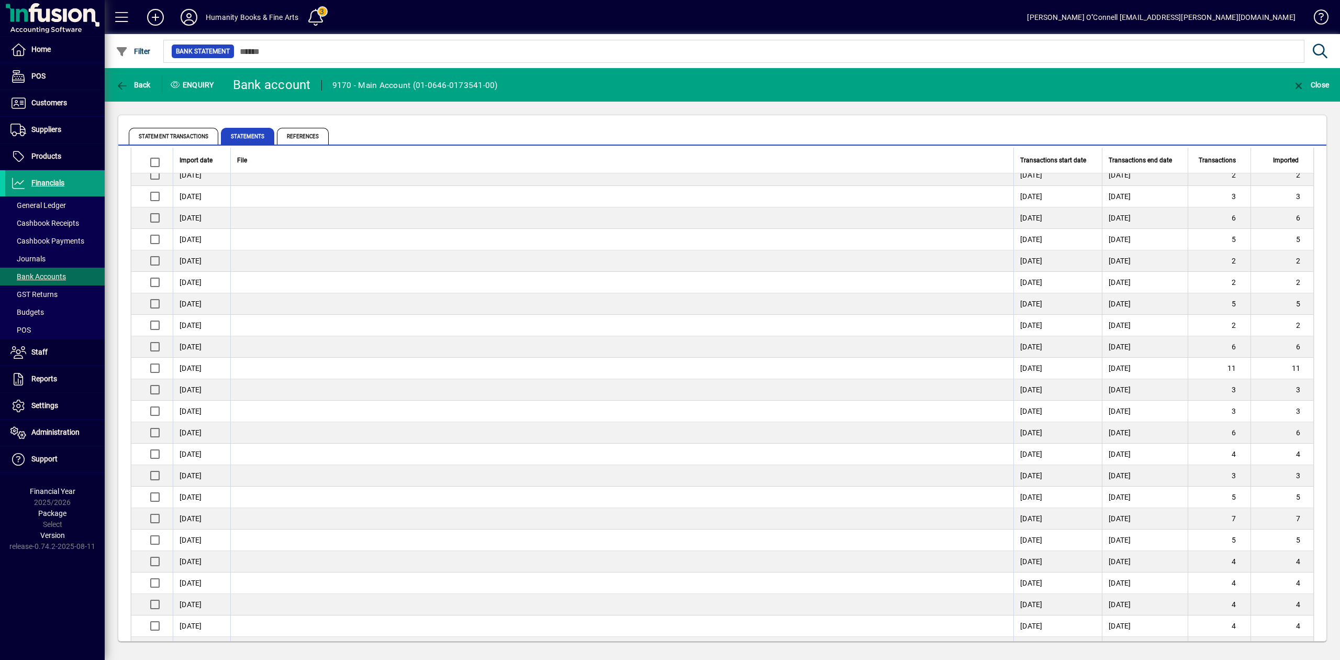
scroll to position [139, 0]
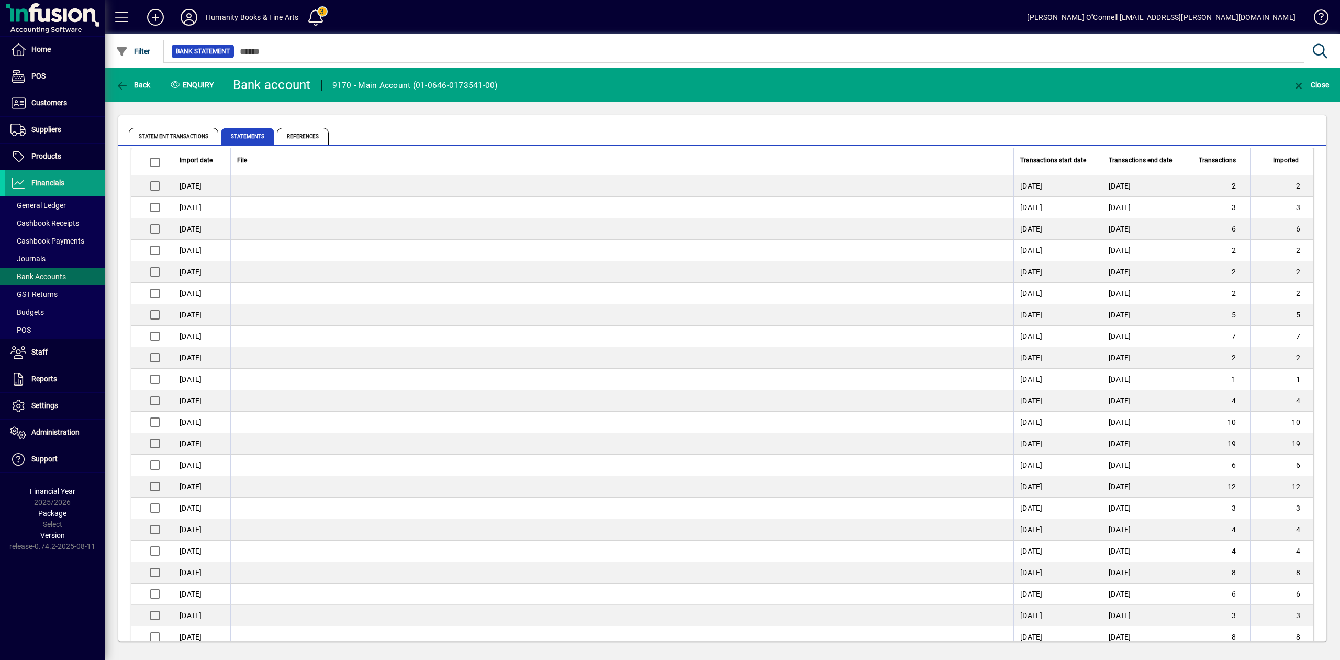
scroll to position [1047, 0]
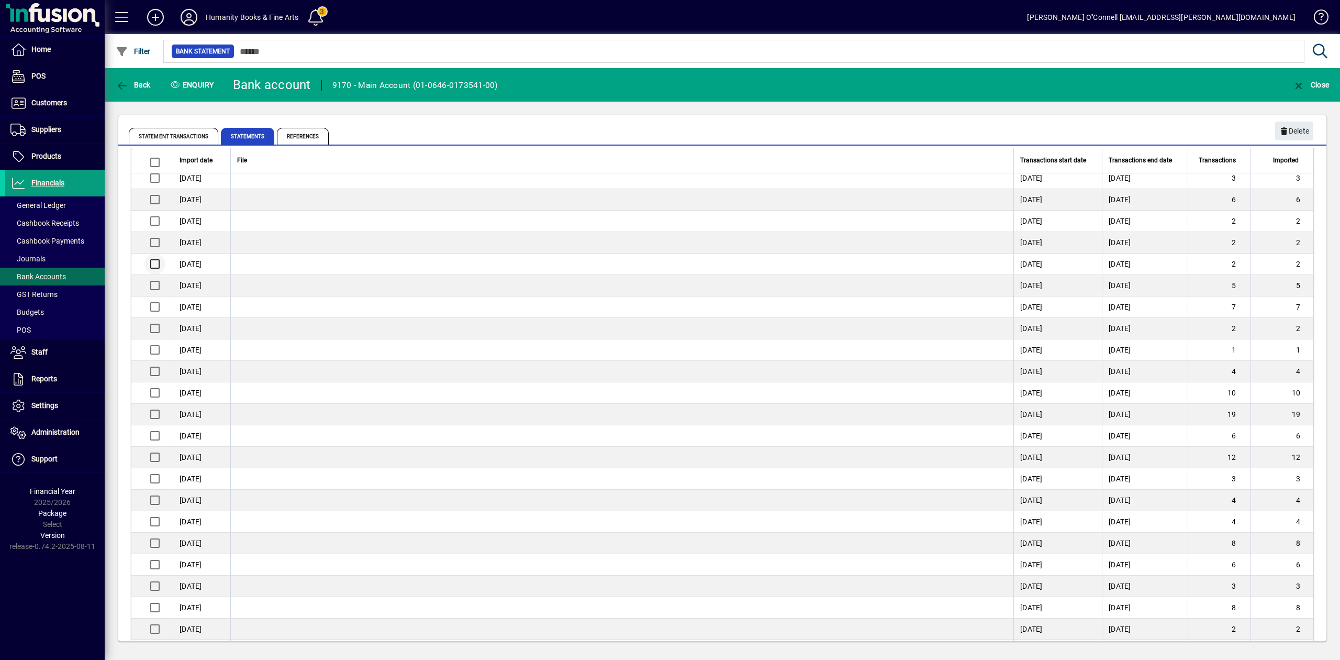
click at [154, 260] on div at bounding box center [153, 263] width 25 height 25
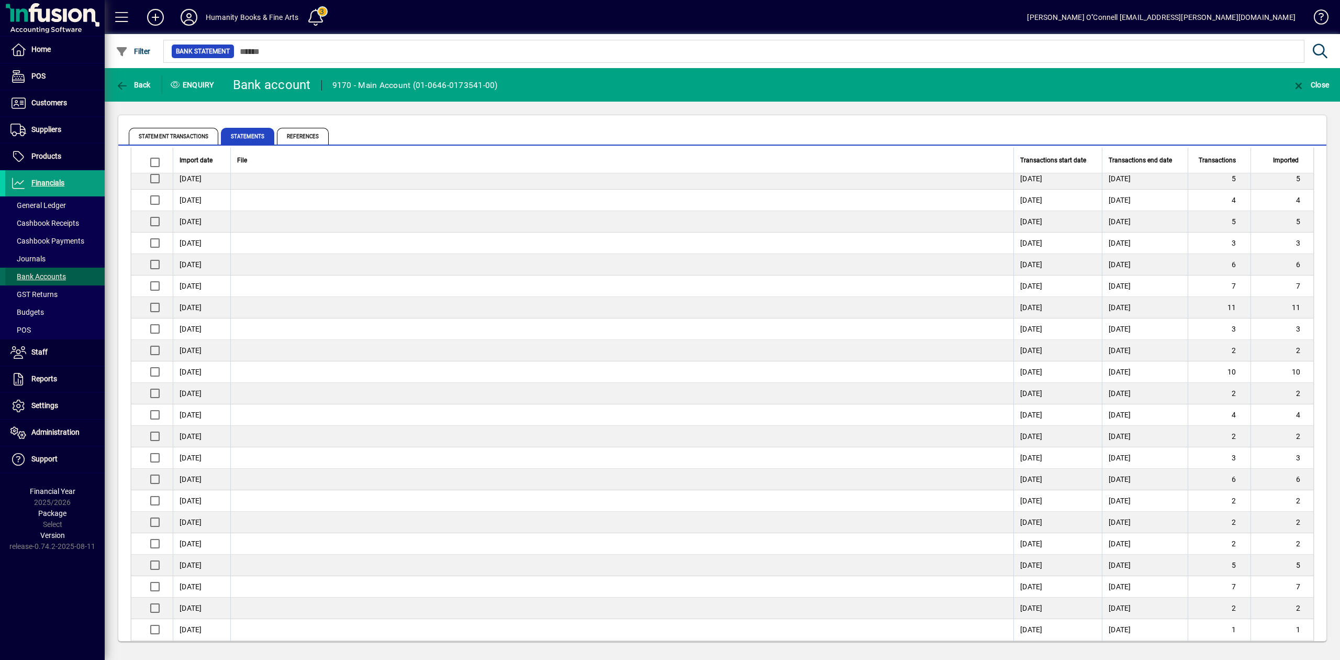
click at [14, 276] on span "Bank Accounts" at bounding box center [37, 276] width 55 height 8
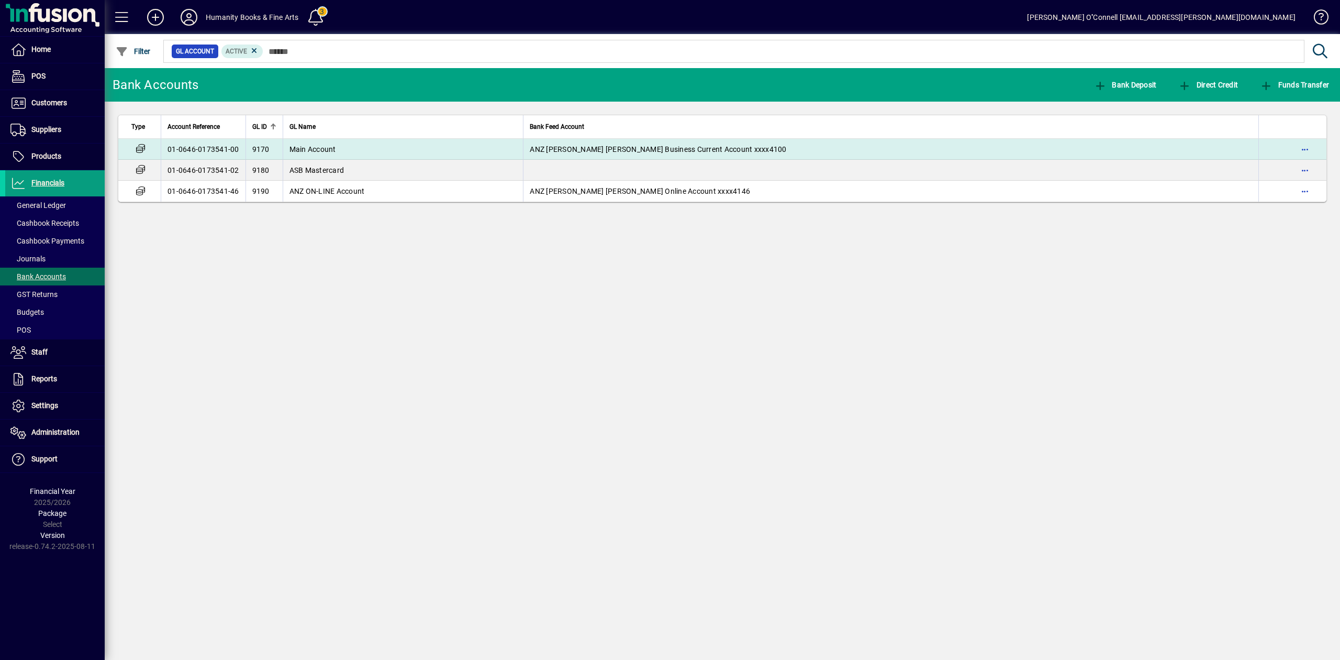
click at [195, 149] on td "01-0646-0173541-00" at bounding box center [203, 149] width 85 height 21
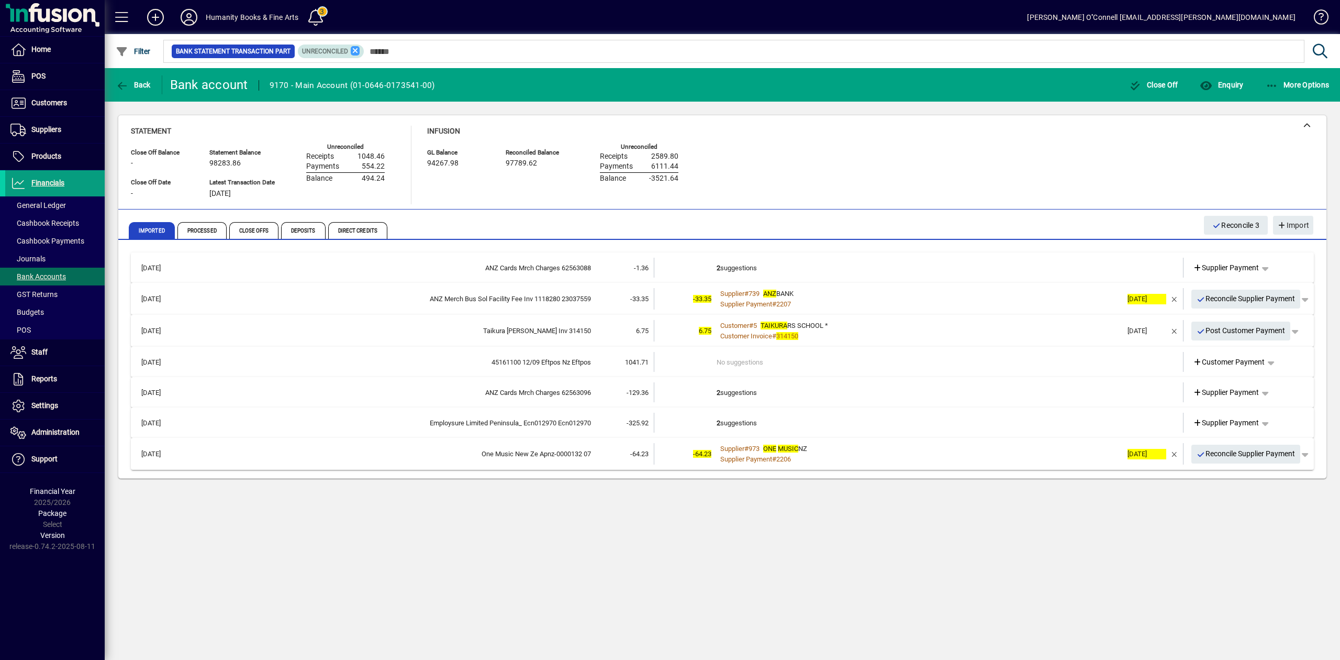
click at [352, 53] on icon at bounding box center [355, 50] width 9 height 9
